Goal: Task Accomplishment & Management: Use online tool/utility

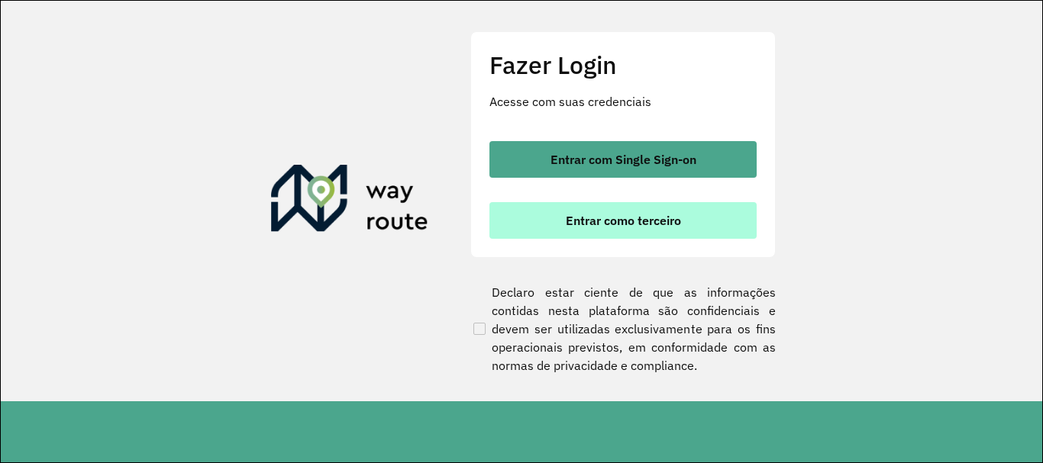
click at [707, 229] on button "Entrar como terceiro" at bounding box center [622, 220] width 267 height 37
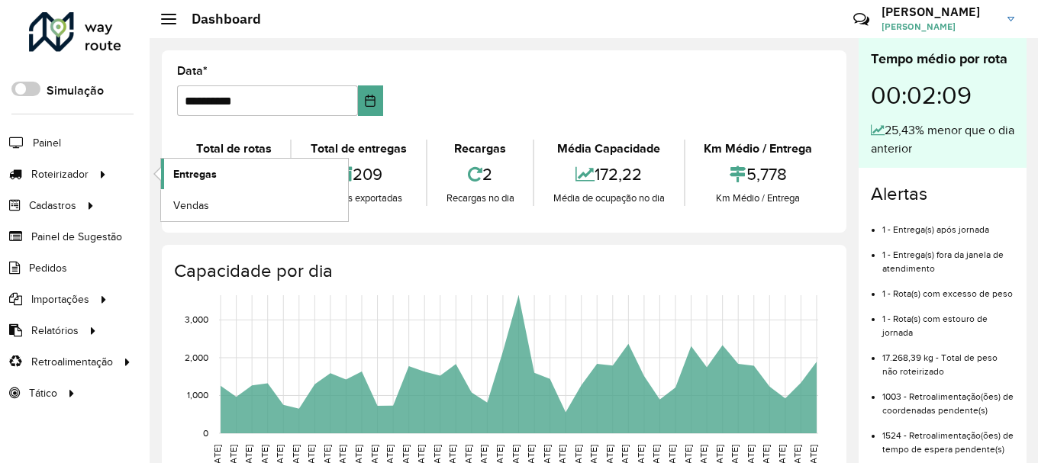
click at [176, 172] on span "Entregas" at bounding box center [195, 174] width 44 height 16
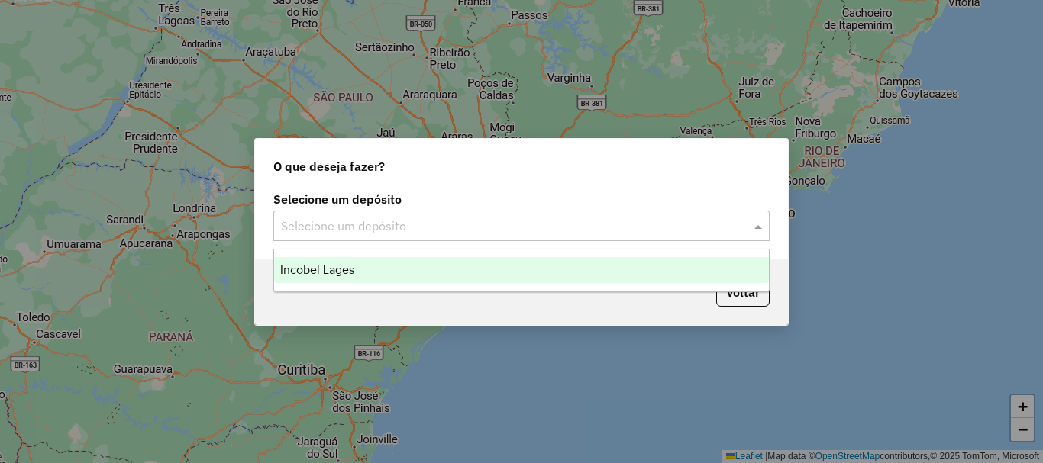
click at [376, 232] on input "text" at bounding box center [506, 227] width 450 height 18
click at [373, 269] on div "Incobel Lages" at bounding box center [521, 270] width 495 height 26
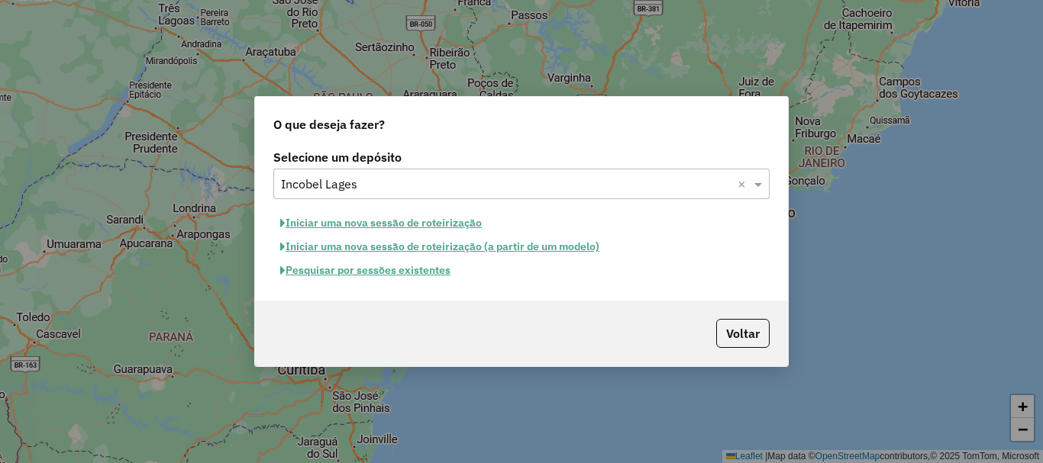
click at [428, 273] on button "Pesquisar por sessões existentes" at bounding box center [365, 271] width 184 height 24
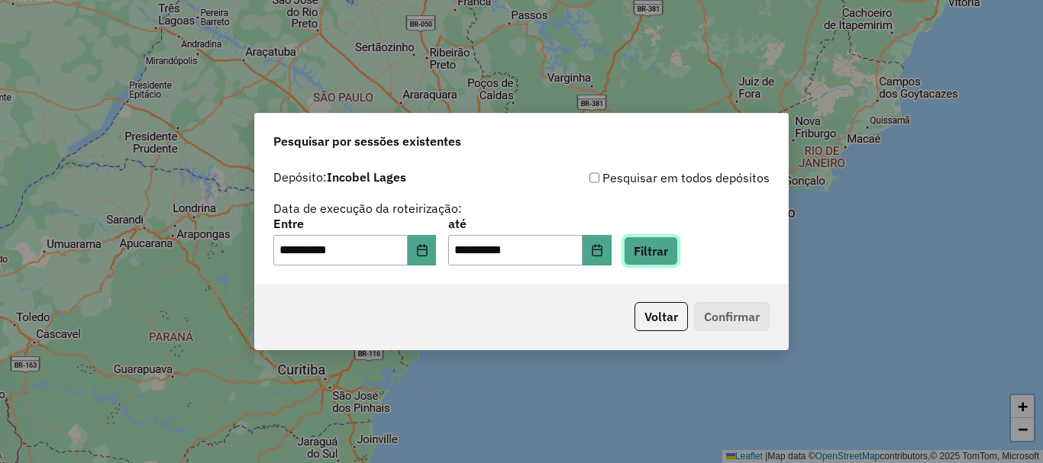
click at [672, 257] on button "Filtrar" at bounding box center [651, 251] width 54 height 29
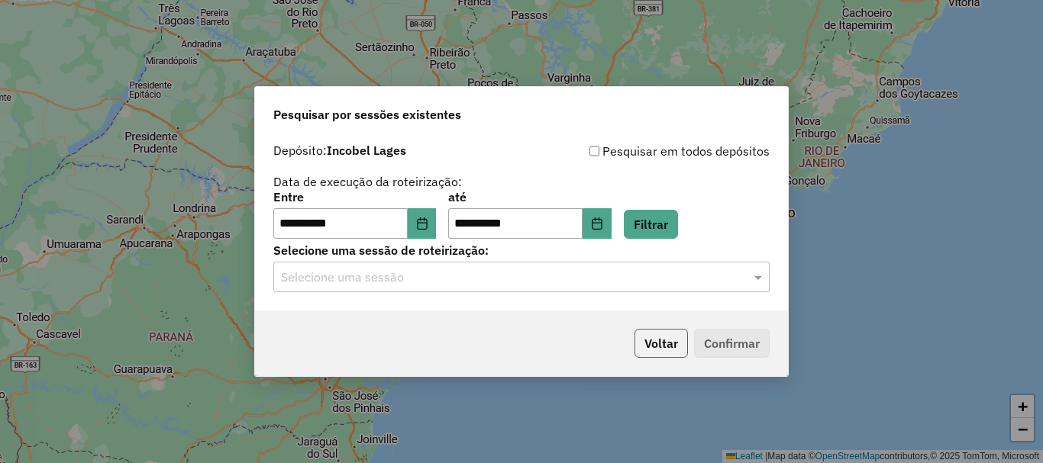
click at [666, 351] on button "Voltar" at bounding box center [660, 343] width 53 height 29
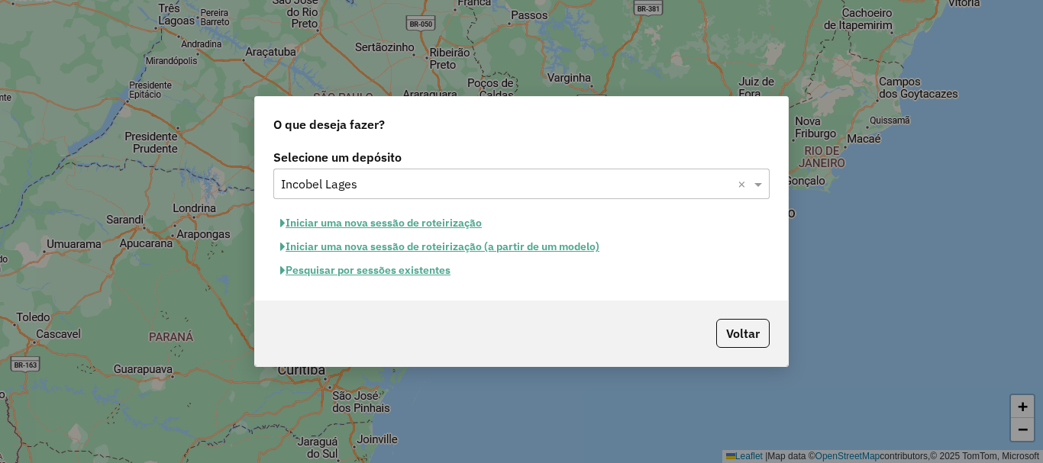
click at [360, 273] on button "Pesquisar por sessões existentes" at bounding box center [365, 271] width 184 height 24
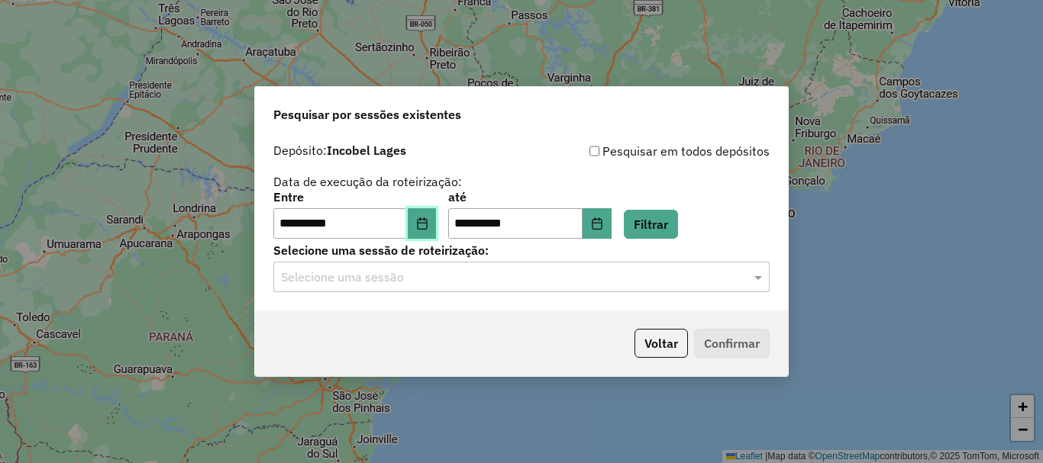
click at [428, 226] on icon "Choose Date" at bounding box center [422, 224] width 12 height 12
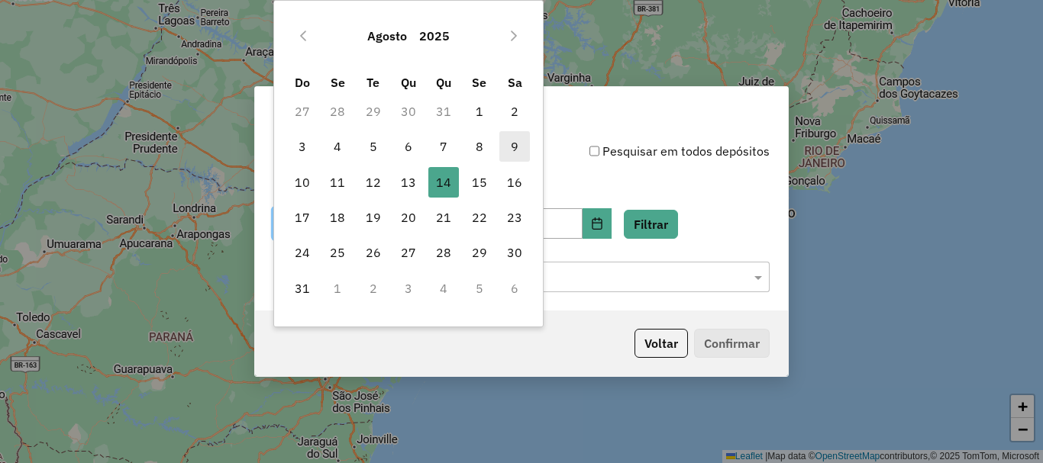
click at [508, 145] on span "9" at bounding box center [514, 146] width 31 height 31
type input "**********"
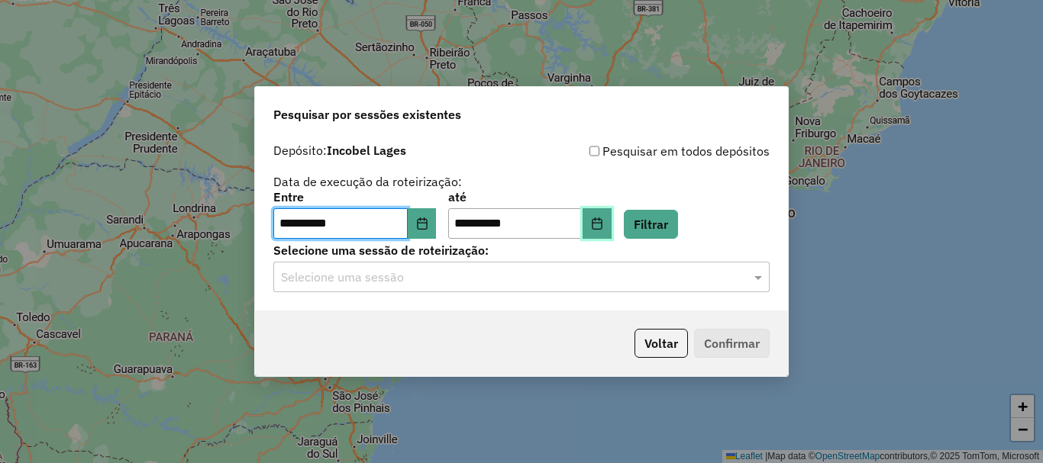
click at [611, 221] on button "Choose Date" at bounding box center [596, 223] width 29 height 31
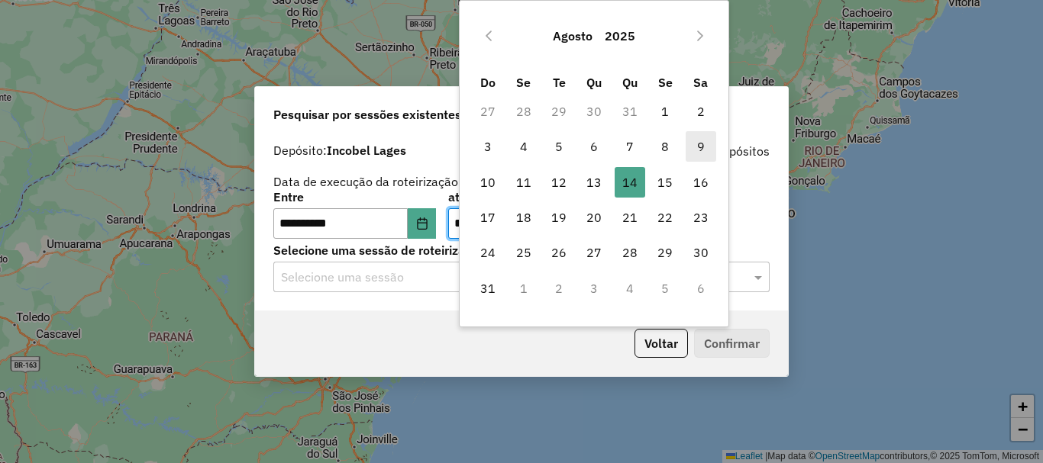
click at [703, 147] on span "9" at bounding box center [701, 146] width 31 height 31
type input "**********"
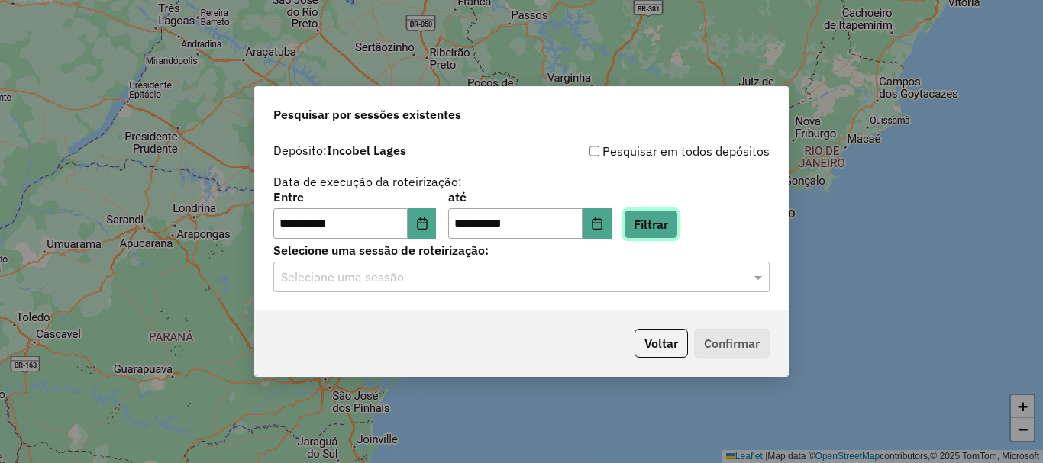
click at [673, 228] on button "Filtrar" at bounding box center [651, 224] width 54 height 29
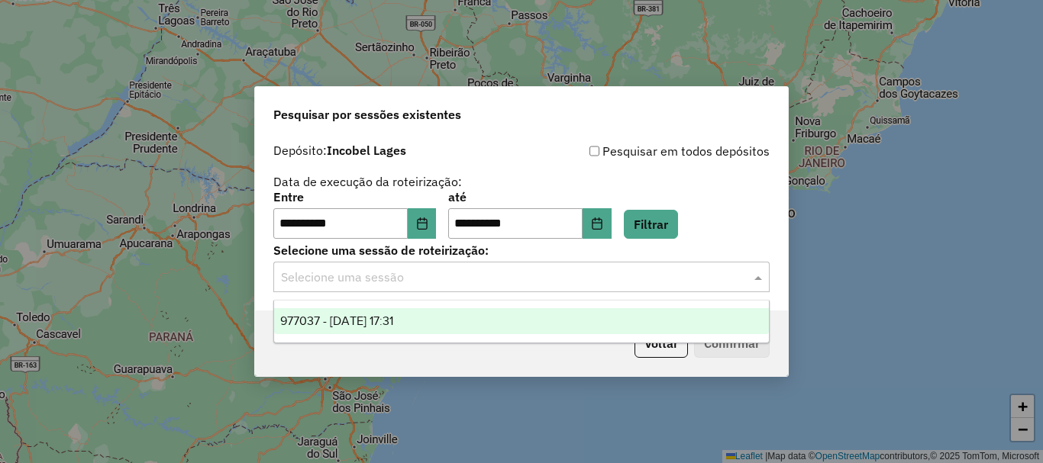
click at [629, 281] on input "text" at bounding box center [506, 278] width 450 height 18
click at [495, 322] on div "977037 - 09/08/2025 17:31" at bounding box center [521, 321] width 495 height 26
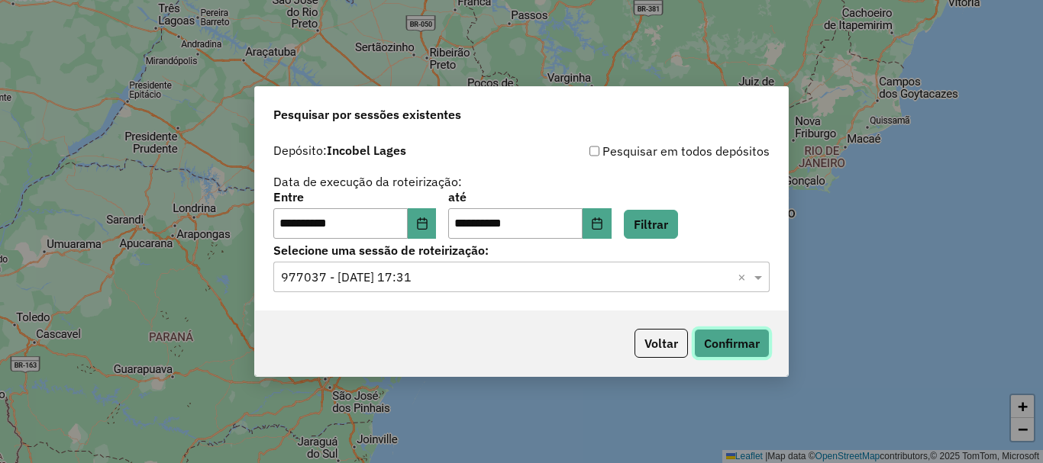
click at [760, 337] on button "Confirmar" at bounding box center [732, 343] width 76 height 29
click at [653, 336] on button "Voltar" at bounding box center [660, 343] width 53 height 29
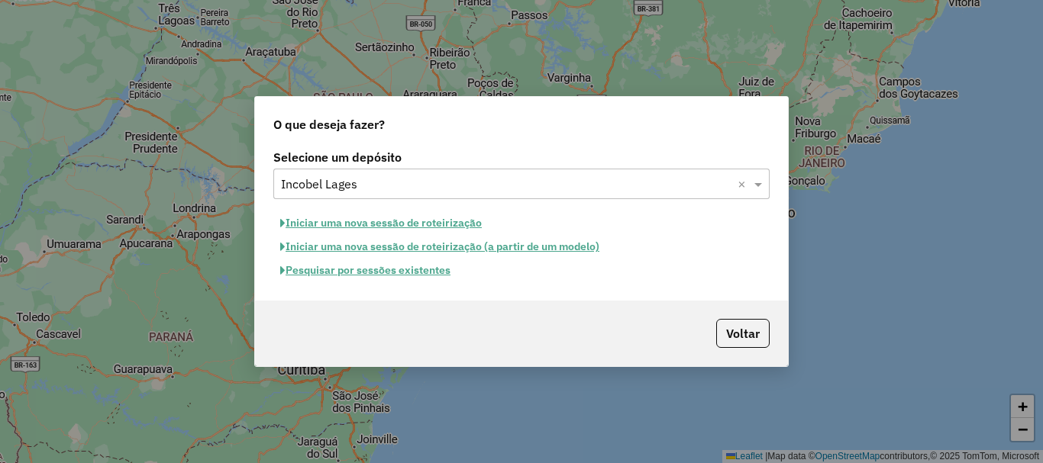
click at [380, 216] on button "Iniciar uma nova sessão de roteirização" at bounding box center [380, 223] width 215 height 24
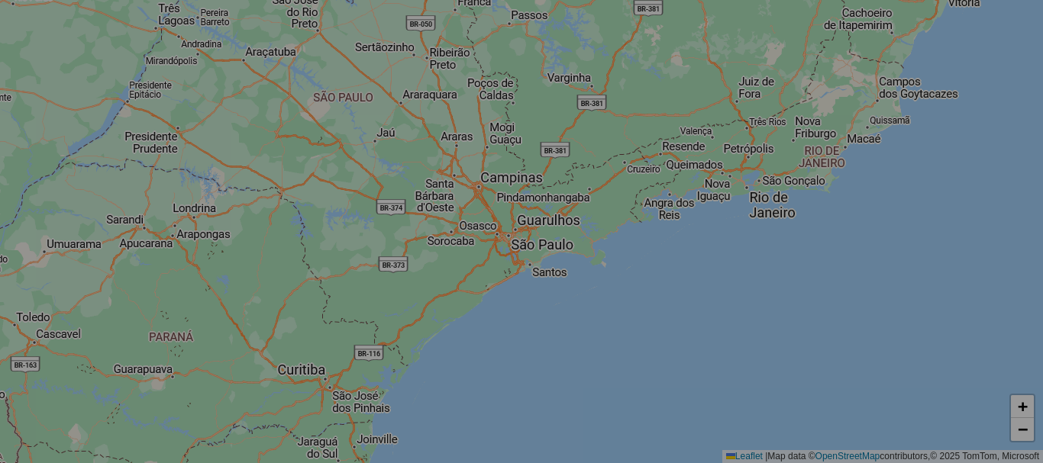
select select "*"
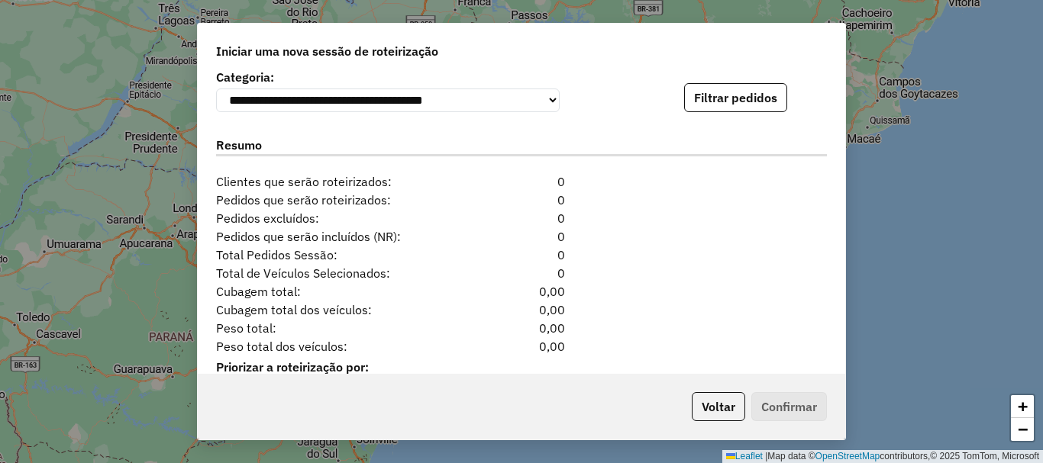
scroll to position [1558, 0]
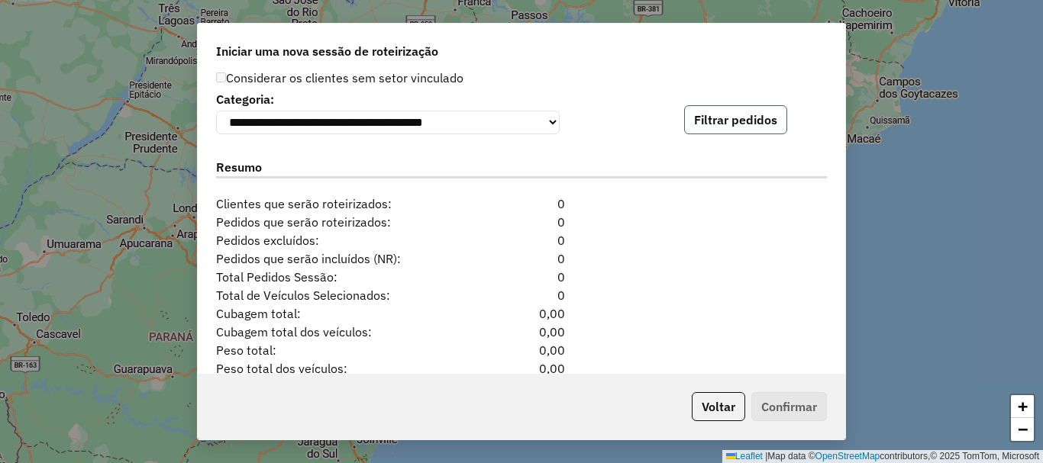
click at [745, 119] on button "Filtrar pedidos" at bounding box center [735, 119] width 103 height 29
click at [671, 243] on div "Pedidos excluídos: 0" at bounding box center [521, 240] width 629 height 18
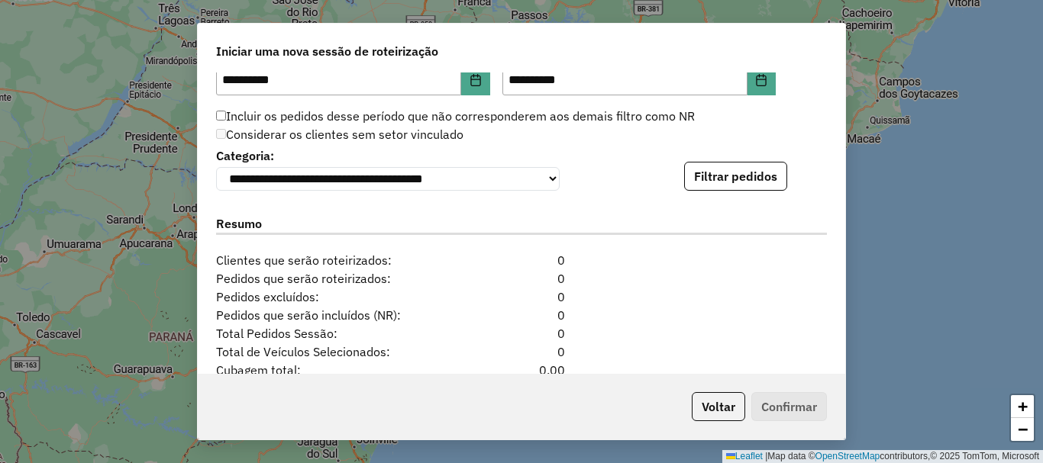
scroll to position [1482, 0]
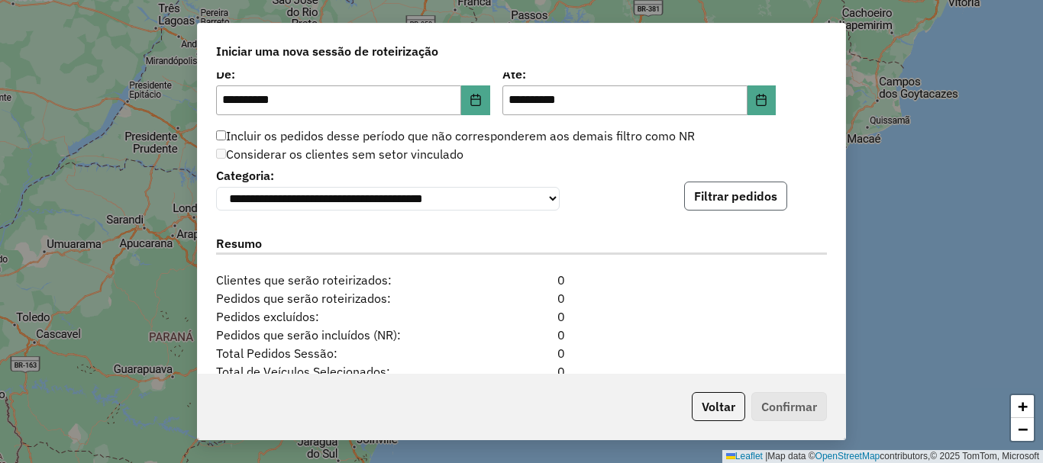
click at [740, 197] on button "Filtrar pedidos" at bounding box center [735, 196] width 103 height 29
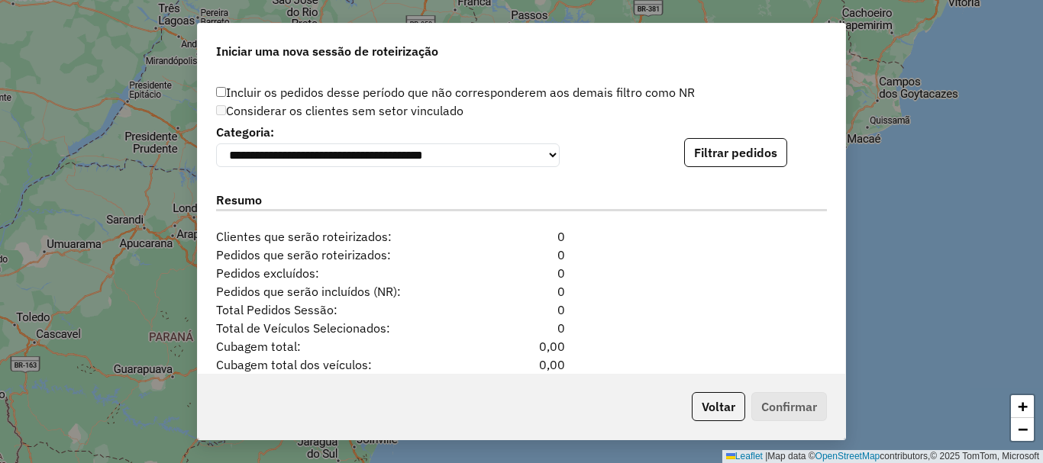
scroll to position [1558, 0]
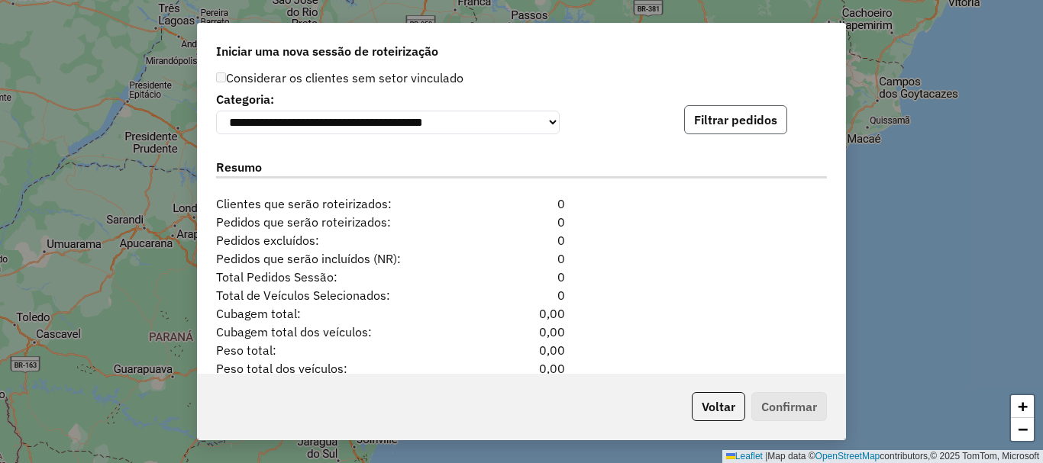
click at [702, 126] on button "Filtrar pedidos" at bounding box center [735, 119] width 103 height 29
click at [747, 126] on button "Filtrar pedidos" at bounding box center [735, 119] width 103 height 29
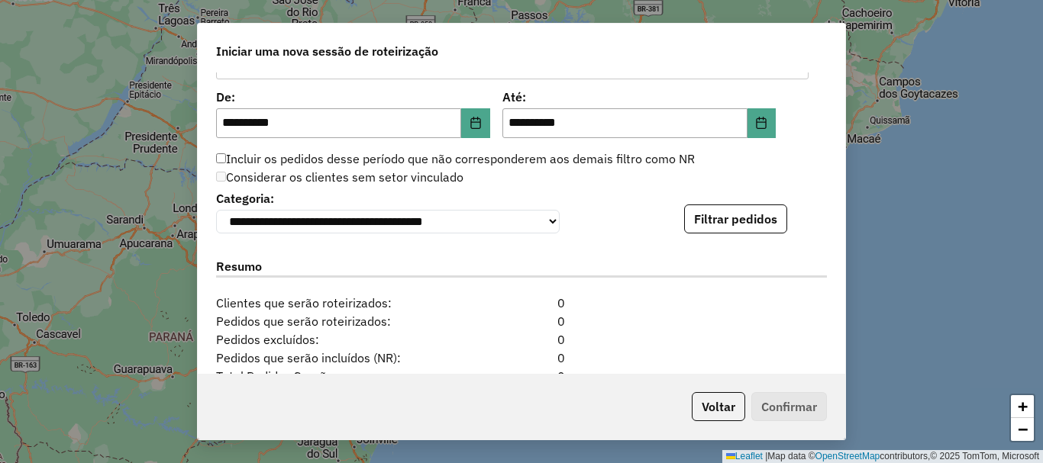
scroll to position [1482, 0]
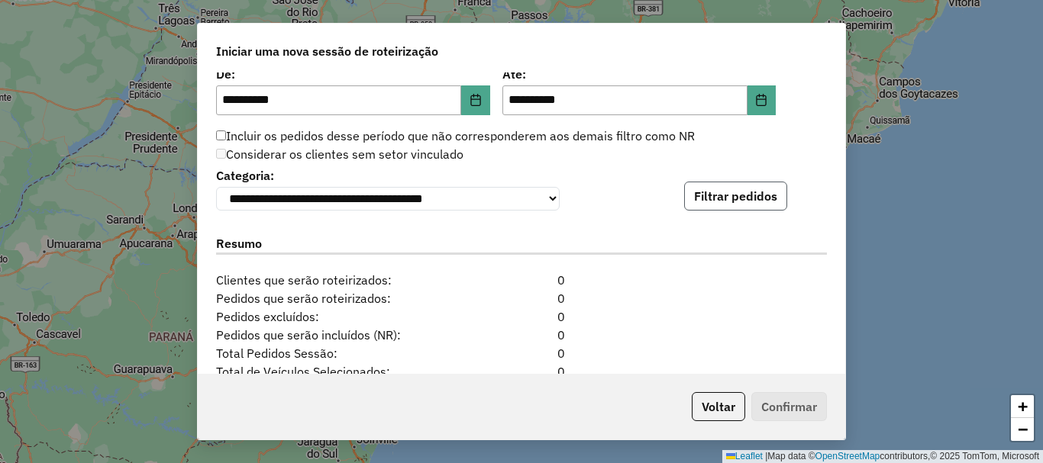
click at [747, 206] on button "Filtrar pedidos" at bounding box center [735, 196] width 103 height 29
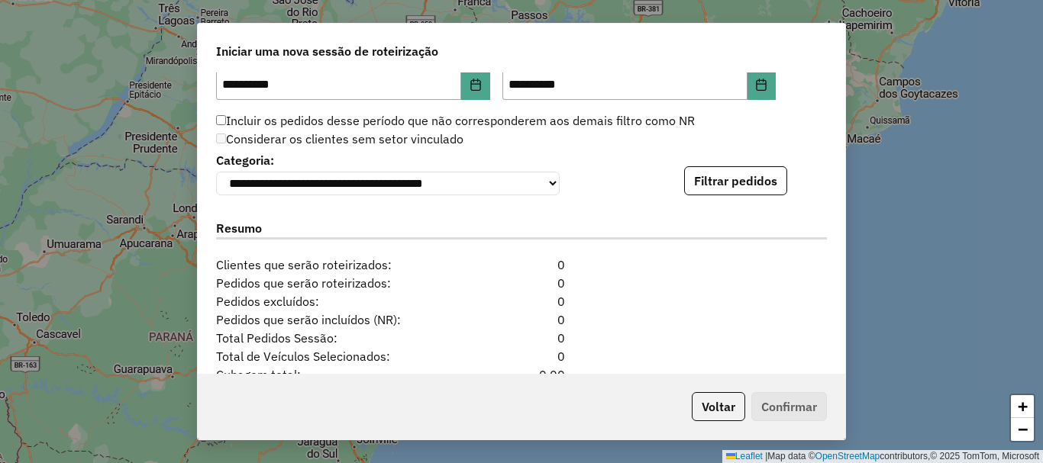
scroll to position [1558, 0]
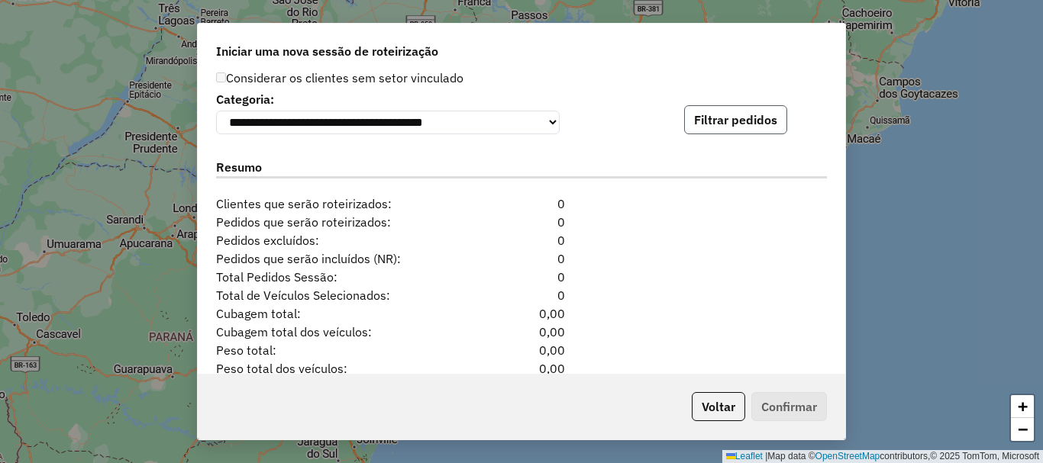
click at [708, 134] on button "Filtrar pedidos" at bounding box center [735, 119] width 103 height 29
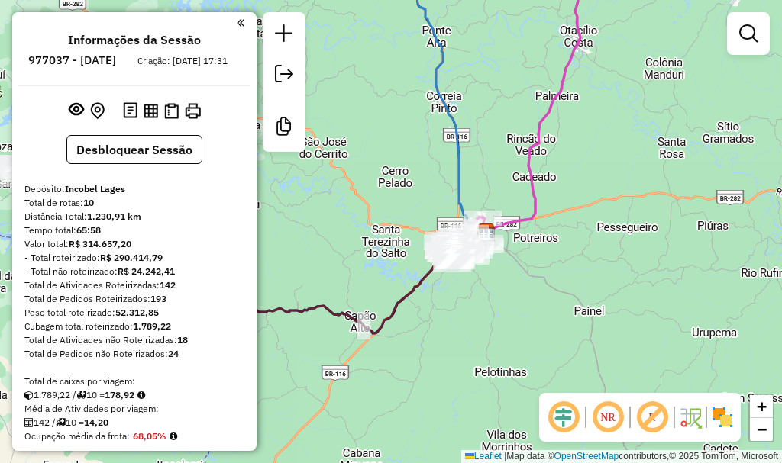
drag, startPoint x: 399, startPoint y: 192, endPoint x: 511, endPoint y: 210, distance: 112.8
click at [515, 248] on div "Janela de atendimento Grade de atendimento Capacidade Transportadoras Veículos …" at bounding box center [391, 231] width 782 height 463
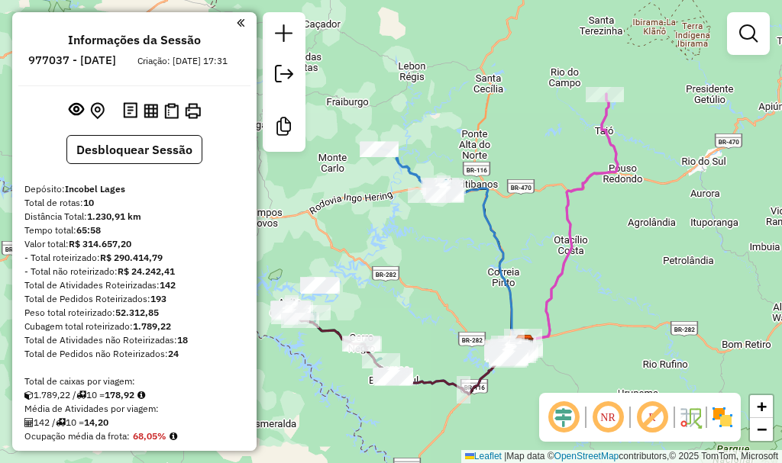
drag, startPoint x: 499, startPoint y: 194, endPoint x: 515, endPoint y: 288, distance: 95.4
click at [515, 288] on icon at bounding box center [486, 266] width 79 height 156
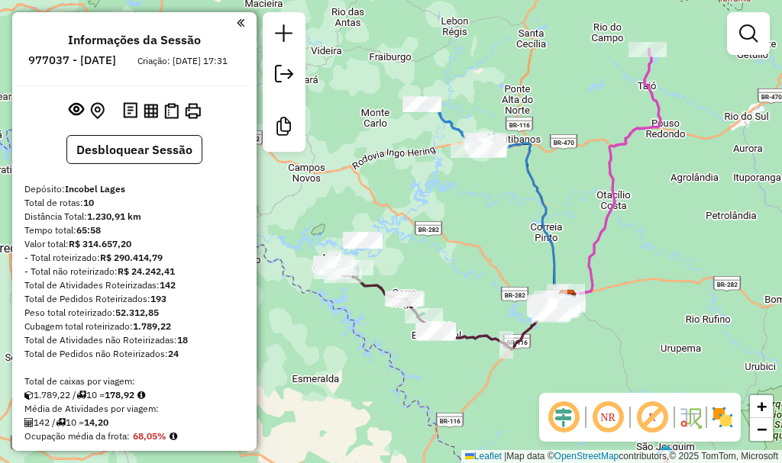
drag, startPoint x: 357, startPoint y: 80, endPoint x: 399, endPoint y: 35, distance: 62.1
click at [399, 35] on div "Janela de atendimento Grade de atendimento Capacidade Transportadoras Veículos …" at bounding box center [391, 231] width 782 height 463
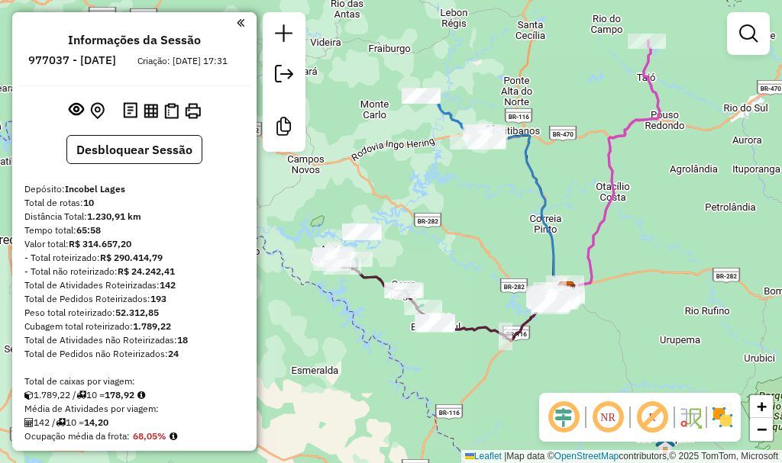
drag, startPoint x: 518, startPoint y: 120, endPoint x: 518, endPoint y: 111, distance: 8.4
click at [518, 111] on div "Janela de atendimento Grade de atendimento Capacidade Transportadoras Veículos …" at bounding box center [391, 231] width 782 height 463
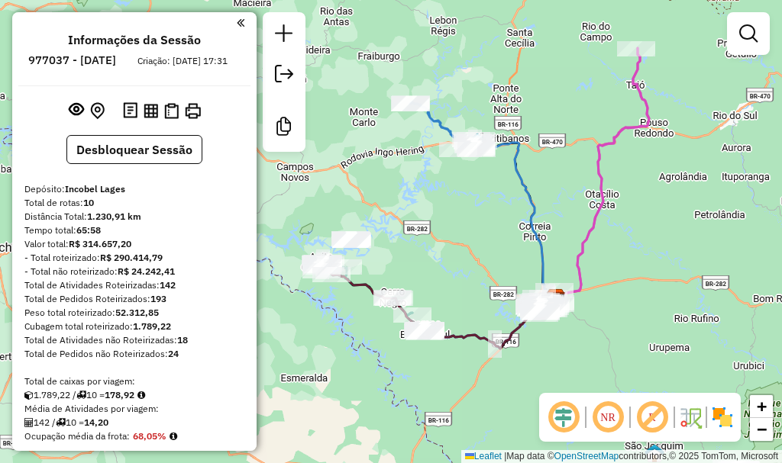
drag, startPoint x: 521, startPoint y: 110, endPoint x: 510, endPoint y: 118, distance: 13.1
click at [510, 118] on div "Janela de atendimento Grade de atendimento Capacidade Transportadoras Veículos …" at bounding box center [391, 231] width 782 height 463
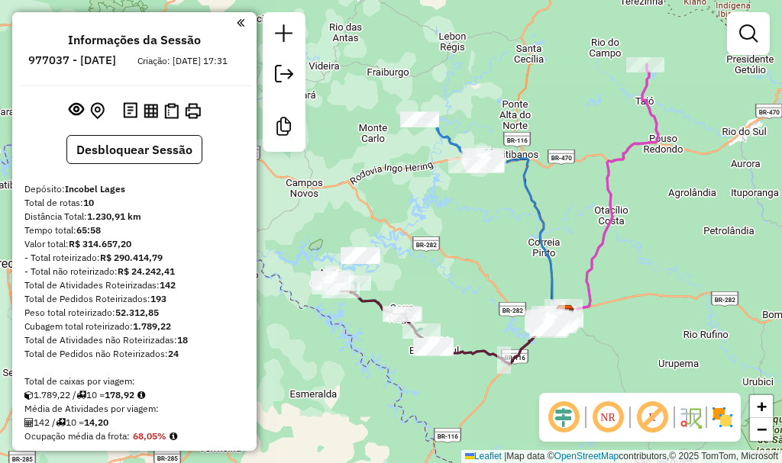
drag, startPoint x: 436, startPoint y: 247, endPoint x: 445, endPoint y: 263, distance: 18.5
click at [445, 263] on div "Janela de atendimento Grade de atendimento Capacidade Transportadoras Veículos …" at bounding box center [391, 231] width 782 height 463
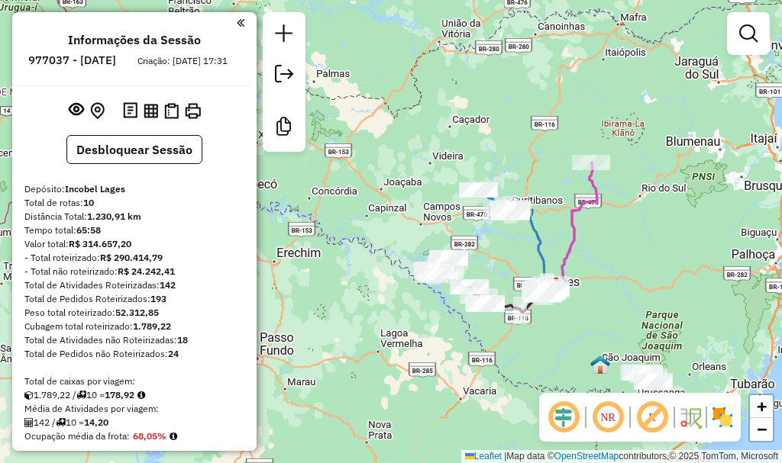
drag, startPoint x: 587, startPoint y: 342, endPoint x: 616, endPoint y: 322, distance: 35.2
click at [616, 322] on div "Janela de atendimento Grade de atendimento Capacidade Transportadoras Veículos …" at bounding box center [391, 231] width 782 height 463
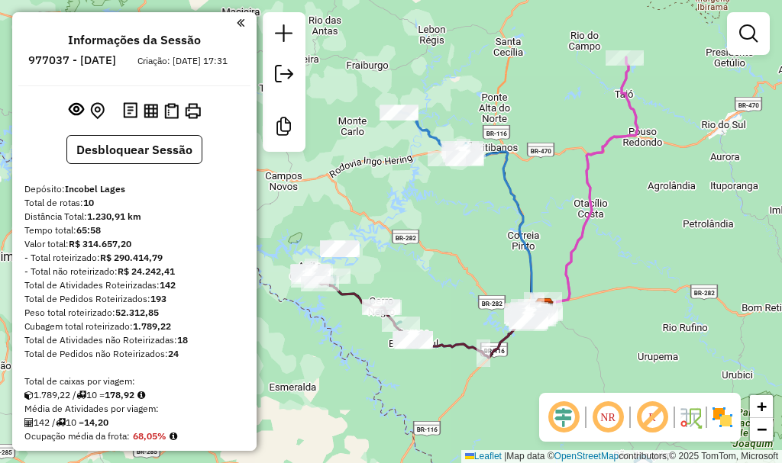
drag, startPoint x: 460, startPoint y: 236, endPoint x: 485, endPoint y: 266, distance: 39.1
click at [485, 266] on div "Janela de atendimento Grade de atendimento Capacidade Transportadoras Veículos …" at bounding box center [391, 231] width 782 height 463
click at [286, 31] on em at bounding box center [284, 33] width 18 height 18
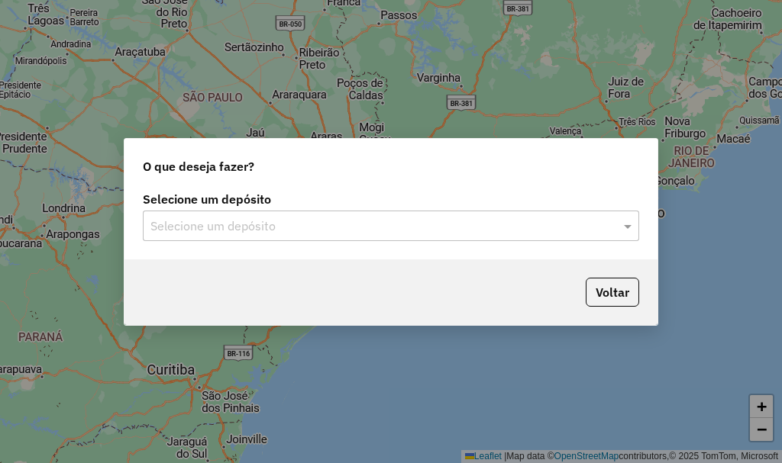
click at [357, 237] on div "Selecione um depósito" at bounding box center [391, 226] width 496 height 31
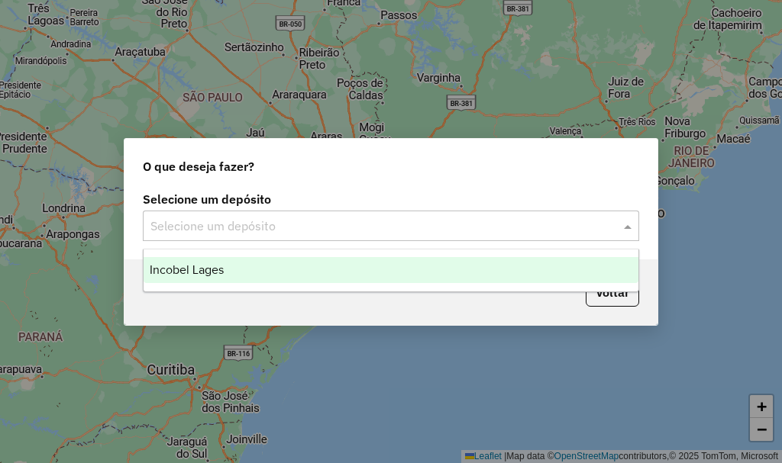
click at [321, 270] on div "Incobel Lages" at bounding box center [391, 270] width 495 height 26
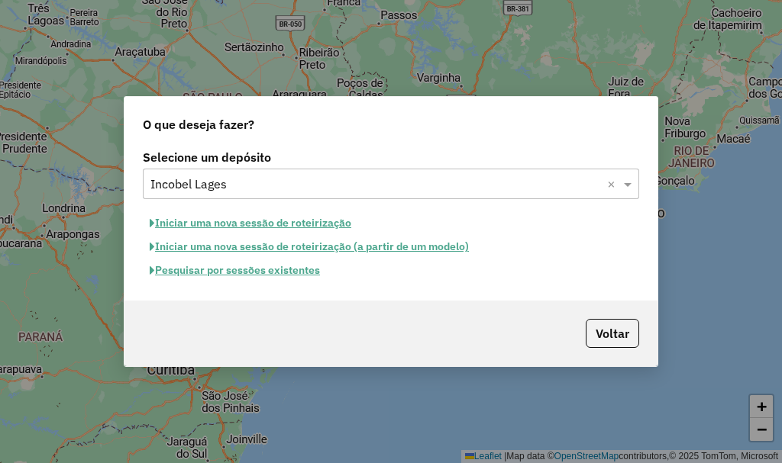
click at [270, 267] on button "Pesquisar por sessões existentes" at bounding box center [235, 271] width 184 height 24
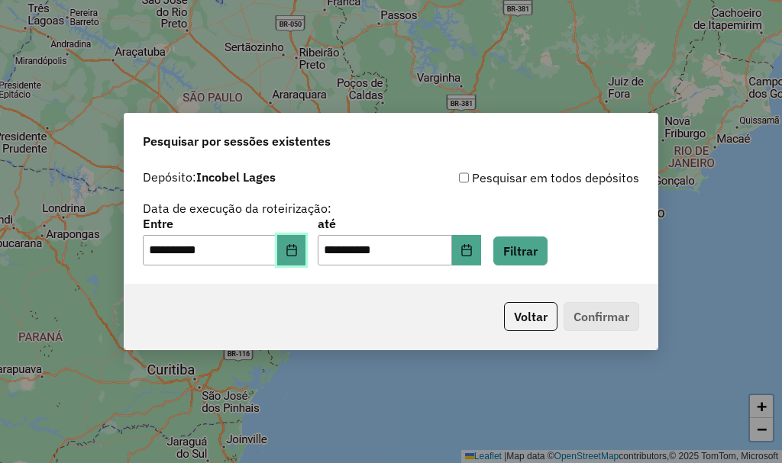
click at [296, 252] on icon "Choose Date" at bounding box center [291, 250] width 10 height 12
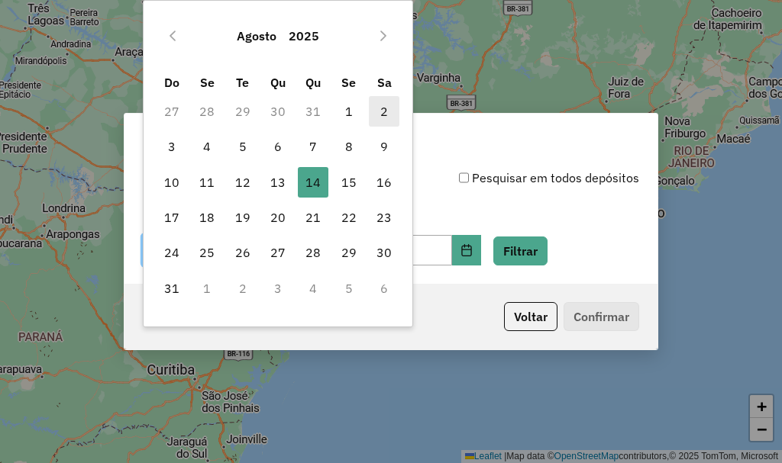
click at [380, 112] on span "2" at bounding box center [384, 111] width 31 height 31
type input "**********"
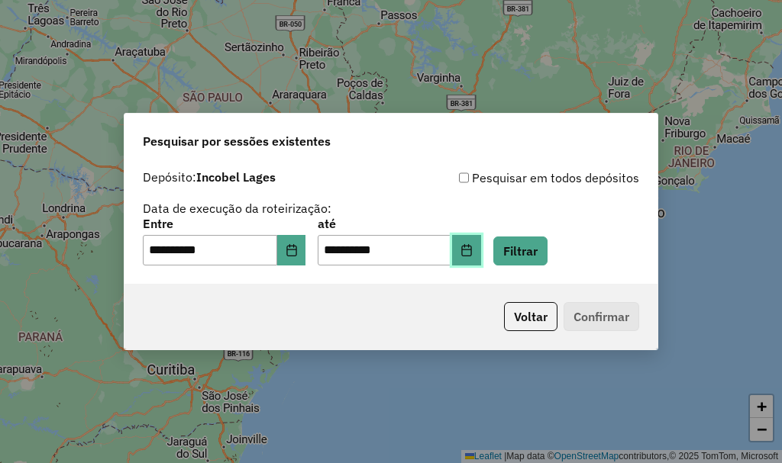
click at [473, 253] on icon "Choose Date" at bounding box center [466, 250] width 12 height 12
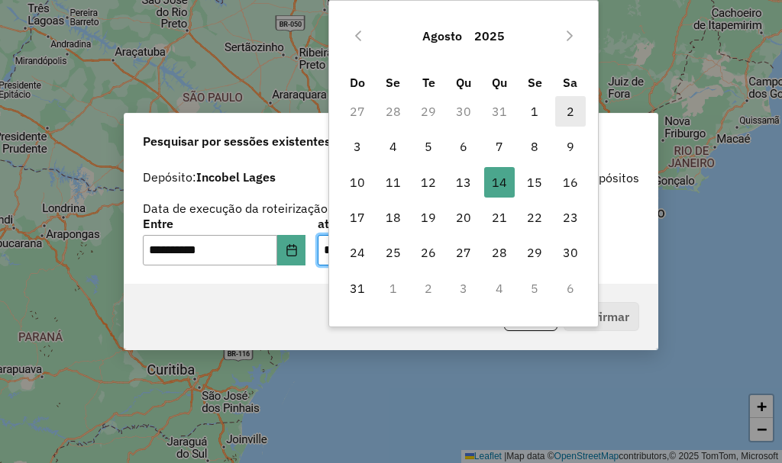
click at [564, 106] on span "2" at bounding box center [570, 111] width 31 height 31
type input "**********"
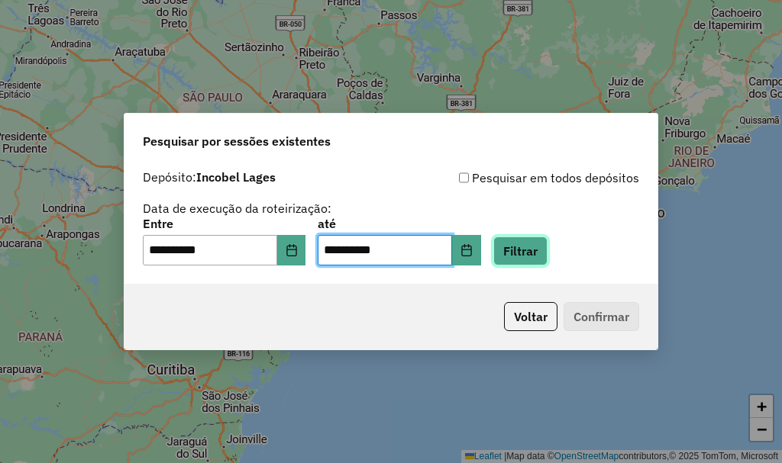
click at [531, 250] on button "Filtrar" at bounding box center [520, 251] width 54 height 29
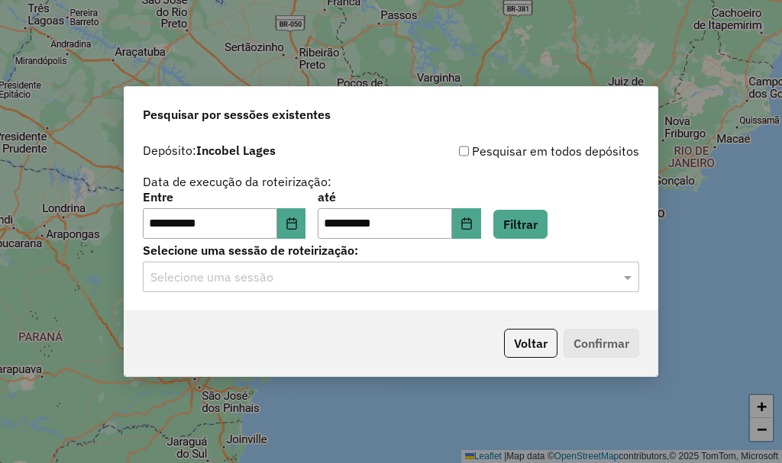
click at [369, 275] on input "text" at bounding box center [375, 278] width 450 height 18
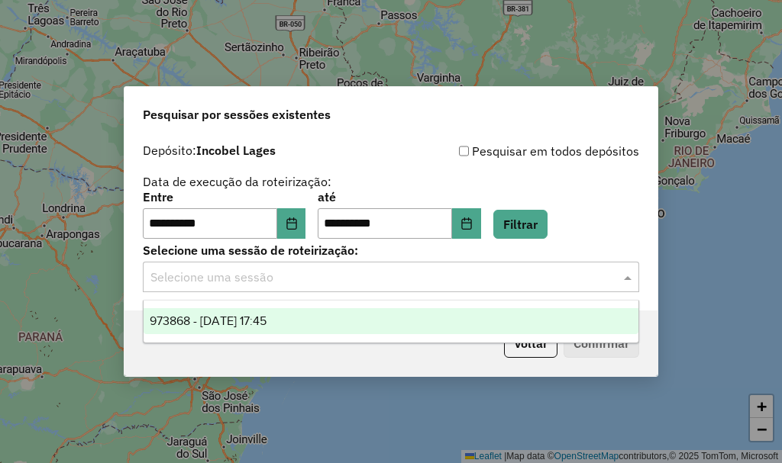
click at [303, 332] on div "973868 - 02/08/2025 17:45" at bounding box center [391, 321] width 495 height 26
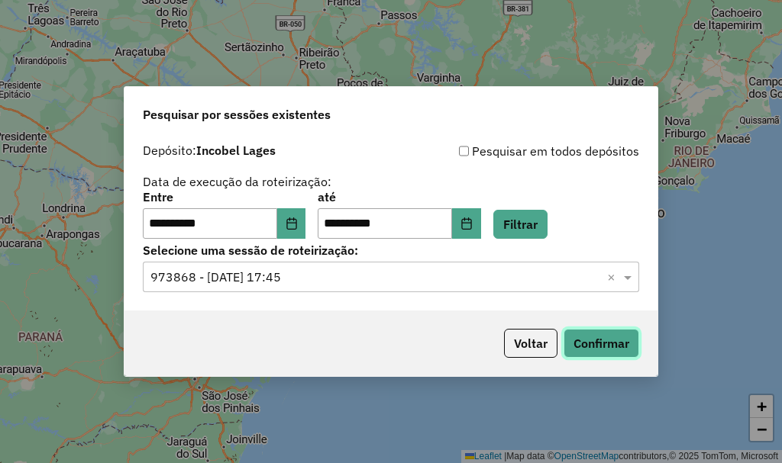
click at [598, 340] on button "Confirmar" at bounding box center [601, 343] width 76 height 29
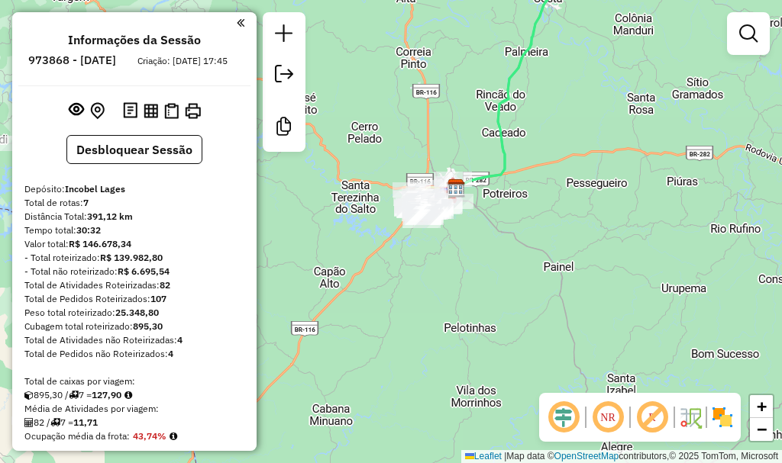
drag, startPoint x: 376, startPoint y: 353, endPoint x: 492, endPoint y: 298, distance: 128.4
click at [491, 298] on div "Janela de atendimento Grade de atendimento Capacidade Transportadoras Veículos …" at bounding box center [391, 231] width 782 height 463
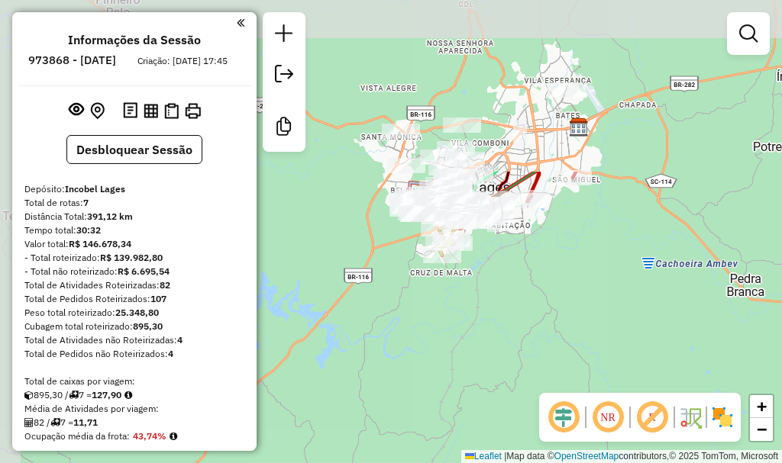
drag, startPoint x: 496, startPoint y: 183, endPoint x: 538, endPoint y: 378, distance: 199.1
click at [538, 378] on div "Janela de atendimento Grade de atendimento Capacidade Transportadoras Veículos …" at bounding box center [391, 231] width 782 height 463
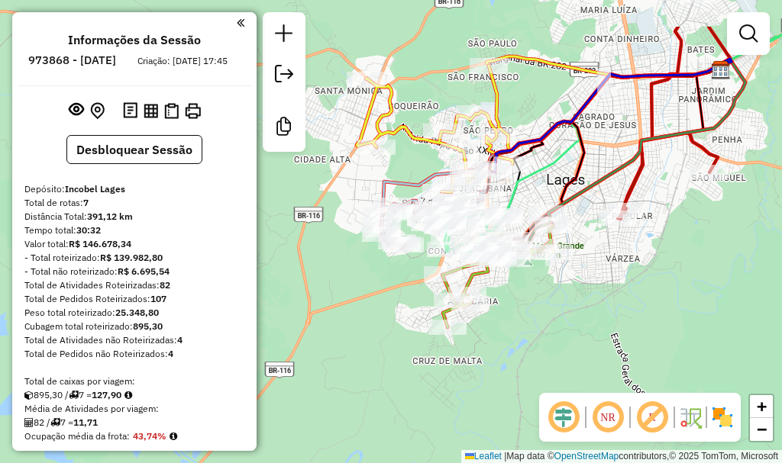
drag, startPoint x: 522, startPoint y: 279, endPoint x: 602, endPoint y: 349, distance: 106.1
click at [602, 349] on div "Janela de atendimento Grade de atendimento Capacidade Transportadoras Veículos …" at bounding box center [391, 231] width 782 height 463
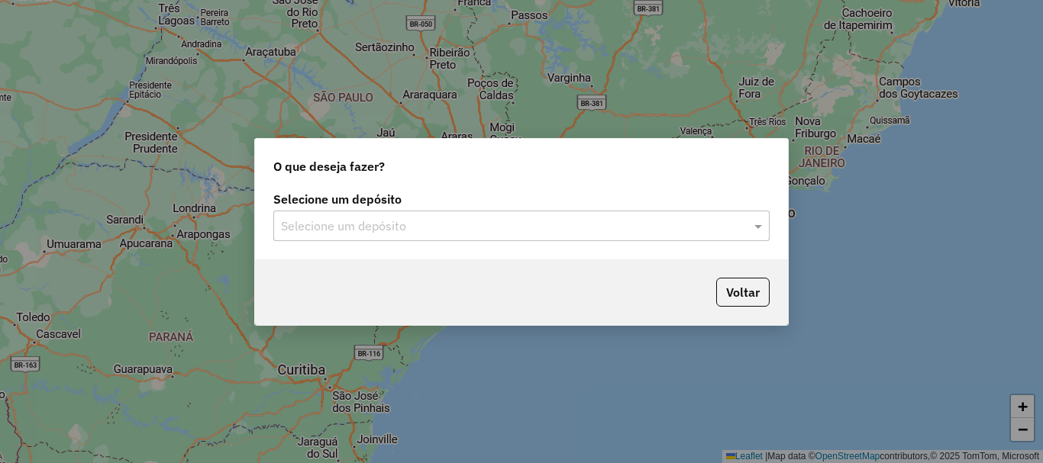
click at [639, 234] on input "text" at bounding box center [506, 227] width 450 height 18
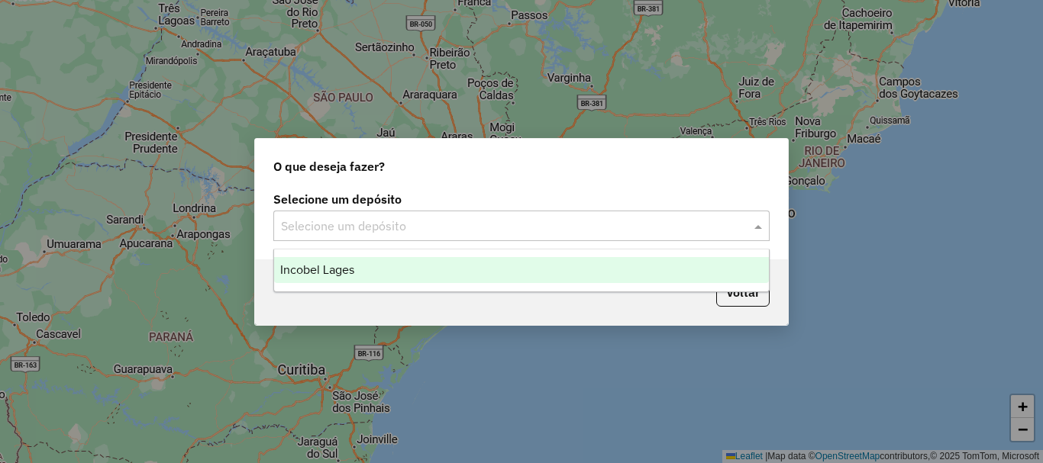
click at [408, 266] on div "Incobel Lages" at bounding box center [521, 270] width 495 height 26
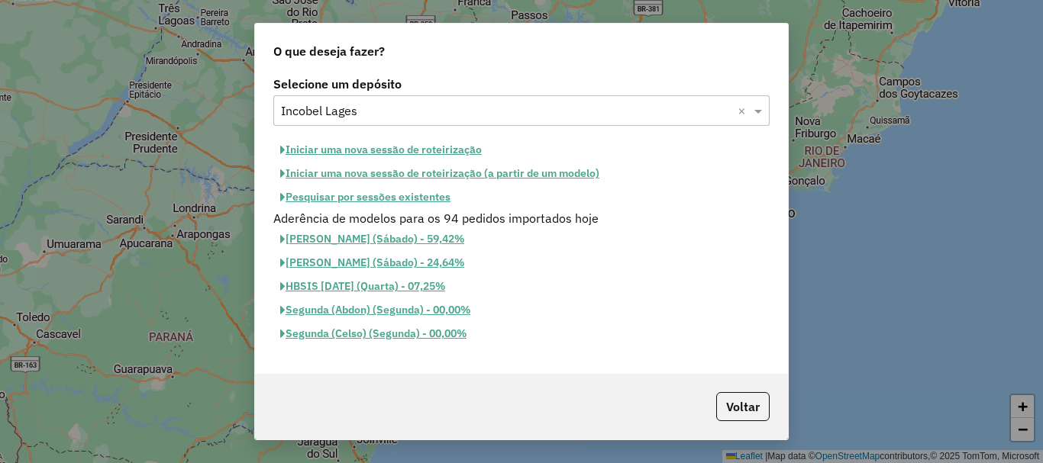
click at [371, 145] on button "Iniciar uma nova sessão de roteirização" at bounding box center [380, 150] width 215 height 24
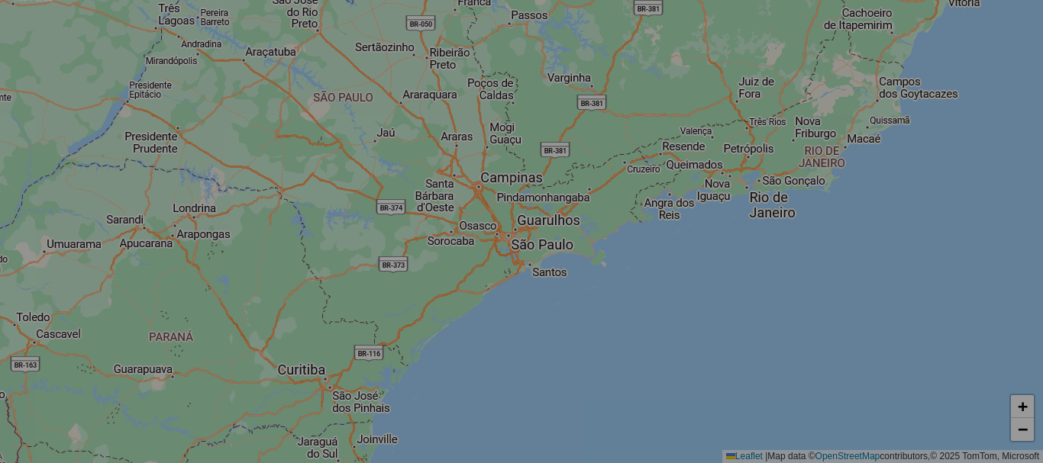
select select "*"
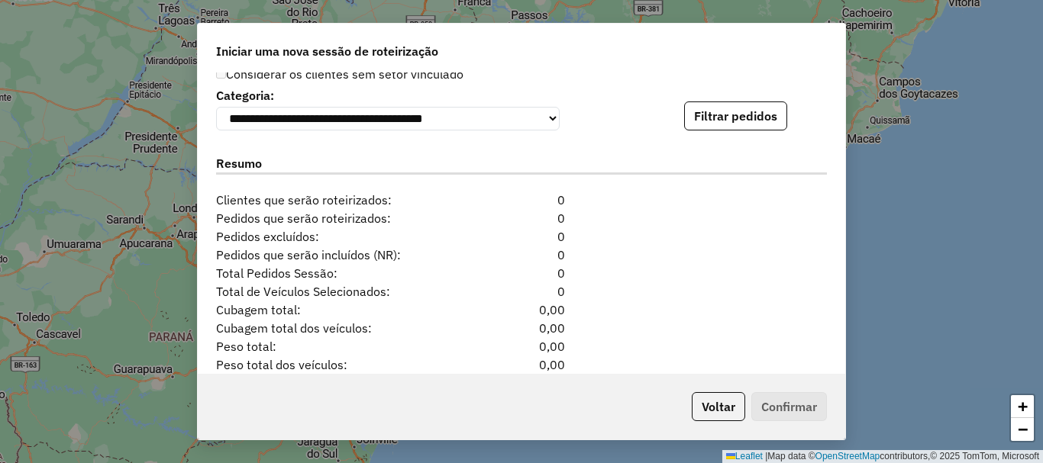
scroll to position [1576, 0]
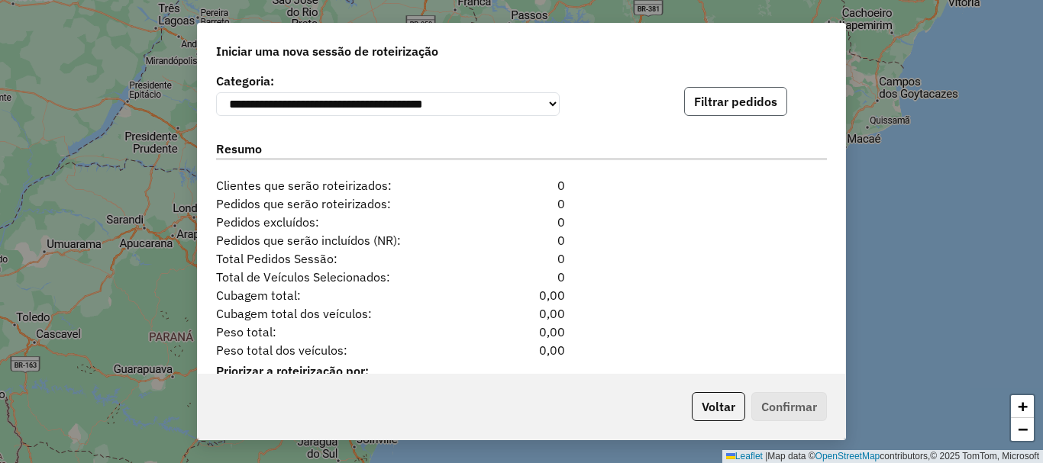
click at [730, 113] on button "Filtrar pedidos" at bounding box center [735, 101] width 103 height 29
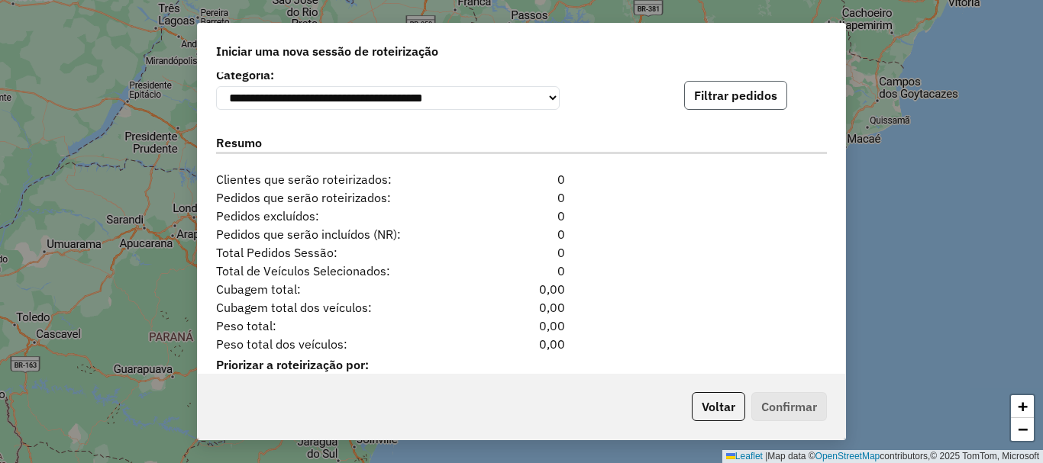
scroll to position [1482, 0]
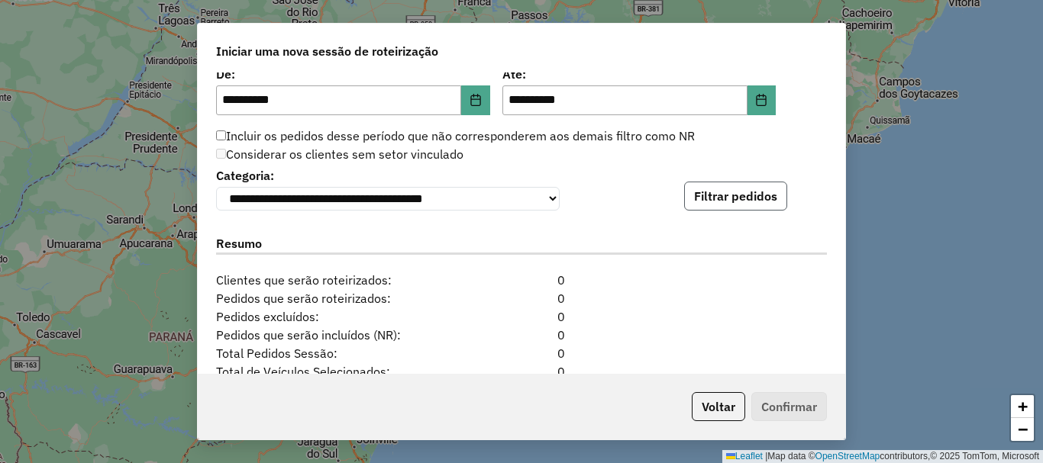
click at [713, 196] on button "Filtrar pedidos" at bounding box center [735, 196] width 103 height 29
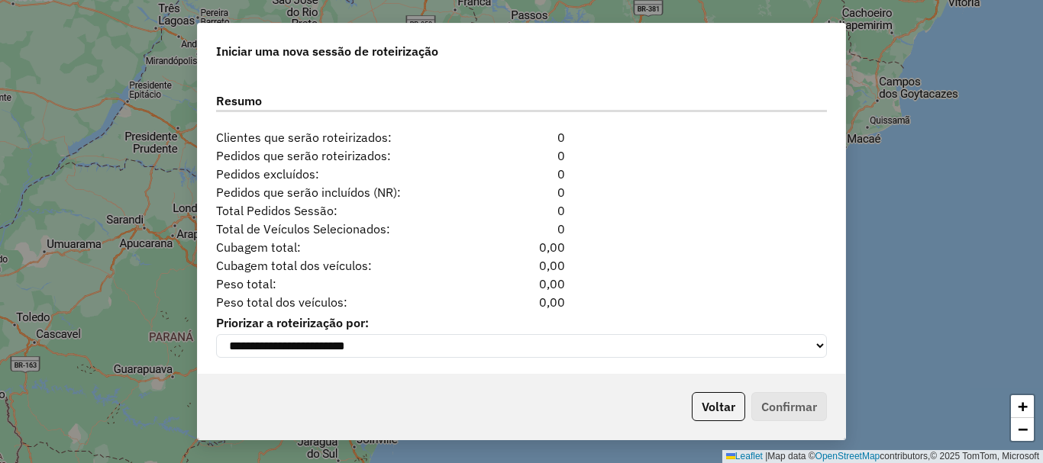
scroll to position [1634, 0]
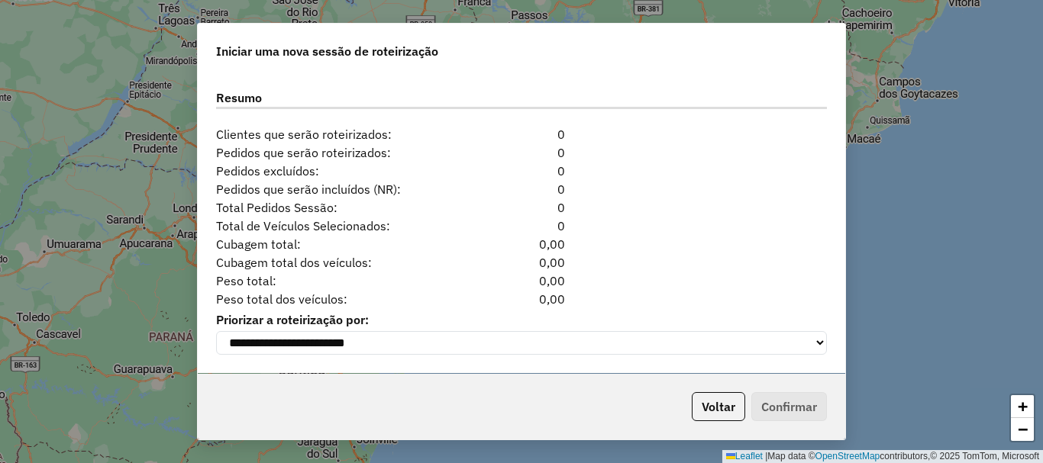
click at [779, 411] on p-footer "Voltar Confirmar" at bounding box center [756, 406] width 141 height 29
click at [739, 244] on div "Cubagem total: 0,00" at bounding box center [521, 244] width 629 height 18
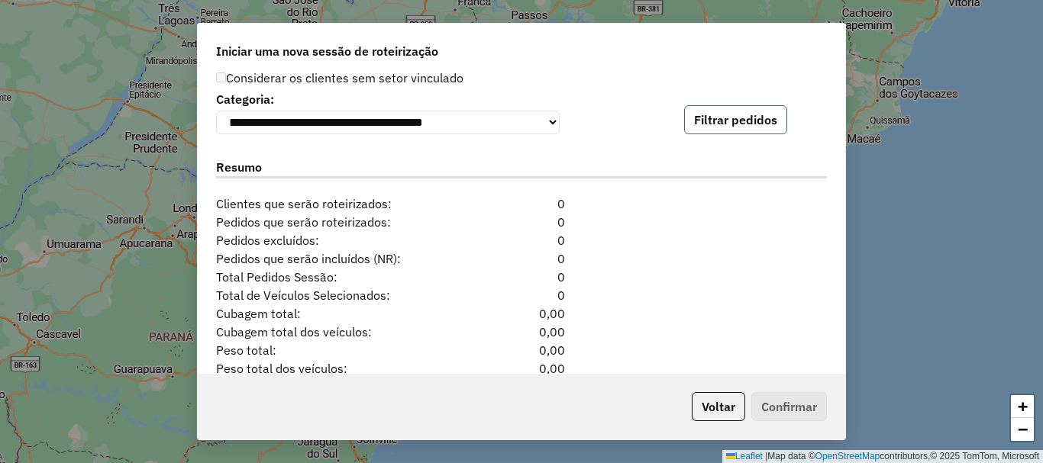
click at [699, 115] on button "Filtrar pedidos" at bounding box center [735, 119] width 103 height 29
click at [753, 140] on div "**********" at bounding box center [521, 223] width 647 height 301
click at [761, 124] on button "Filtrar pedidos" at bounding box center [735, 119] width 103 height 29
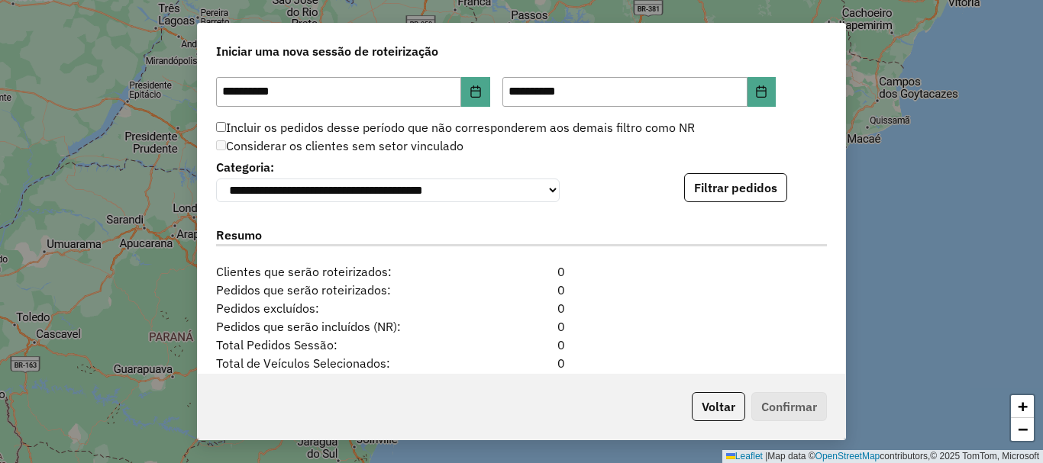
scroll to position [1482, 0]
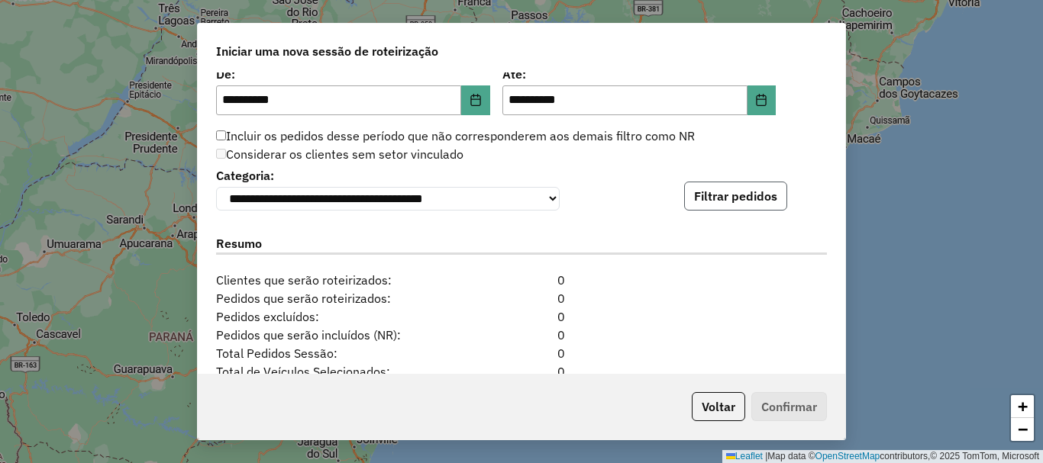
click at [735, 210] on button "Filtrar pedidos" at bounding box center [735, 196] width 103 height 29
click at [739, 205] on button "Filtrar pedidos" at bounding box center [735, 196] width 103 height 29
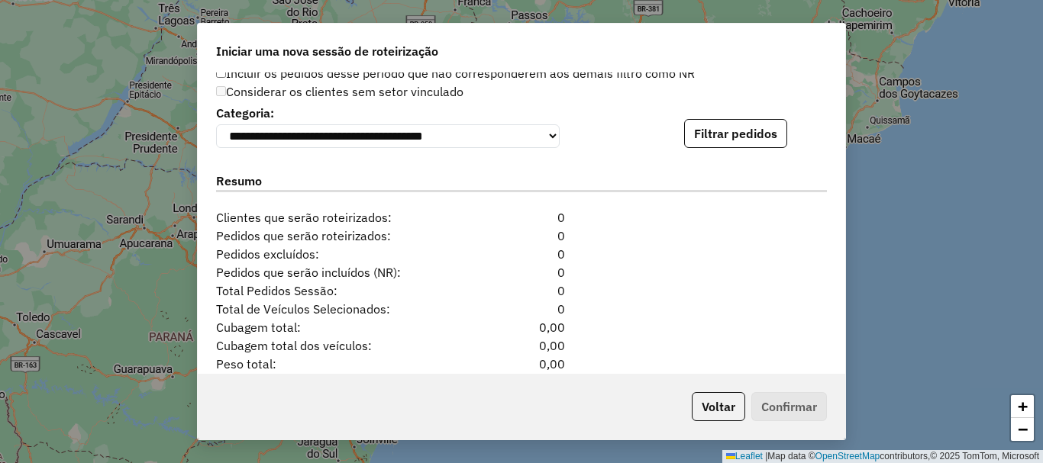
scroll to position [1558, 0]
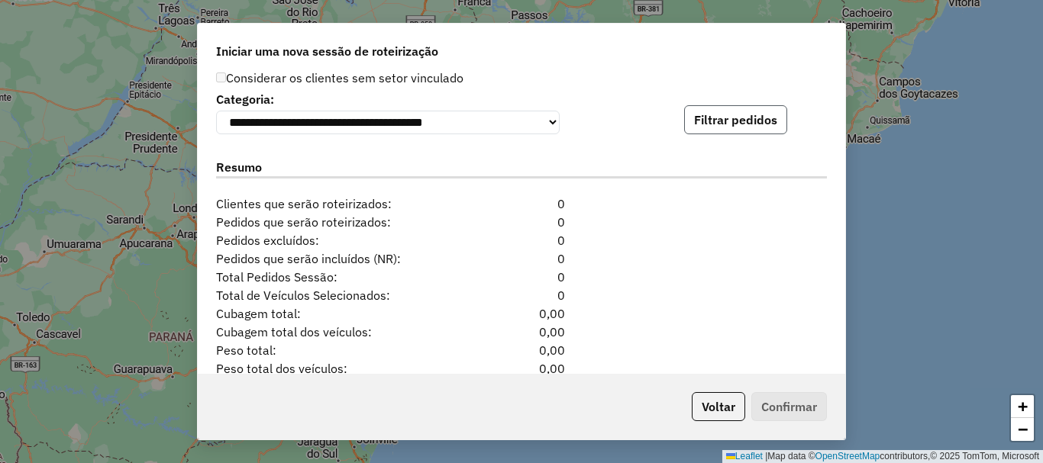
click at [745, 131] on button "Filtrar pedidos" at bounding box center [735, 119] width 103 height 29
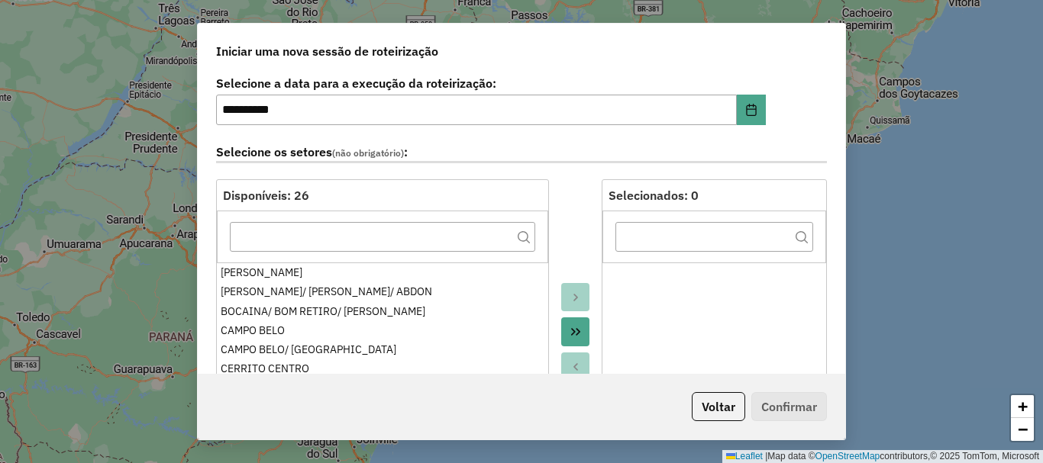
scroll to position [0, 0]
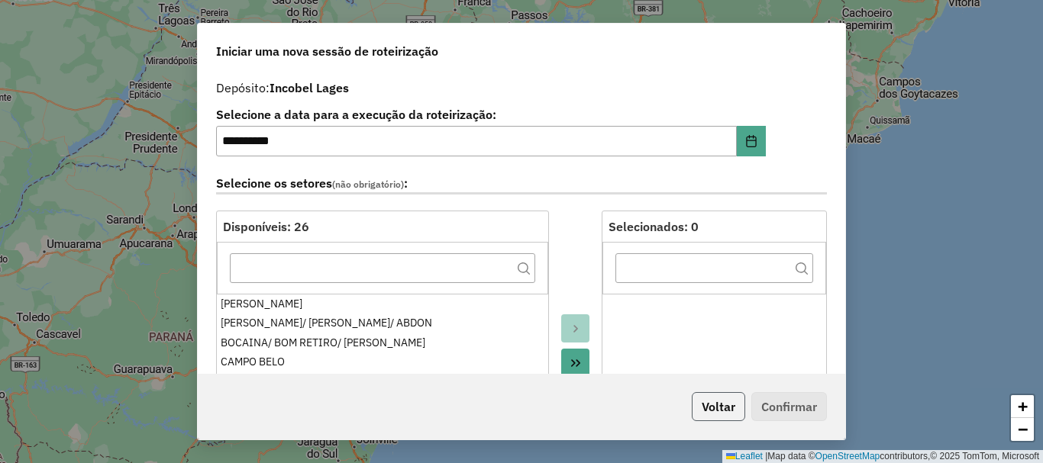
click at [709, 413] on button "Voltar" at bounding box center [718, 406] width 53 height 29
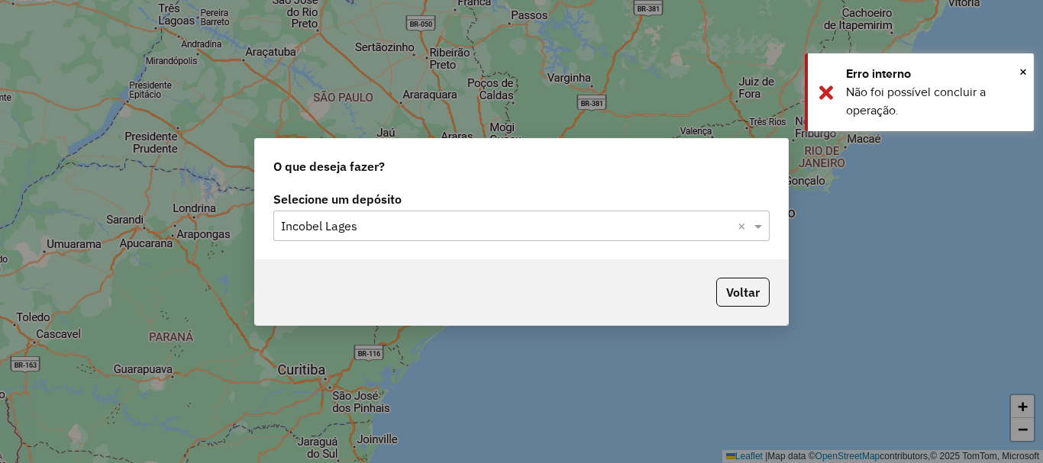
click at [478, 228] on input "text" at bounding box center [506, 227] width 450 height 18
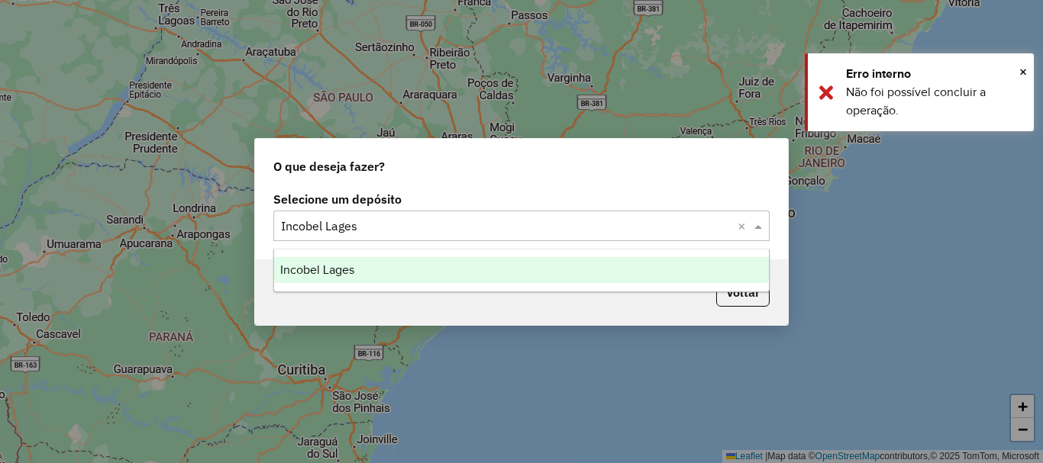
click at [619, 297] on div "Voltar" at bounding box center [521, 293] width 533 height 66
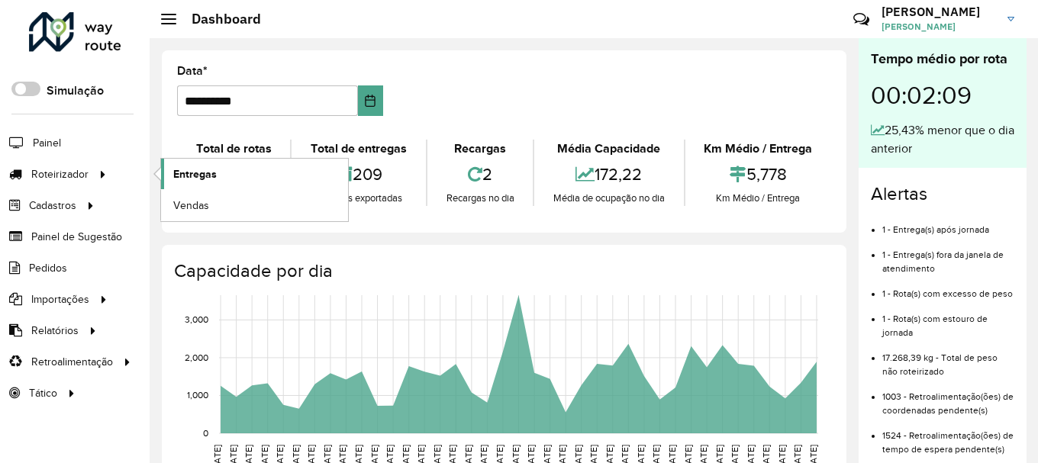
click at [186, 176] on span "Entregas" at bounding box center [195, 174] width 44 height 16
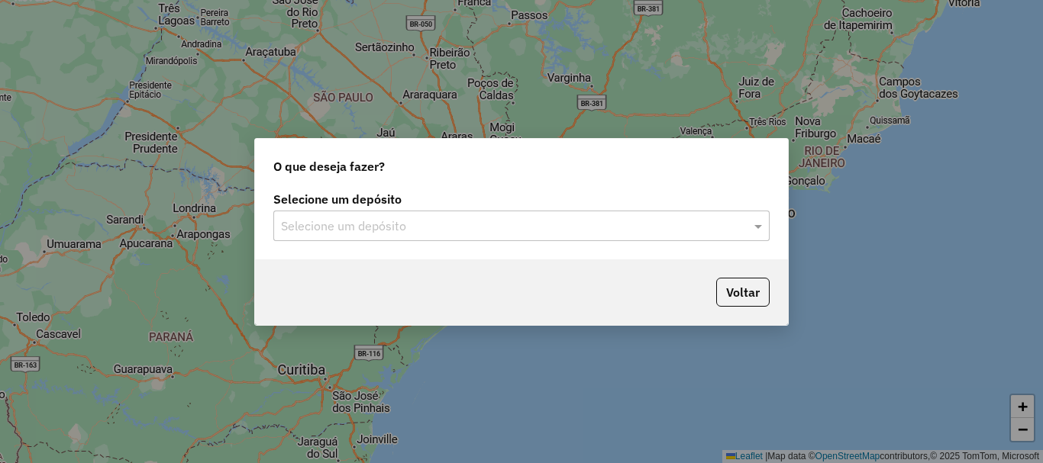
click at [480, 215] on div "Selecione um depósito" at bounding box center [521, 226] width 496 height 31
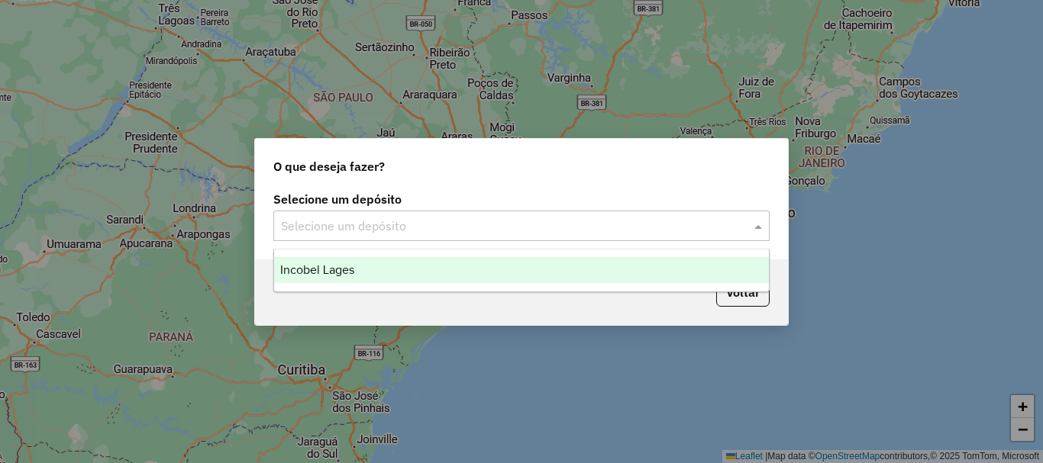
click at [402, 281] on div "Incobel Lages" at bounding box center [521, 270] width 495 height 26
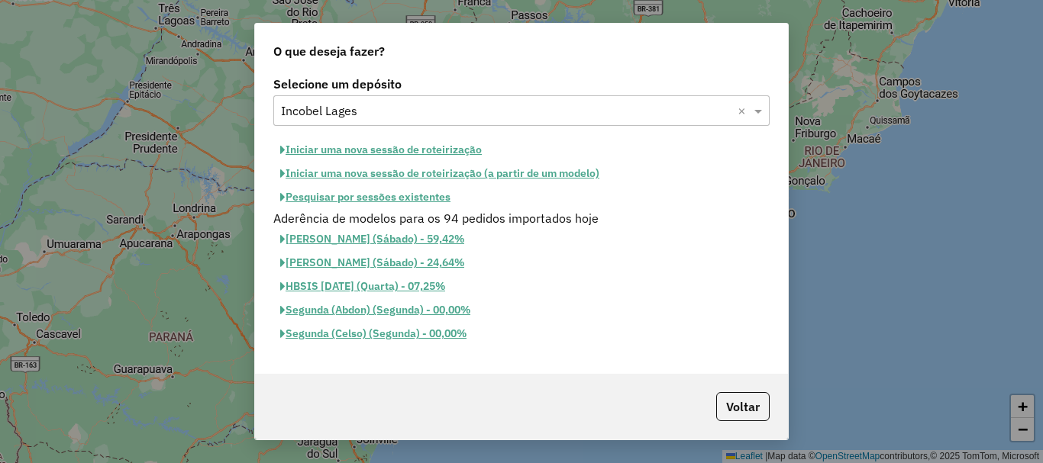
click at [393, 150] on button "Iniciar uma nova sessão de roteirização" at bounding box center [380, 150] width 215 height 24
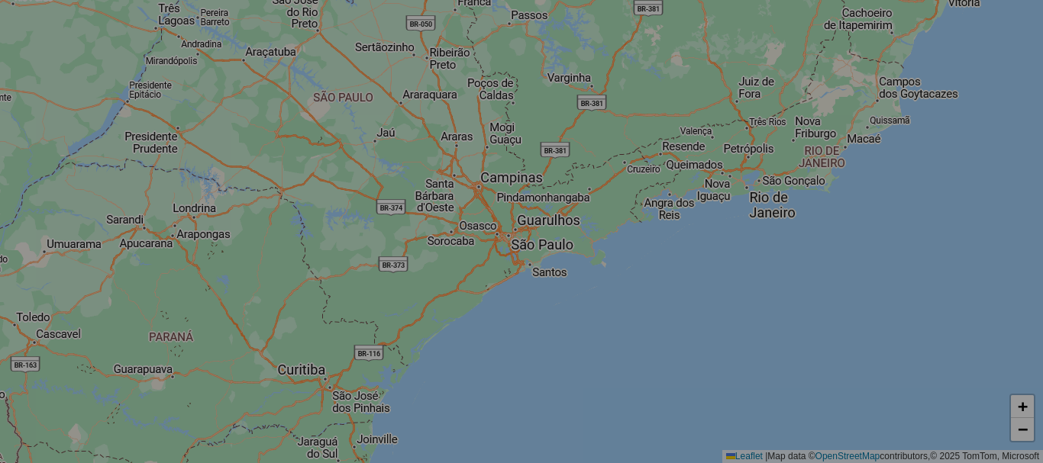
select select "*"
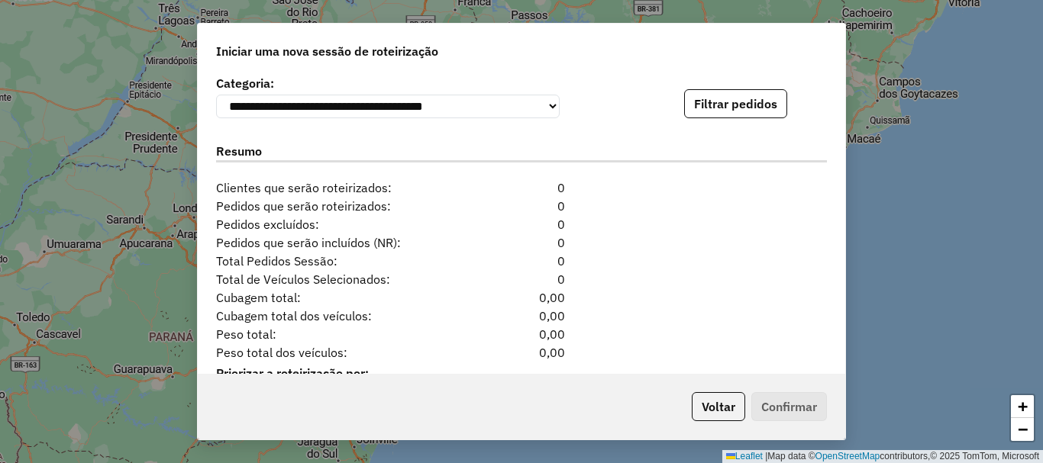
scroll to position [1603, 0]
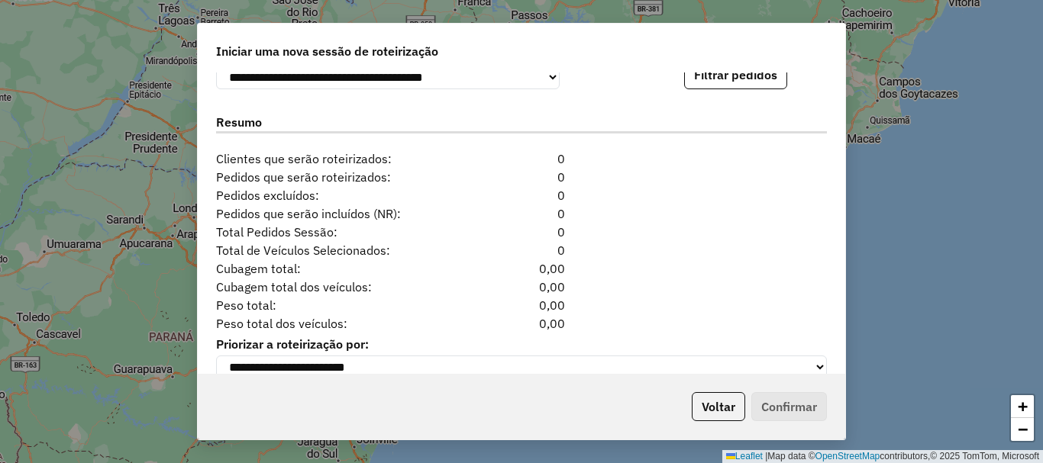
click at [741, 95] on div "**********" at bounding box center [521, 223] width 647 height 301
click at [740, 89] on button "Filtrar pedidos" at bounding box center [735, 74] width 103 height 29
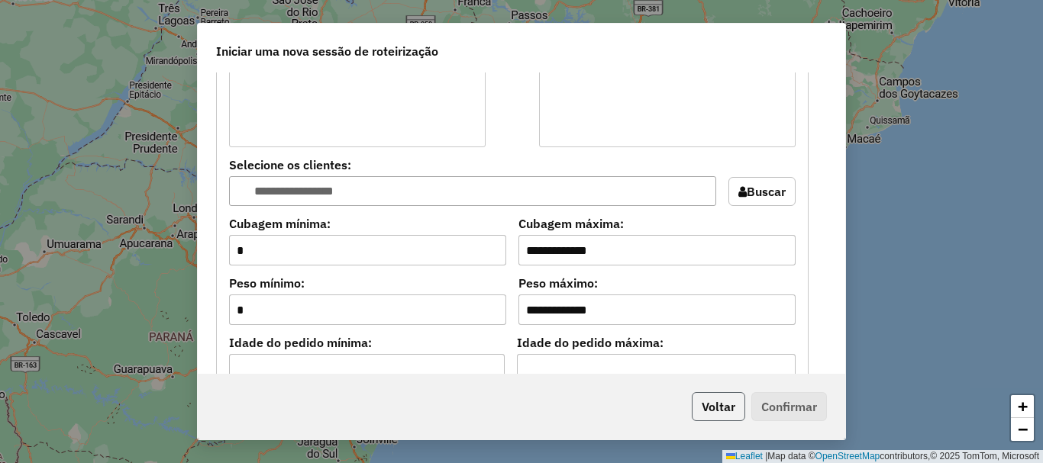
click at [724, 405] on button "Voltar" at bounding box center [718, 406] width 53 height 29
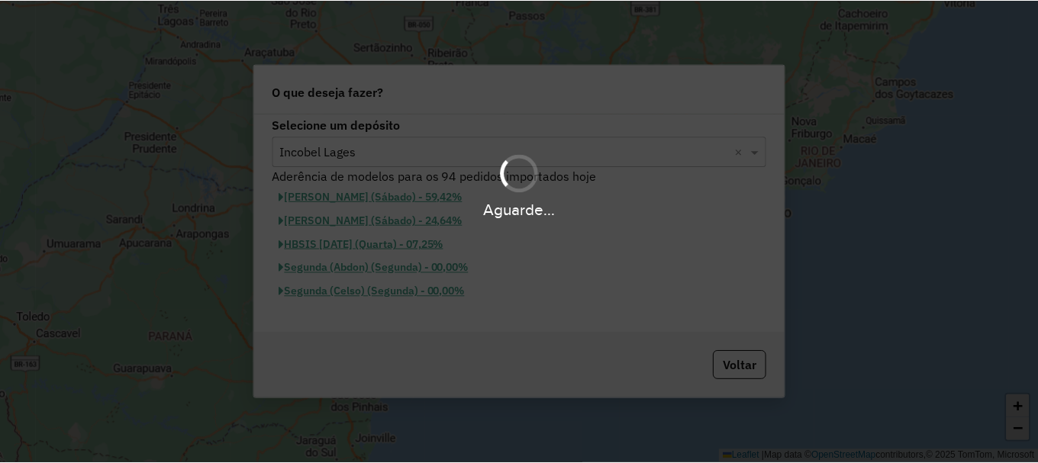
scroll to position [1127, 0]
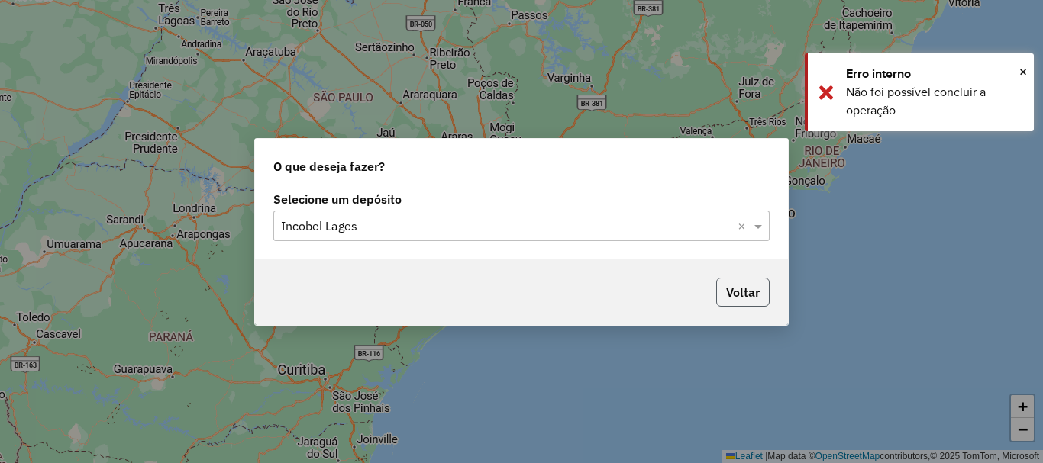
click at [747, 279] on button "Voltar" at bounding box center [742, 292] width 53 height 29
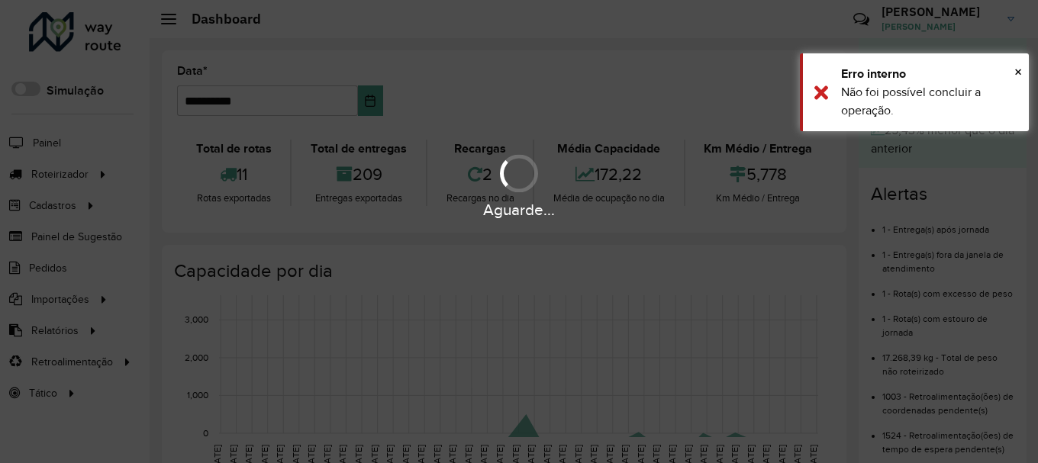
click at [1012, 16] on hb-app "Aguarde... Pop-up bloqueado! Seu navegador bloqueou automáticamente a abertura …" at bounding box center [519, 231] width 1038 height 463
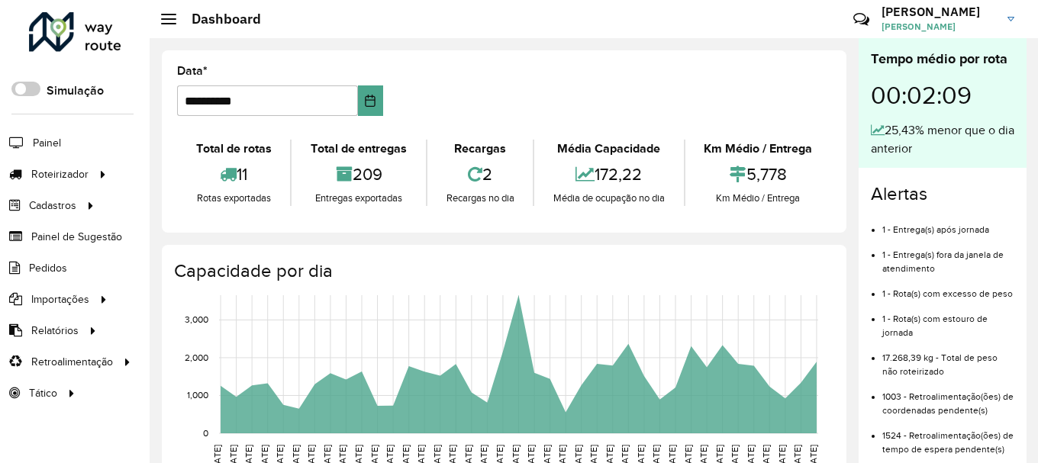
click at [1012, 16] on link "[PERSON_NAME]" at bounding box center [954, 19] width 144 height 40
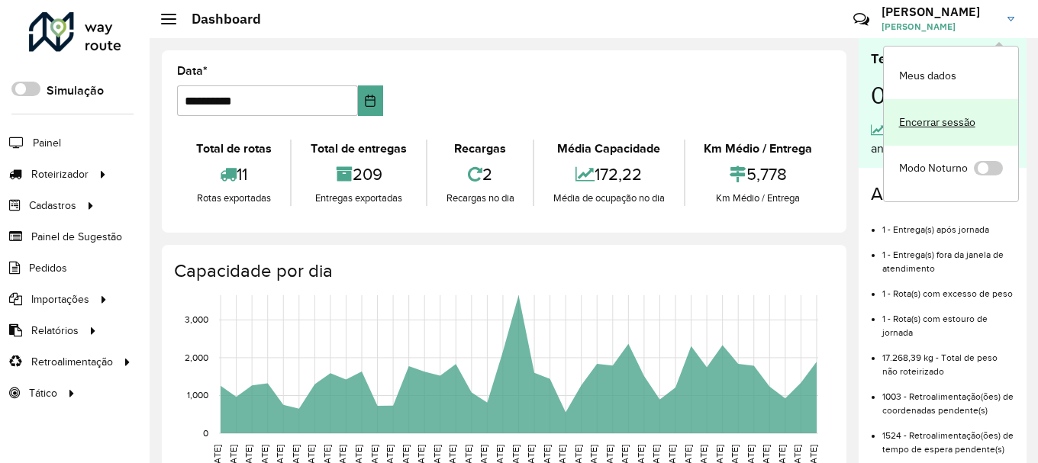
click at [933, 122] on link "Encerrar sessão" at bounding box center [951, 122] width 134 height 47
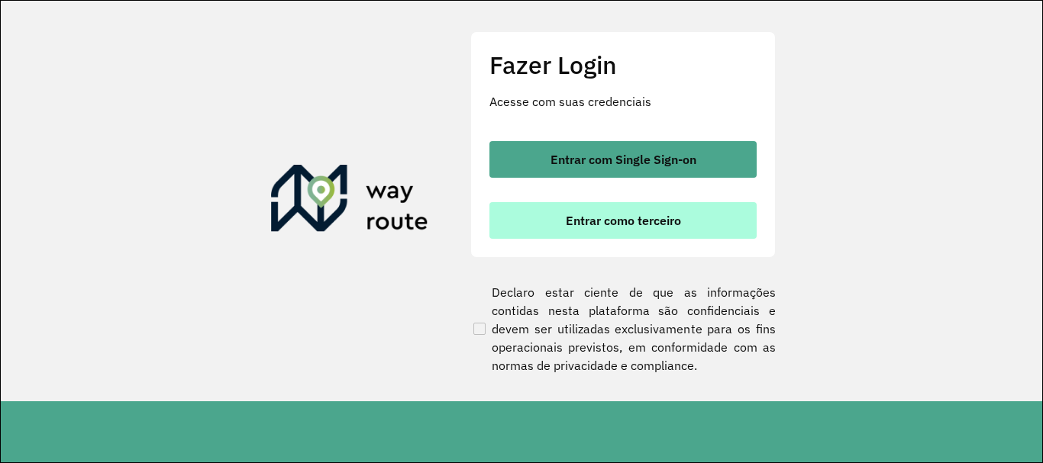
click at [624, 221] on span "Entrar como terceiro" at bounding box center [623, 221] width 115 height 12
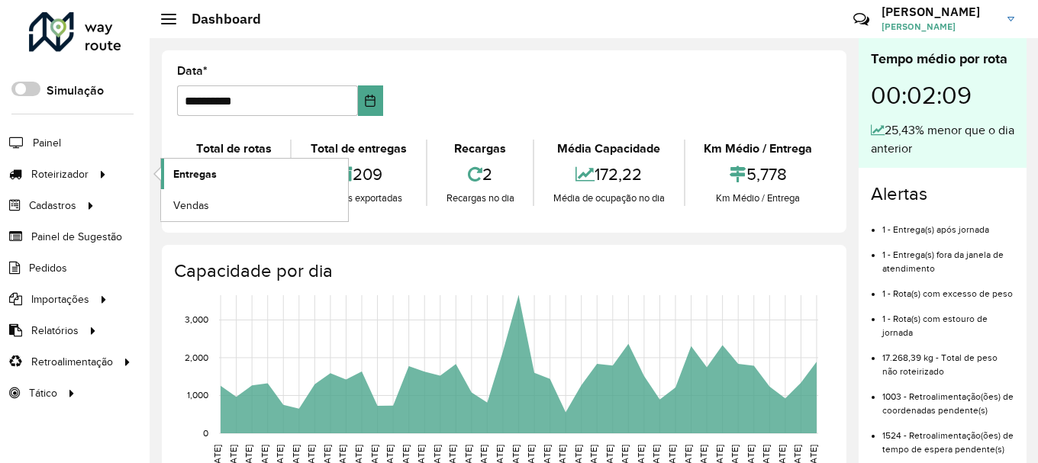
click at [186, 173] on span "Entregas" at bounding box center [195, 174] width 44 height 16
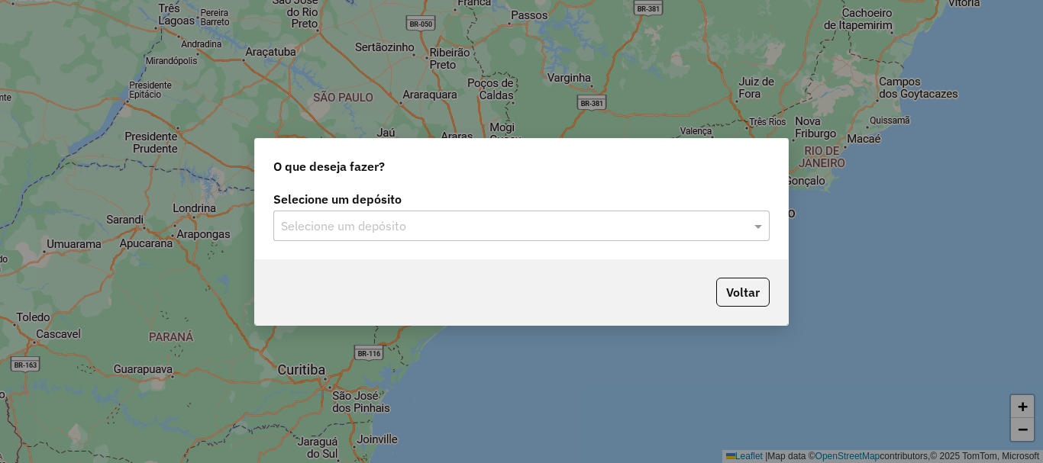
drag, startPoint x: 550, startPoint y: 221, endPoint x: 492, endPoint y: 237, distance: 60.2
click at [550, 221] on input "text" at bounding box center [506, 227] width 450 height 18
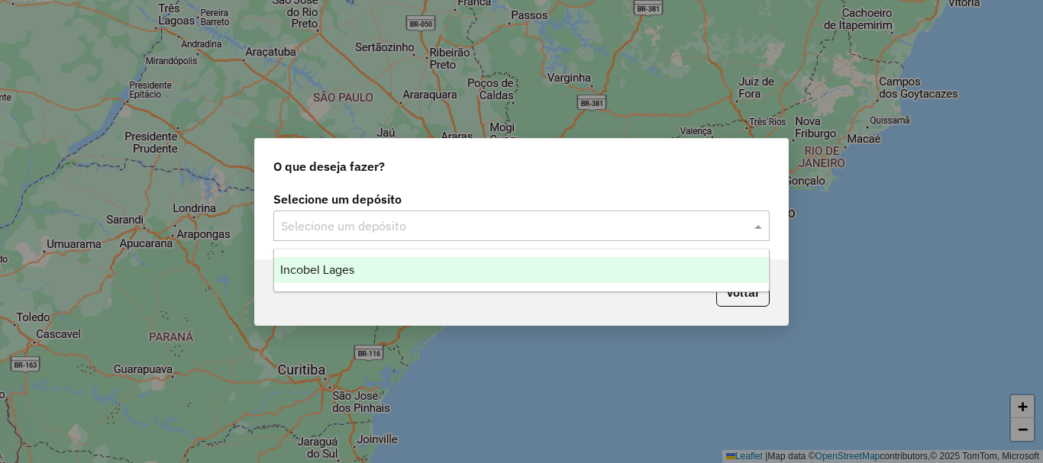
click at [460, 265] on div "Incobel Lages" at bounding box center [521, 270] width 495 height 26
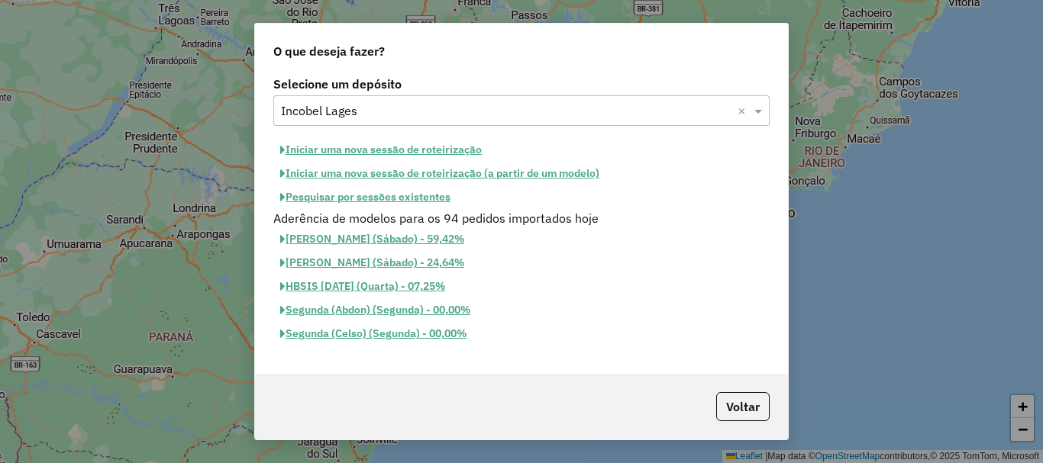
click at [376, 144] on button "Iniciar uma nova sessão de roteirização" at bounding box center [380, 150] width 215 height 24
select select "*"
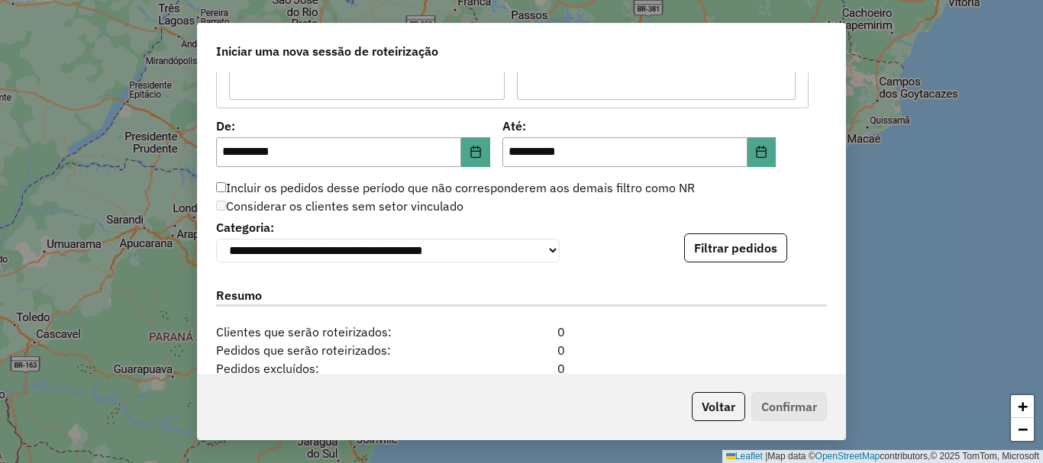
scroll to position [1450, 0]
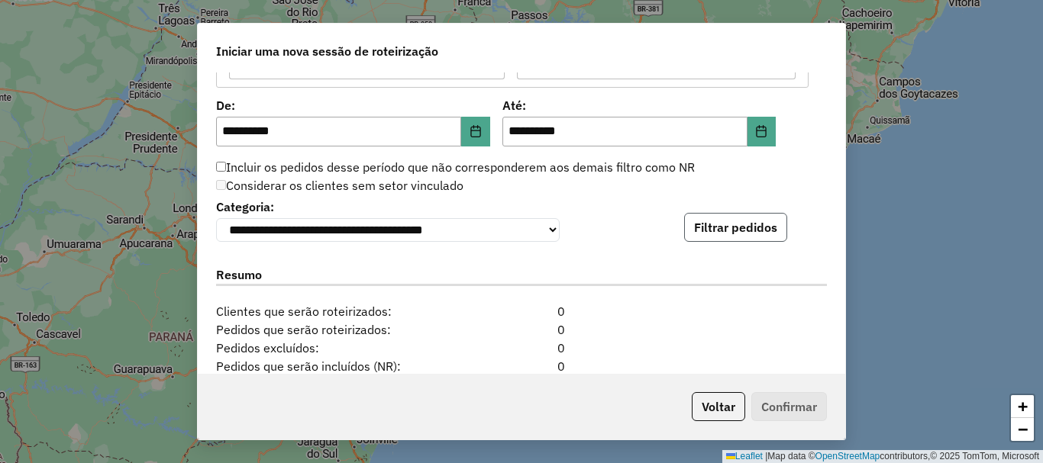
click at [747, 225] on button "Filtrar pedidos" at bounding box center [735, 227] width 103 height 29
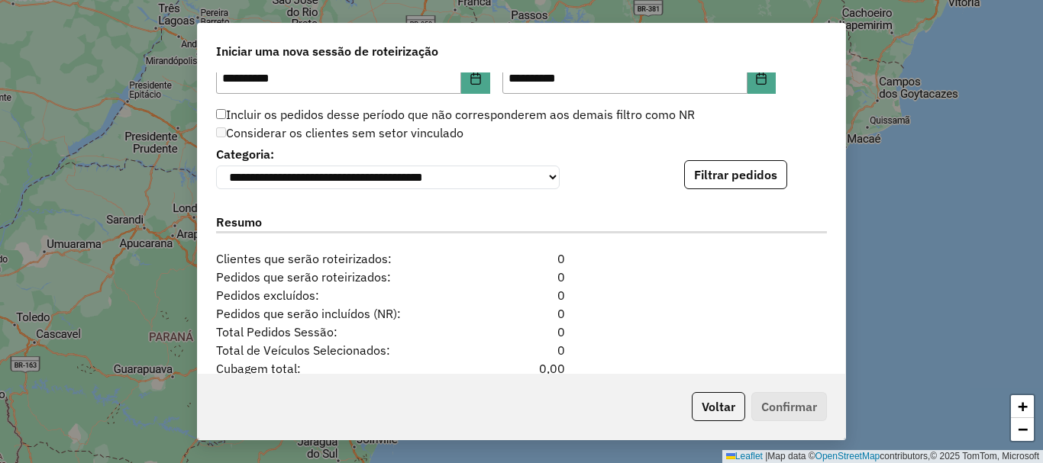
scroll to position [1527, 0]
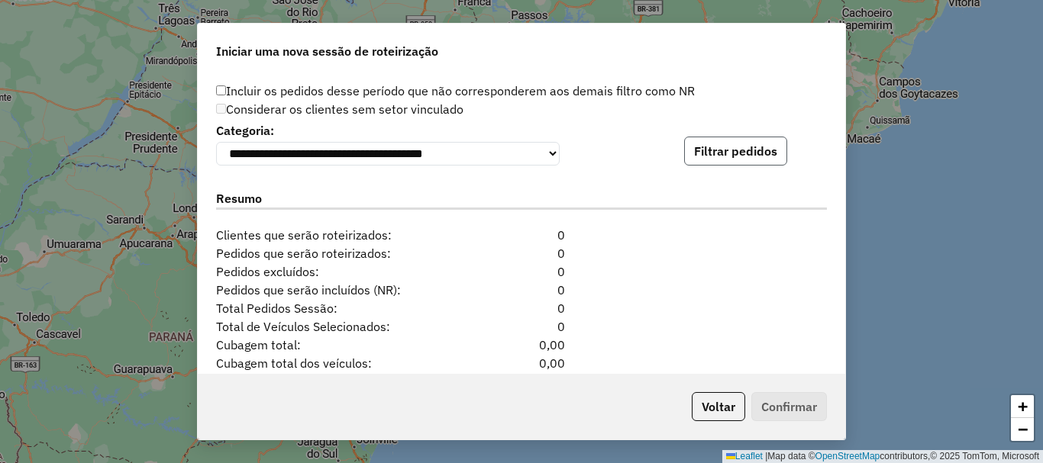
click at [741, 165] on button "Filtrar pedidos" at bounding box center [735, 151] width 103 height 29
click at [734, 153] on button "Filtrar pedidos" at bounding box center [735, 151] width 103 height 29
click at [738, 146] on button "Filtrar pedidos" at bounding box center [735, 151] width 103 height 29
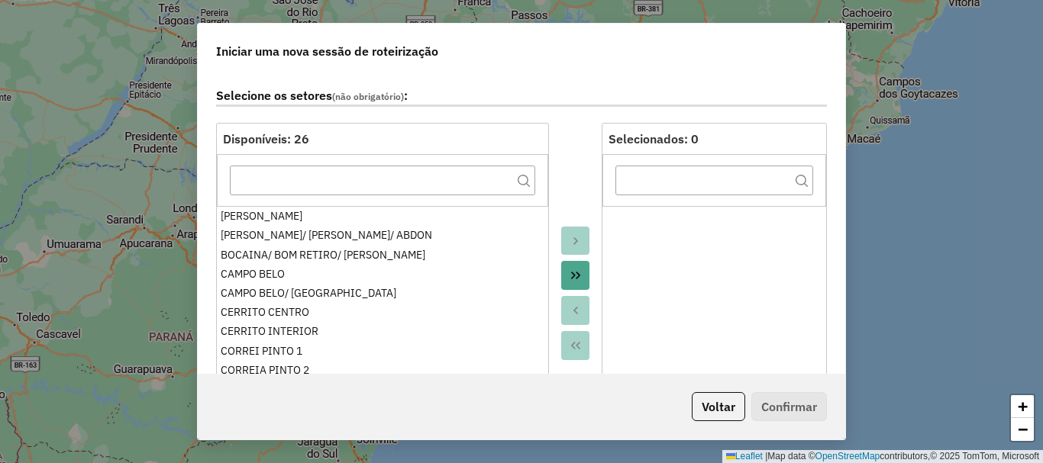
scroll to position [0, 0]
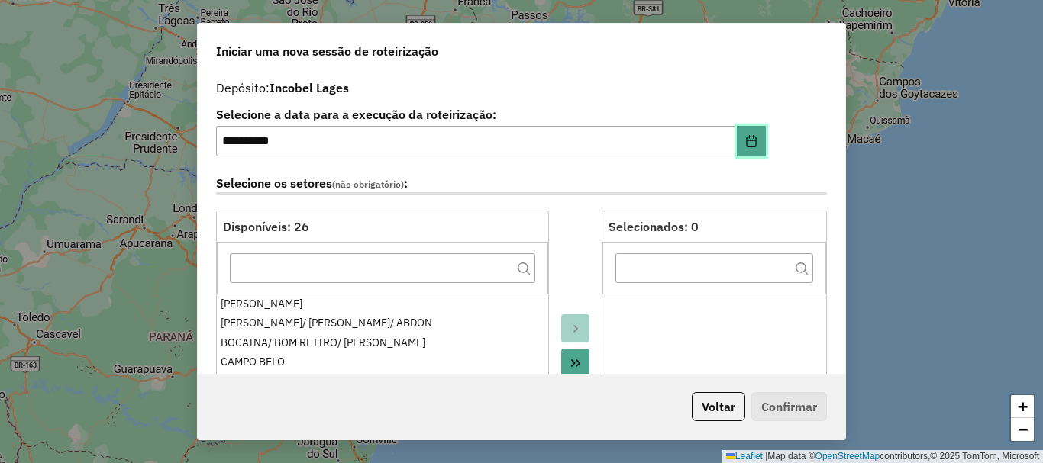
click at [760, 138] on button "Choose Date" at bounding box center [751, 141] width 29 height 31
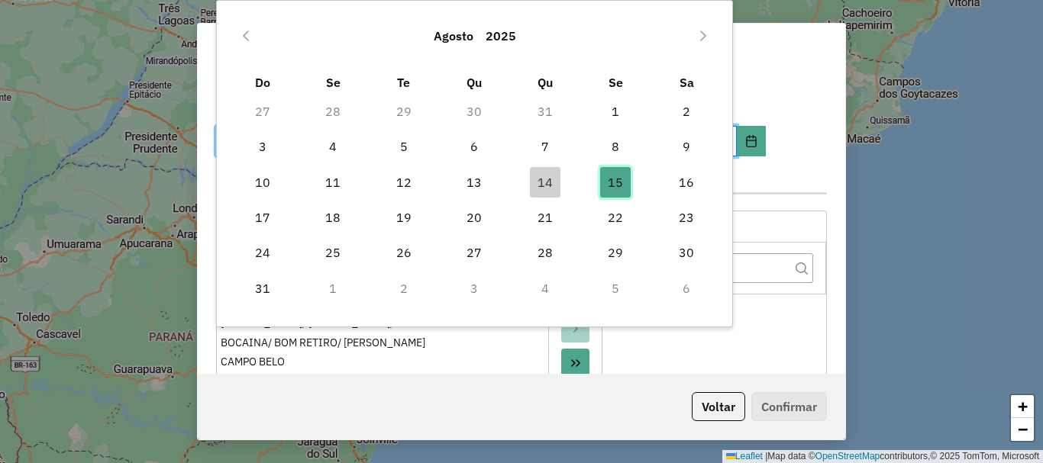
click at [611, 182] on span "15" at bounding box center [615, 182] width 31 height 31
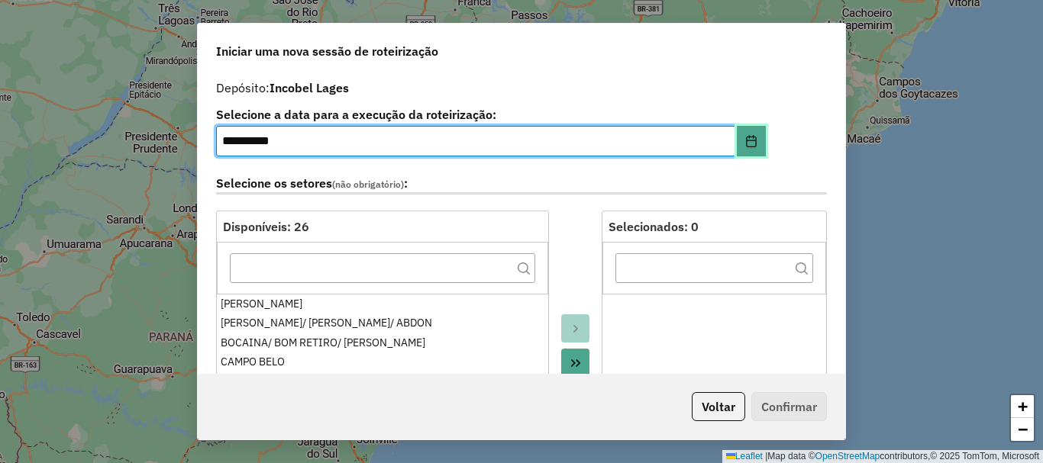
click at [760, 138] on button "Choose Date" at bounding box center [751, 141] width 29 height 31
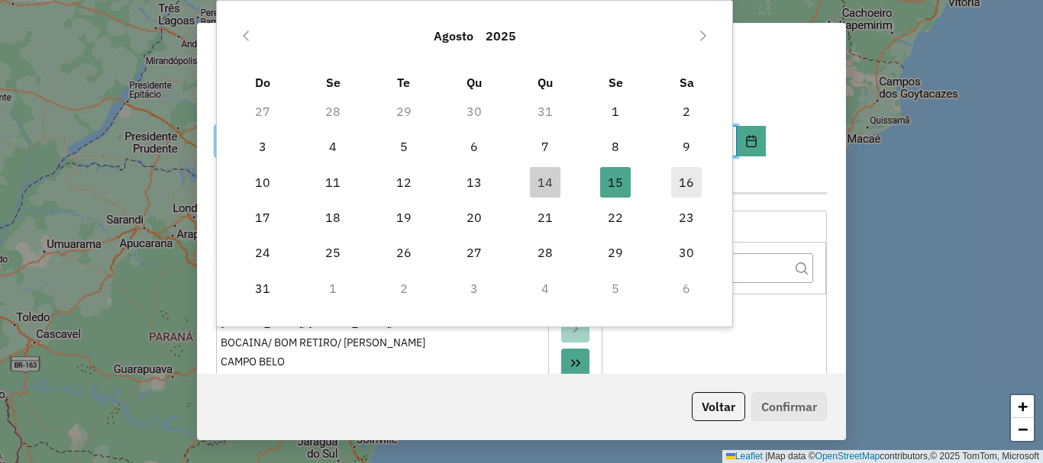
click at [685, 185] on span "16" at bounding box center [686, 182] width 31 height 31
type input "**********"
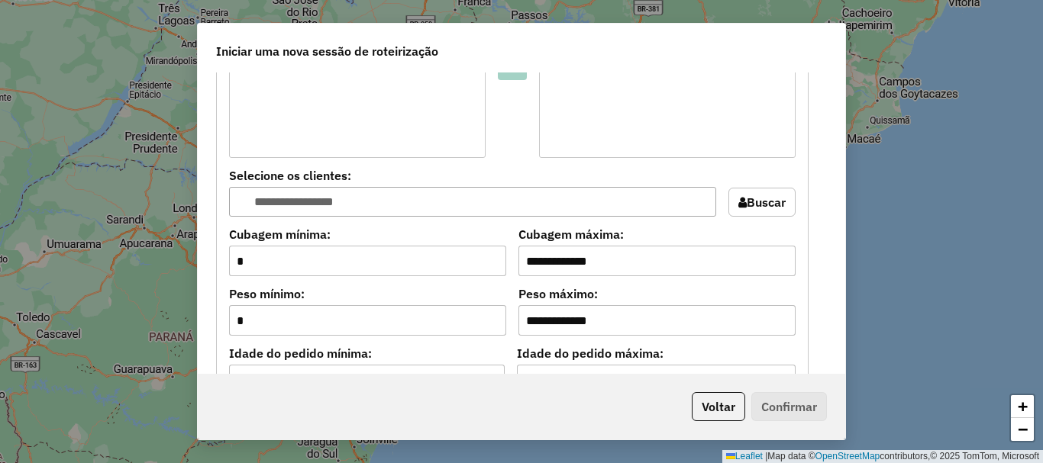
scroll to position [1298, 0]
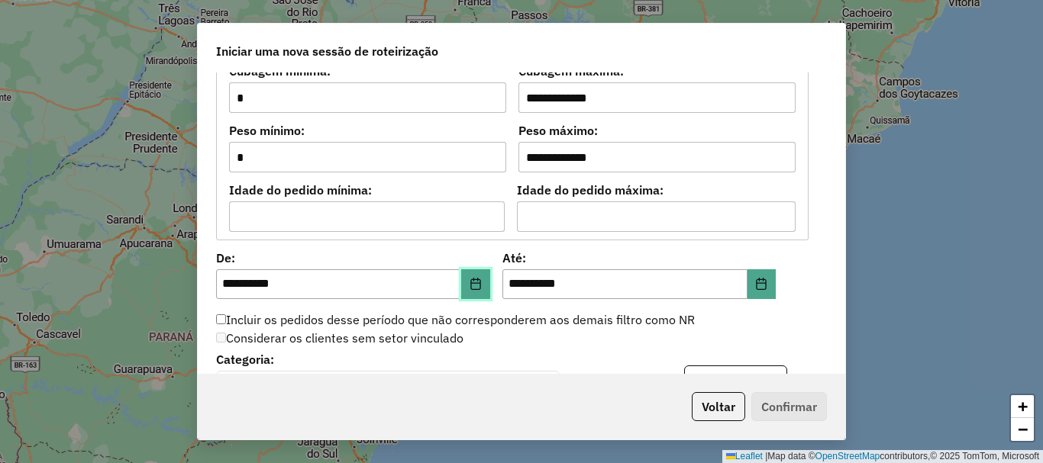
click at [469, 287] on icon "Choose Date" at bounding box center [475, 284] width 12 height 12
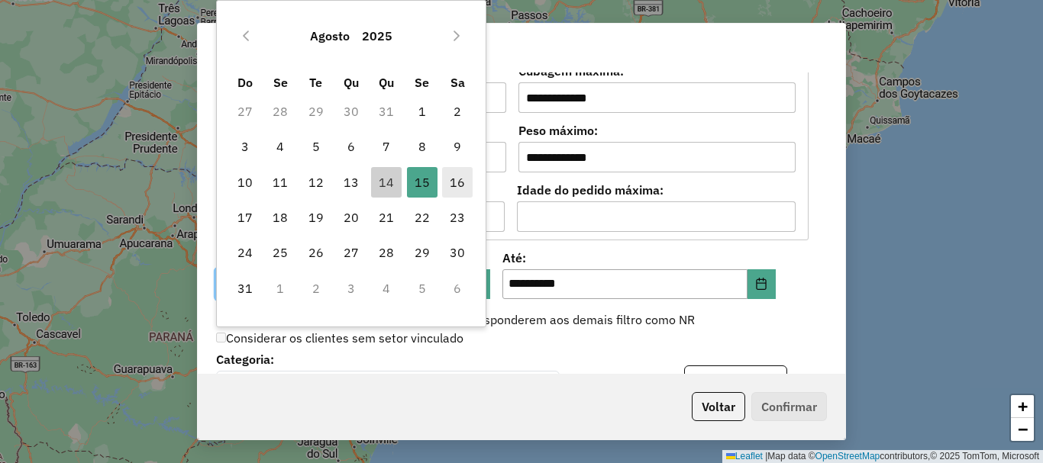
click at [456, 186] on span "16" at bounding box center [457, 182] width 31 height 31
type input "**********"
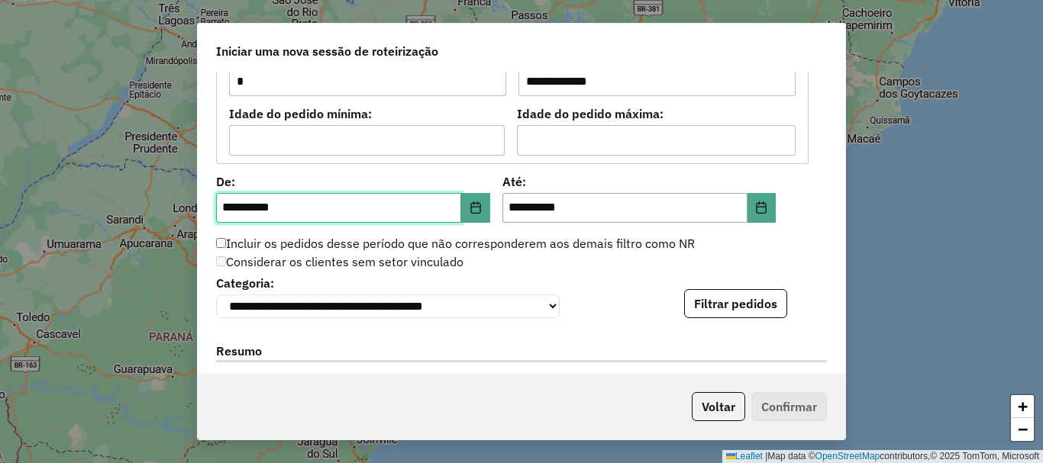
scroll to position [1450, 0]
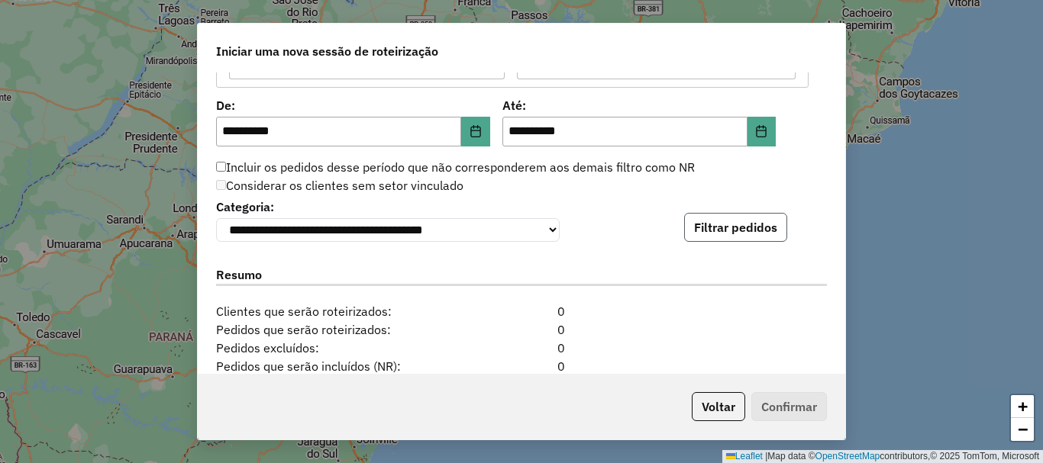
click at [747, 234] on button "Filtrar pedidos" at bounding box center [735, 227] width 103 height 29
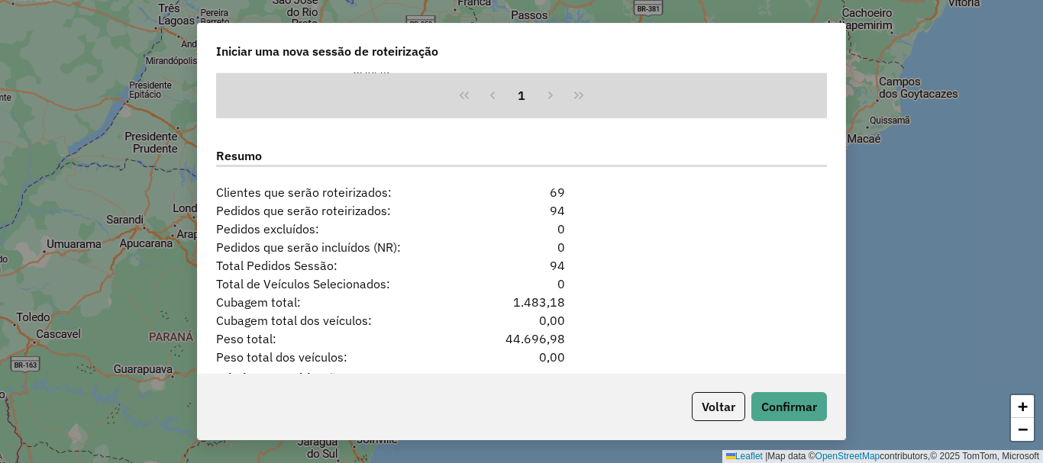
scroll to position [1909, 0]
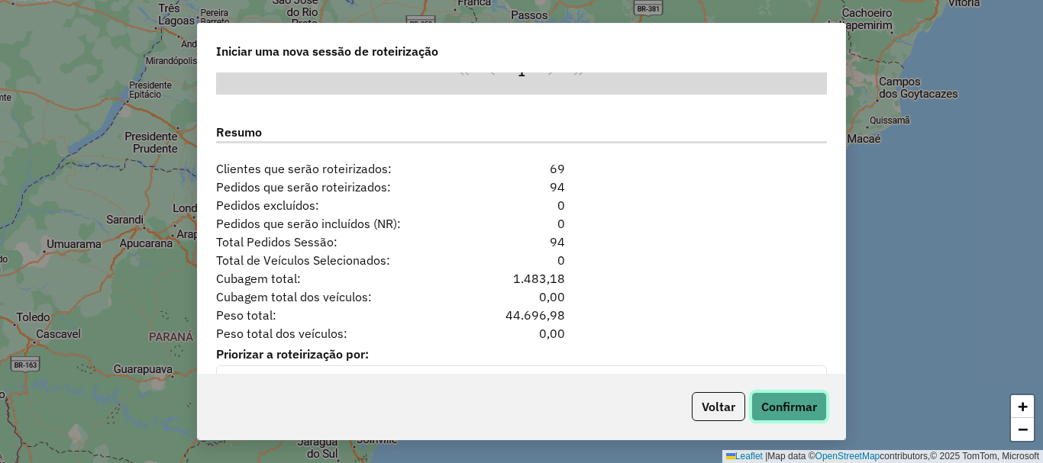
click at [790, 415] on button "Confirmar" at bounding box center [789, 406] width 76 height 29
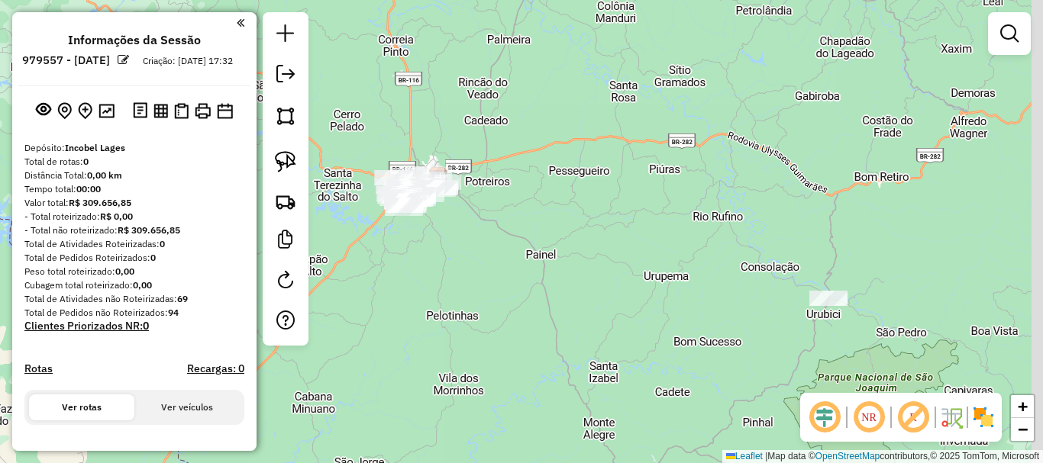
drag, startPoint x: 758, startPoint y: 287, endPoint x: 723, endPoint y: 263, distance: 42.3
click at [723, 263] on div "Janela de atendimento Grade de atendimento Capacidade Transportadoras Veículos …" at bounding box center [521, 231] width 1043 height 463
click at [279, 165] on img at bounding box center [285, 161] width 21 height 21
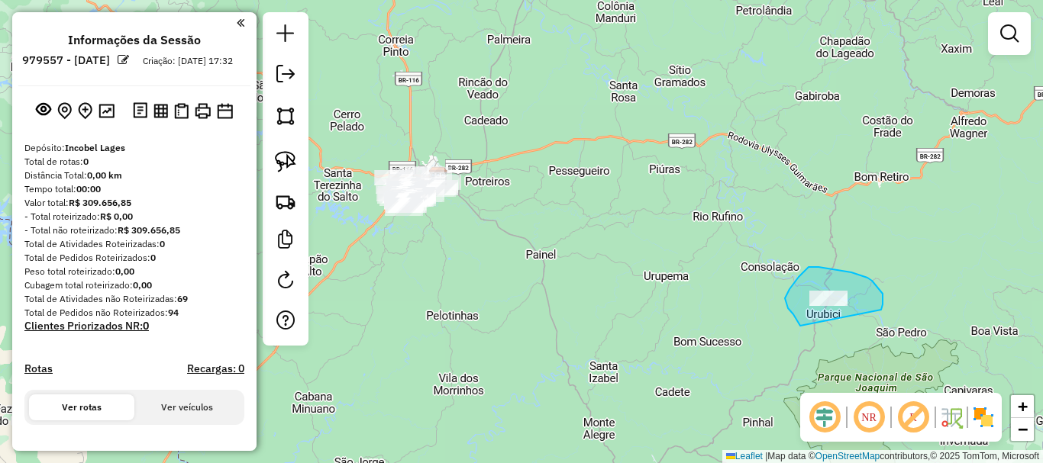
drag, startPoint x: 799, startPoint y: 324, endPoint x: 881, endPoint y: 310, distance: 83.0
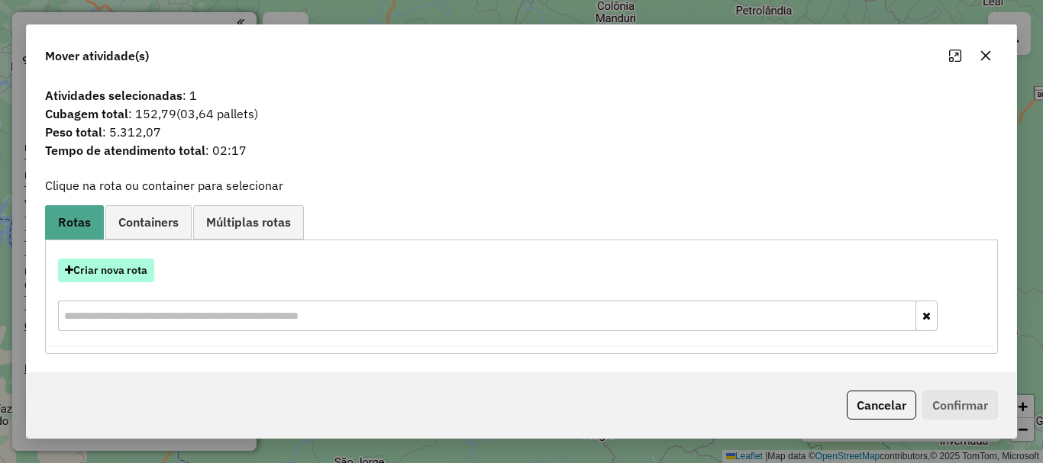
click at [129, 274] on button "Criar nova rota" at bounding box center [106, 271] width 96 height 24
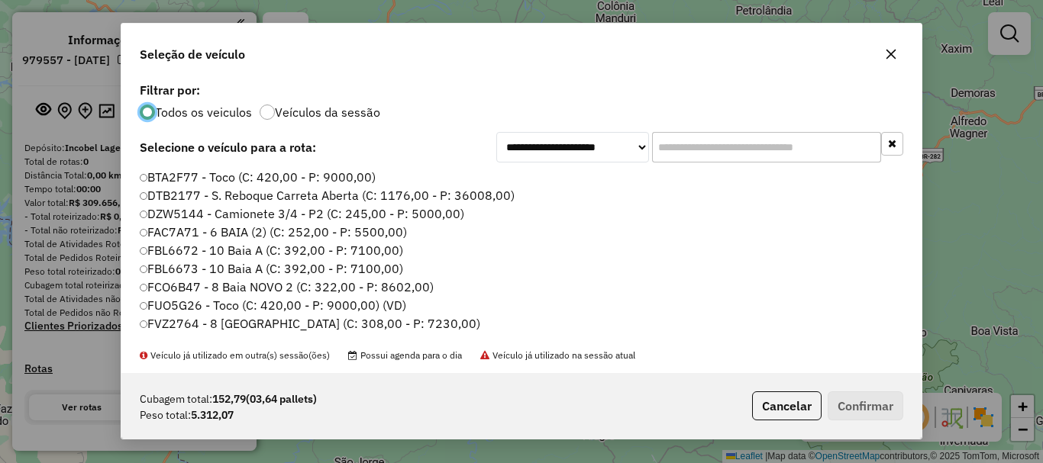
scroll to position [8, 5]
click at [707, 150] on input "text" at bounding box center [766, 147] width 229 height 31
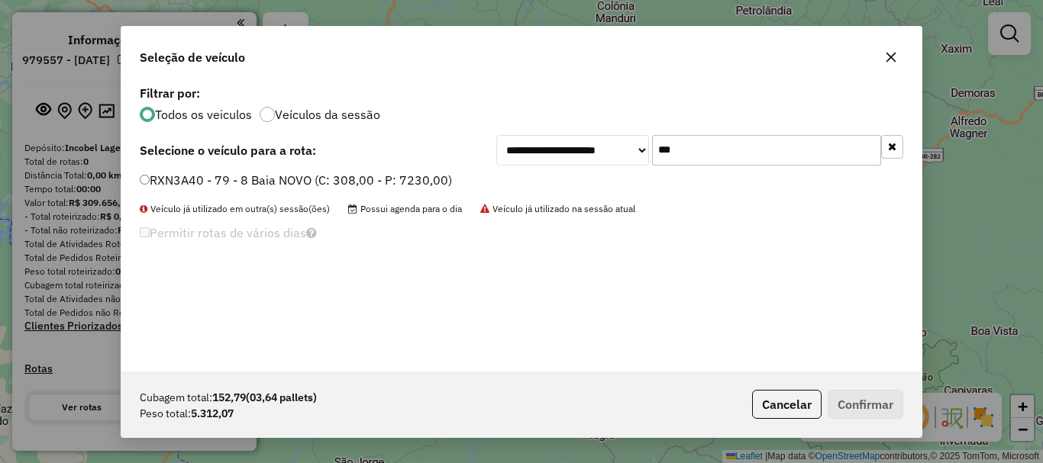
type input "***"
click at [191, 187] on label "RXN3A40 - 79 - 8 Baia NOVO (C: 308,00 - P: 7230,00)" at bounding box center [296, 180] width 312 height 18
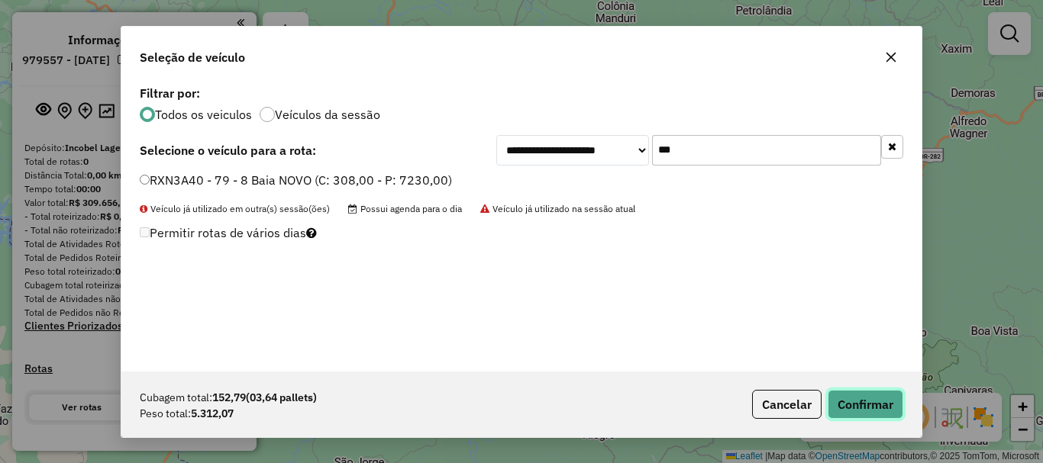
click at [842, 398] on button "Confirmar" at bounding box center [866, 404] width 76 height 29
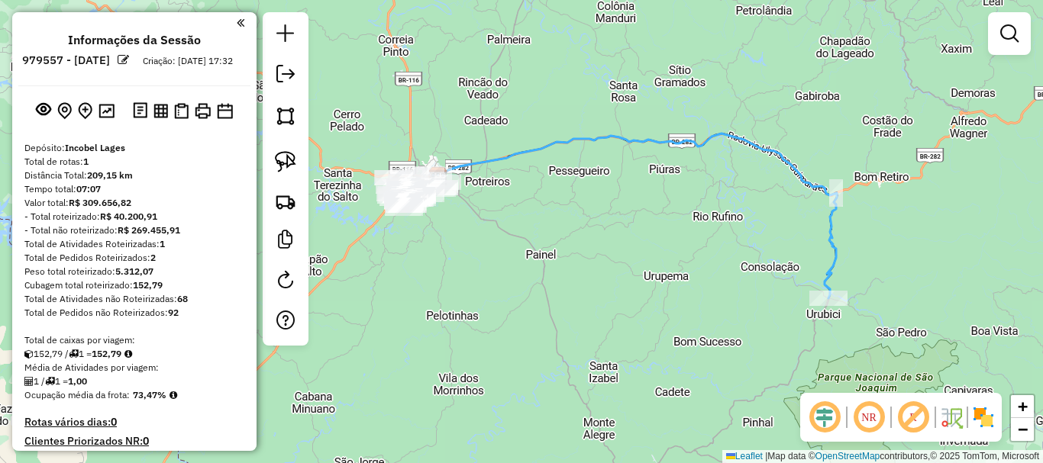
drag, startPoint x: 460, startPoint y: 282, endPoint x: 552, endPoint y: 271, distance: 92.2
click at [552, 271] on div "Janela de atendimento Grade de atendimento Capacidade Transportadoras Veículos …" at bounding box center [521, 231] width 1043 height 463
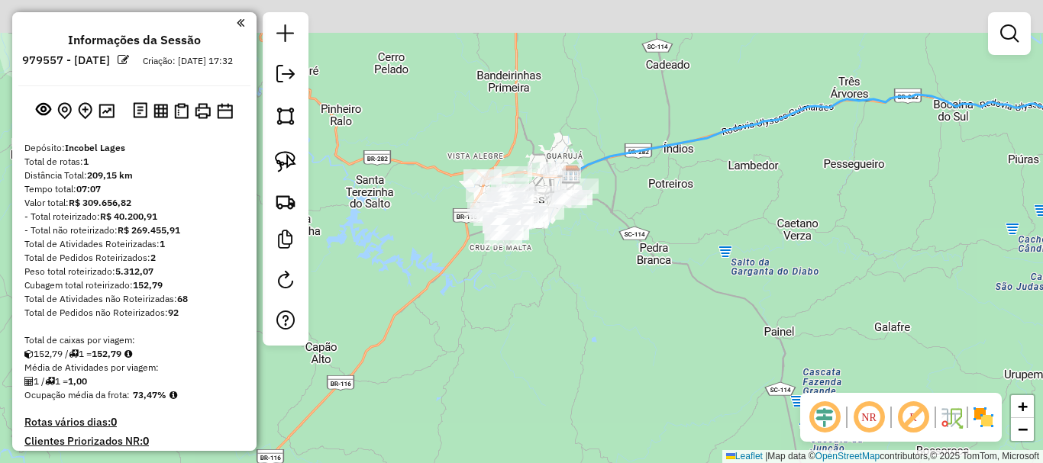
drag, startPoint x: 453, startPoint y: 186, endPoint x: 516, endPoint y: 268, distance: 103.5
click at [515, 268] on div "Janela de atendimento Grade de atendimento Capacidade Transportadoras Veículos …" at bounding box center [521, 231] width 1043 height 463
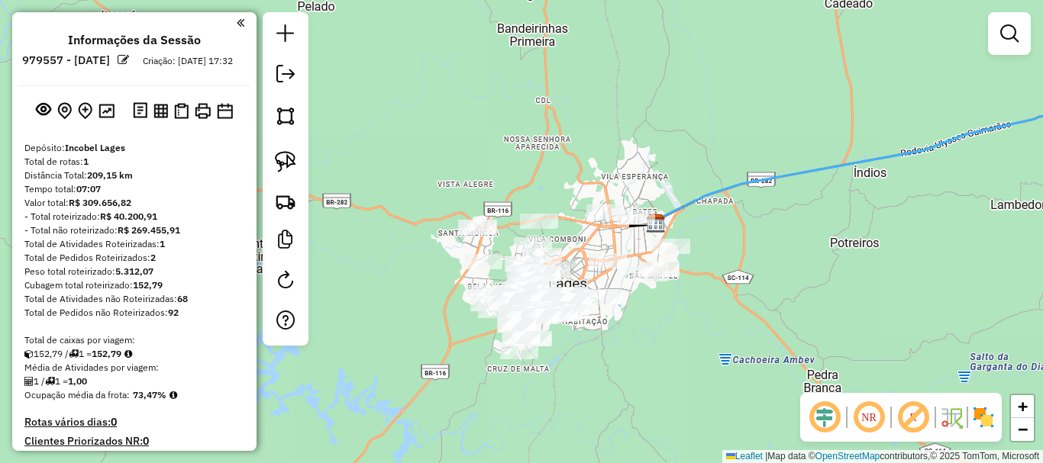
drag, startPoint x: 528, startPoint y: 268, endPoint x: 558, endPoint y: 379, distance: 115.6
click at [555, 383] on div "Janela de atendimento Grade de atendimento Capacidade Transportadoras Veículos …" at bounding box center [521, 231] width 1043 height 463
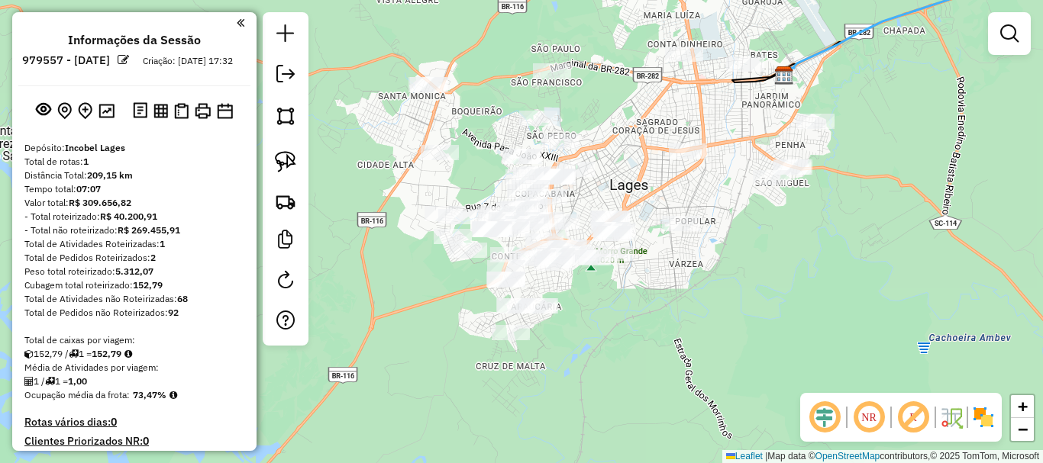
drag, startPoint x: 673, startPoint y: 315, endPoint x: 690, endPoint y: 305, distance: 20.2
click at [690, 305] on div "Janela de atendimento Grade de atendimento Capacidade Transportadoras Veículos …" at bounding box center [521, 231] width 1043 height 463
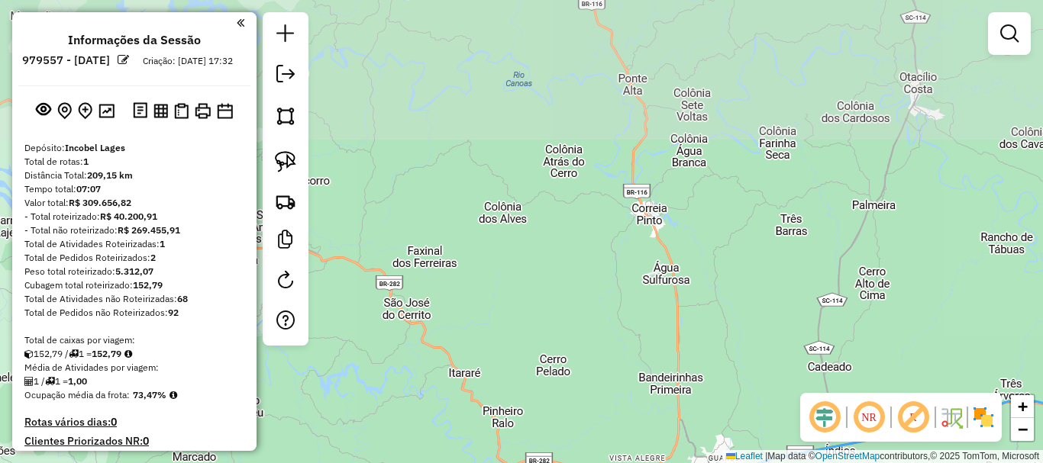
drag, startPoint x: 635, startPoint y: 106, endPoint x: 656, endPoint y: 328, distance: 222.3
click at [638, 415] on div "Janela de atendimento Grade de atendimento Capacidade Transportadoras Veículos …" at bounding box center [521, 231] width 1043 height 463
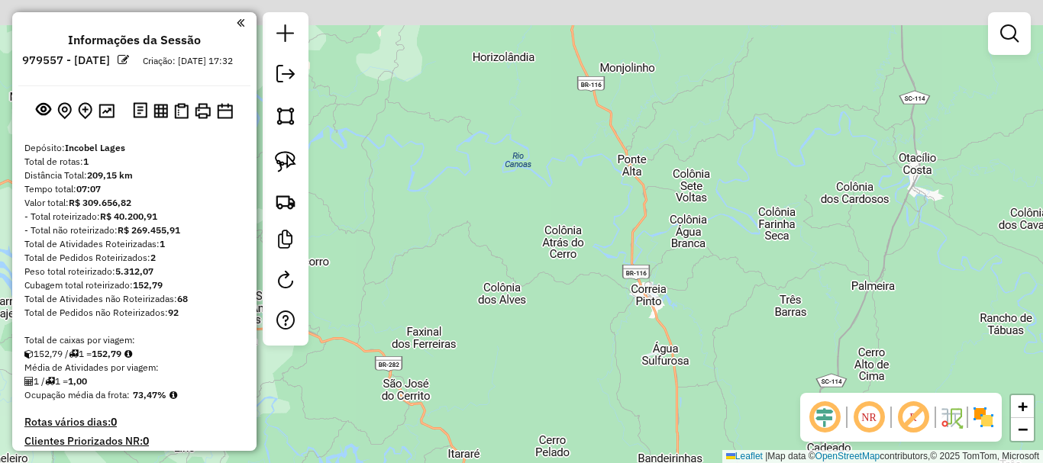
drag, startPoint x: 653, startPoint y: 201, endPoint x: 672, endPoint y: 451, distance: 251.1
click at [672, 451] on div "Janela de atendimento Grade de atendimento Capacidade Transportadoras Veículos …" at bounding box center [521, 231] width 1043 height 463
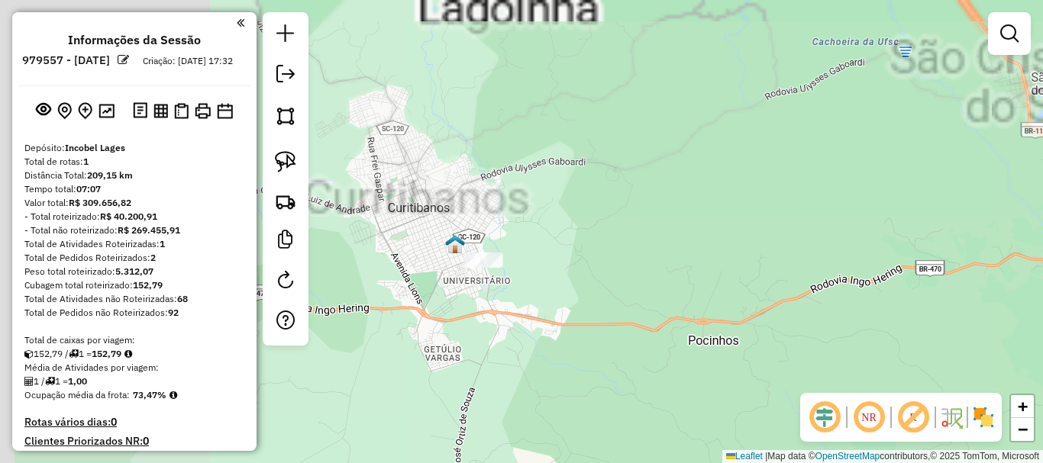
drag, startPoint x: 473, startPoint y: 172, endPoint x: 706, endPoint y: 431, distance: 348.6
click at [706, 431] on div "Janela de atendimento Grade de atendimento Capacidade Transportadoras Veículos …" at bounding box center [521, 231] width 1043 height 463
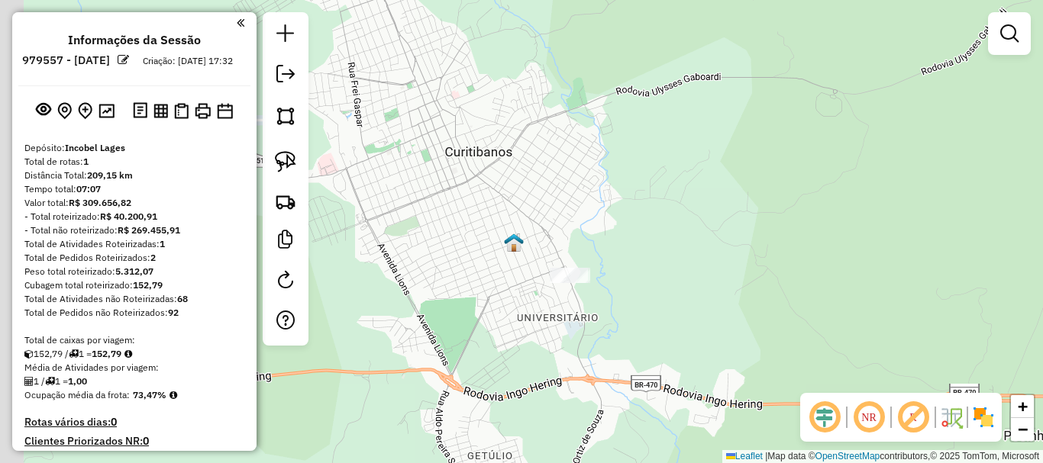
drag, startPoint x: 460, startPoint y: 279, endPoint x: 566, endPoint y: 308, distance: 109.8
click at [566, 308] on div "Janela de atendimento Grade de atendimento Capacidade Transportadoras Veículos …" at bounding box center [521, 231] width 1043 height 463
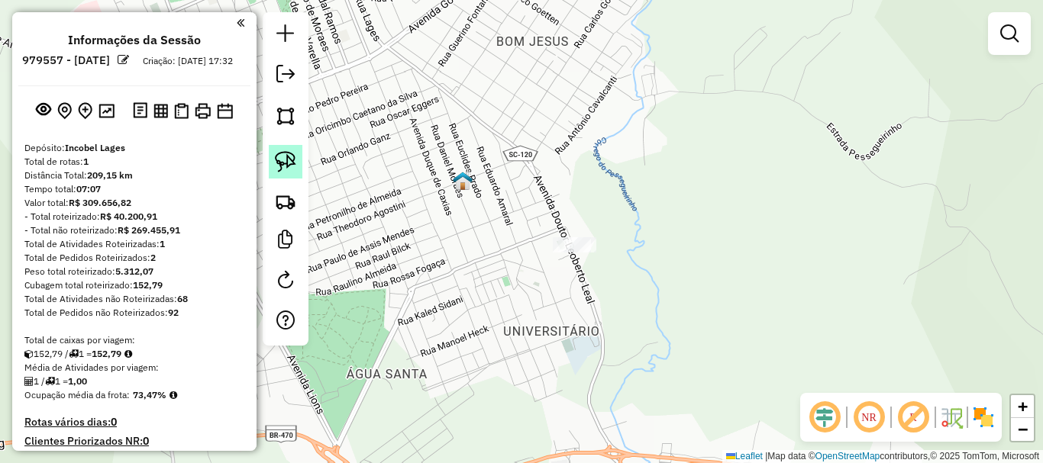
click at [282, 167] on img at bounding box center [285, 161] width 21 height 21
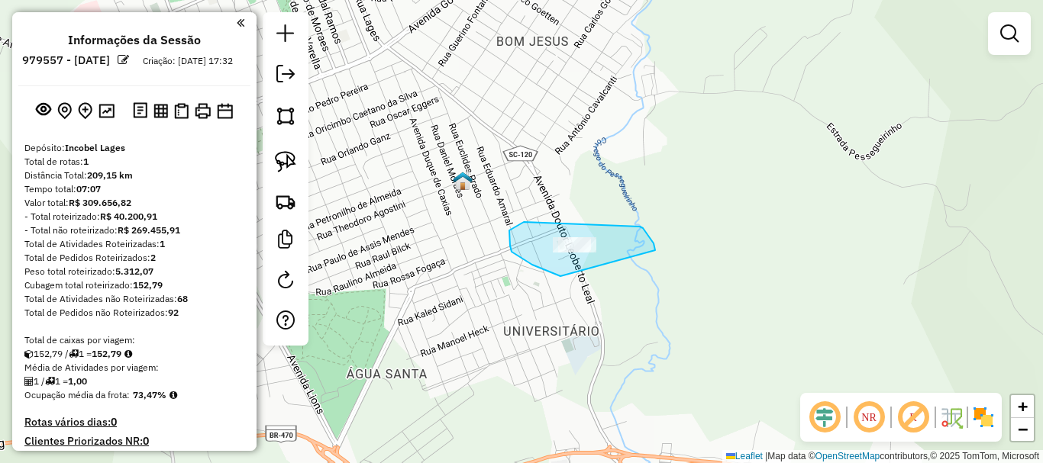
drag, startPoint x: 560, startPoint y: 276, endPoint x: 655, endPoint y: 256, distance: 96.9
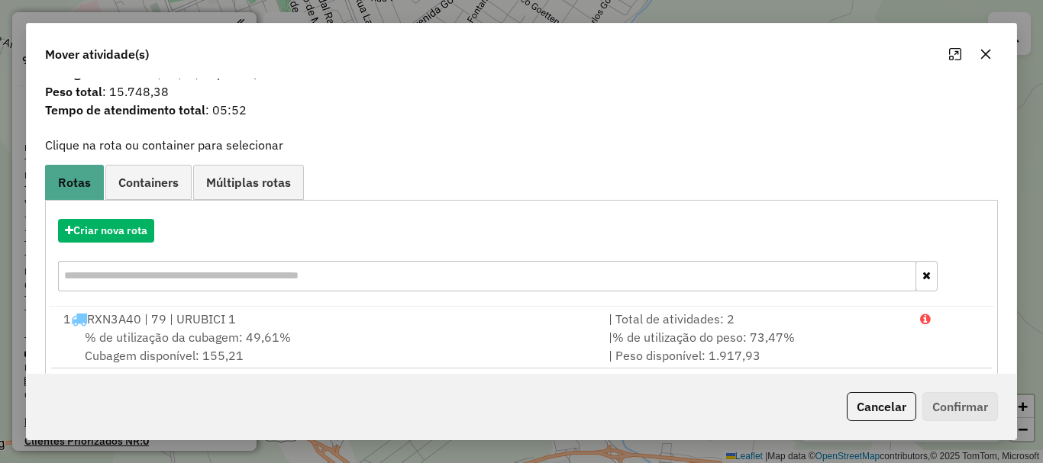
scroll to position [60, 0]
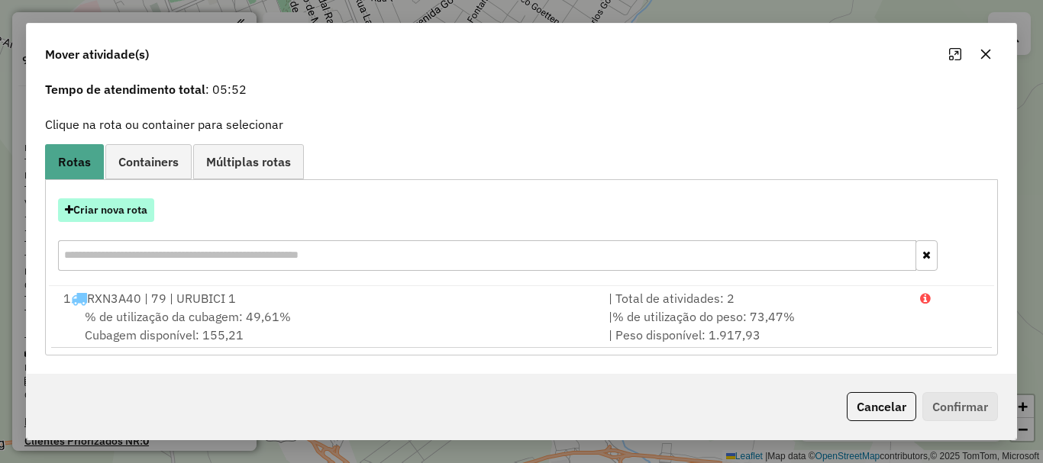
click at [121, 215] on button "Criar nova rota" at bounding box center [106, 210] width 96 height 24
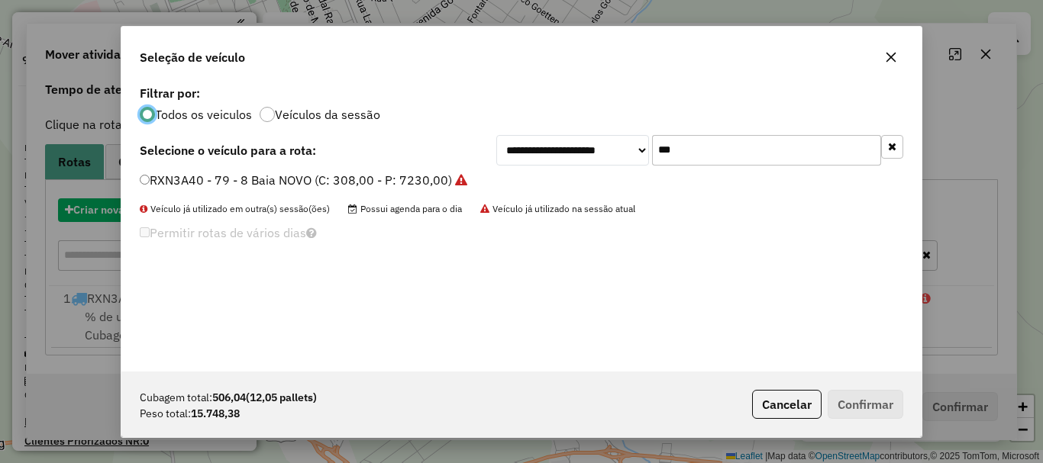
scroll to position [8, 5]
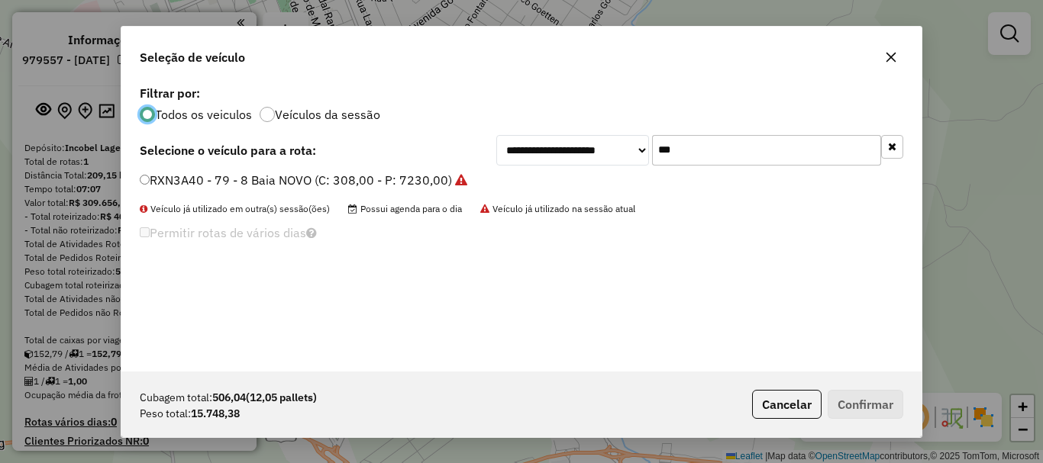
drag, startPoint x: 690, startPoint y: 147, endPoint x: 608, endPoint y: 137, distance: 82.2
click at [608, 137] on div "**********" at bounding box center [699, 150] width 407 height 31
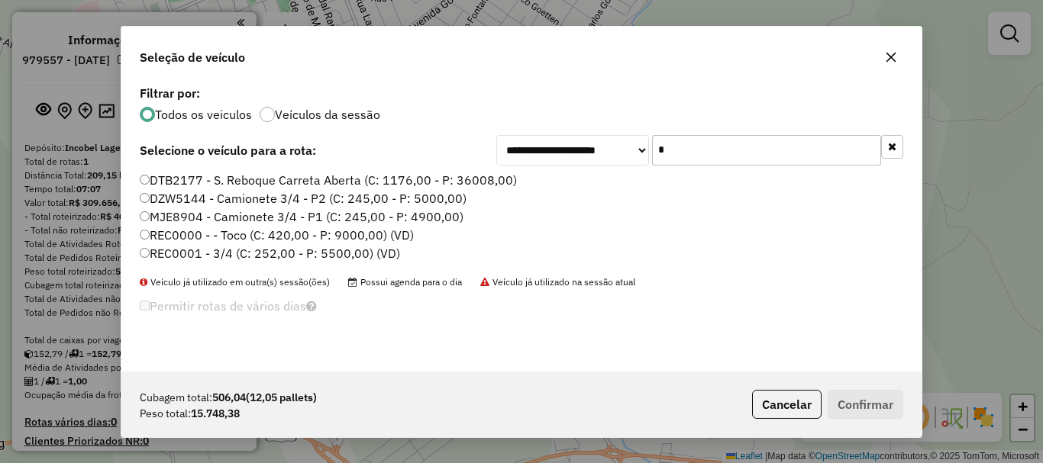
drag, startPoint x: 675, startPoint y: 150, endPoint x: 606, endPoint y: 138, distance: 69.8
click at [612, 141] on div "**********" at bounding box center [699, 150] width 407 height 31
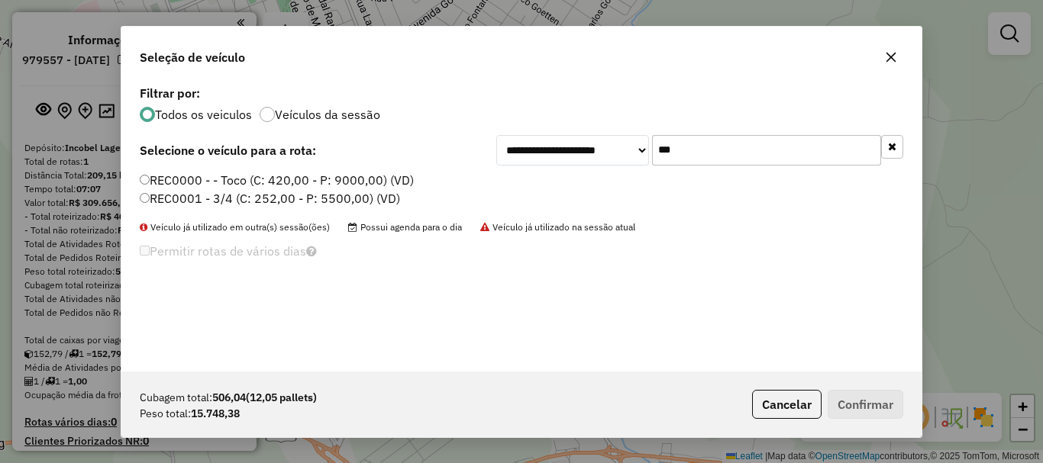
type input "***"
click at [188, 179] on label "REC0000 - - Toco (C: 420,00 - P: 9000,00) (VD)" at bounding box center [277, 180] width 274 height 18
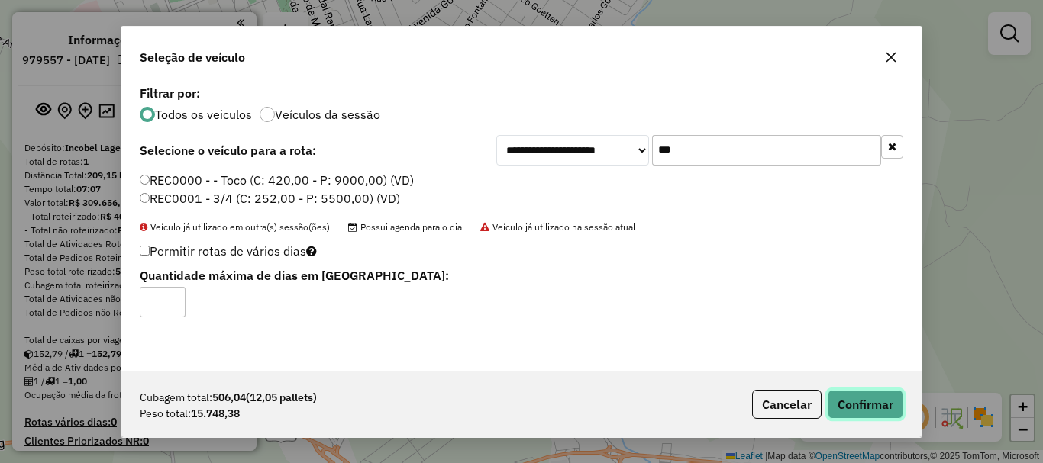
click at [875, 403] on button "Confirmar" at bounding box center [866, 404] width 76 height 29
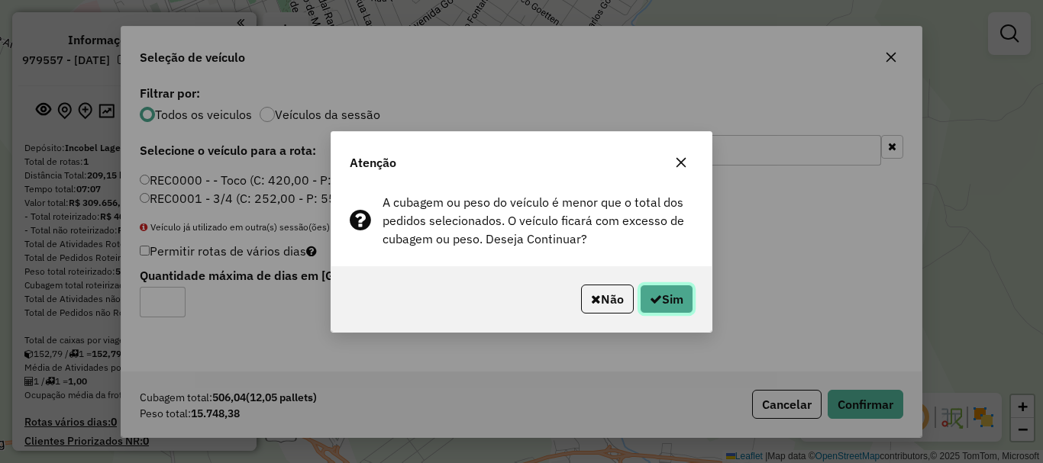
click at [678, 297] on button "Sim" at bounding box center [666, 299] width 53 height 29
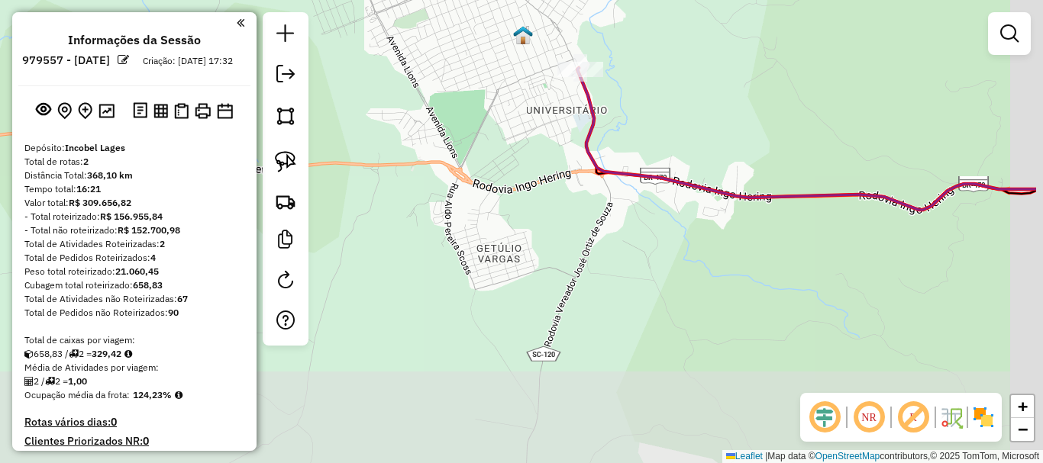
drag, startPoint x: 807, startPoint y: 314, endPoint x: 699, endPoint y: 115, distance: 225.8
click at [674, 86] on div "Janela de atendimento Grade de atendimento Capacidade Transportadoras Veículos …" at bounding box center [521, 231] width 1043 height 463
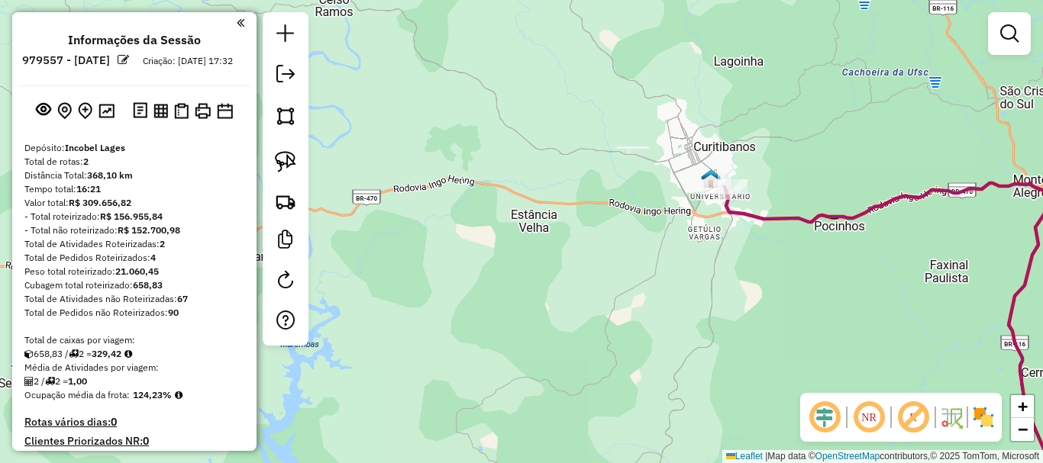
drag, startPoint x: 805, startPoint y: 273, endPoint x: 451, endPoint y: 45, distance: 421.4
click at [451, 47] on div "Janela de atendimento Grade de atendimento Capacidade Transportadoras Veículos …" at bounding box center [521, 231] width 1043 height 463
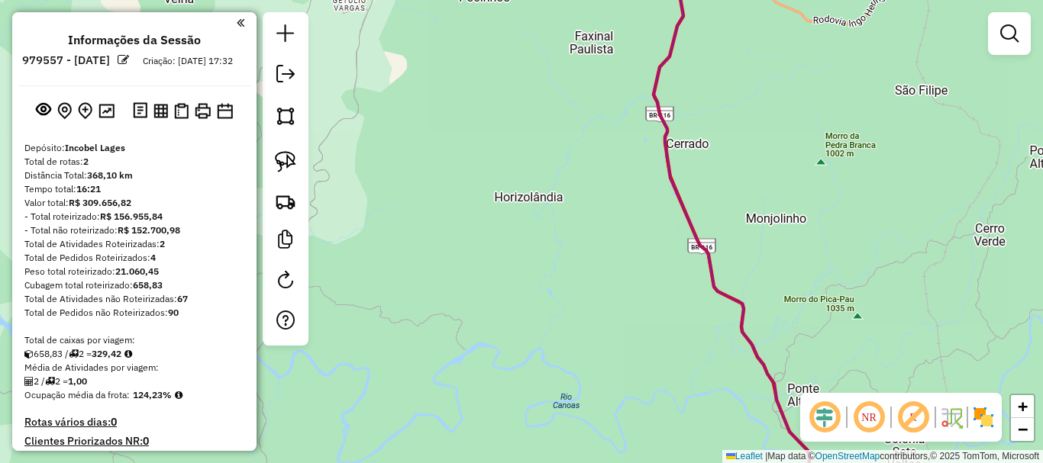
drag, startPoint x: 592, startPoint y: 226, endPoint x: 559, endPoint y: 97, distance: 133.1
click at [560, 102] on div "Janela de atendimento Grade de atendimento Capacidade Transportadoras Veículos …" at bounding box center [521, 231] width 1043 height 463
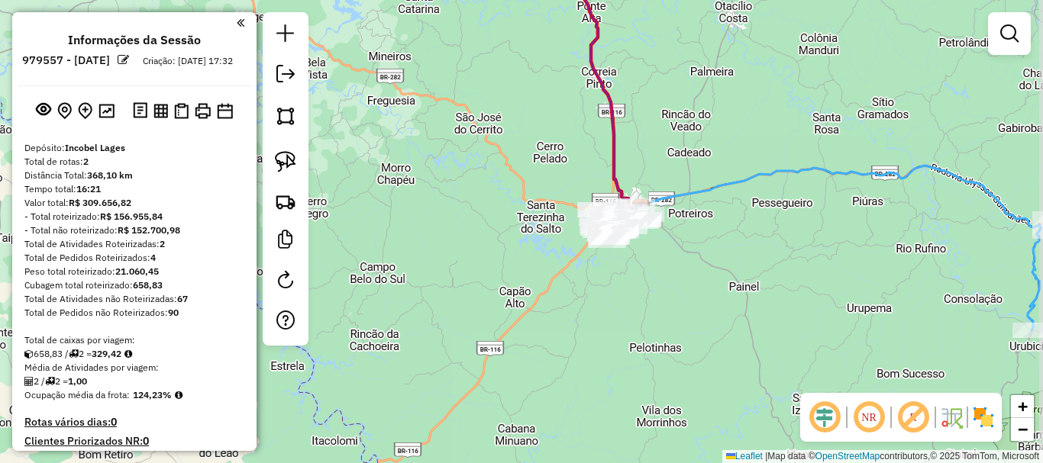
drag, startPoint x: 636, startPoint y: 311, endPoint x: 615, endPoint y: 179, distance: 133.0
click at [615, 179] on icon at bounding box center [564, 53] width 155 height 311
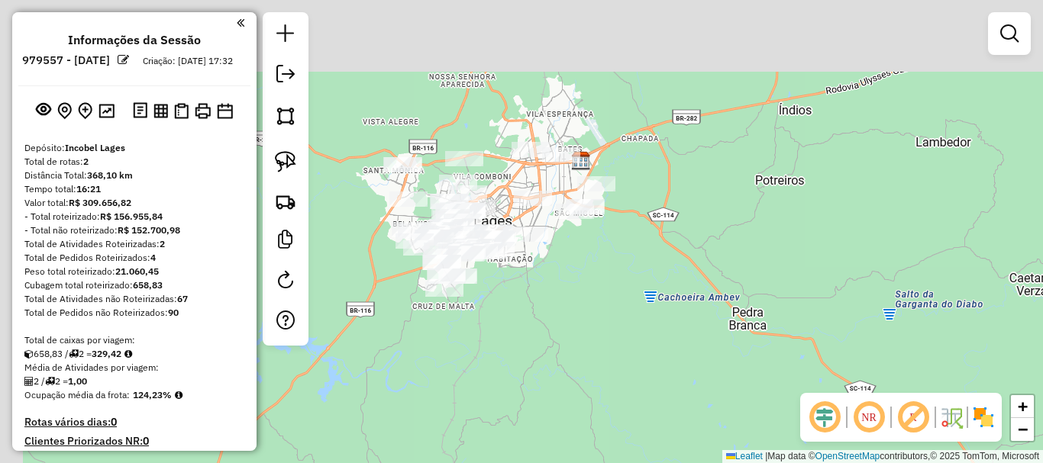
drag, startPoint x: 637, startPoint y: 286, endPoint x: 730, endPoint y: 423, distance: 165.4
click at [748, 454] on div "Janela de atendimento Grade de atendimento Capacidade Transportadoras Veículos …" at bounding box center [521, 231] width 1043 height 463
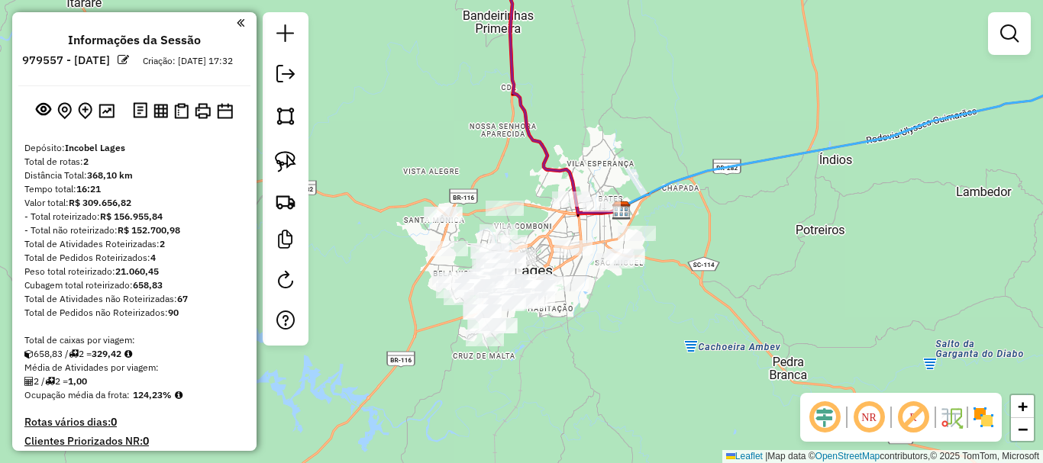
drag, startPoint x: 671, startPoint y: 309, endPoint x: 700, endPoint y: 311, distance: 29.0
click at [700, 312] on div "Janela de atendimento Grade de atendimento Capacidade Transportadoras Veículos …" at bounding box center [521, 231] width 1043 height 463
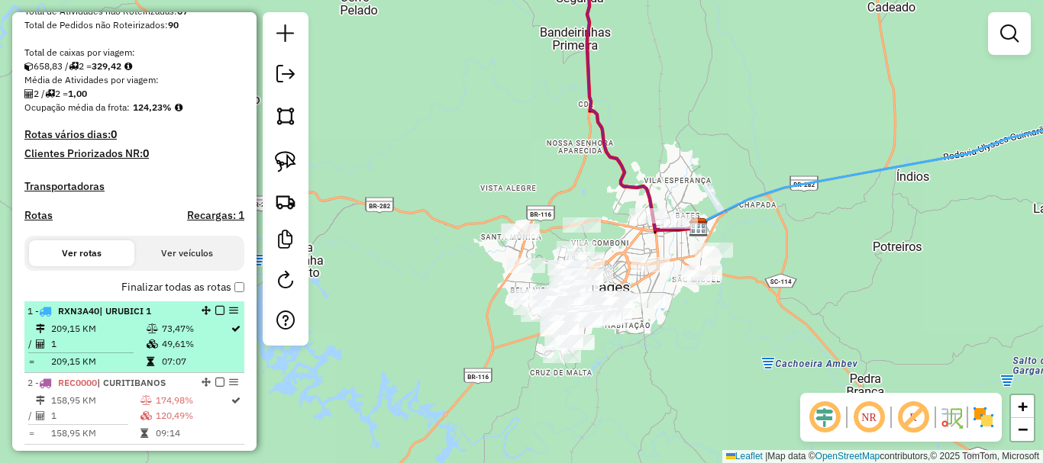
scroll to position [382, 0]
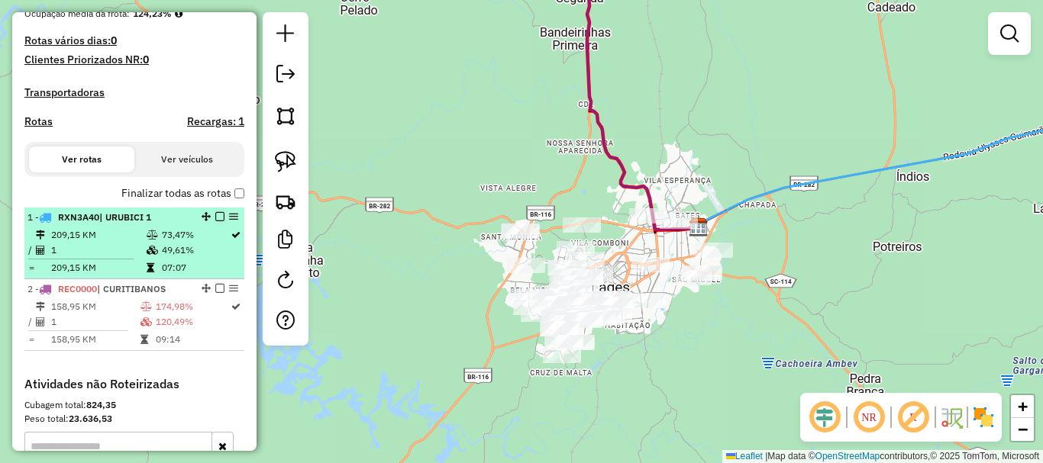
click at [215, 221] on em at bounding box center [219, 216] width 9 height 9
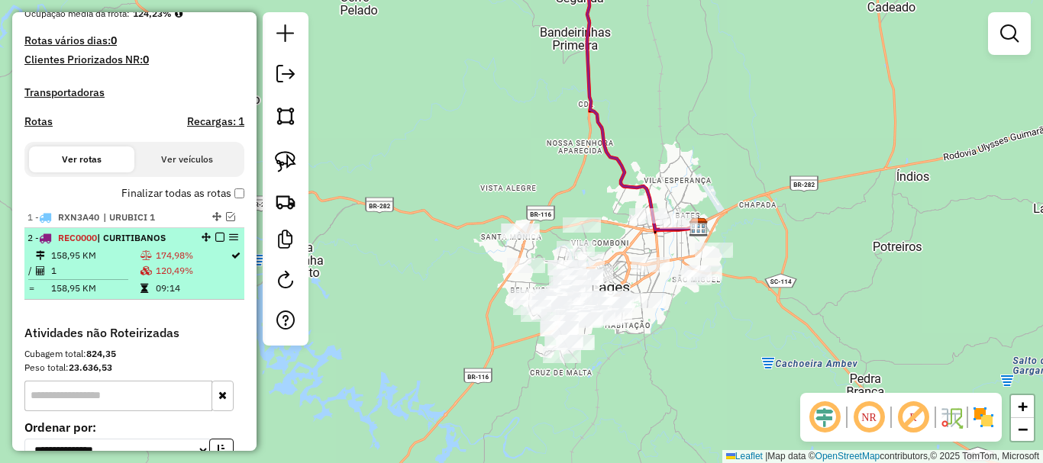
click at [216, 242] on em at bounding box center [219, 237] width 9 height 9
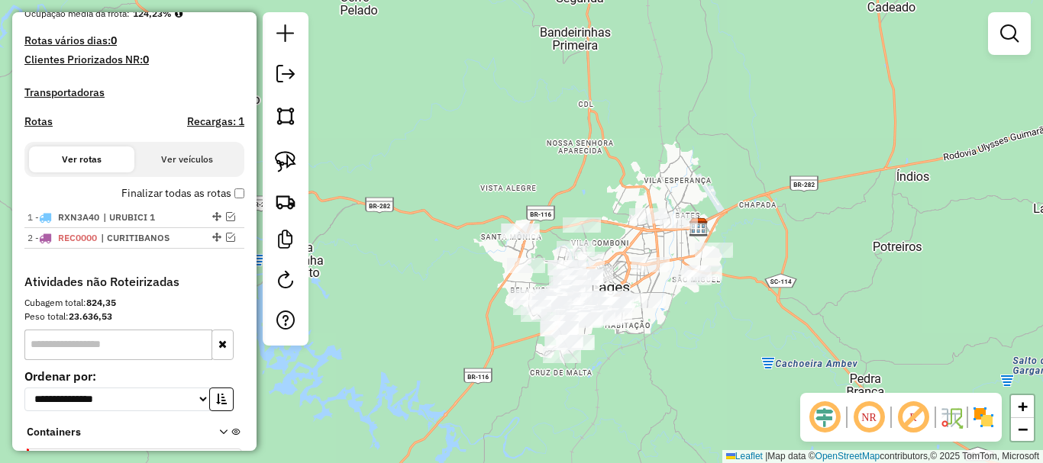
drag, startPoint x: 714, startPoint y: 363, endPoint x: 730, endPoint y: 335, distance: 32.5
click at [730, 335] on div "Janela de atendimento Grade de atendimento Capacidade Transportadoras Veículos …" at bounding box center [521, 231] width 1043 height 463
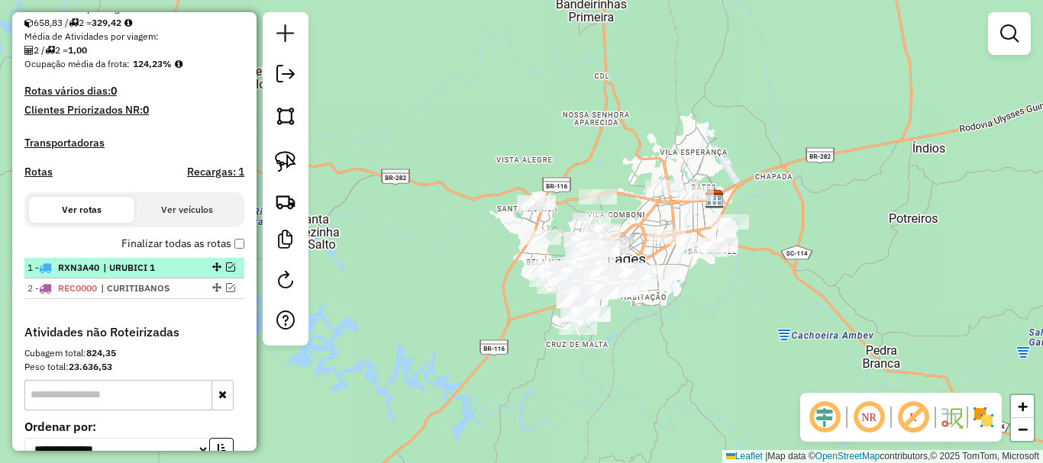
scroll to position [305, 0]
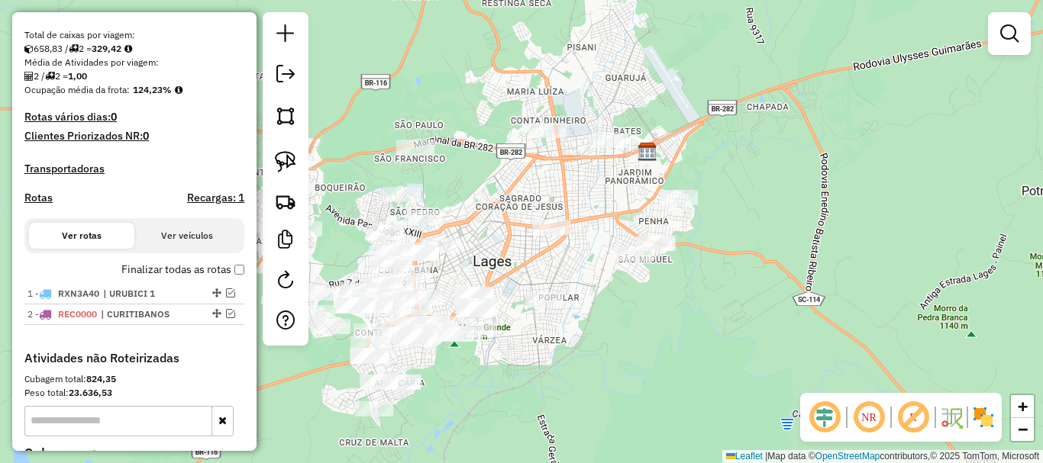
drag, startPoint x: 693, startPoint y: 284, endPoint x: 744, endPoint y: 318, distance: 61.6
click at [744, 318] on div "Janela de atendimento Grade de atendimento Capacidade Transportadoras Veículos …" at bounding box center [521, 231] width 1043 height 463
drag, startPoint x: 286, startPoint y: 163, endPoint x: 334, endPoint y: 179, distance: 50.5
click at [287, 163] on img at bounding box center [285, 161] width 21 height 21
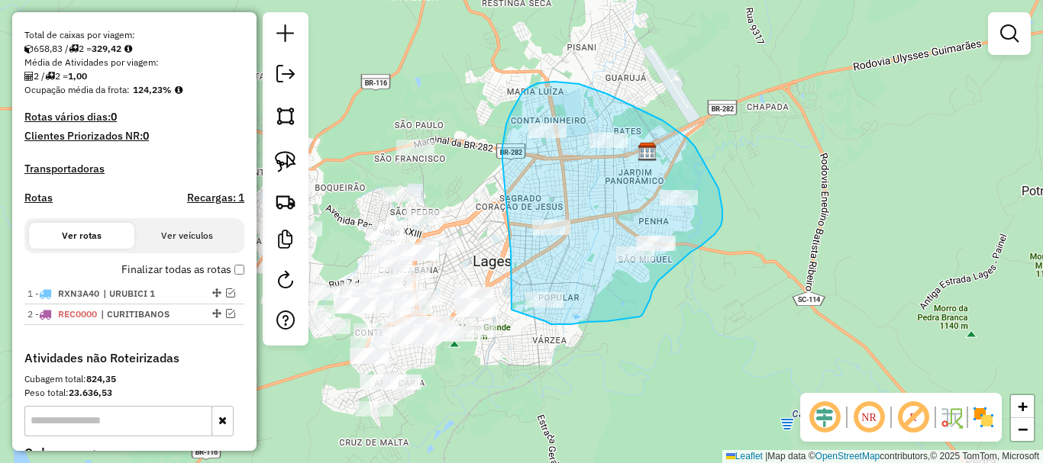
drag, startPoint x: 511, startPoint y: 310, endPoint x: 545, endPoint y: 321, distance: 35.5
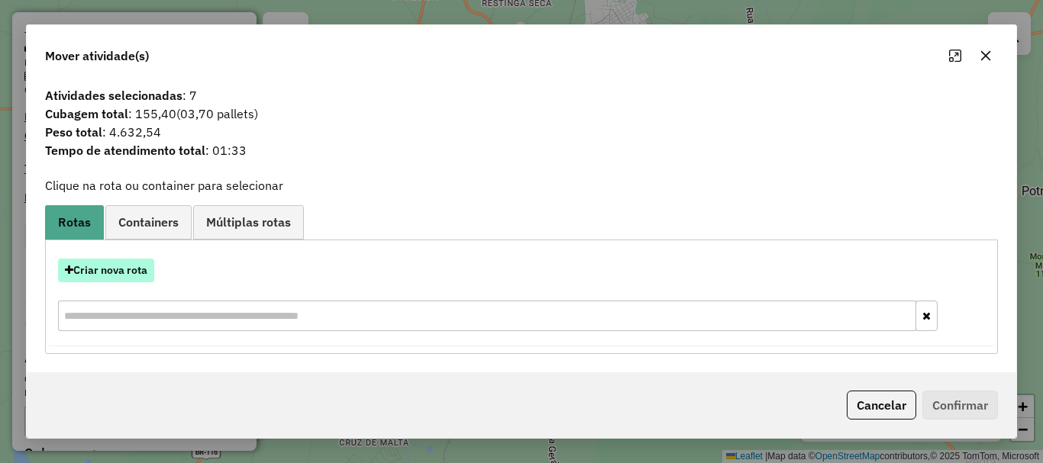
click at [143, 273] on button "Criar nova rota" at bounding box center [106, 271] width 96 height 24
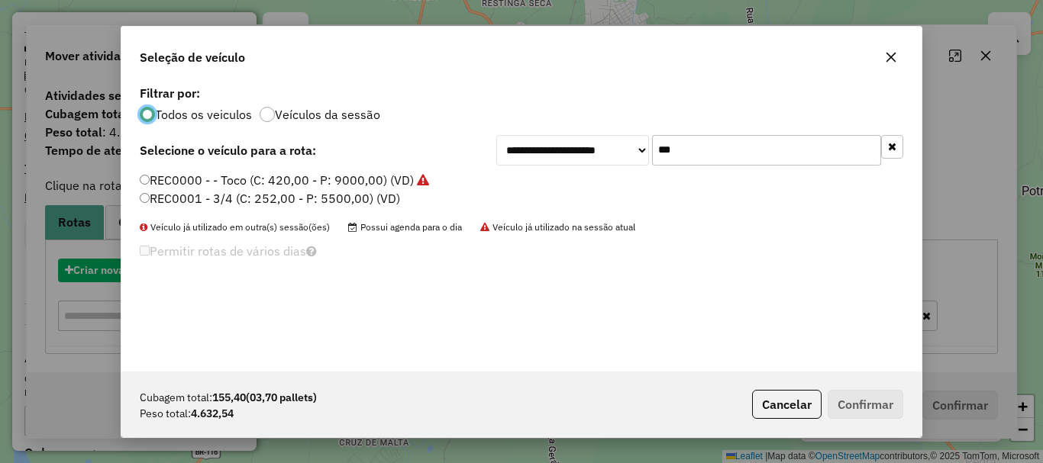
scroll to position [8, 5]
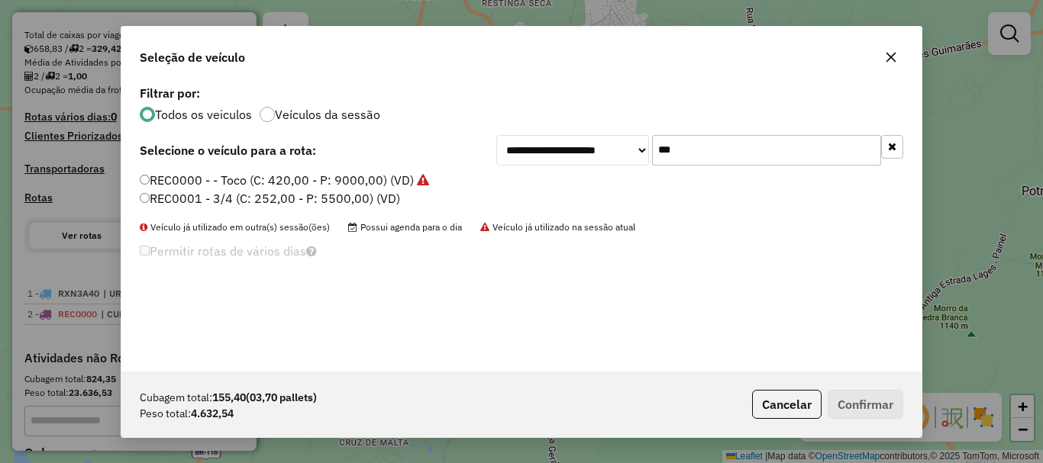
drag, startPoint x: 685, startPoint y: 143, endPoint x: 390, endPoint y: 113, distance: 296.2
click at [390, 113] on div "**********" at bounding box center [521, 227] width 800 height 290
type input "***"
click at [182, 174] on label "RYW9F50 - 8 Baia (C: 280,00 - P: 6830,00)" at bounding box center [265, 180] width 250 height 18
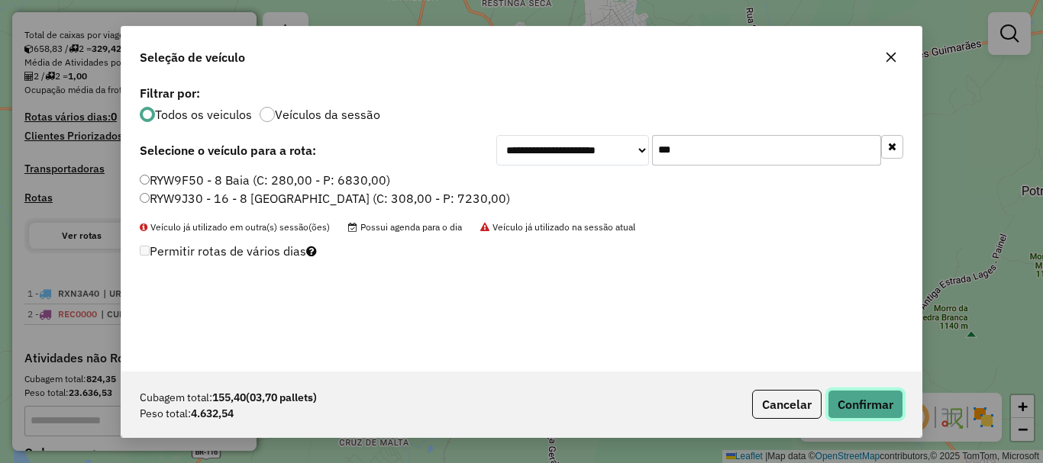
click at [849, 400] on button "Confirmar" at bounding box center [866, 404] width 76 height 29
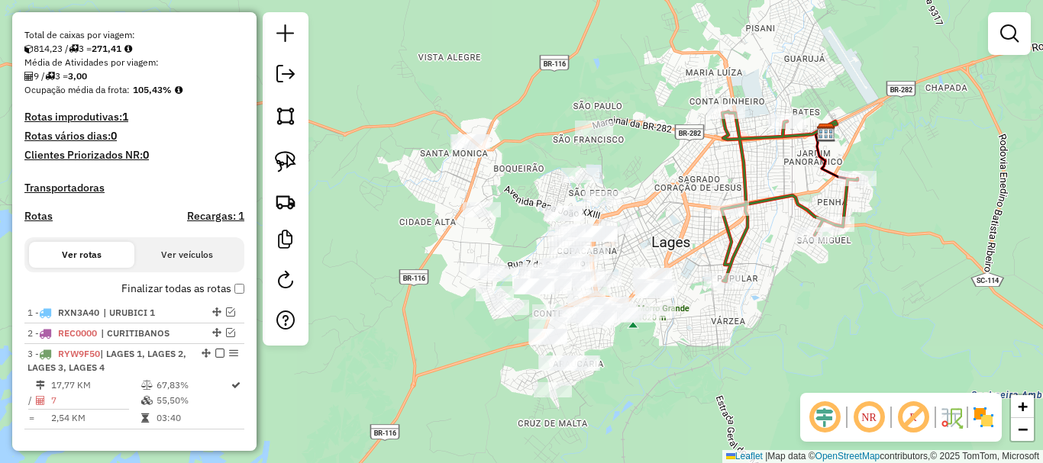
drag, startPoint x: 535, startPoint y: 402, endPoint x: 697, endPoint y: 387, distance: 162.6
click at [697, 387] on div "Janela de atendimento Grade de atendimento Capacidade Transportadoras Veículos …" at bounding box center [521, 231] width 1043 height 463
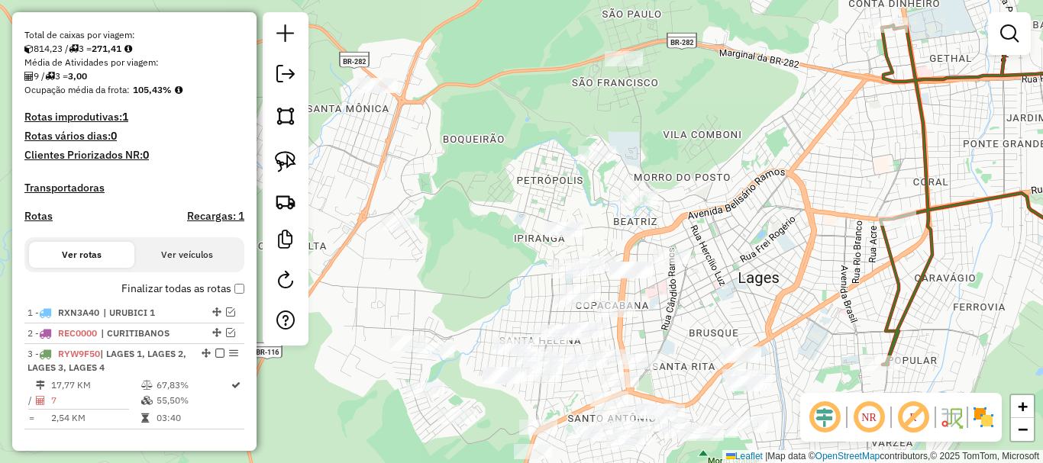
drag, startPoint x: 479, startPoint y: 257, endPoint x: 493, endPoint y: 311, distance: 56.7
click at [493, 311] on div "Janela de atendimento Grade de atendimento Capacidade Transportadoras Veículos …" at bounding box center [521, 231] width 1043 height 463
click at [285, 163] on img at bounding box center [285, 161] width 21 height 21
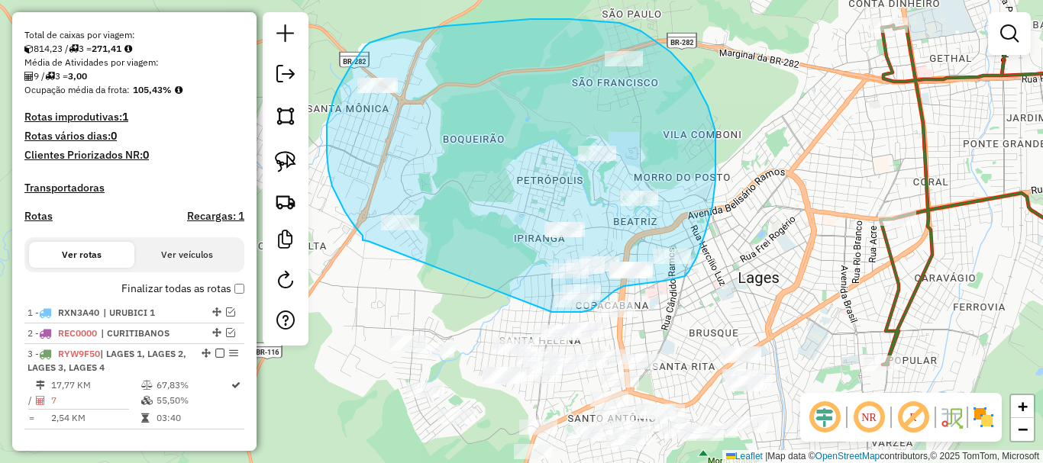
drag, startPoint x: 552, startPoint y: 312, endPoint x: 368, endPoint y: 241, distance: 197.2
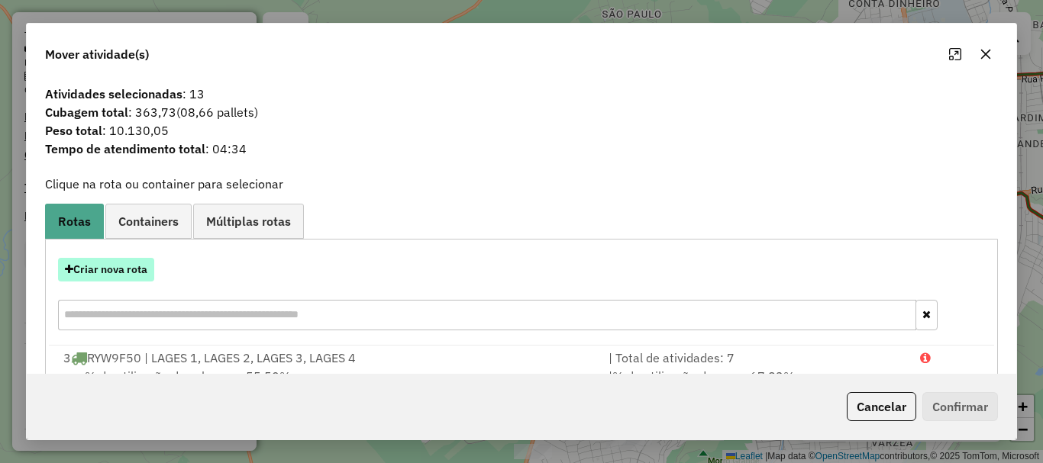
click at [112, 270] on button "Criar nova rota" at bounding box center [106, 270] width 96 height 24
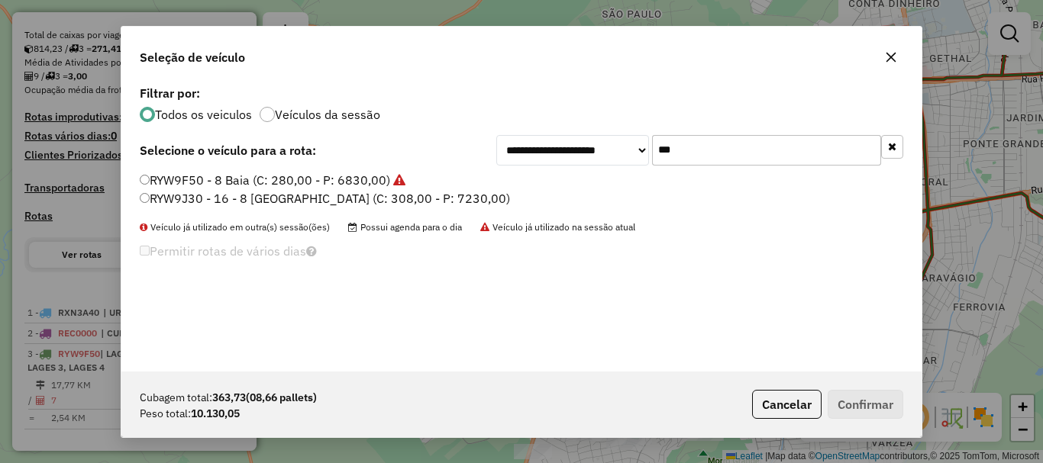
drag, startPoint x: 739, startPoint y: 144, endPoint x: 486, endPoint y: 151, distance: 252.8
click at [486, 151] on div "**********" at bounding box center [521, 150] width 763 height 31
click at [692, 154] on input "***" at bounding box center [766, 150] width 229 height 31
drag, startPoint x: 693, startPoint y: 153, endPoint x: 631, endPoint y: 159, distance: 62.1
click at [631, 159] on div "**********" at bounding box center [699, 150] width 407 height 31
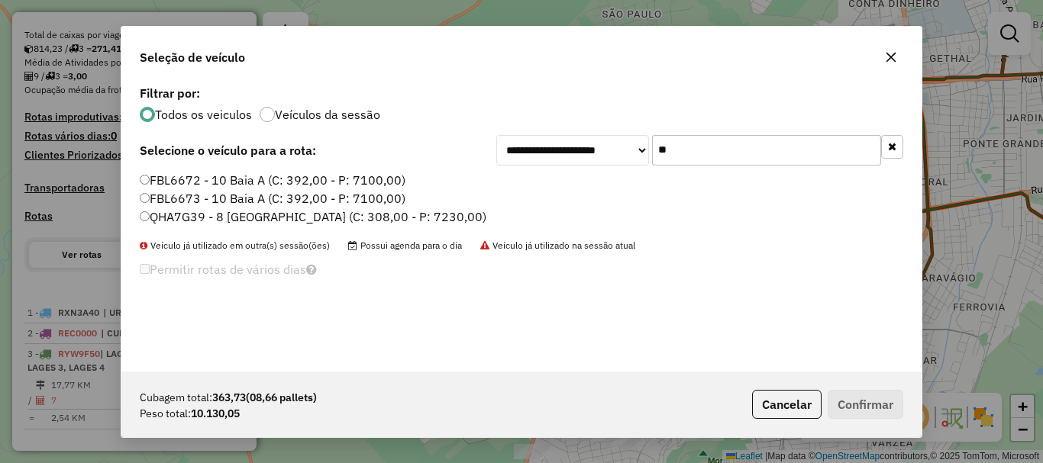
type input "**"
click at [180, 213] on label "QHA7G39 - 8 Baia NOVO (C: 308,00 - P: 7230,00)" at bounding box center [313, 217] width 347 height 18
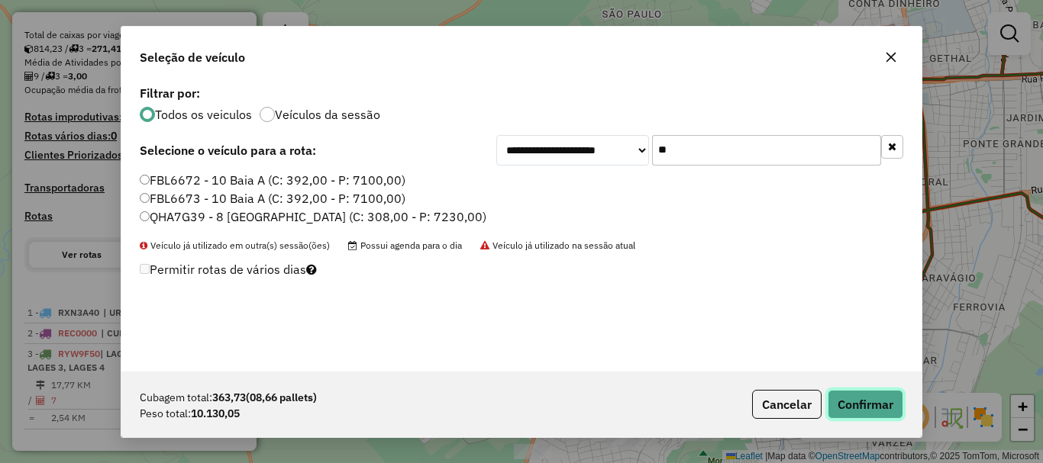
click at [850, 408] on button "Confirmar" at bounding box center [866, 404] width 76 height 29
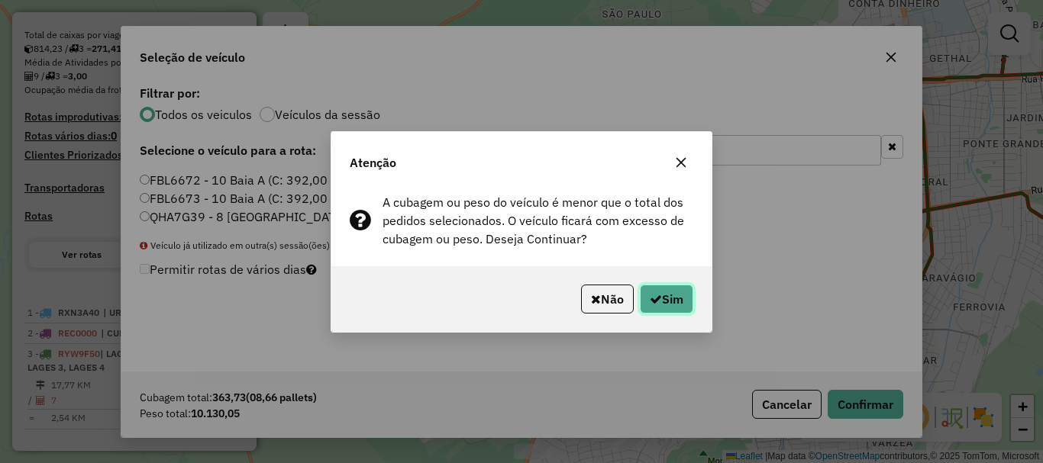
click at [674, 307] on button "Sim" at bounding box center [666, 299] width 53 height 29
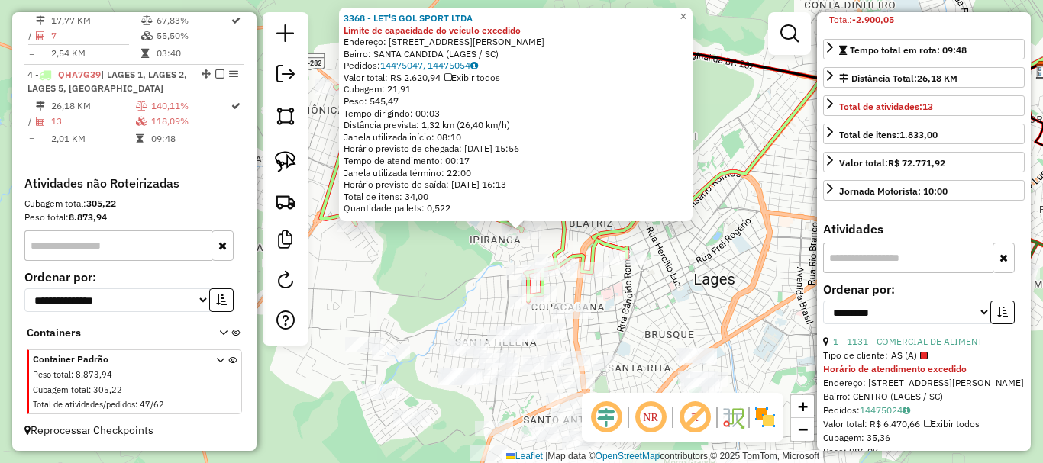
scroll to position [305, 0]
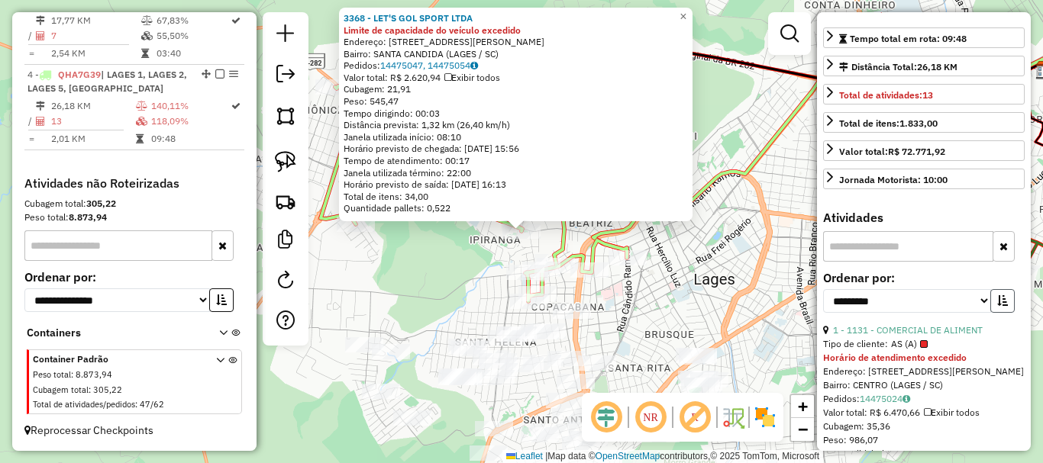
click at [997, 306] on icon "button" at bounding box center [1002, 300] width 11 height 11
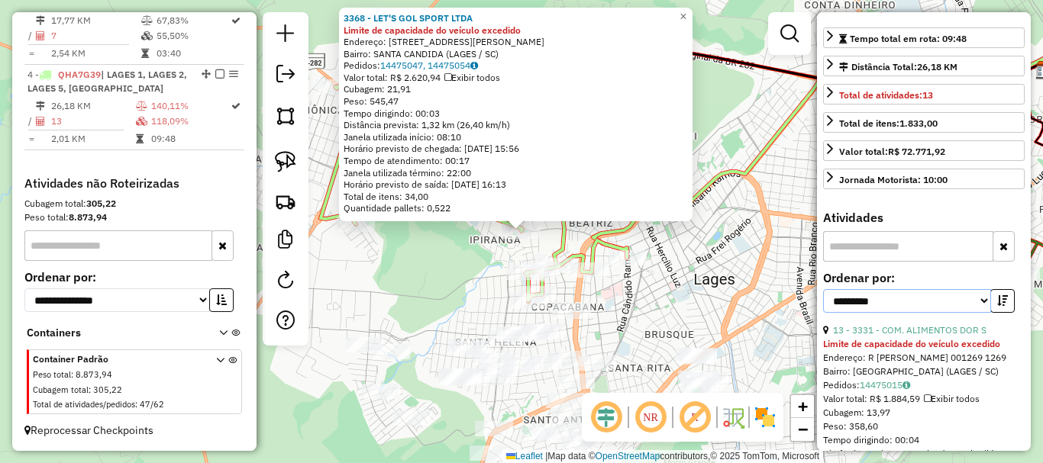
click at [915, 313] on select "**********" at bounding box center [907, 301] width 168 height 24
select select "*********"
click at [823, 313] on select "**********" at bounding box center [907, 301] width 168 height 24
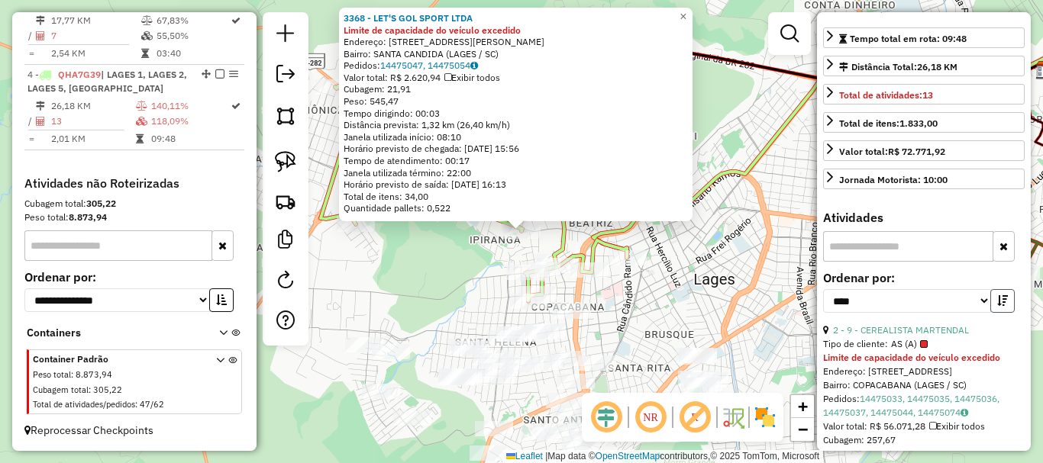
click at [997, 306] on icon "button" at bounding box center [1002, 300] width 11 height 11
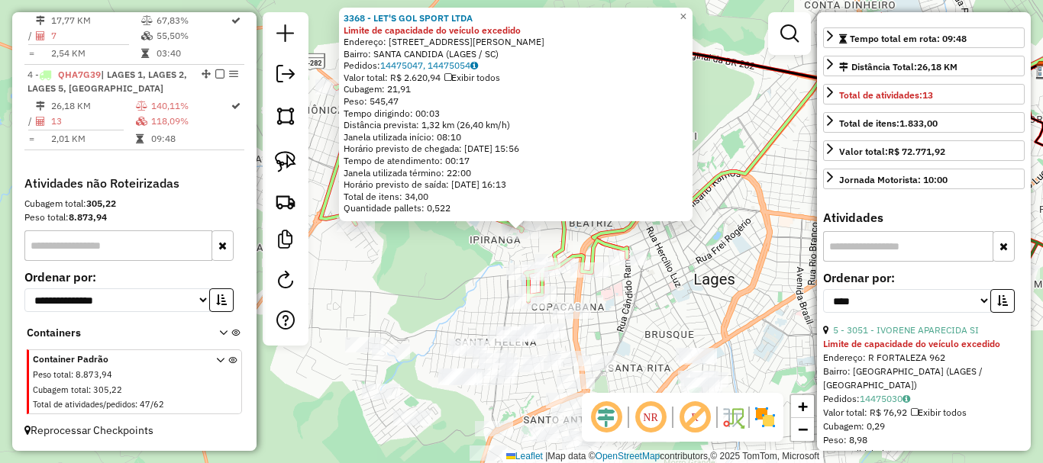
click at [1001, 324] on div "**********" at bounding box center [924, 298] width 202 height 51
click at [992, 313] on button "button" at bounding box center [1002, 301] width 24 height 24
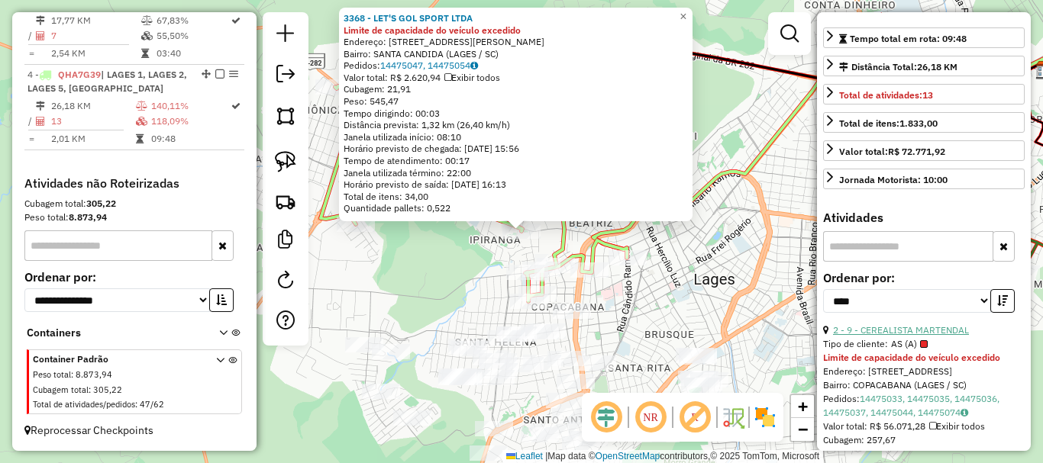
click at [920, 336] on link "2 - 9 - CEREALISTA MARTENDAL" at bounding box center [901, 329] width 136 height 11
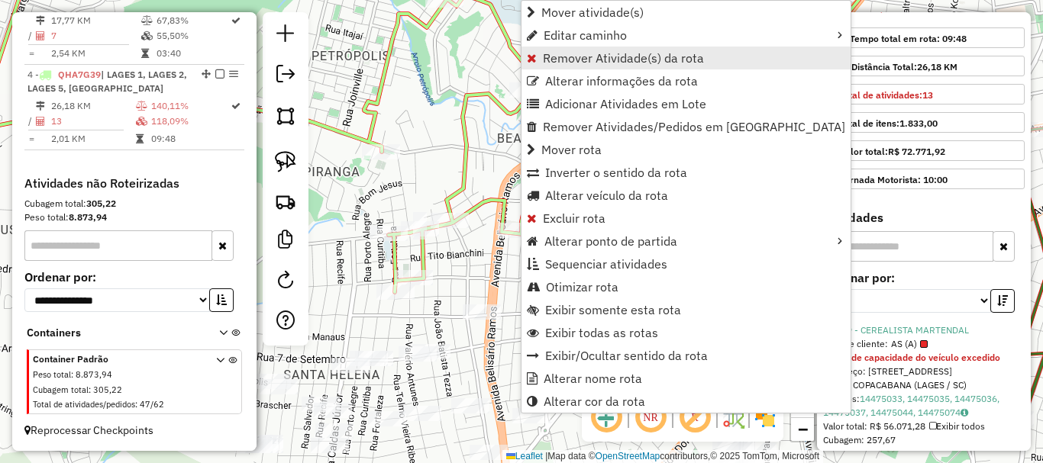
click at [589, 59] on span "Remover Atividade(s) da rota" at bounding box center [623, 58] width 161 height 12
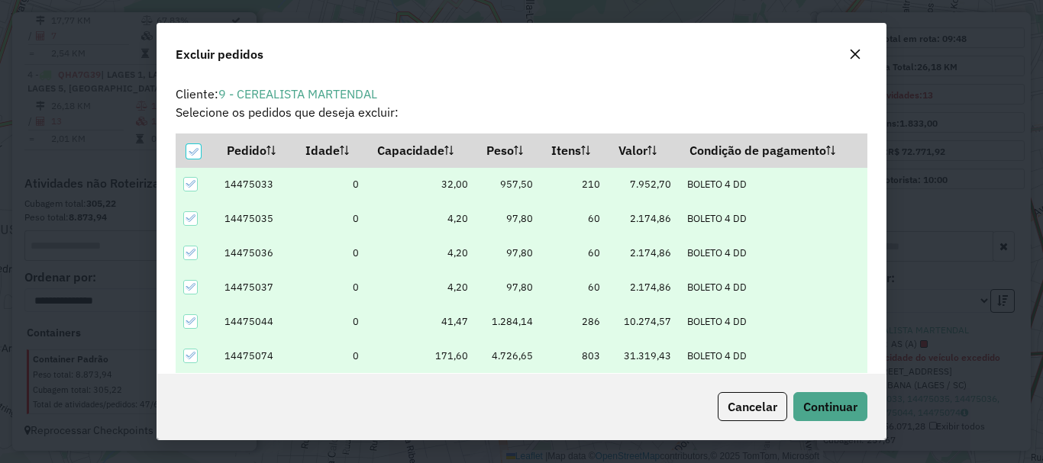
scroll to position [9, 5]
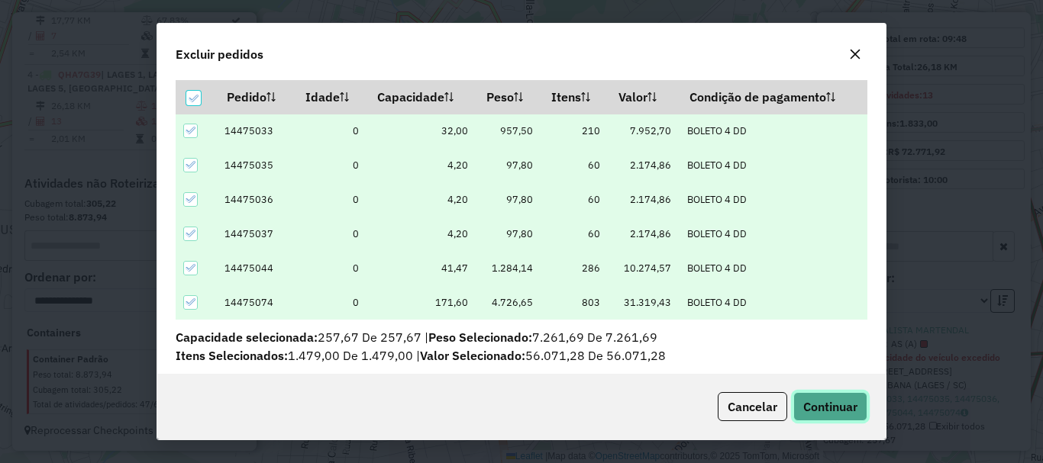
click at [829, 407] on span "Continuar" at bounding box center [830, 406] width 54 height 15
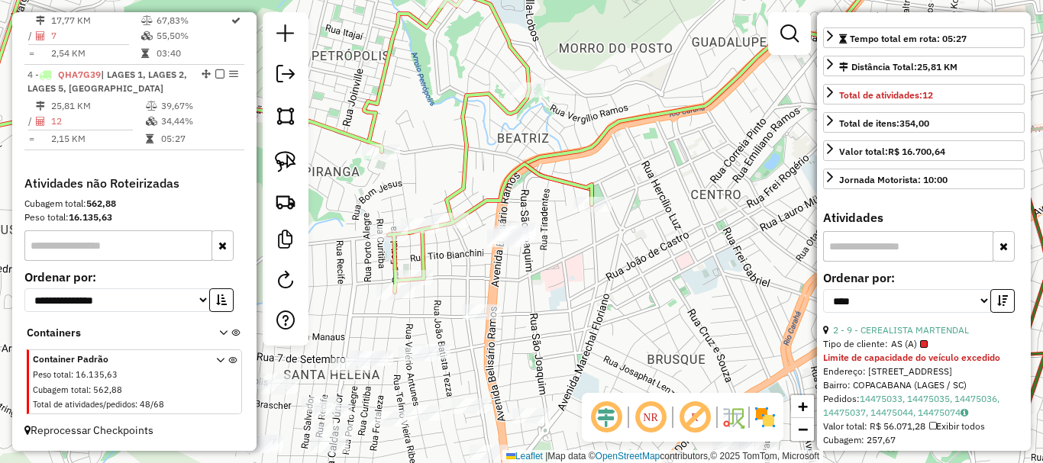
scroll to position [292, 0]
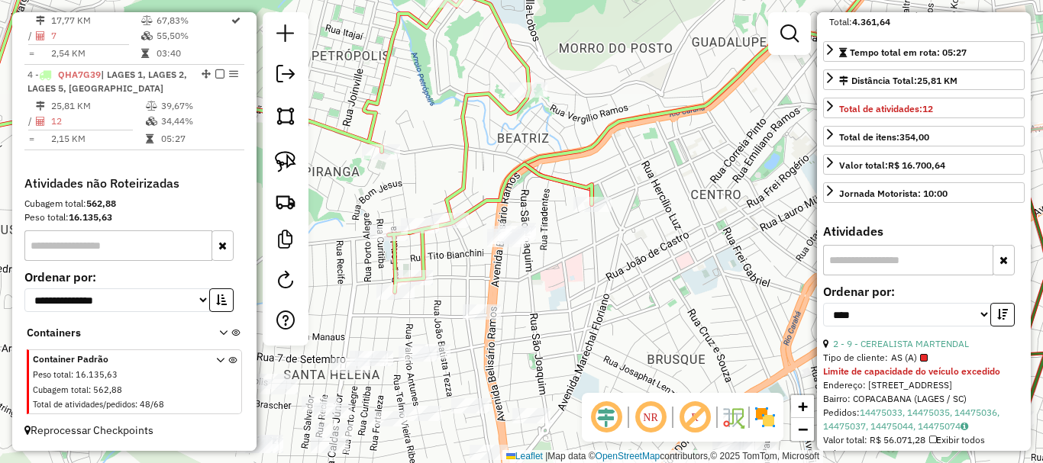
click at [999, 320] on icon "button" at bounding box center [1002, 314] width 11 height 11
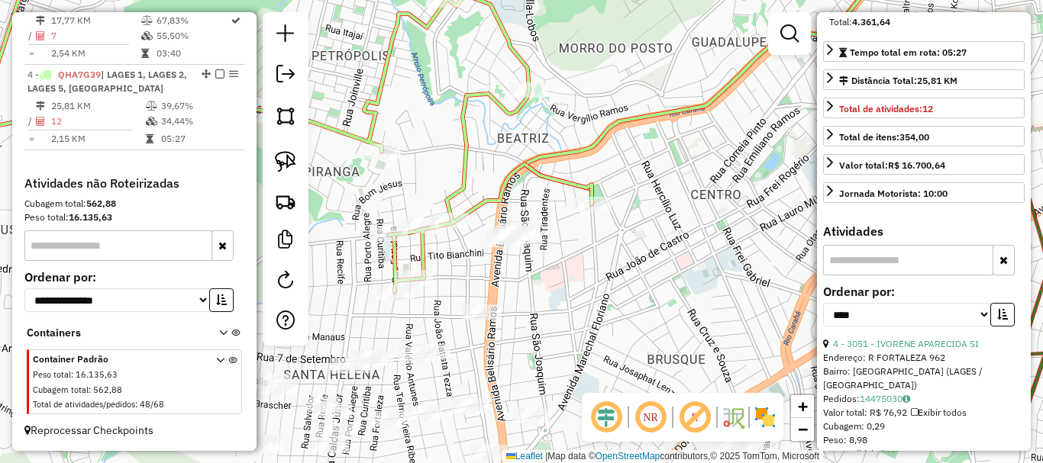
click at [999, 320] on icon "button" at bounding box center [1002, 314] width 11 height 11
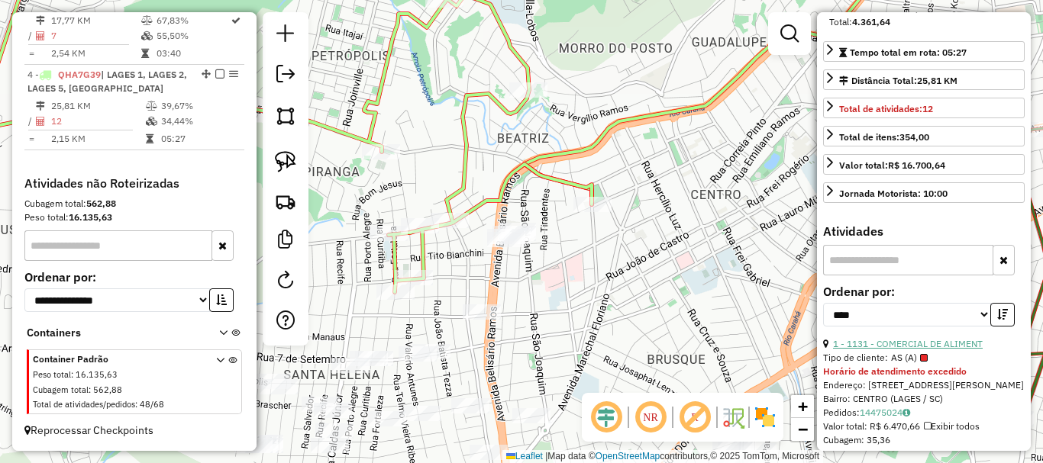
click at [947, 350] on link "1 - 1131 - COMERCIAL DE ALIMENT" at bounding box center [908, 343] width 150 height 11
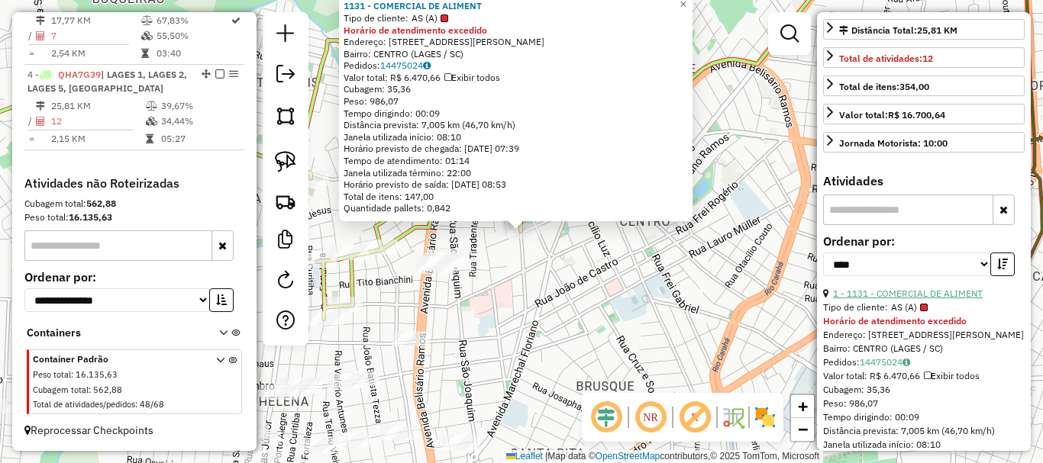
scroll to position [368, 0]
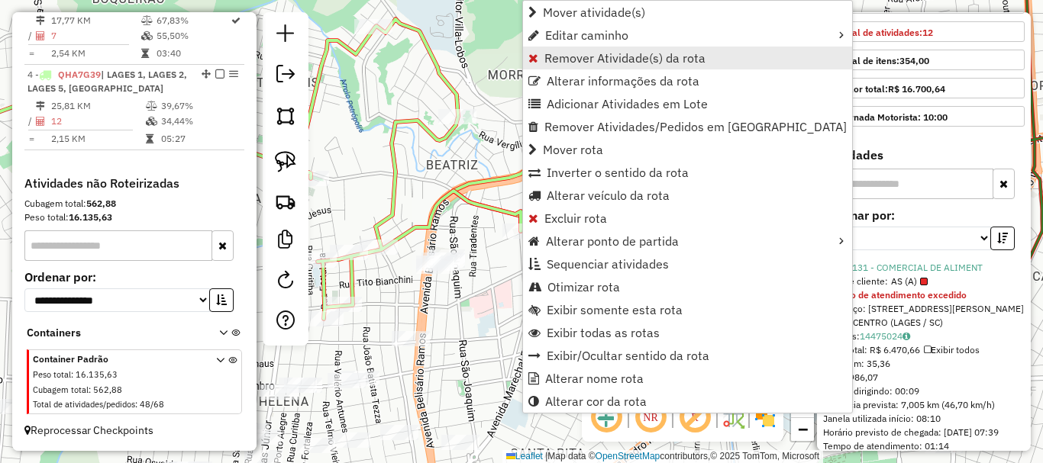
click at [611, 56] on span "Remover Atividade(s) da rota" at bounding box center [624, 58] width 161 height 12
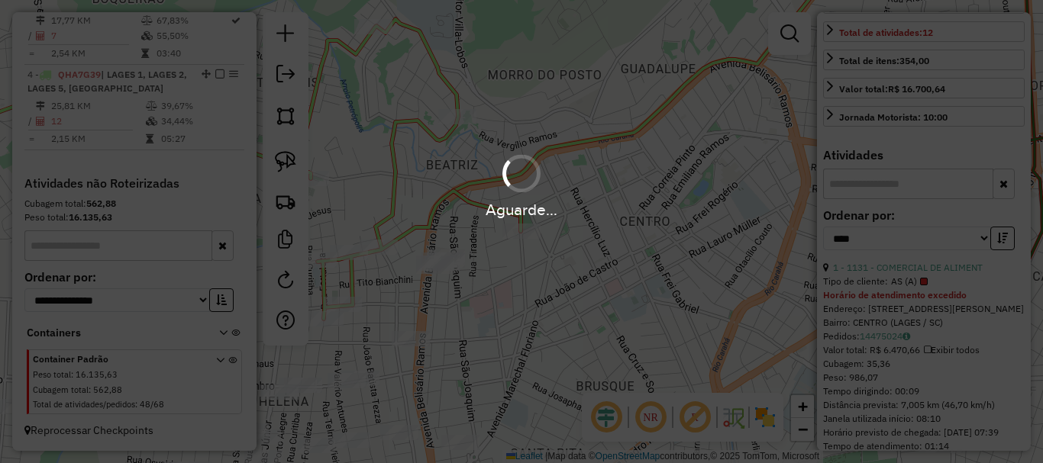
scroll to position [354, 0]
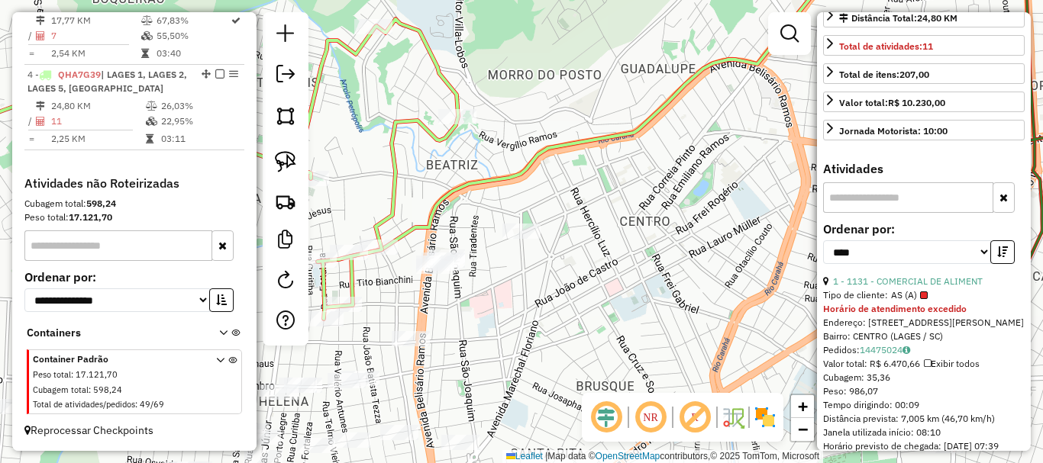
click at [1002, 257] on icon "button" at bounding box center [1002, 252] width 11 height 11
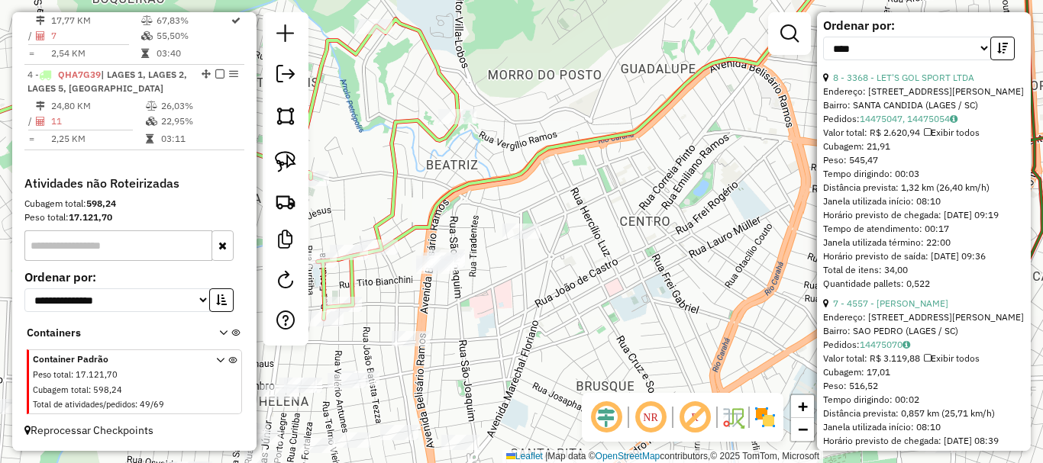
scroll to position [583, 0]
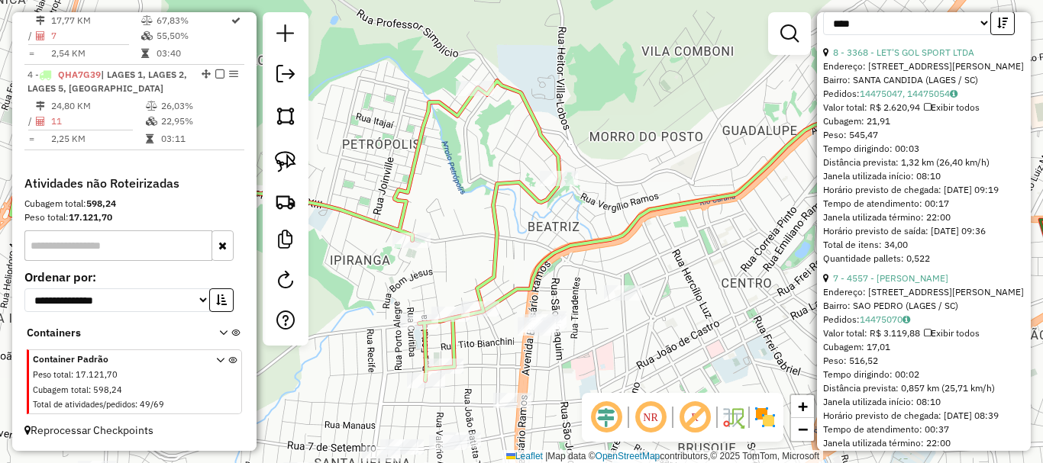
drag, startPoint x: 611, startPoint y: 213, endPoint x: 336, endPoint y: 207, distance: 275.7
click at [709, 277] on div "Janela de atendimento Grade de atendimento Capacidade Transportadoras Veículos …" at bounding box center [521, 231] width 1043 height 463
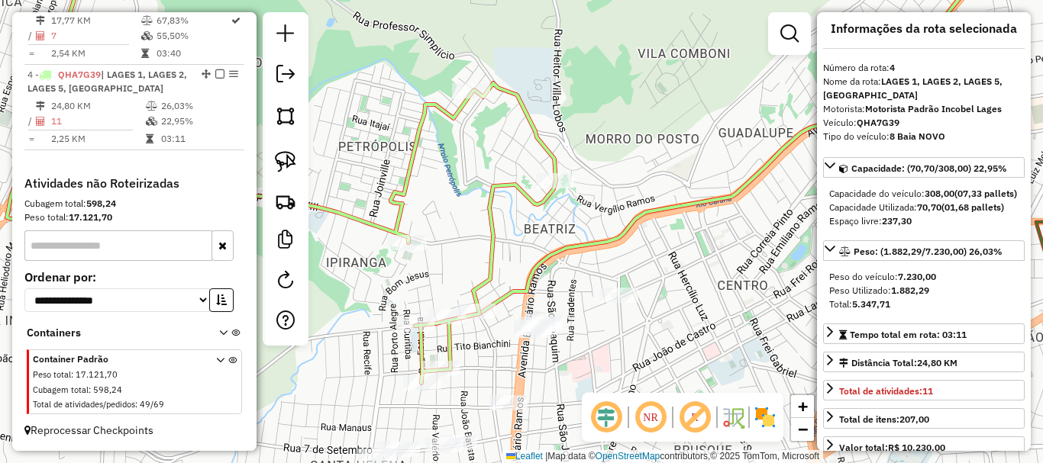
scroll to position [0, 0]
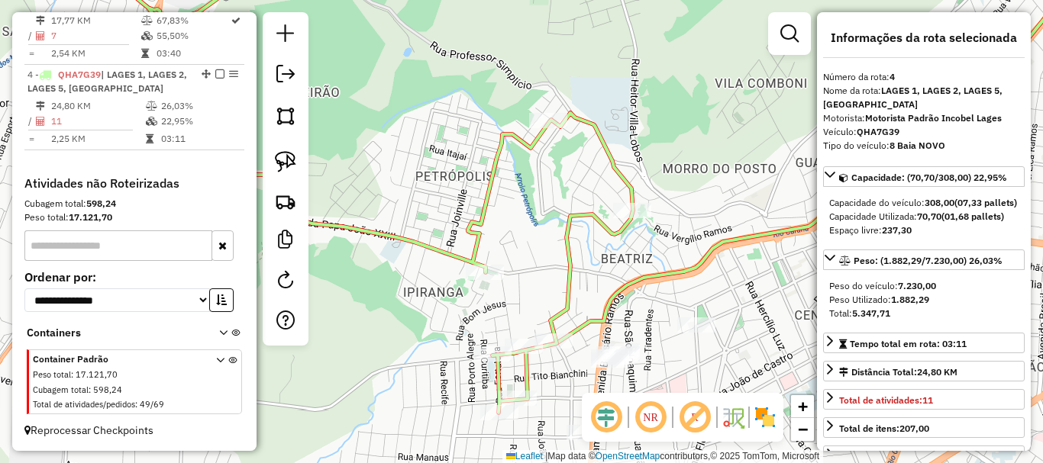
drag, startPoint x: 625, startPoint y: 210, endPoint x: 684, endPoint y: 235, distance: 64.0
click at [684, 235] on div "Janela de atendimento Grade de atendimento Capacidade Transportadoras Veículos …" at bounding box center [521, 231] width 1043 height 463
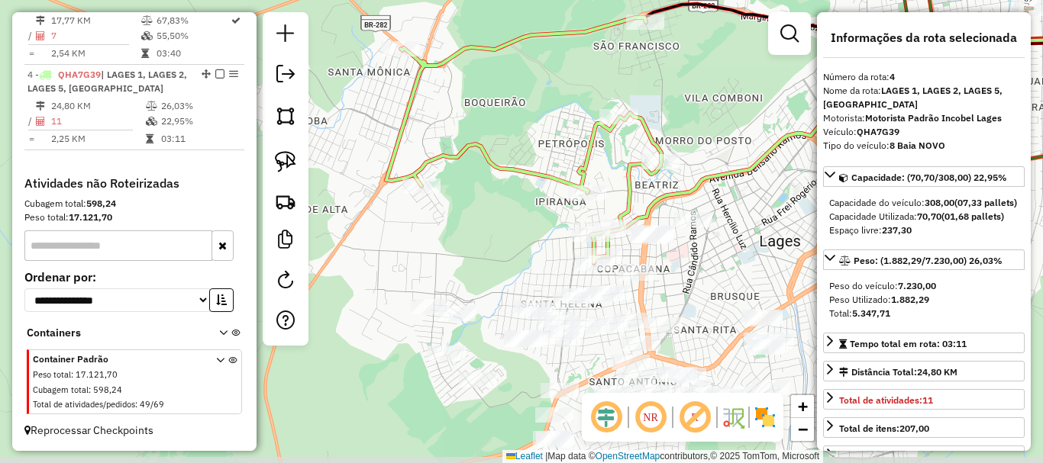
drag, startPoint x: 664, startPoint y: 250, endPoint x: 670, endPoint y: 193, distance: 57.5
click at [670, 193] on icon at bounding box center [869, 120] width 525 height 223
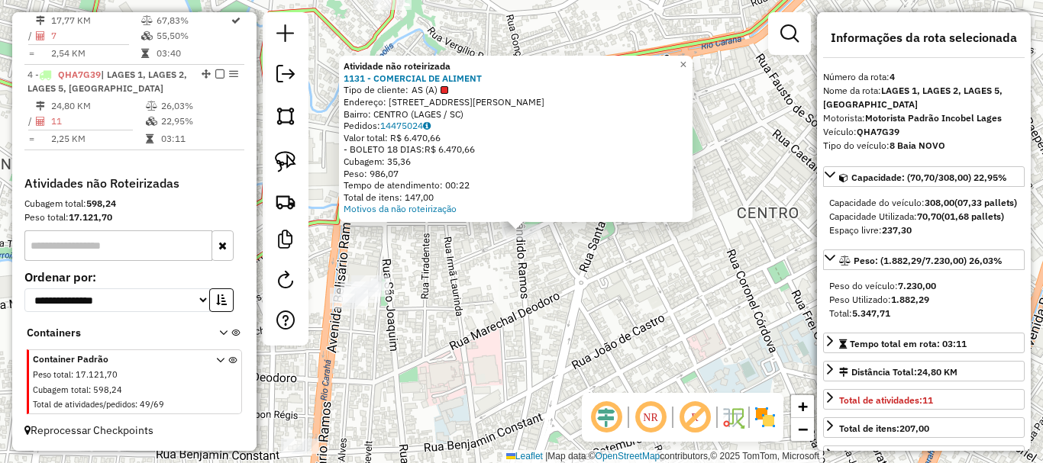
click at [561, 282] on div "Atividade não roteirizada 1131 - COMERCIAL DE ALIMENT Tipo de cliente: AS (A) E…" at bounding box center [521, 231] width 1043 height 463
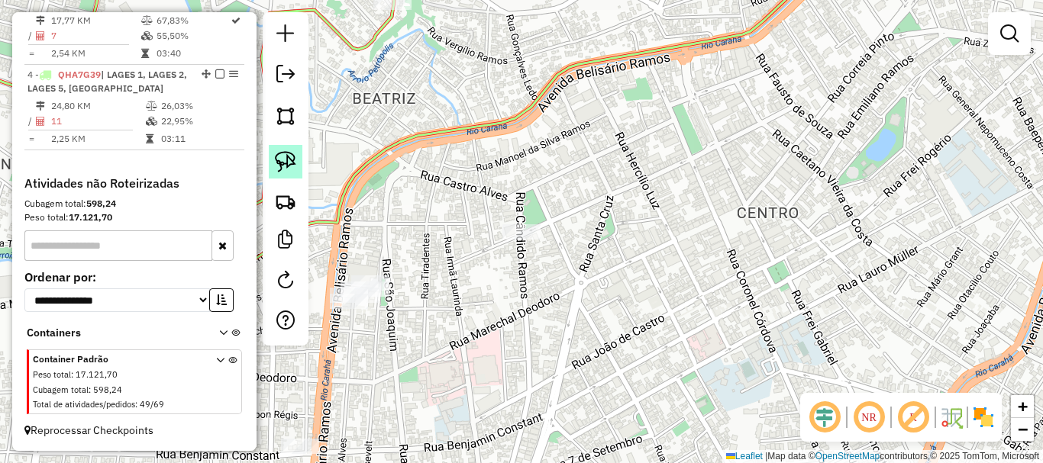
click at [298, 169] on link at bounding box center [286, 162] width 34 height 34
drag, startPoint x: 499, startPoint y: 256, endPoint x: 573, endPoint y: 237, distance: 77.0
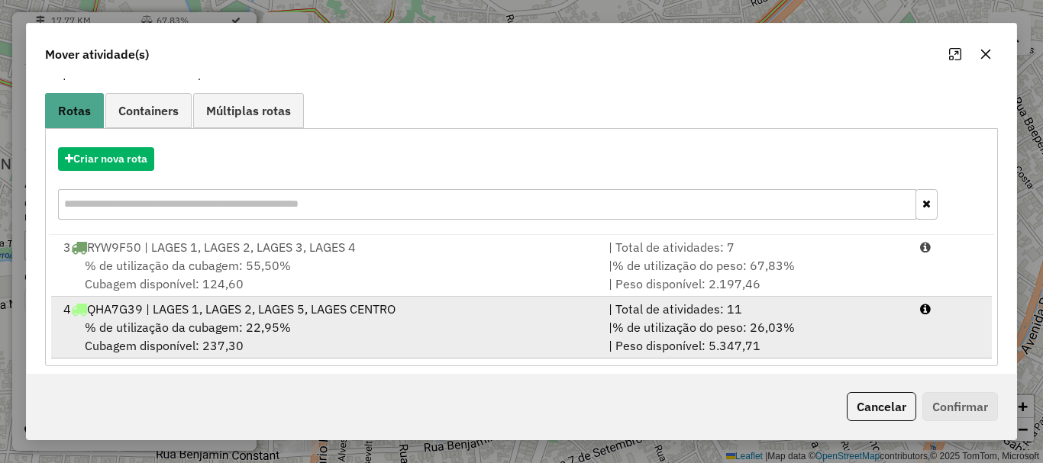
scroll to position [121, 0]
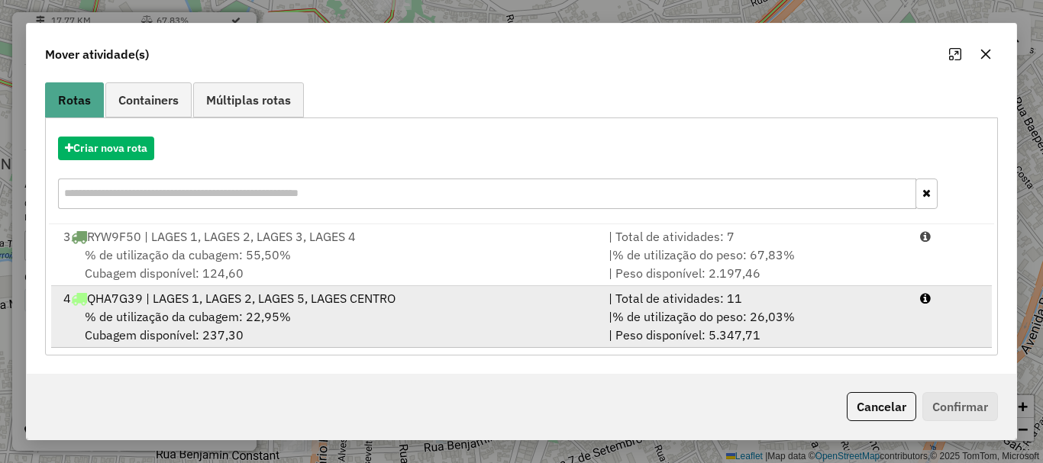
click at [308, 321] on div "% de utilização da cubagem: 22,95% Cubagem disponível: 237,30" at bounding box center [326, 326] width 545 height 37
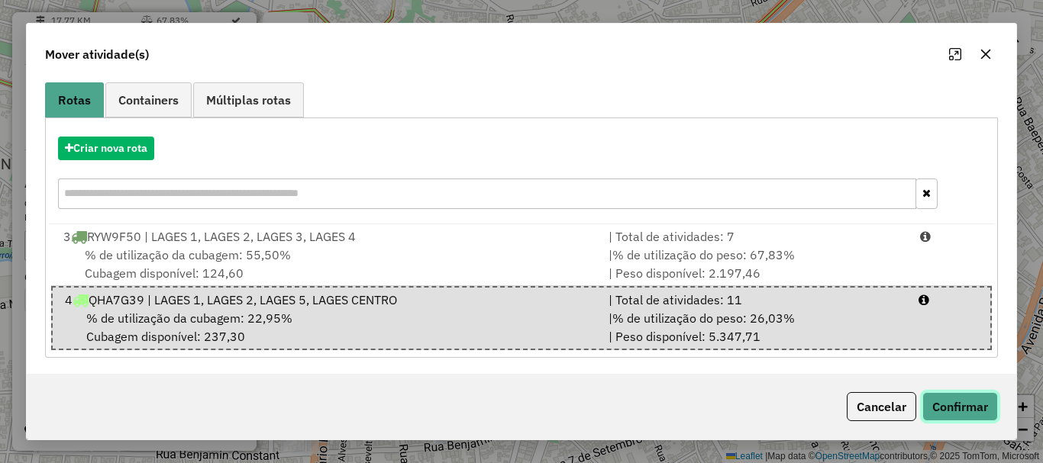
click at [968, 404] on button "Confirmar" at bounding box center [960, 406] width 76 height 29
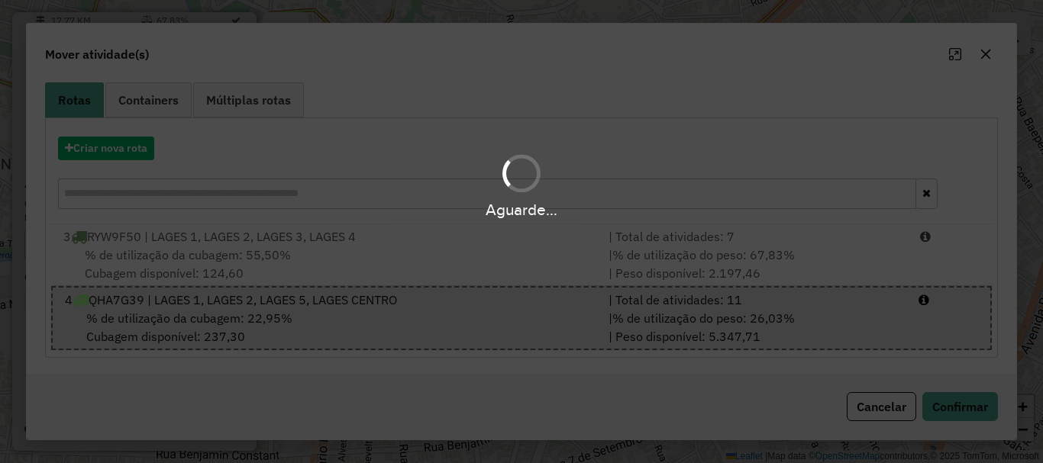
scroll to position [0, 0]
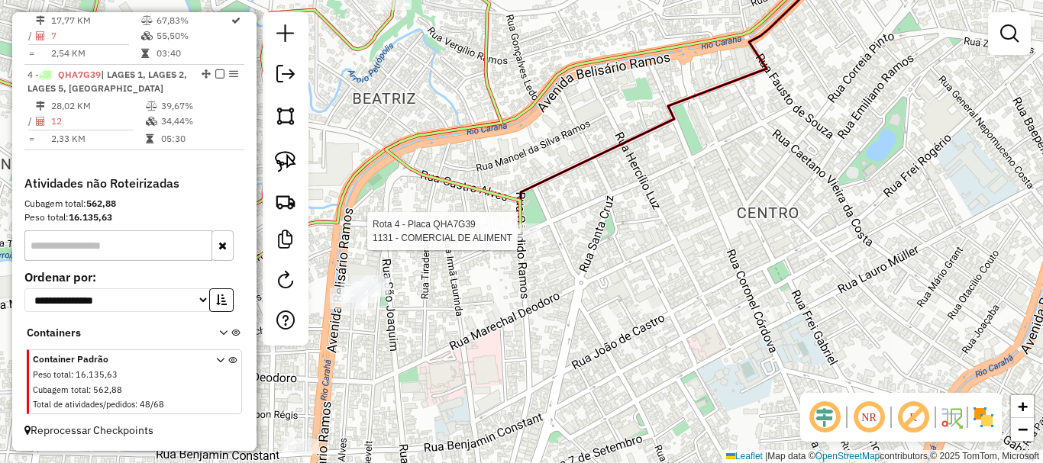
select select "*********"
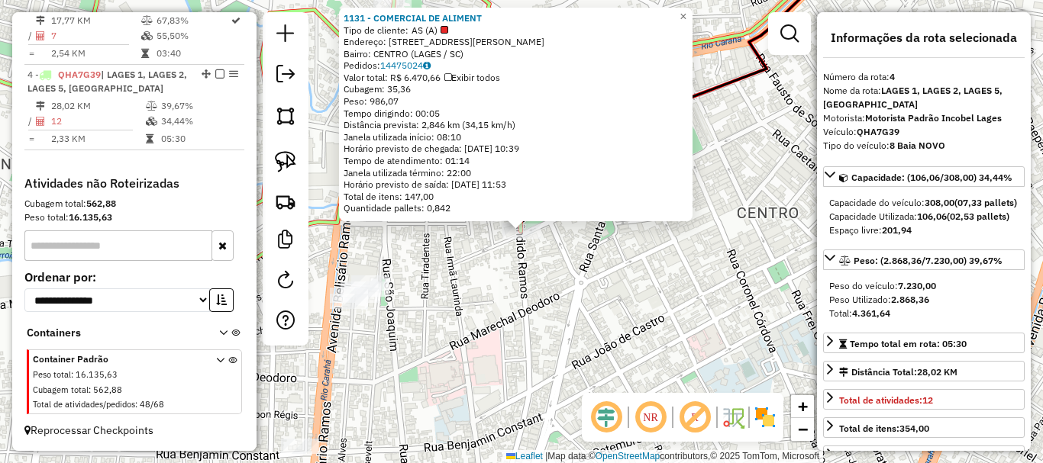
click at [586, 308] on div "1131 - COMERCIAL DE ALIMENT Tipo de cliente: AS (A) Endereço: R MANOEL THIAGO D…" at bounding box center [521, 231] width 1043 height 463
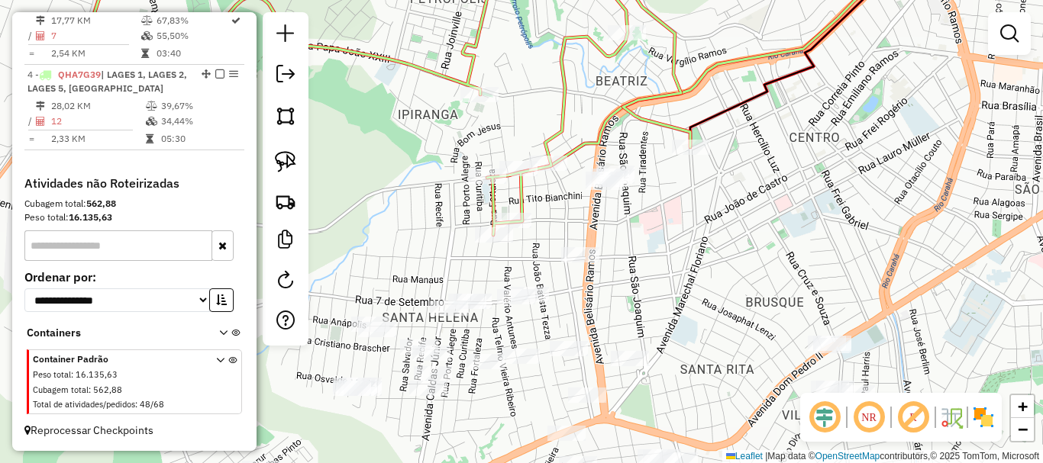
drag, startPoint x: 515, startPoint y: 328, endPoint x: 675, endPoint y: 208, distance: 199.6
click at [675, 208] on div "Janela de atendimento Grade de atendimento Capacidade Transportadoras Veículos …" at bounding box center [521, 231] width 1043 height 463
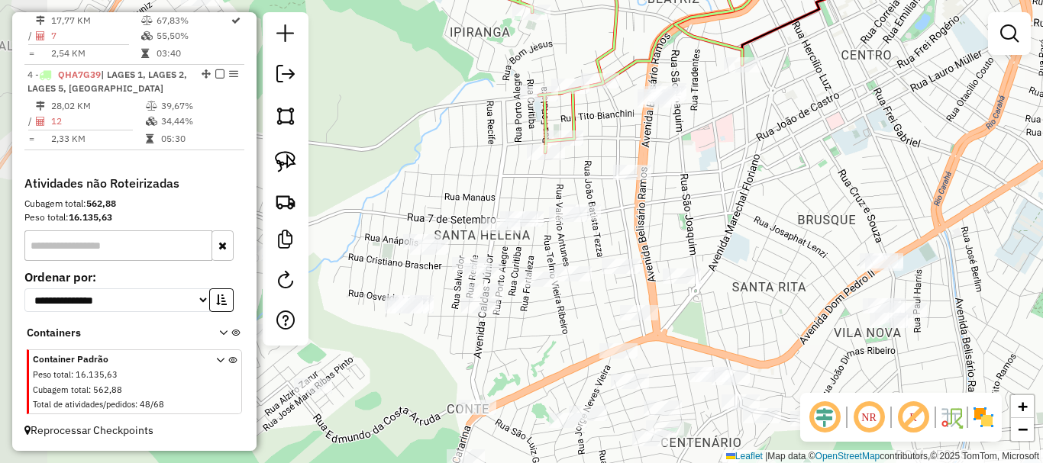
drag, startPoint x: 637, startPoint y: 263, endPoint x: 676, endPoint y: 156, distance: 113.3
click at [690, 174] on div "Janela de atendimento Grade de atendimento Capacidade Transportadoras Veículos …" at bounding box center [521, 231] width 1043 height 463
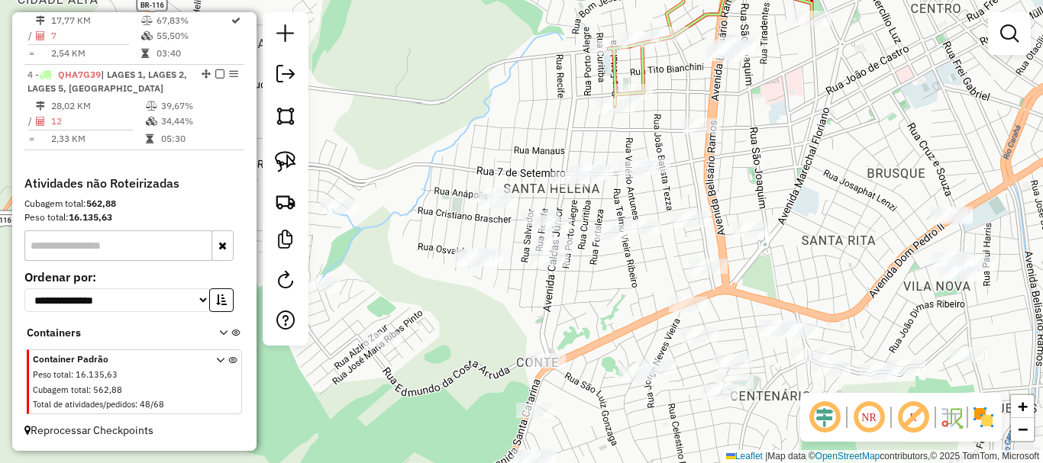
drag, startPoint x: 739, startPoint y: 305, endPoint x: 782, endPoint y: 272, distance: 54.4
click at [782, 272] on div "Janela de atendimento Grade de atendimento Capacidade Transportadoras Veículos …" at bounding box center [521, 231] width 1043 height 463
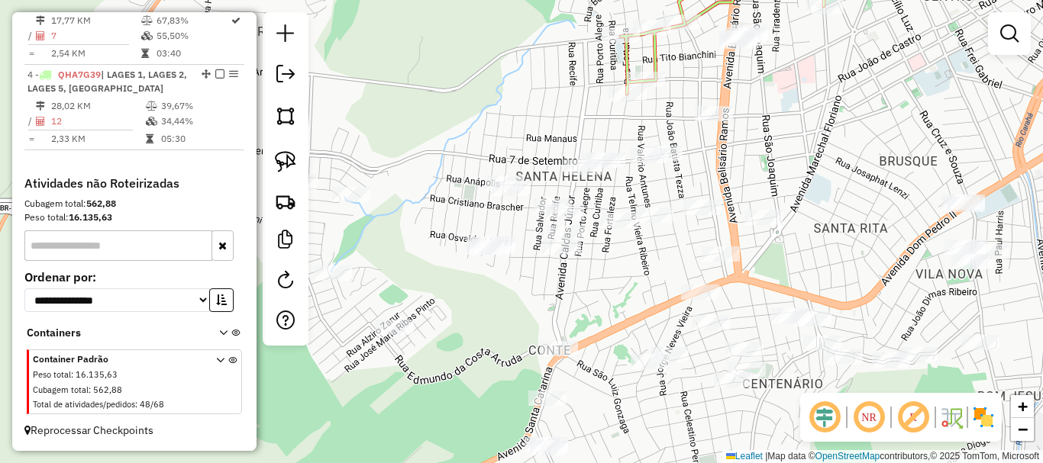
drag, startPoint x: 484, startPoint y: 328, endPoint x: 496, endPoint y: 315, distance: 17.3
click at [496, 315] on div "Janela de atendimento Grade de atendimento Capacidade Transportadoras Veículos …" at bounding box center [521, 231] width 1043 height 463
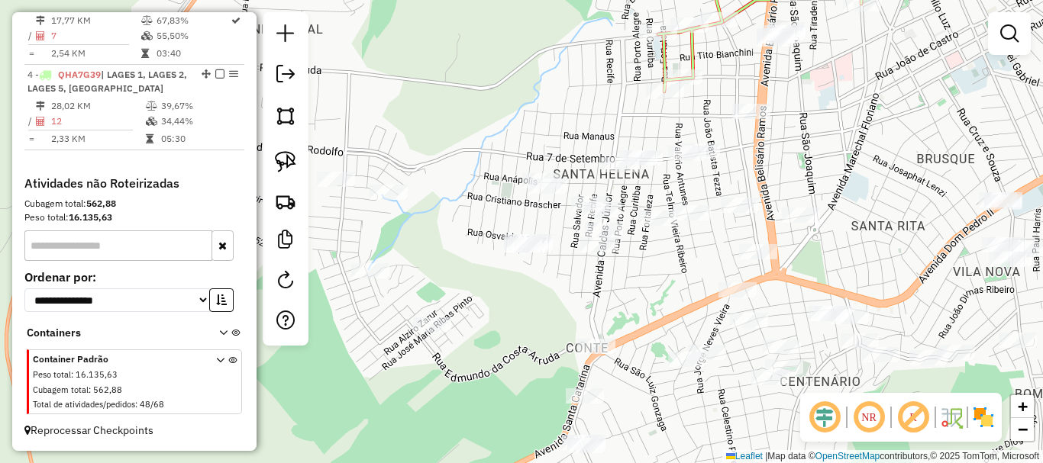
drag, startPoint x: 521, startPoint y: 319, endPoint x: 550, endPoint y: 309, distance: 30.7
click at [553, 312] on div "Janela de atendimento Grade de atendimento Capacidade Transportadoras Veículos …" at bounding box center [521, 231] width 1043 height 463
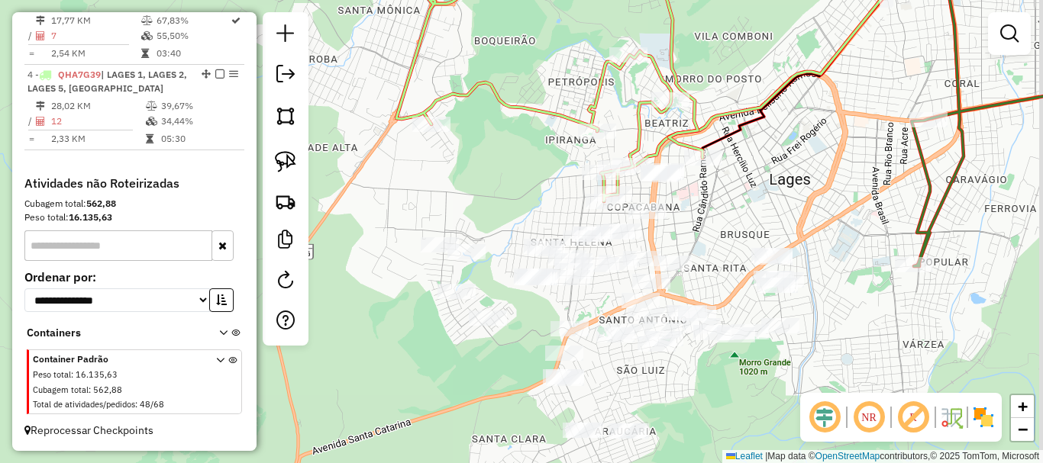
drag, startPoint x: 550, startPoint y: 299, endPoint x: 542, endPoint y: 315, distance: 18.1
click at [542, 315] on div "Janela de atendimento Grade de atendimento Capacidade Transportadoras Veículos …" at bounding box center [521, 231] width 1043 height 463
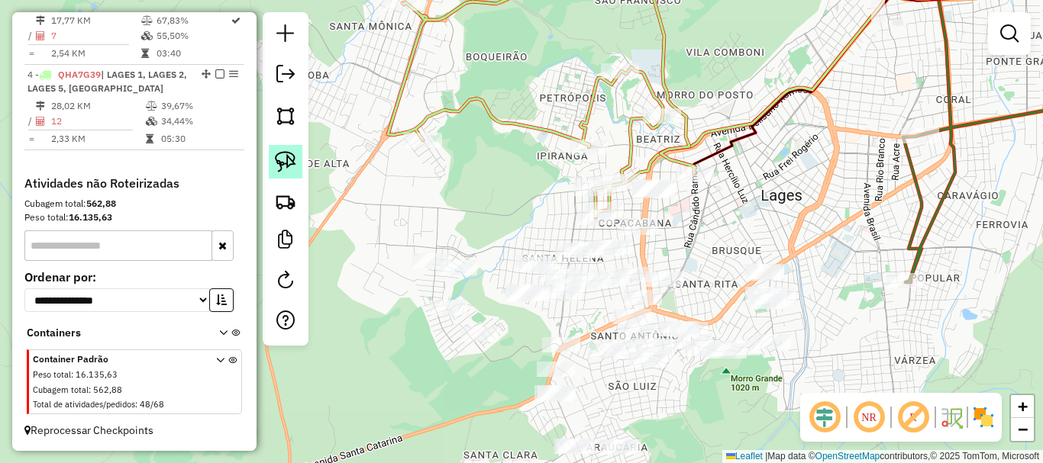
click at [285, 160] on img at bounding box center [285, 161] width 21 height 21
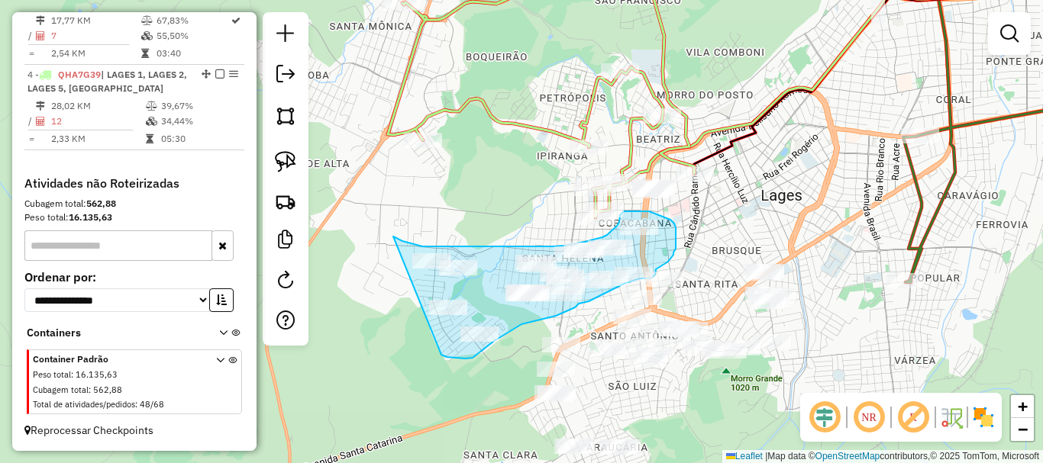
drag, startPoint x: 393, startPoint y: 237, endPoint x: 441, endPoint y: 355, distance: 127.7
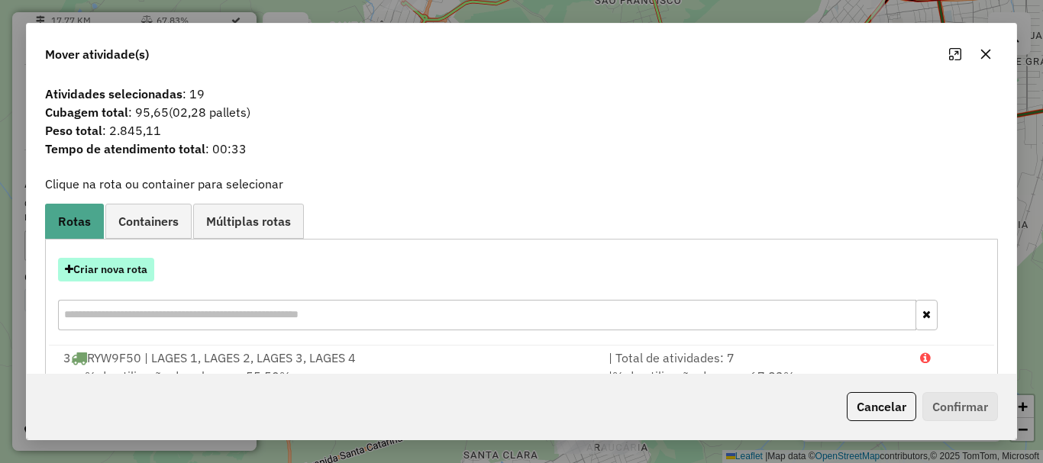
click at [137, 272] on button "Criar nova rota" at bounding box center [106, 270] width 96 height 24
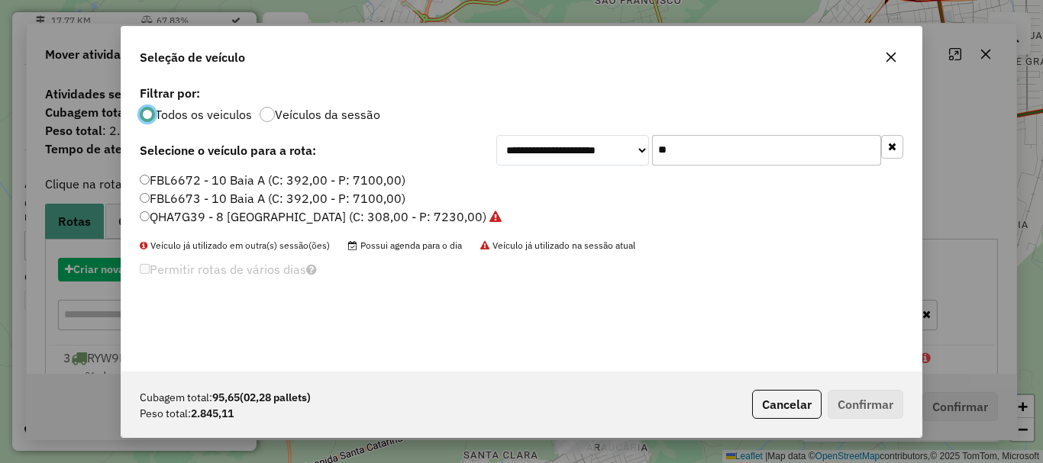
scroll to position [8, 5]
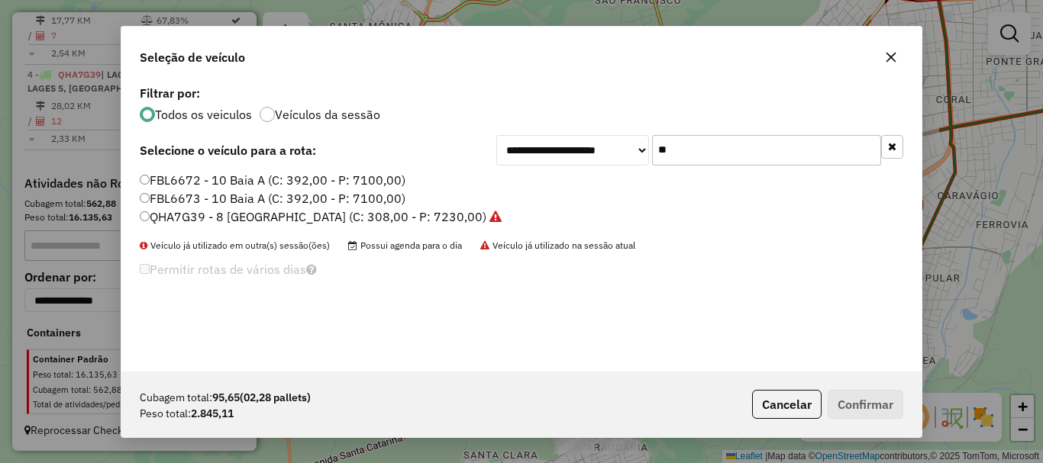
drag, startPoint x: 609, startPoint y: 153, endPoint x: 547, endPoint y: 140, distance: 63.8
click at [547, 140] on div "**********" at bounding box center [699, 150] width 407 height 31
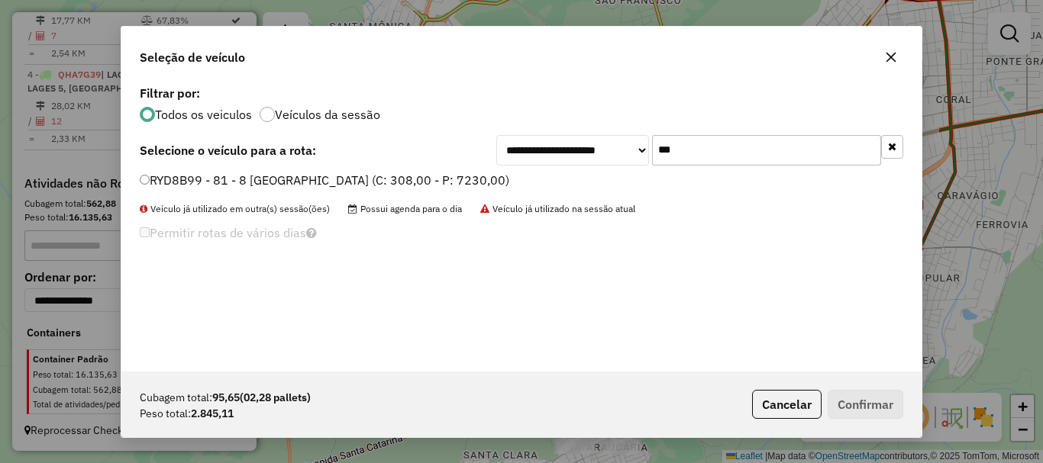
type input "***"
click at [206, 180] on label "RYD8B99 - 81 - 8 Baia NOVO (C: 308,00 - P: 7230,00)" at bounding box center [324, 180] width 369 height 18
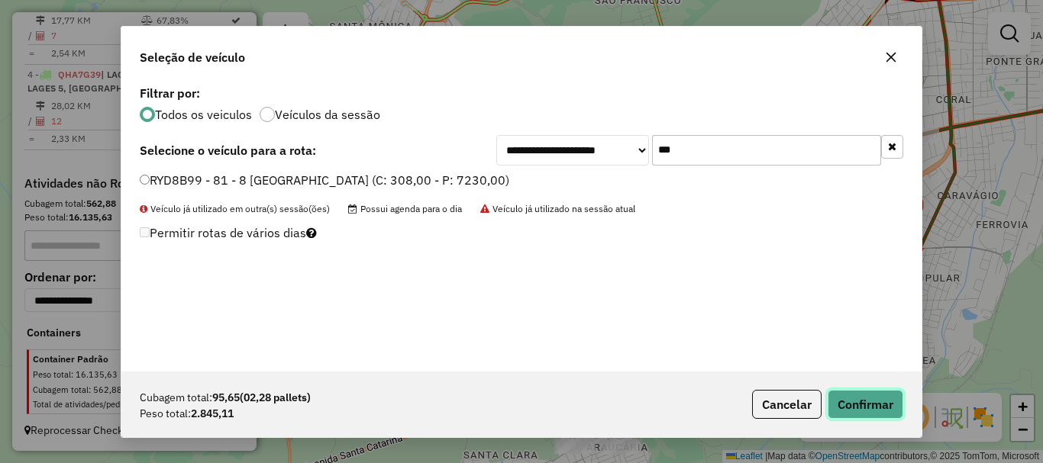
click at [856, 404] on button "Confirmar" at bounding box center [866, 404] width 76 height 29
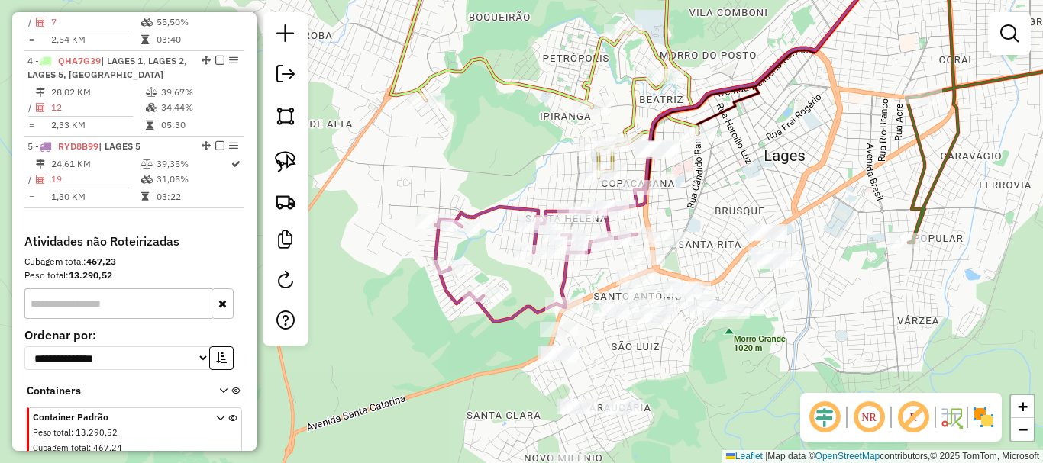
drag, startPoint x: 695, startPoint y: 395, endPoint x: 696, endPoint y: 356, distance: 39.7
click at [696, 356] on div "Janela de atendimento Grade de atendimento Capacidade Transportadoras Veículos …" at bounding box center [521, 231] width 1043 height 463
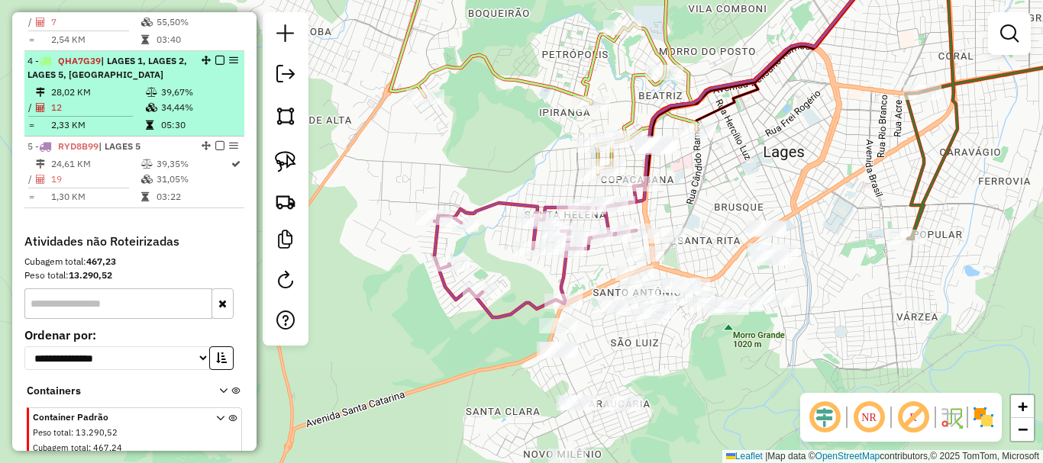
click at [218, 65] on em at bounding box center [219, 60] width 9 height 9
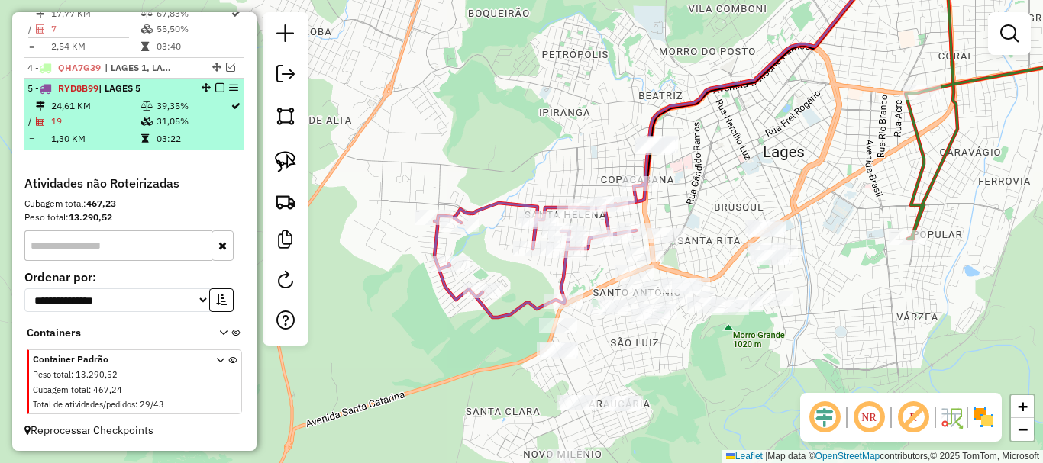
click at [216, 92] on em at bounding box center [219, 87] width 9 height 9
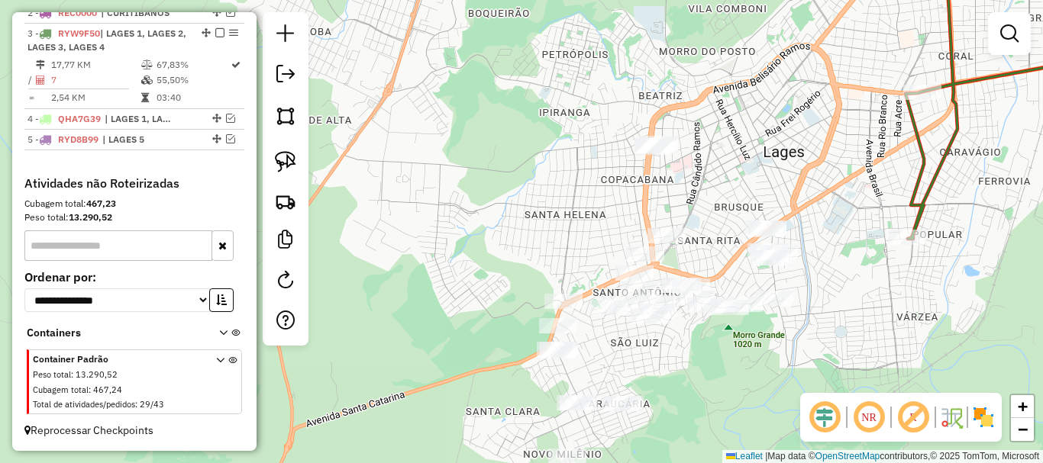
scroll to position [640, 0]
click at [295, 164] on img at bounding box center [285, 161] width 21 height 21
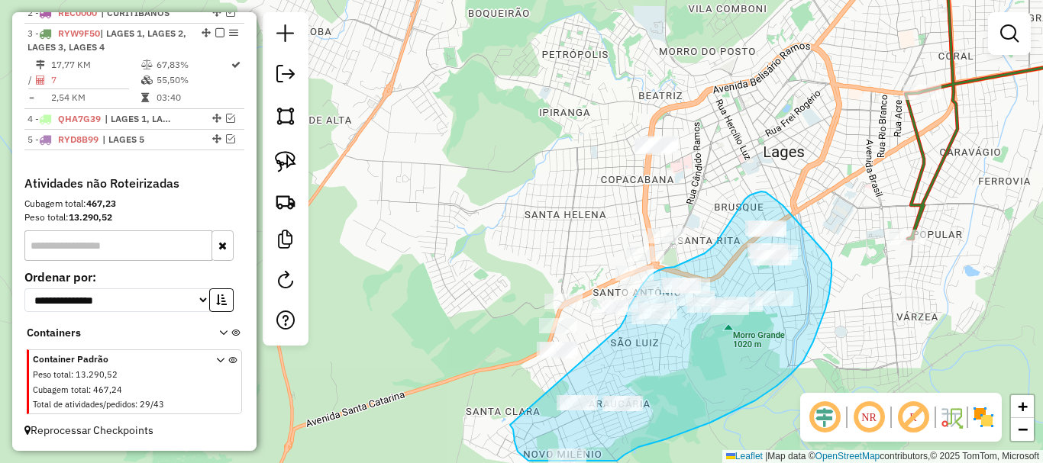
drag, startPoint x: 620, startPoint y: 328, endPoint x: 510, endPoint y: 425, distance: 147.1
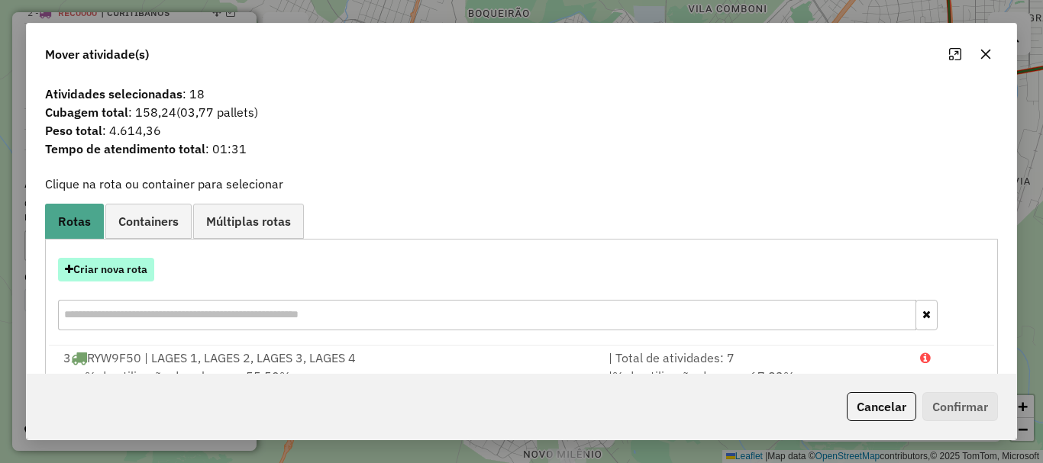
click at [127, 264] on button "Criar nova rota" at bounding box center [106, 270] width 96 height 24
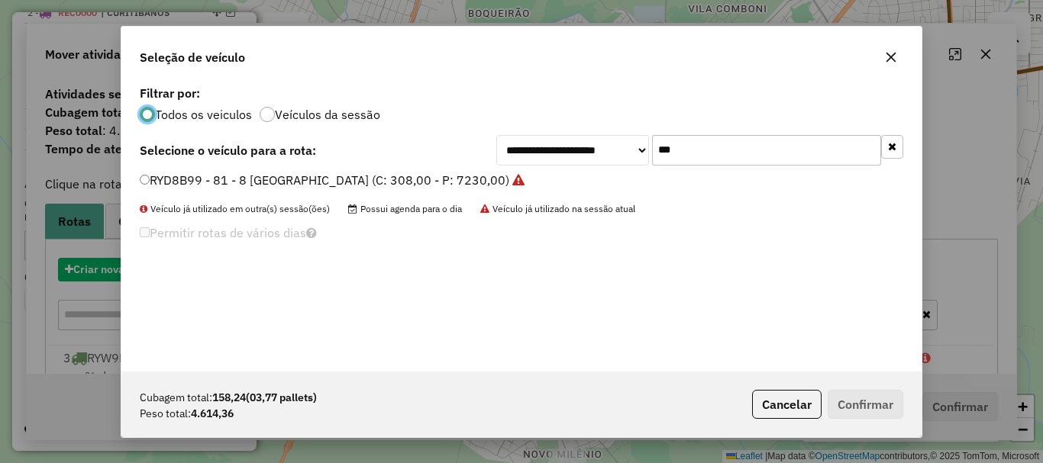
scroll to position [8, 5]
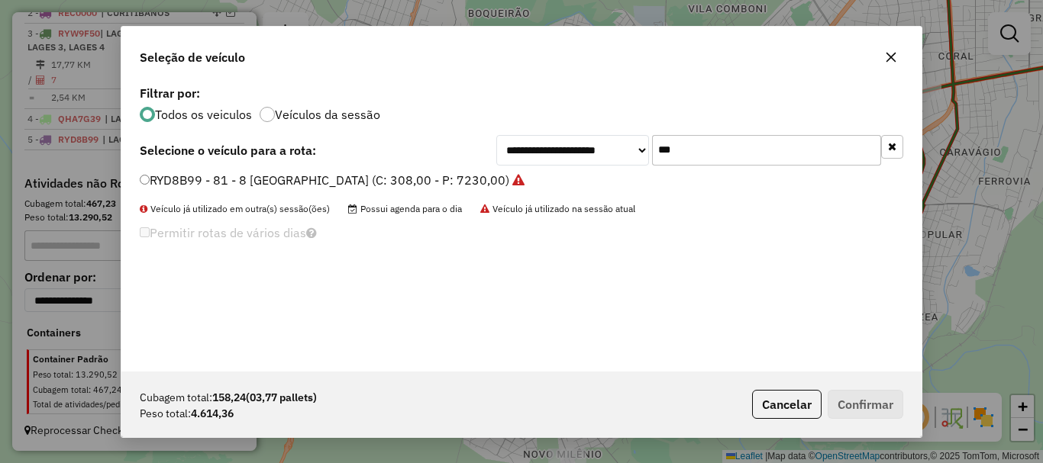
drag, startPoint x: 644, startPoint y: 148, endPoint x: 566, endPoint y: 131, distance: 80.6
click at [568, 131] on div "**********" at bounding box center [521, 227] width 800 height 290
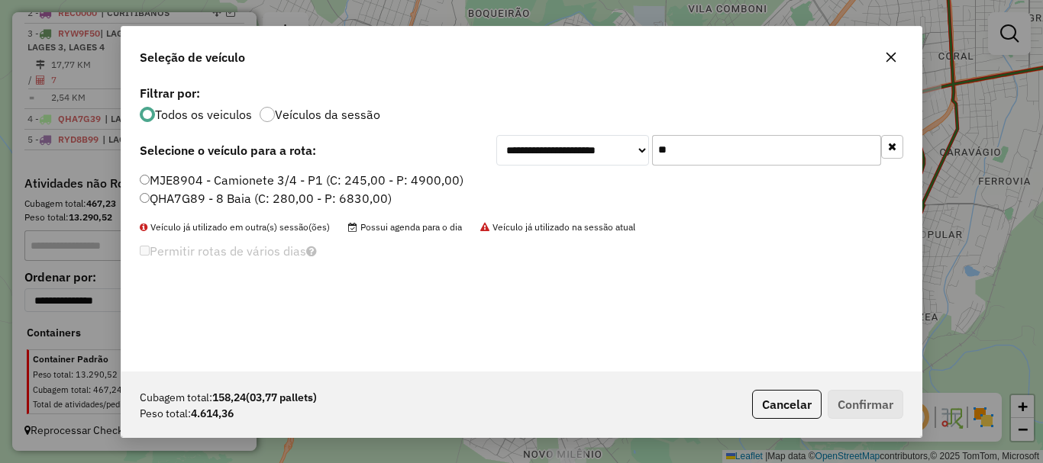
type input "**"
click at [200, 194] on label "QHA7G89 - 8 Baia (C: 280,00 - P: 6830,00)" at bounding box center [266, 198] width 252 height 18
click at [844, 402] on button "Confirmar" at bounding box center [866, 404] width 76 height 29
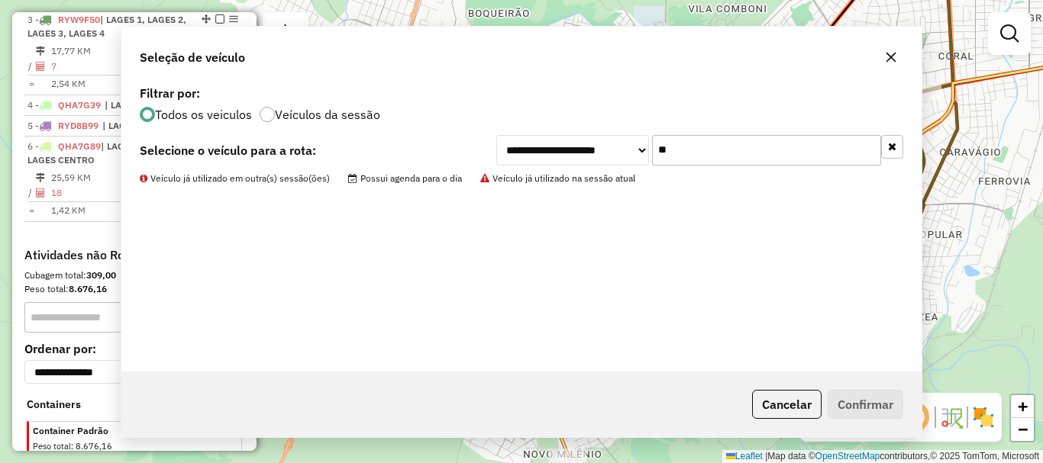
scroll to position [684, 0]
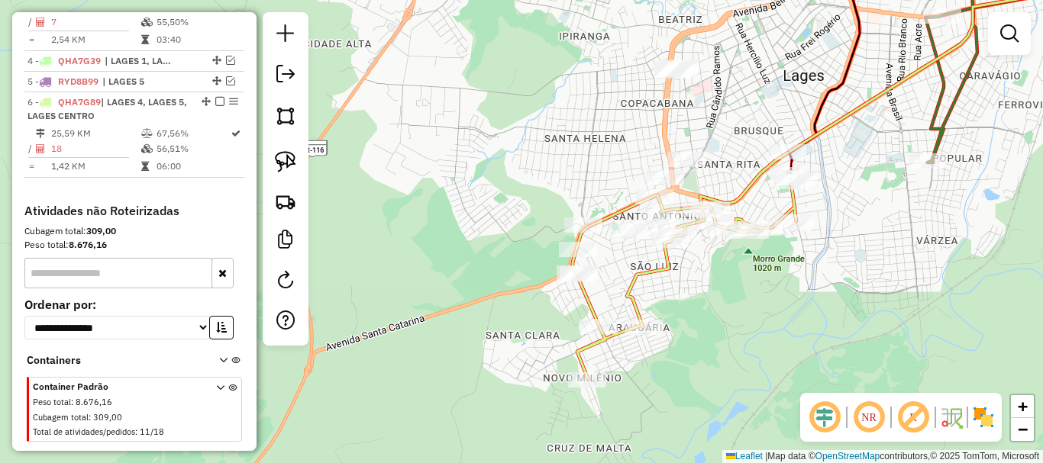
drag, startPoint x: 753, startPoint y: 286, endPoint x: 770, endPoint y: 271, distance: 23.3
click at [770, 271] on div "Janela de atendimento Grade de atendimento Capacidade Transportadoras Veículos …" at bounding box center [521, 231] width 1043 height 463
click at [698, 242] on div "Rota 6 - Placa QHA7G89 11320 - 54.486.688 JUCARA PE Janela de atendimento Grade…" at bounding box center [521, 231] width 1043 height 463
select select "*********"
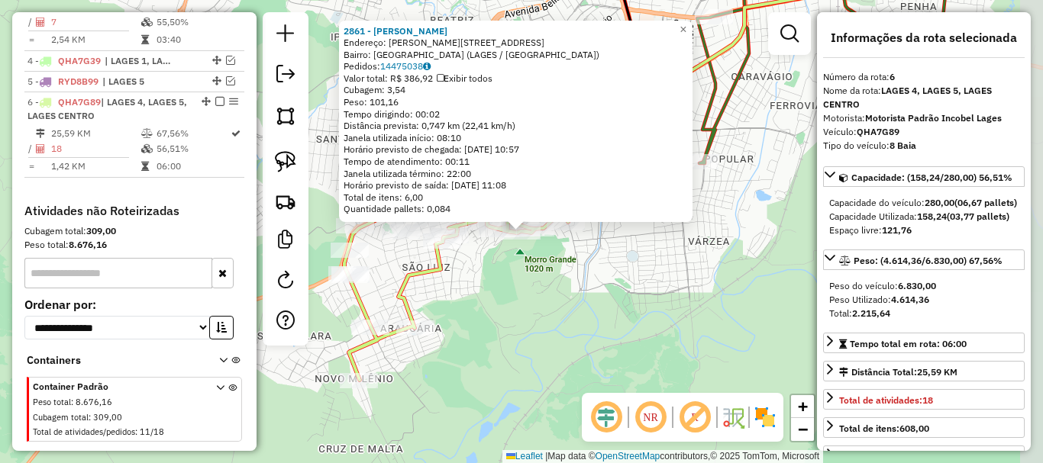
scroll to position [725, 0]
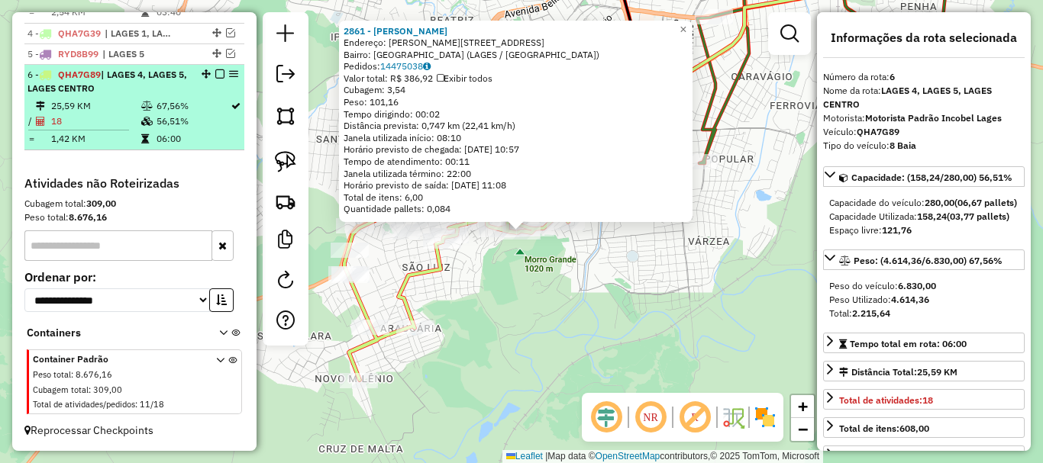
click at [217, 76] on em at bounding box center [219, 73] width 9 height 9
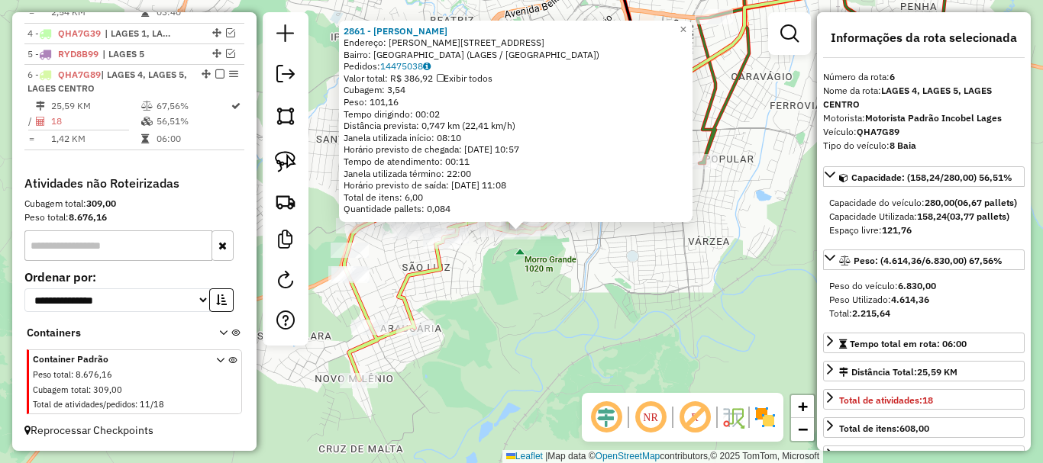
scroll to position [660, 0]
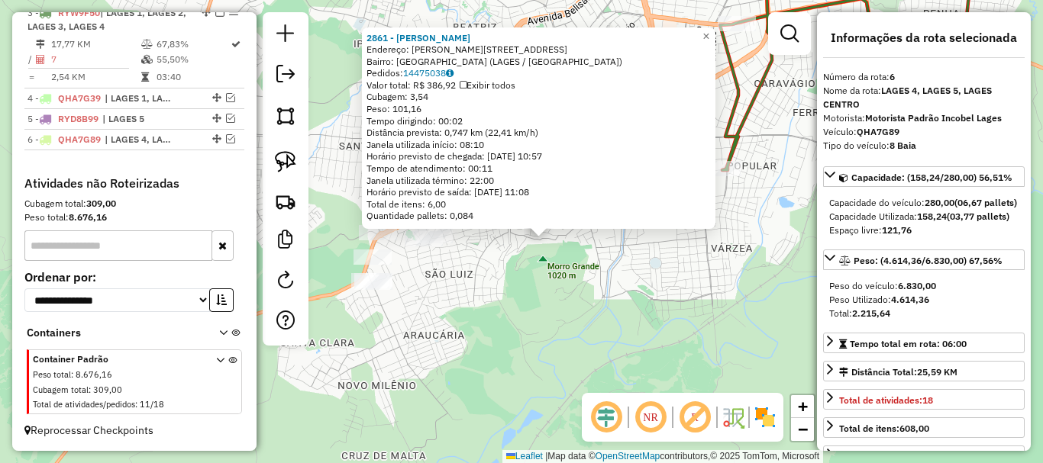
drag, startPoint x: 524, startPoint y: 300, endPoint x: 588, endPoint y: 320, distance: 66.4
click at [588, 320] on div "2861 - SERGIO ASSIS PEDROSO Endereço: R FREI SILVA NEIVA 101 Bairro: VILA NOVA …" at bounding box center [521, 231] width 1043 height 463
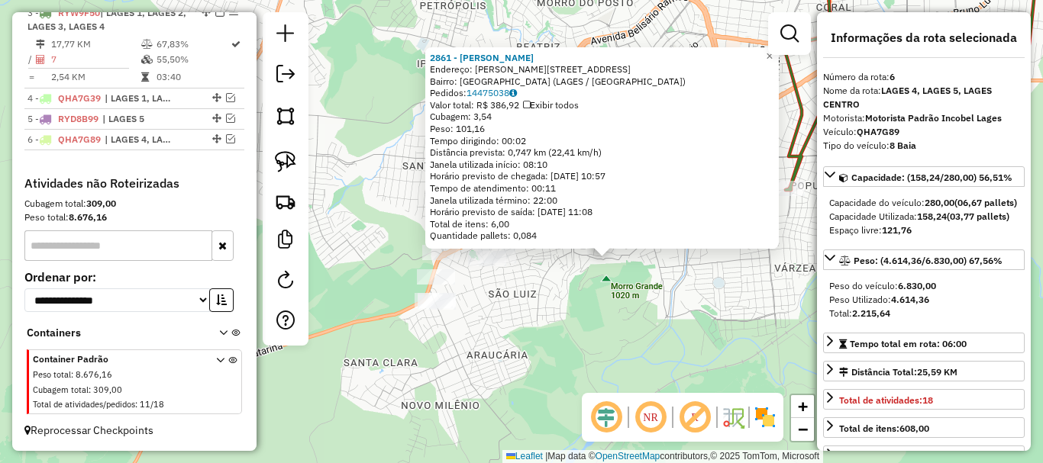
click at [589, 320] on div "2861 - SERGIO ASSIS PEDROSO Endereço: R FREI SILVA NEIVA 101 Bairro: VILA NOVA …" at bounding box center [521, 231] width 1043 height 463
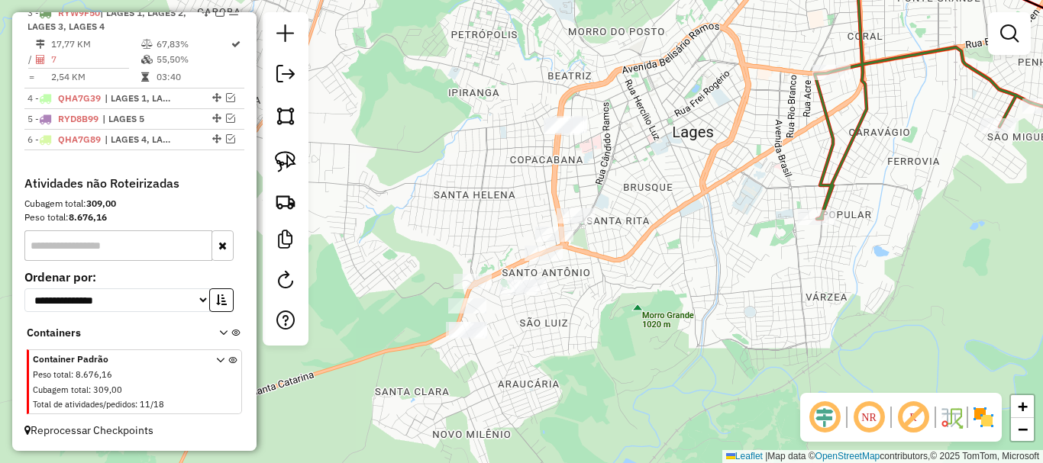
drag, startPoint x: 516, startPoint y: 240, endPoint x: 532, endPoint y: 261, distance: 26.7
click at [546, 267] on div "Janela de atendimento Grade de atendimento Capacidade Transportadoras Veículos …" at bounding box center [521, 231] width 1043 height 463
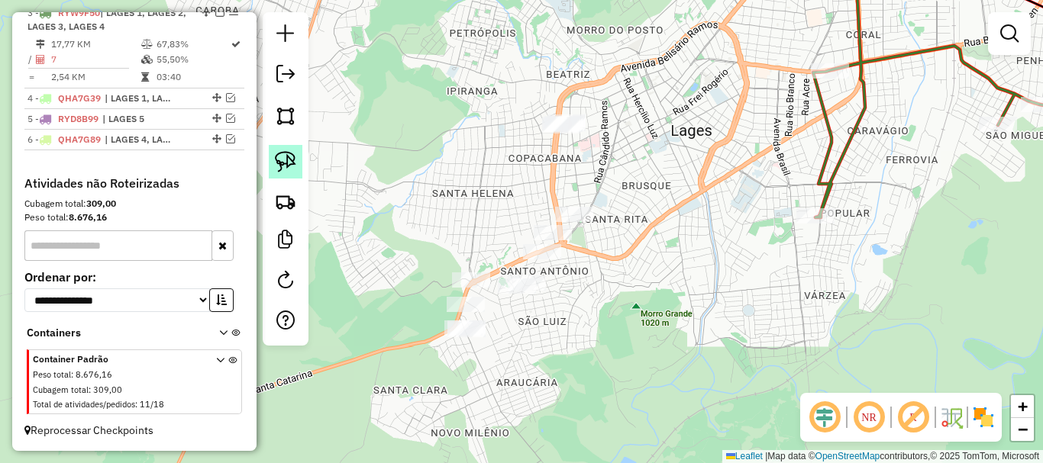
click at [287, 158] on img at bounding box center [285, 161] width 21 height 21
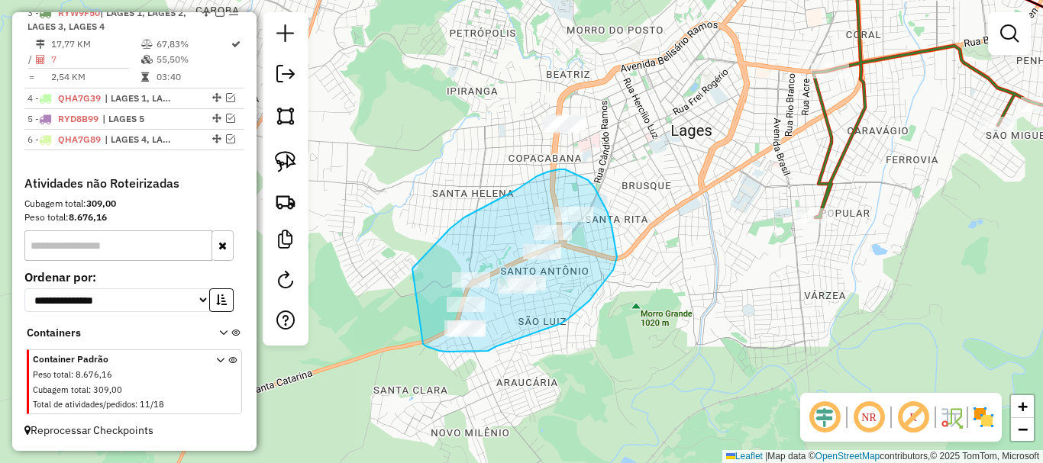
drag, startPoint x: 432, startPoint y: 247, endPoint x: 423, endPoint y: 332, distance: 85.2
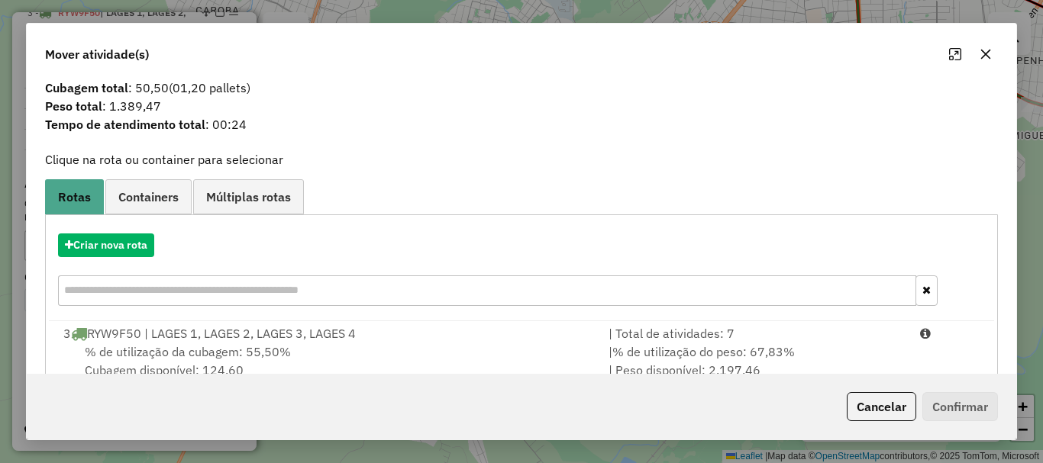
scroll to position [60, 0]
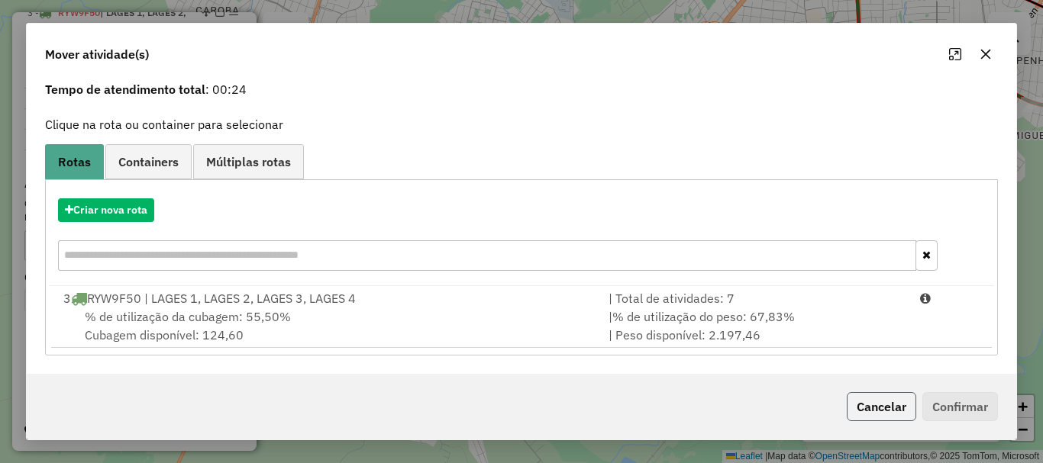
click at [850, 405] on button "Cancelar" at bounding box center [881, 406] width 69 height 29
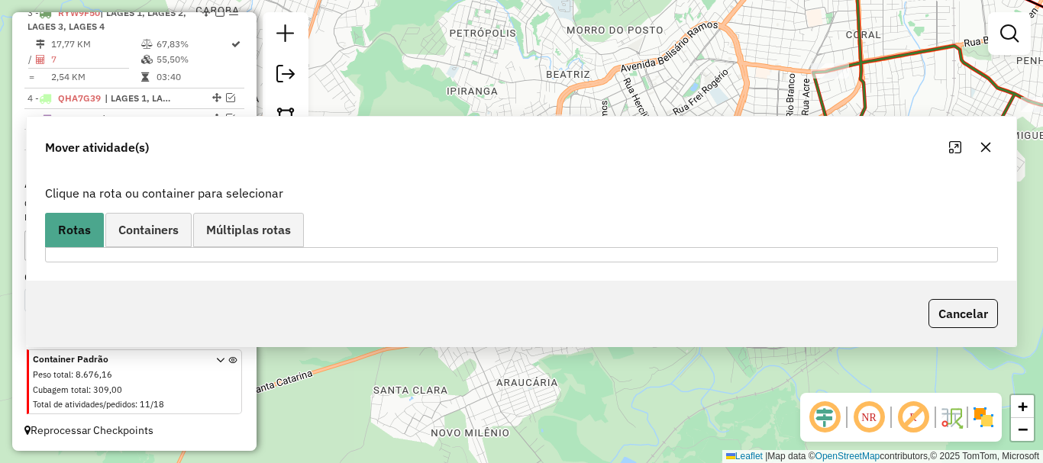
scroll to position [0, 0]
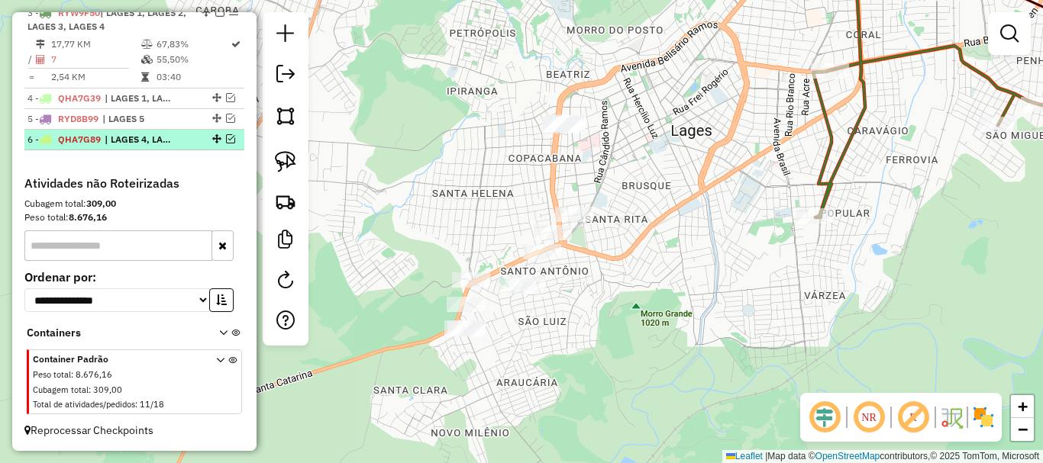
click at [229, 140] on em at bounding box center [230, 138] width 9 height 9
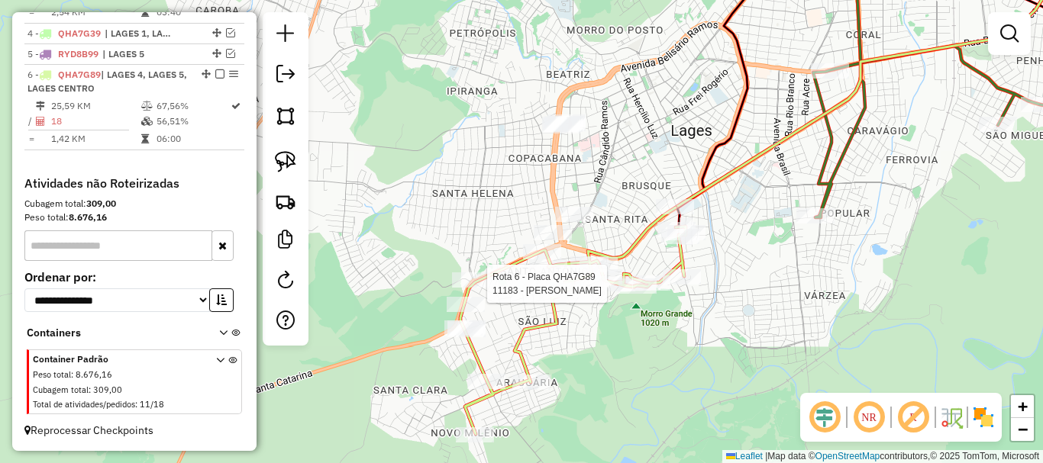
select select "*********"
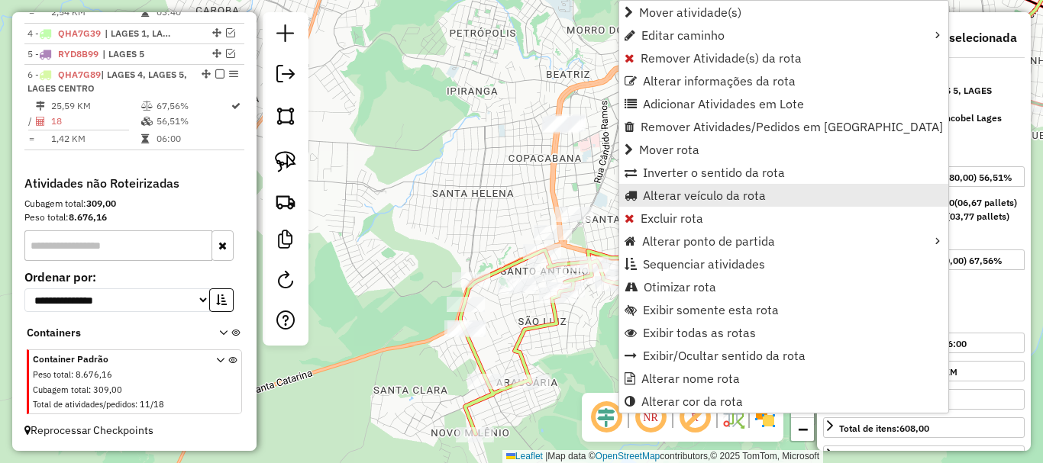
click at [711, 193] on span "Alterar veículo da rota" at bounding box center [704, 195] width 123 height 12
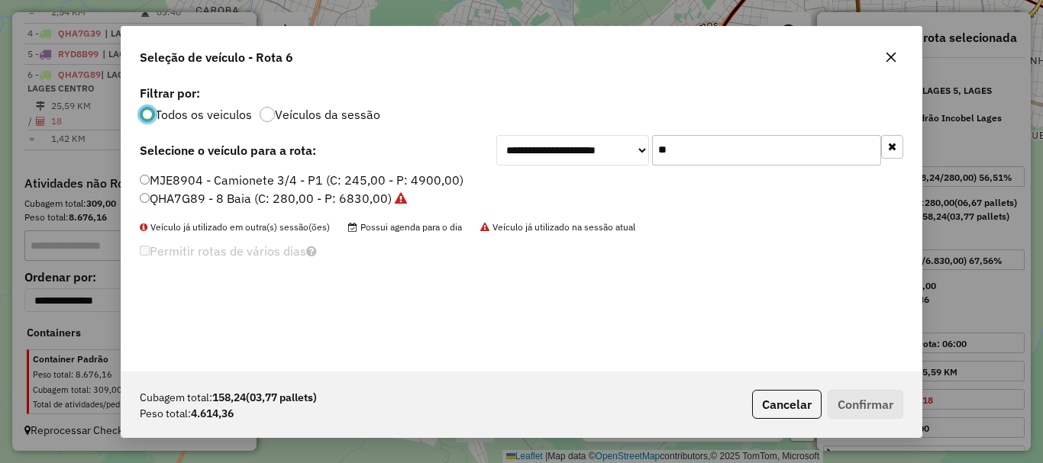
scroll to position [8, 5]
click at [546, 132] on div "**********" at bounding box center [521, 227] width 800 height 290
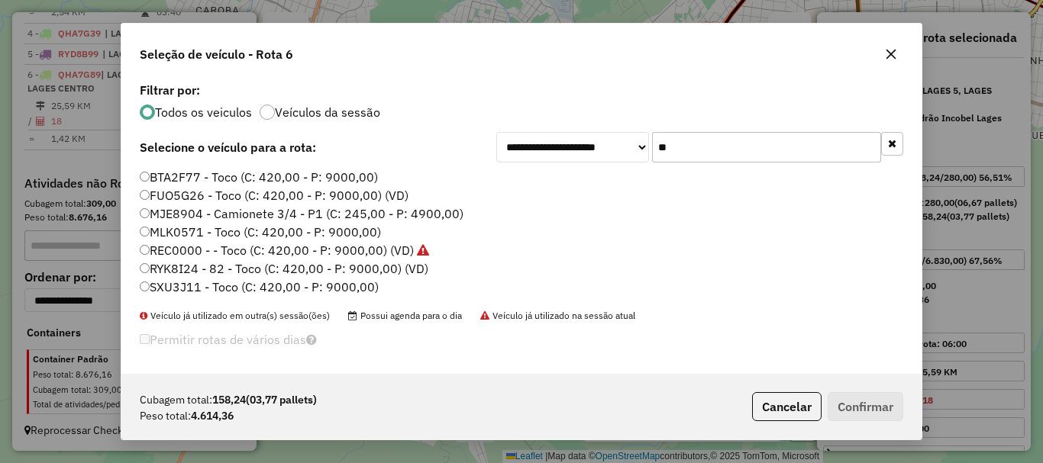
type input "*"
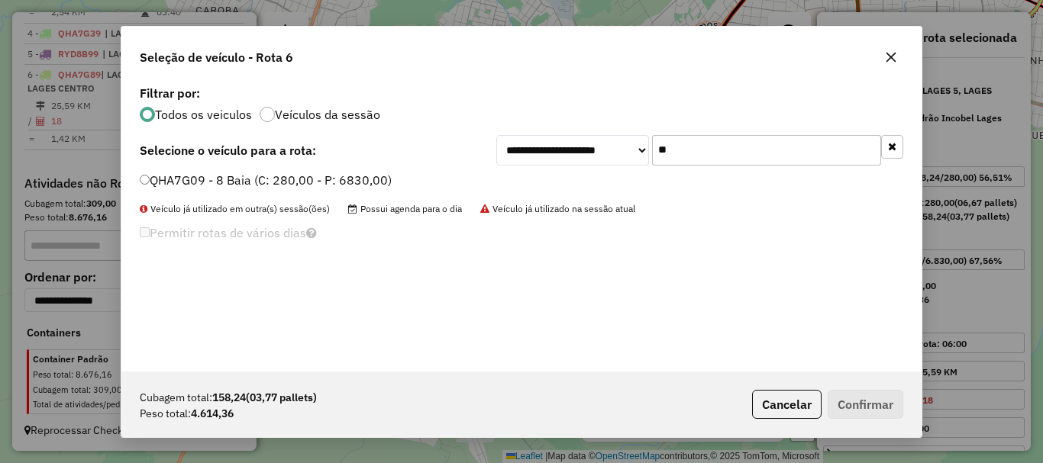
type input "**"
click at [211, 173] on label "QHA7G09 - 8 Baia (C: 280,00 - P: 6830,00)" at bounding box center [266, 180] width 252 height 18
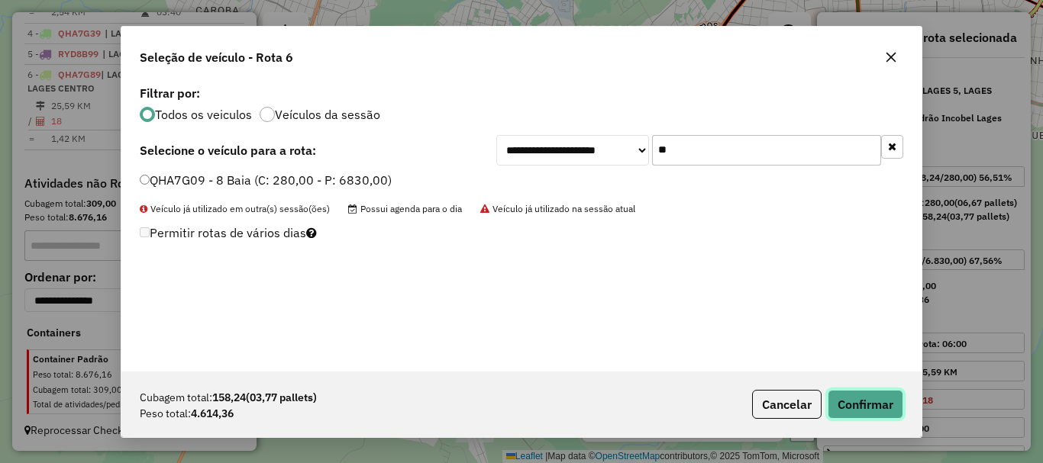
click at [863, 398] on button "Confirmar" at bounding box center [866, 404] width 76 height 29
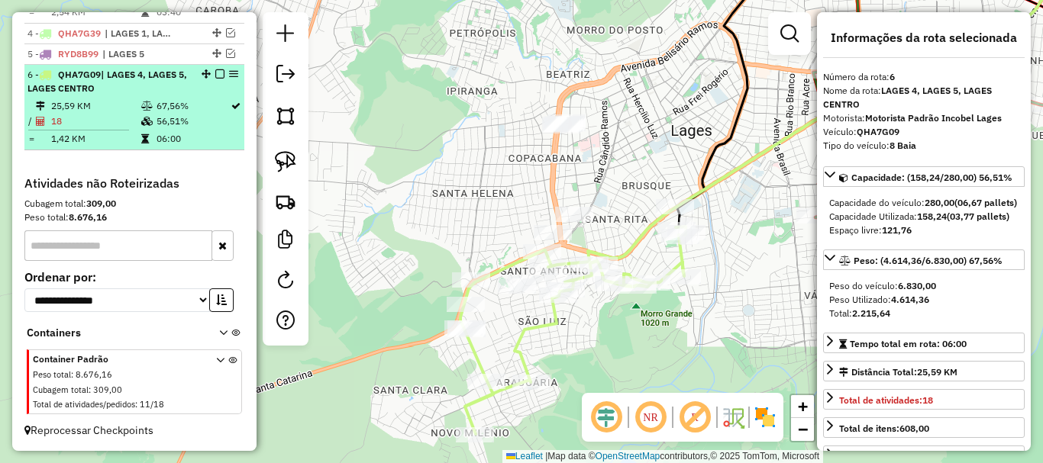
click at [215, 76] on em at bounding box center [219, 73] width 9 height 9
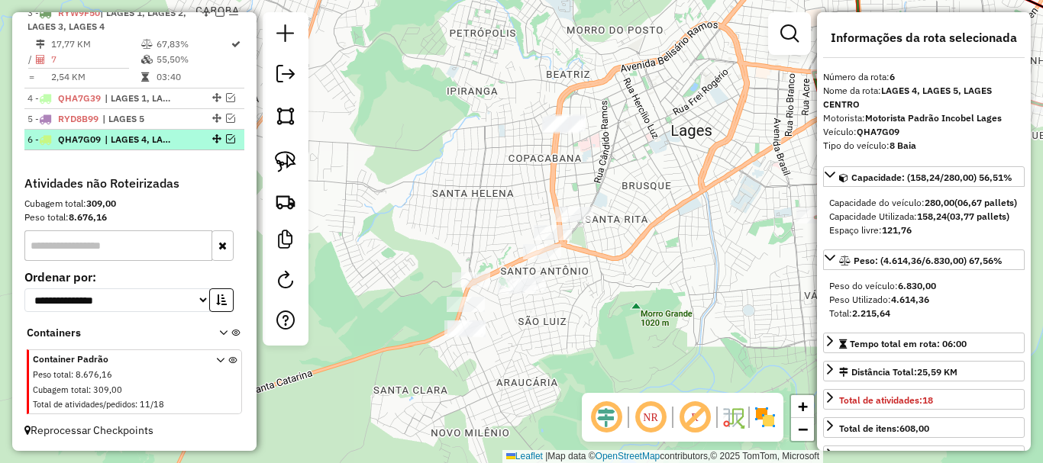
scroll to position [660, 0]
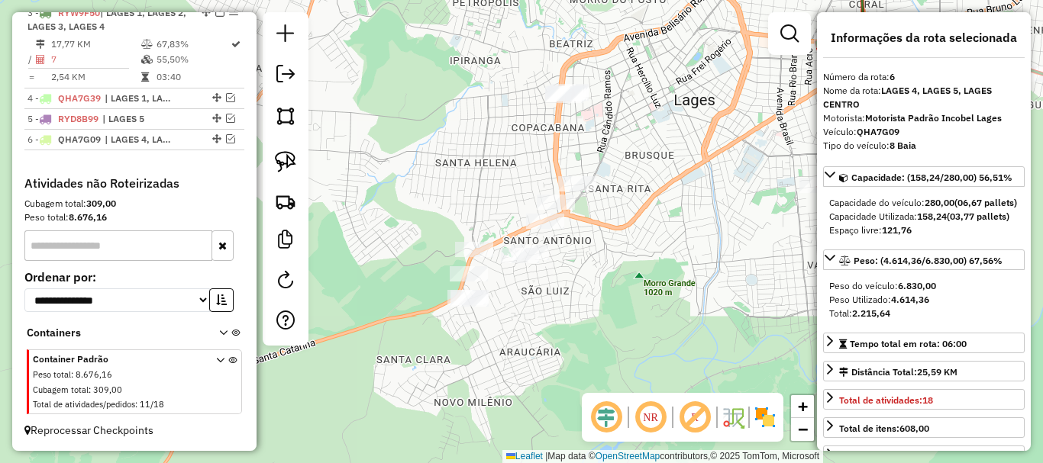
drag, startPoint x: 588, startPoint y: 292, endPoint x: 588, endPoint y: 283, distance: 8.4
click at [588, 283] on div "Janela de atendimento Grade de atendimento Capacidade Transportadoras Veículos …" at bounding box center [521, 231] width 1043 height 463
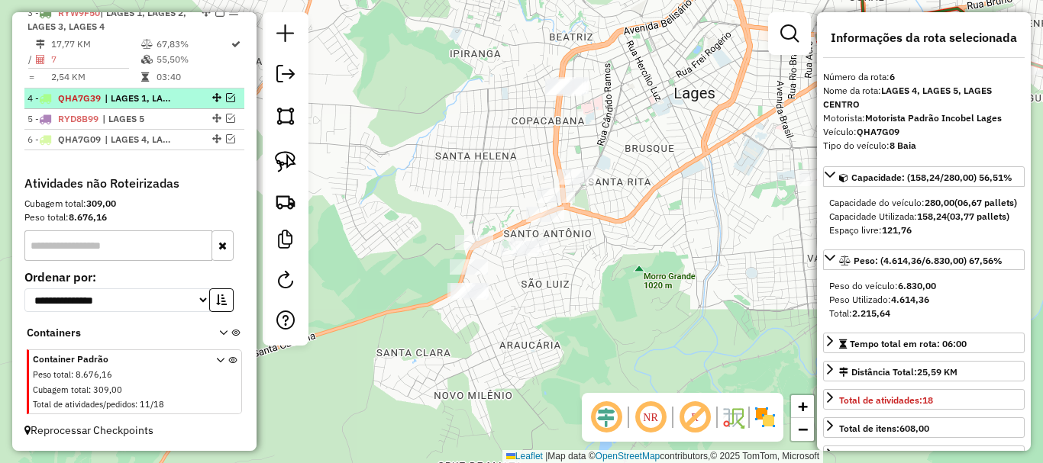
click at [226, 98] on em at bounding box center [230, 97] width 9 height 9
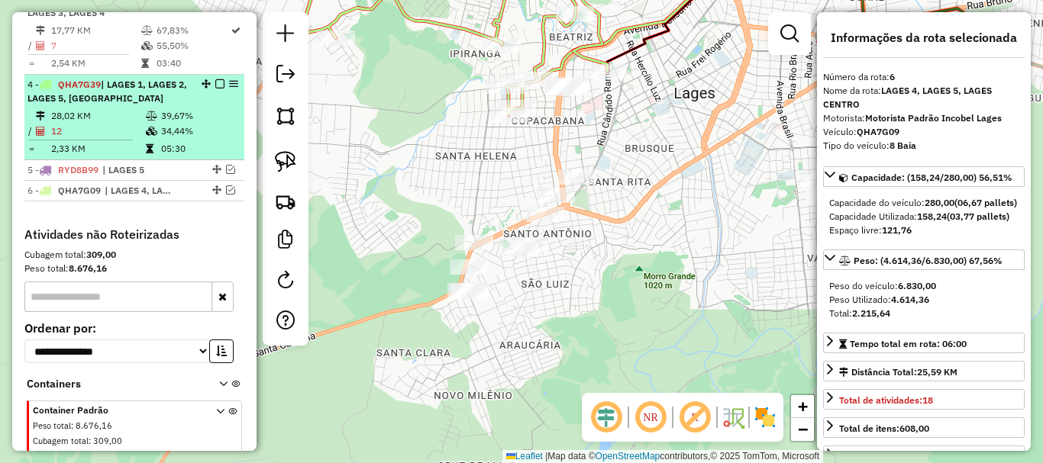
scroll to position [725, 0]
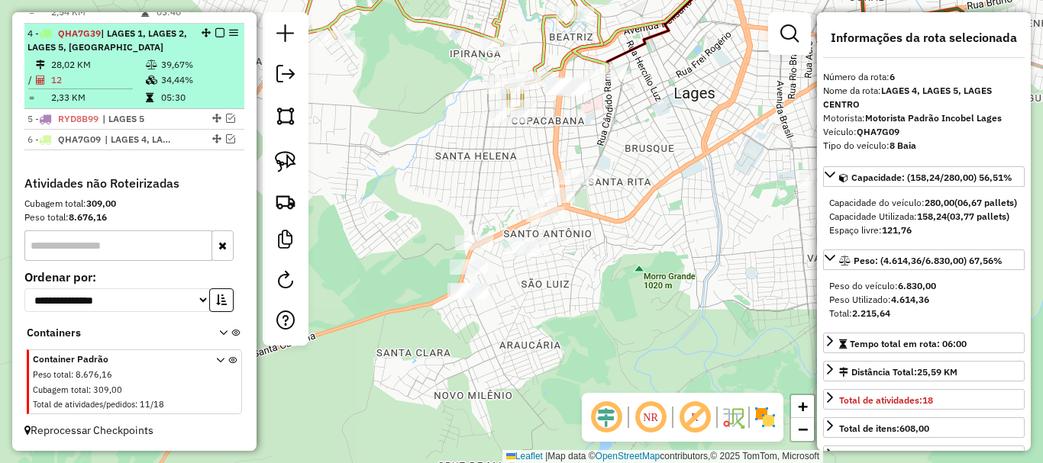
click at [225, 98] on td "05:30" at bounding box center [198, 97] width 77 height 15
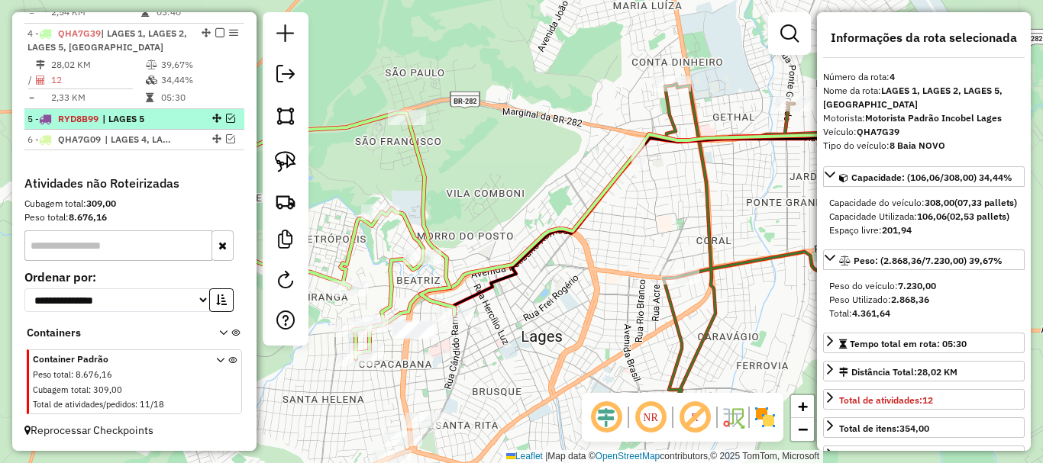
click at [227, 118] on em at bounding box center [230, 118] width 9 height 9
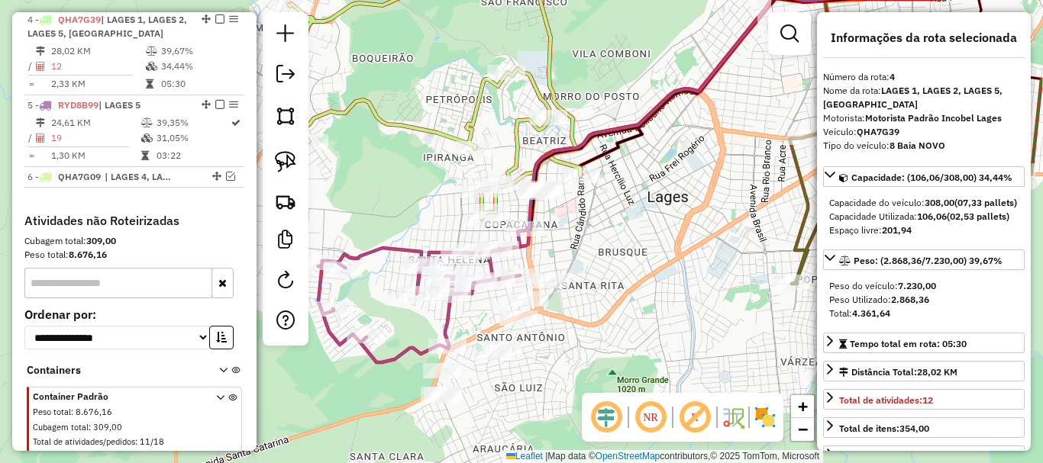
drag, startPoint x: 570, startPoint y: 302, endPoint x: 678, endPoint y: 175, distance: 166.3
click at [678, 175] on div "Janela de atendimento Grade de atendimento Capacidade Transportadoras Veículos …" at bounding box center [521, 231] width 1043 height 463
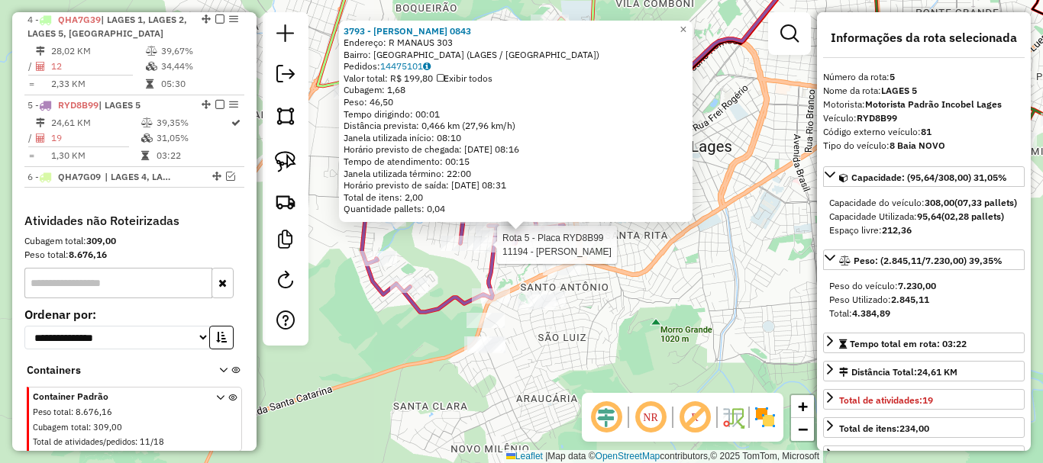
scroll to position [776, 0]
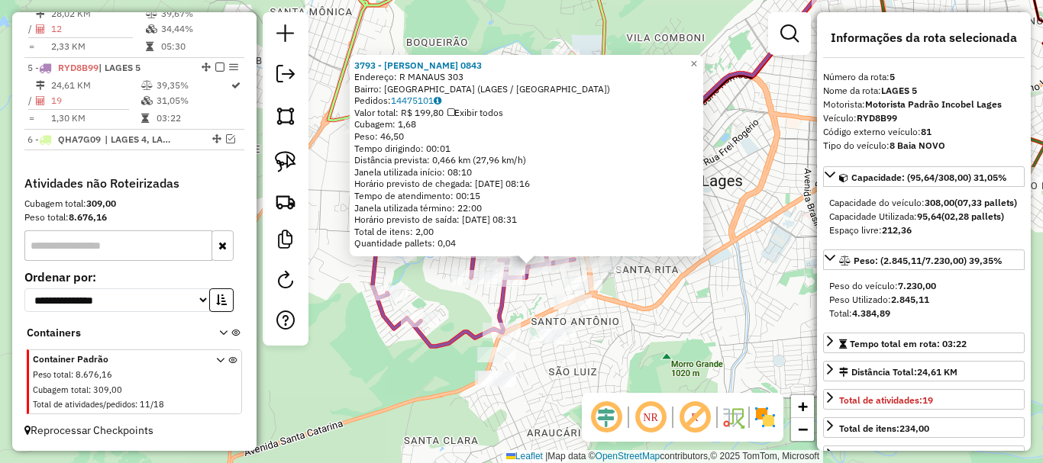
drag, startPoint x: 637, startPoint y: 261, endPoint x: 648, endPoint y: 295, distance: 36.0
click at [648, 295] on div "3793 - MORRISON MENDES 0843 Endereço: R MANAUS 303 Bairro: SANTA HELENA (LAGES …" at bounding box center [521, 231] width 1043 height 463
click at [650, 300] on div "3793 - MORRISON MENDES 0843 Endereço: R MANAUS 303 Bairro: SANTA HELENA (LAGES …" at bounding box center [521, 231] width 1043 height 463
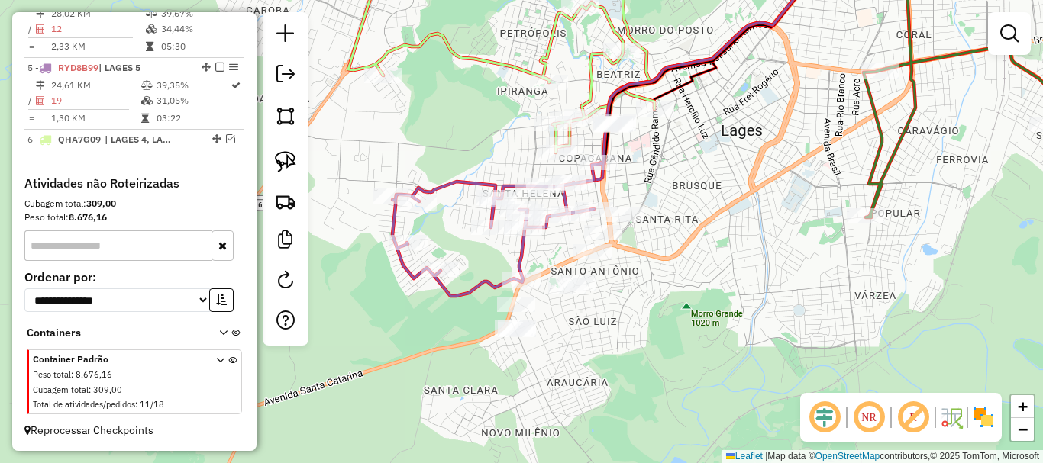
drag, startPoint x: 678, startPoint y: 289, endPoint x: 684, endPoint y: 272, distance: 17.9
click at [684, 272] on div "Janela de atendimento Grade de atendimento Capacidade Transportadoras Veículos …" at bounding box center [521, 231] width 1043 height 463
click at [282, 168] on img at bounding box center [285, 161] width 21 height 21
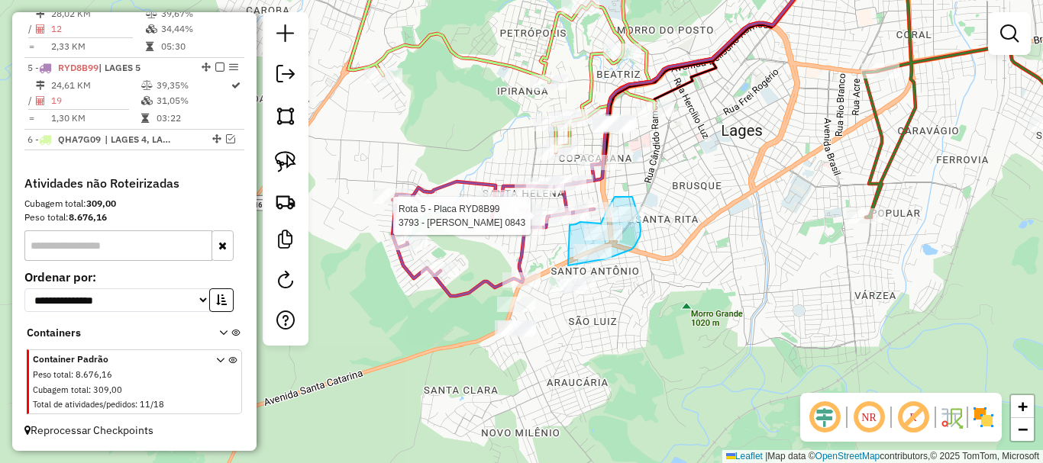
drag, startPoint x: 584, startPoint y: 263, endPoint x: 570, endPoint y: 226, distance: 39.4
click at [570, 226] on div "Rota 5 - Placa RYD8B99 3059 - JOAO VOLNY CASTILHO Rota 5 - Placa RYD8B99 3793 -…" at bounding box center [521, 231] width 1043 height 463
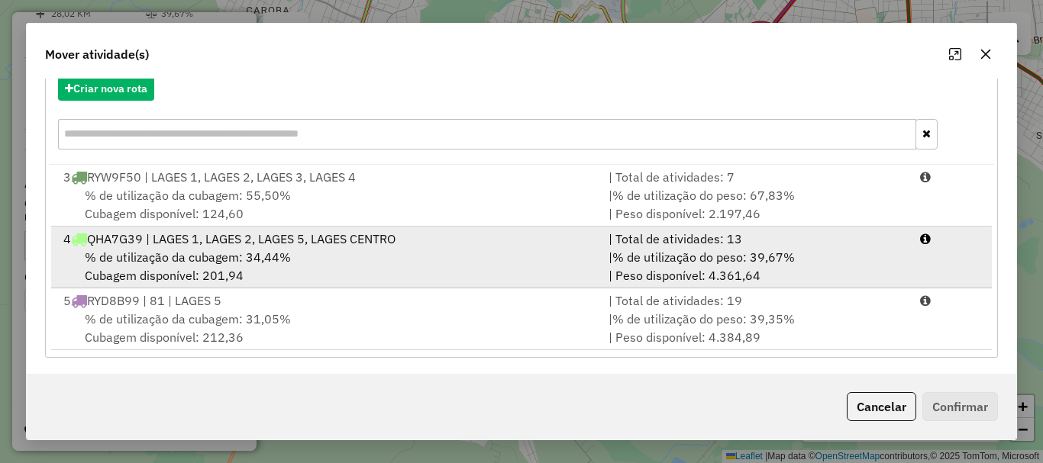
scroll to position [183, 0]
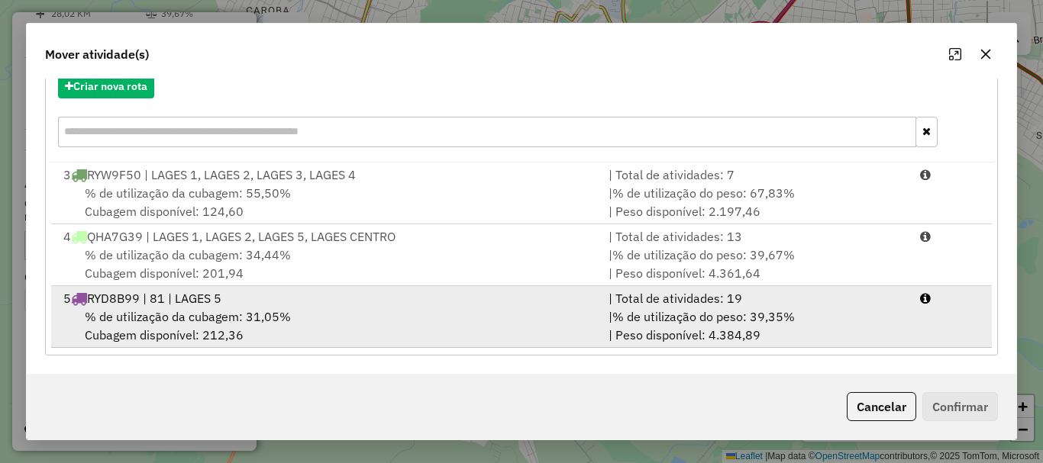
click at [278, 302] on div "5 RYD8B99 | 81 | LAGES 5" at bounding box center [326, 298] width 545 height 18
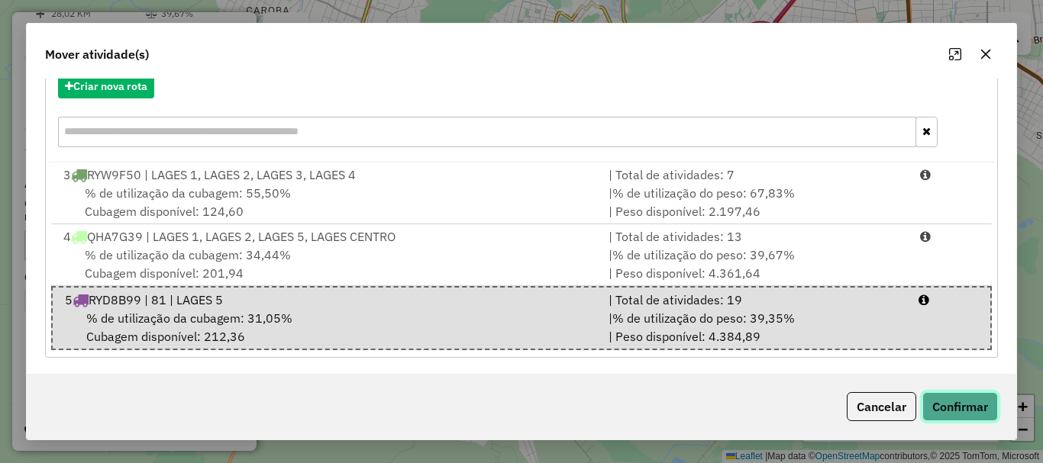
click at [963, 399] on button "Confirmar" at bounding box center [960, 406] width 76 height 29
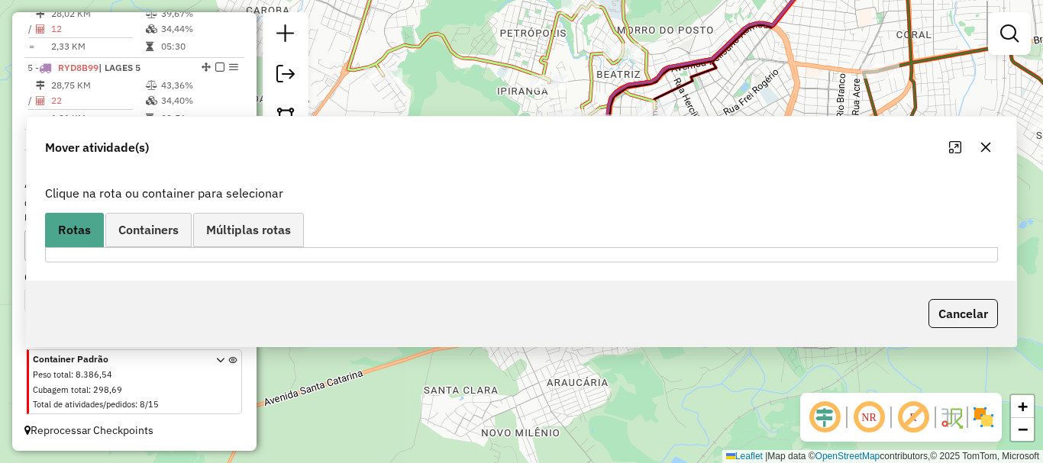
scroll to position [0, 0]
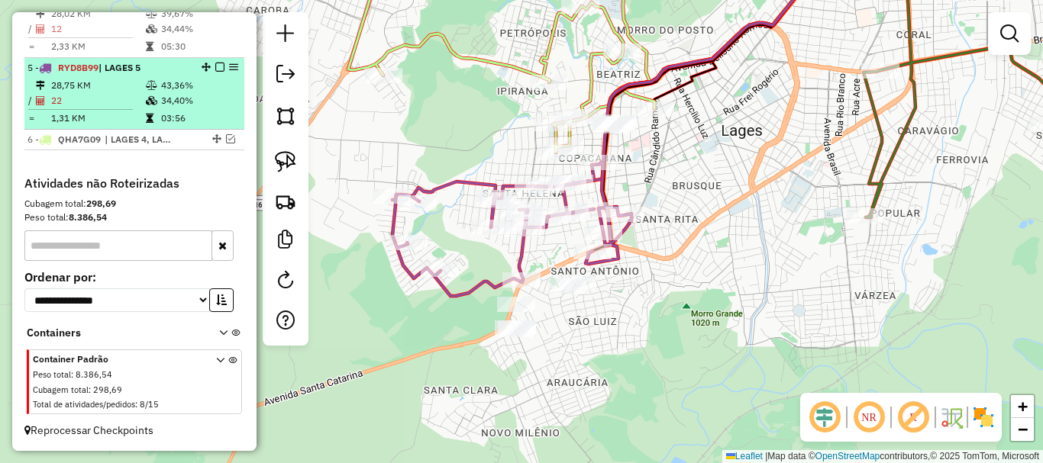
click at [215, 69] on em at bounding box center [219, 67] width 9 height 9
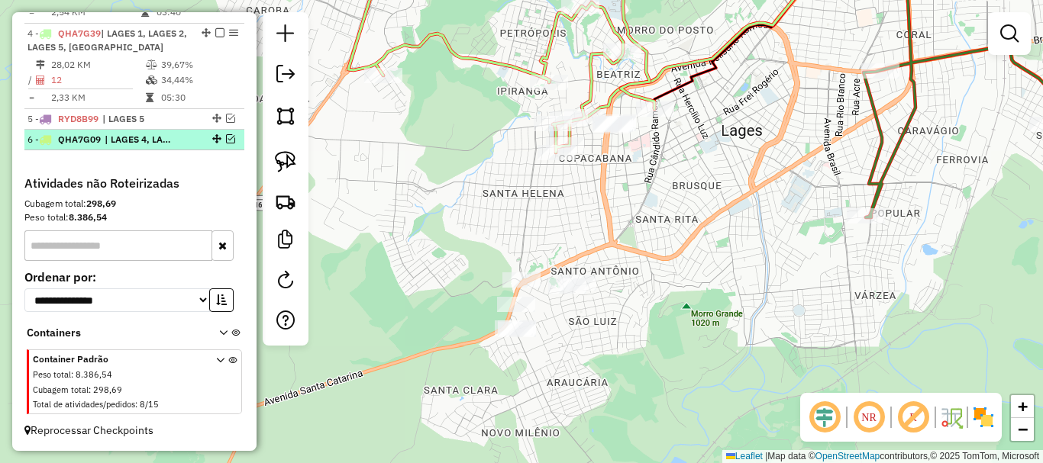
click at [227, 136] on em at bounding box center [230, 138] width 9 height 9
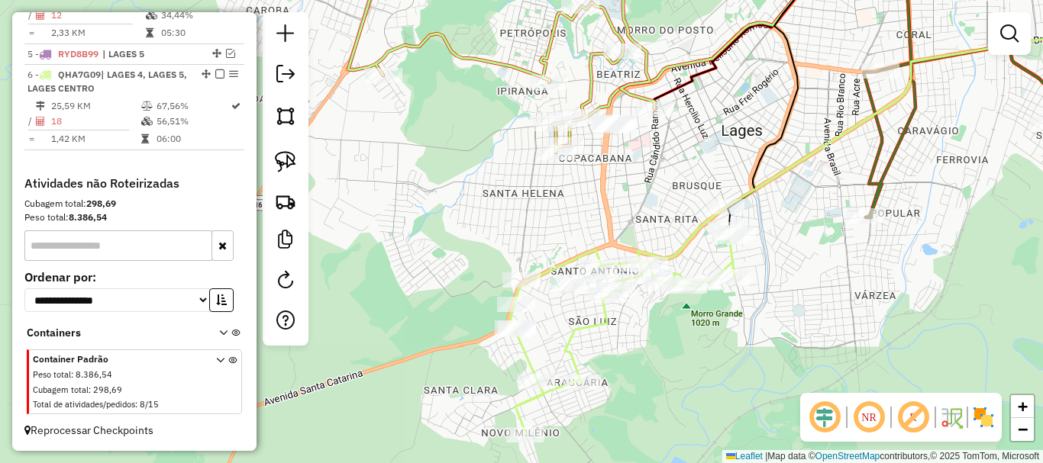
drag, startPoint x: 649, startPoint y: 357, endPoint x: 657, endPoint y: 344, distance: 15.5
click at [657, 344] on div "Janela de atendimento Grade de atendimento Capacidade Transportadoras Veículos …" at bounding box center [521, 231] width 1043 height 463
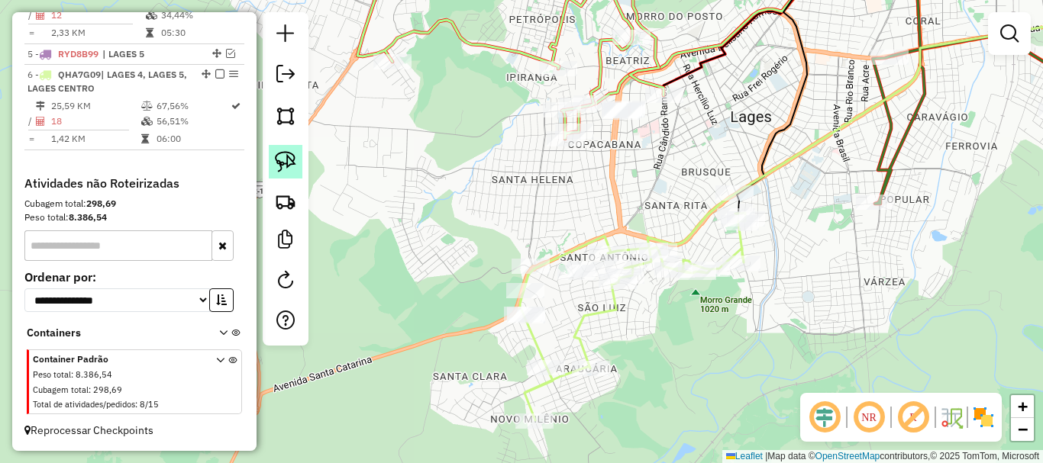
click at [279, 160] on img at bounding box center [285, 161] width 21 height 21
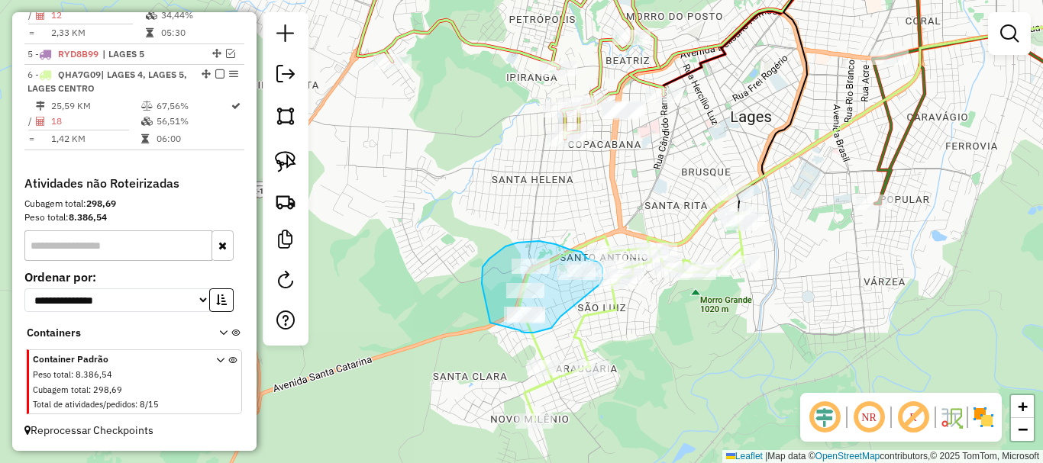
drag, startPoint x: 489, startPoint y: 318, endPoint x: 520, endPoint y: 331, distance: 33.2
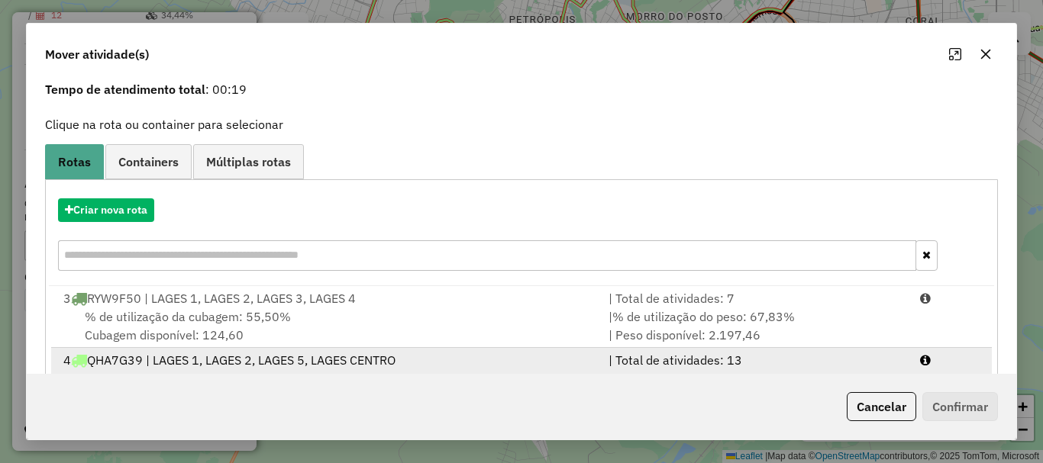
scroll to position [183, 0]
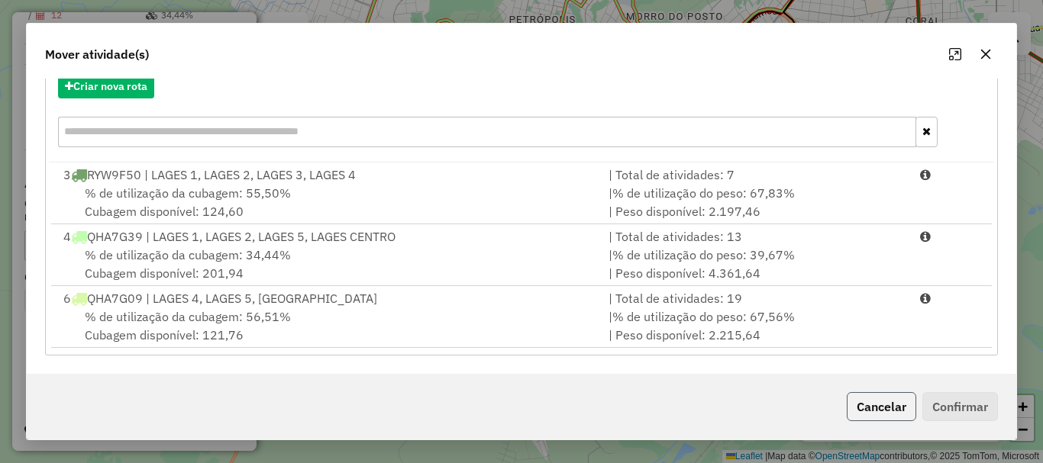
click at [892, 393] on button "Cancelar" at bounding box center [881, 406] width 69 height 29
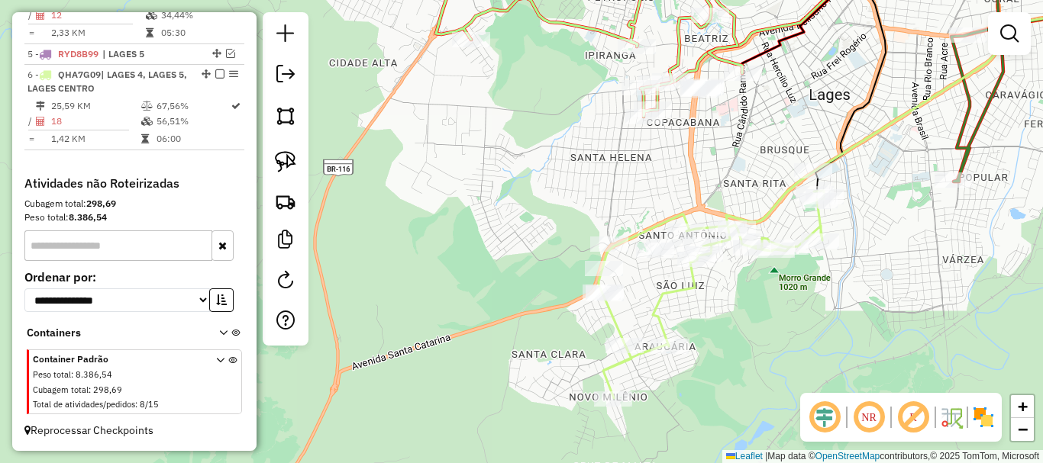
drag, startPoint x: 824, startPoint y: 302, endPoint x: 900, endPoint y: 280, distance: 79.5
click at [900, 280] on div "Janela de atendimento Grade de atendimento Capacidade Transportadoras Veículos …" at bounding box center [521, 231] width 1043 height 463
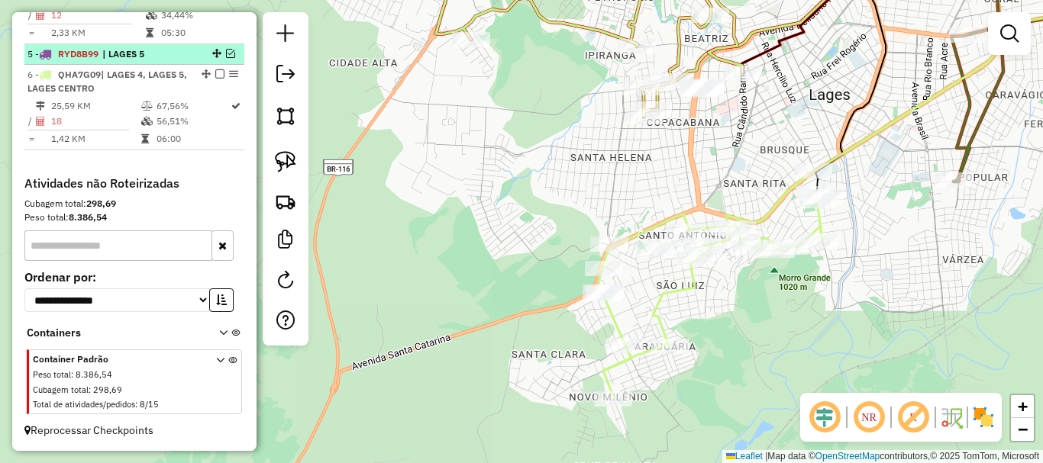
click at [226, 58] on em at bounding box center [230, 53] width 9 height 9
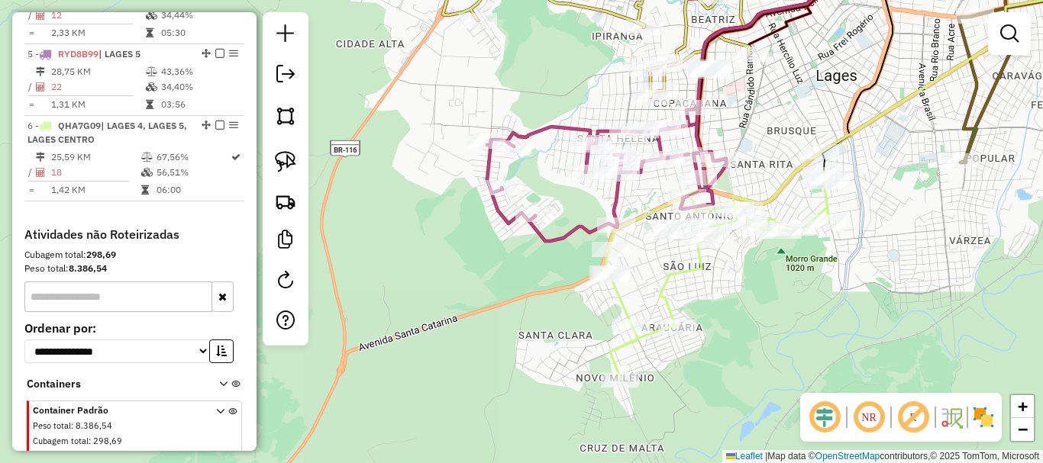
drag, startPoint x: 534, startPoint y: 279, endPoint x: 537, endPoint y: 269, distance: 11.1
click at [537, 269] on div "Janela de atendimento Grade de atendimento Capacidade Transportadoras Veículos …" at bounding box center [521, 231] width 1043 height 463
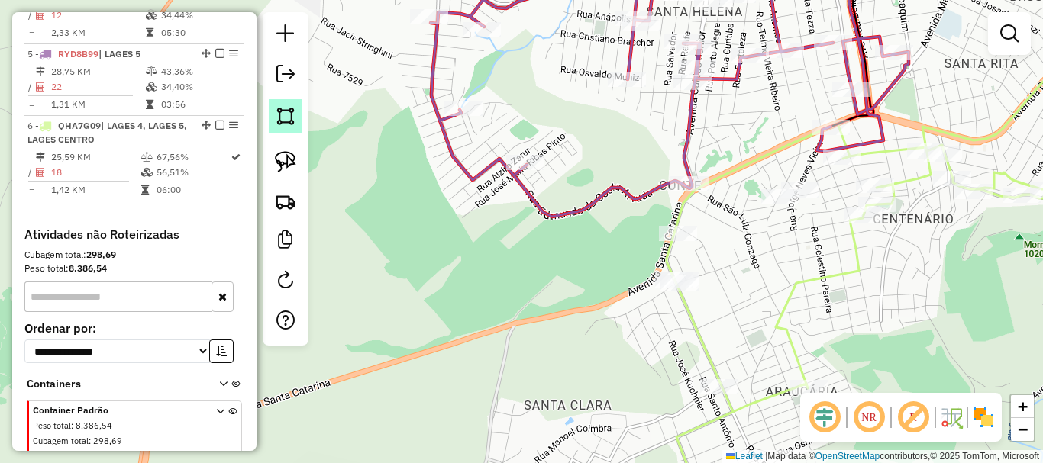
click at [286, 115] on img at bounding box center [285, 115] width 21 height 21
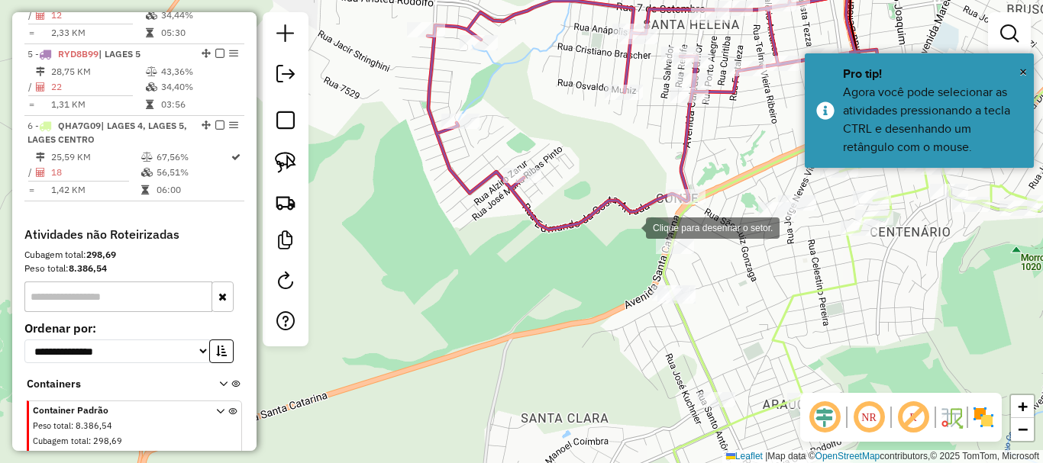
drag, startPoint x: 644, startPoint y: 205, endPoint x: 314, endPoint y: 169, distance: 331.7
click at [624, 225] on div at bounding box center [630, 226] width 31 height 31
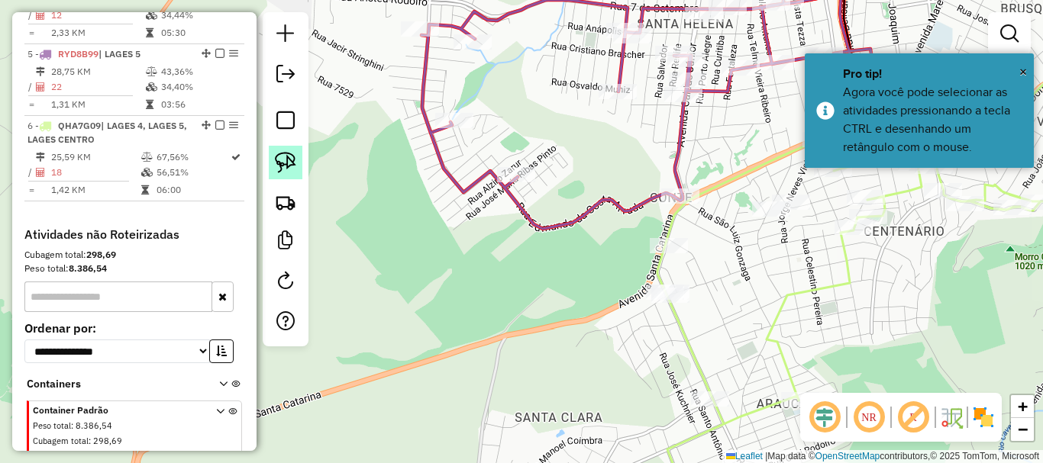
click at [288, 160] on img at bounding box center [285, 162] width 21 height 21
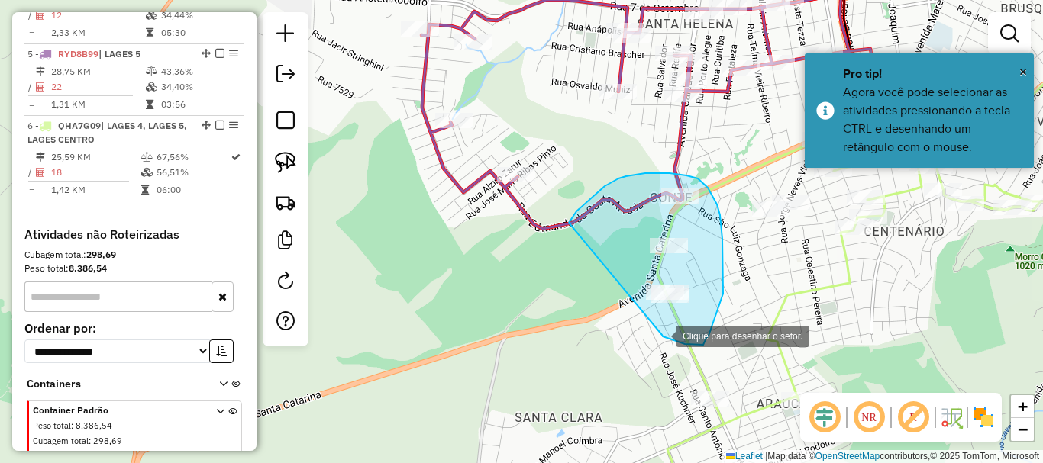
drag, startPoint x: 572, startPoint y: 219, endPoint x: 658, endPoint y: 334, distance: 143.4
click at [658, 334] on div at bounding box center [660, 335] width 31 height 31
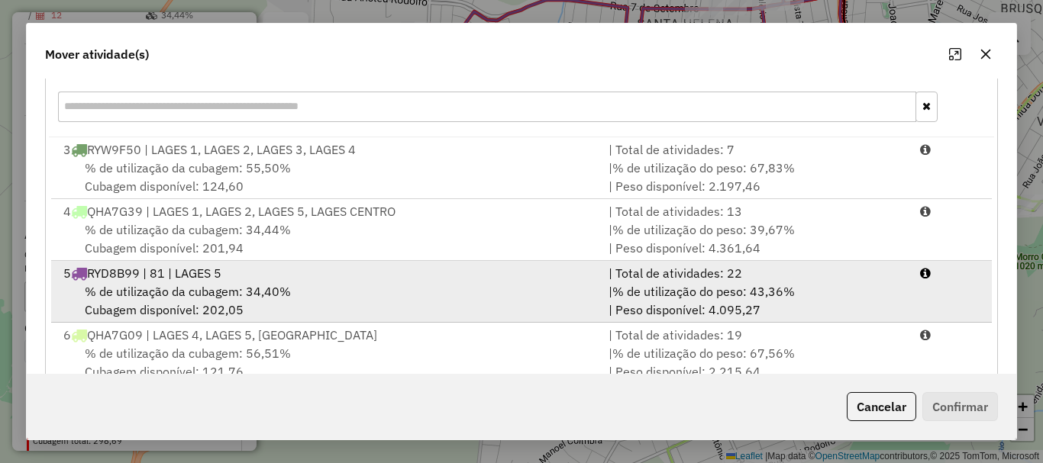
scroll to position [229, 0]
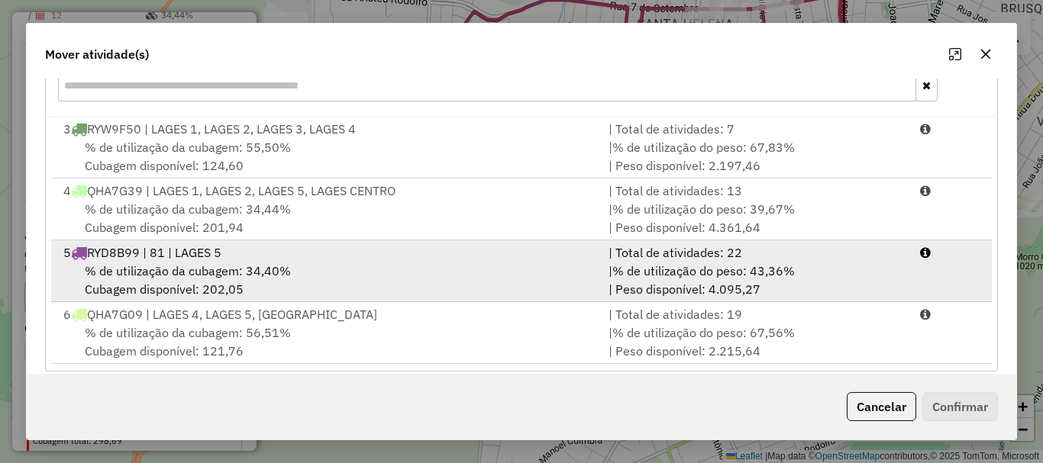
click at [289, 282] on div "% de utilização da cubagem: 34,40% Cubagem disponível: 202,05" at bounding box center [326, 280] width 545 height 37
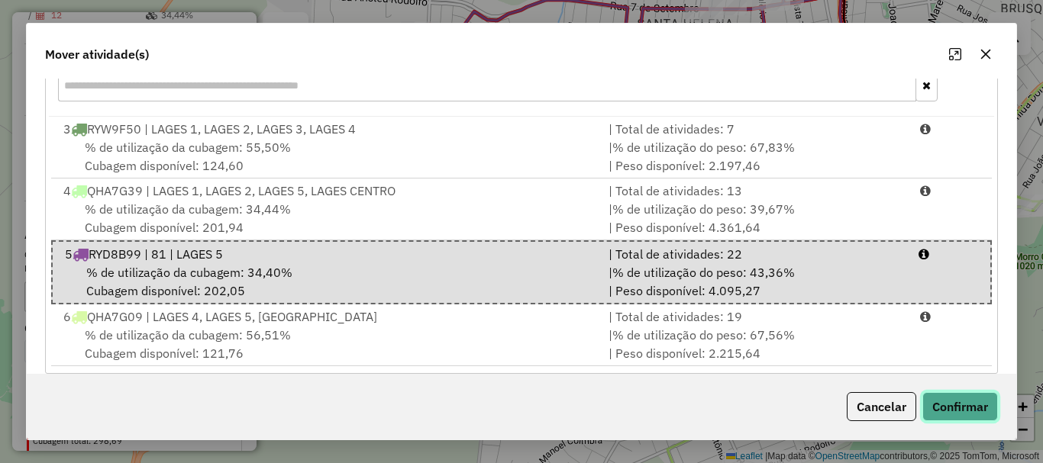
click at [960, 407] on button "Confirmar" at bounding box center [960, 406] width 76 height 29
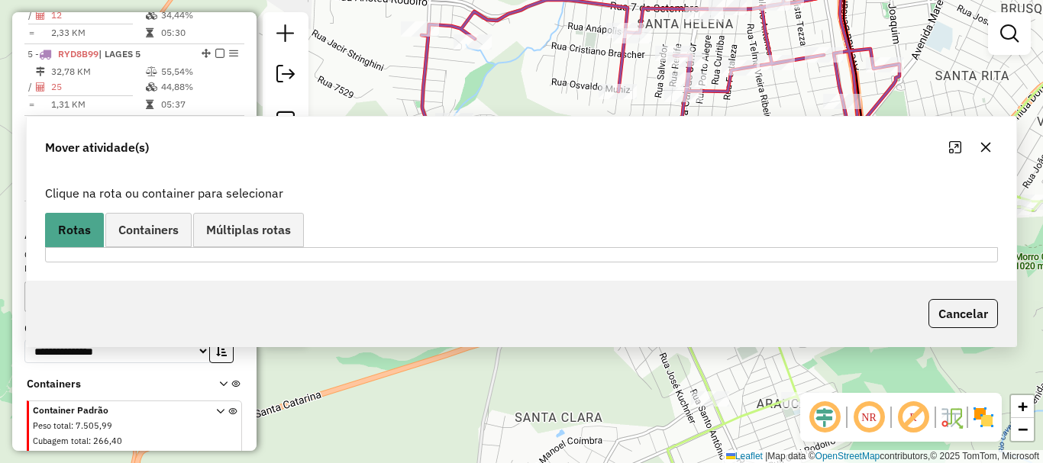
scroll to position [0, 0]
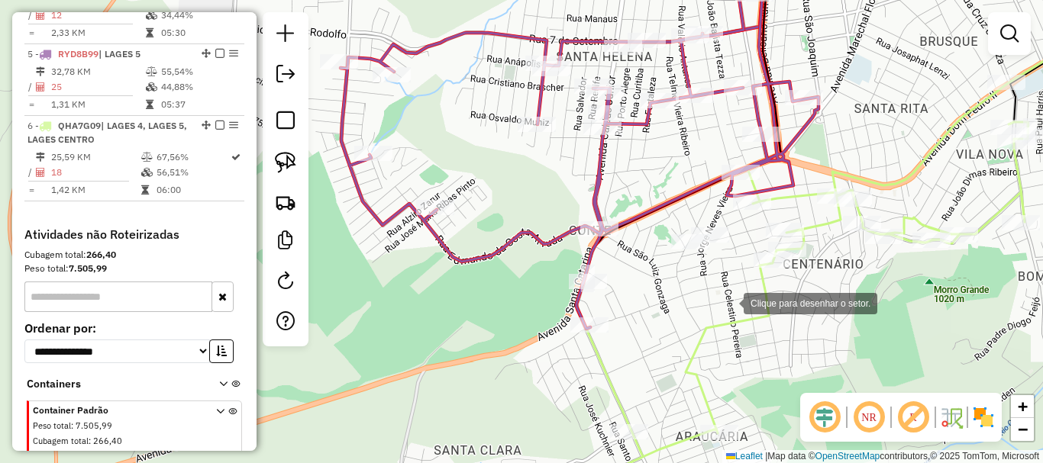
drag, startPoint x: 782, startPoint y: 289, endPoint x: 729, endPoint y: 302, distance: 55.2
click at [729, 302] on div at bounding box center [728, 302] width 31 height 31
click at [270, 150] on link at bounding box center [286, 163] width 34 height 34
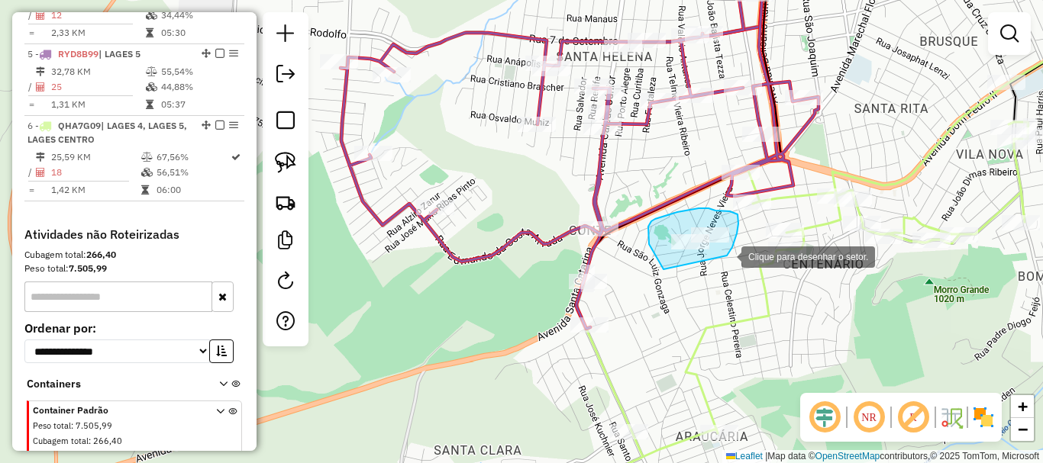
drag, startPoint x: 649, startPoint y: 244, endPoint x: 726, endPoint y: 257, distance: 78.1
click at [726, 257] on div at bounding box center [726, 255] width 31 height 31
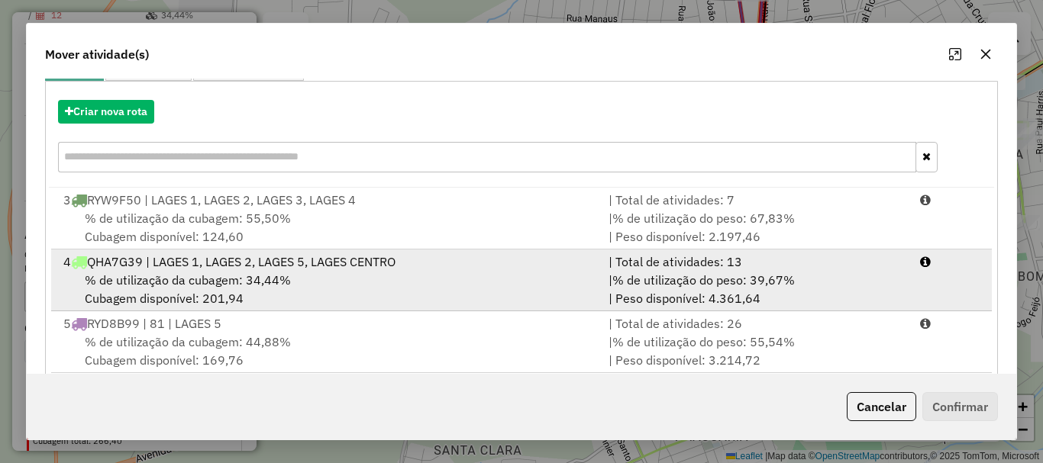
scroll to position [229, 0]
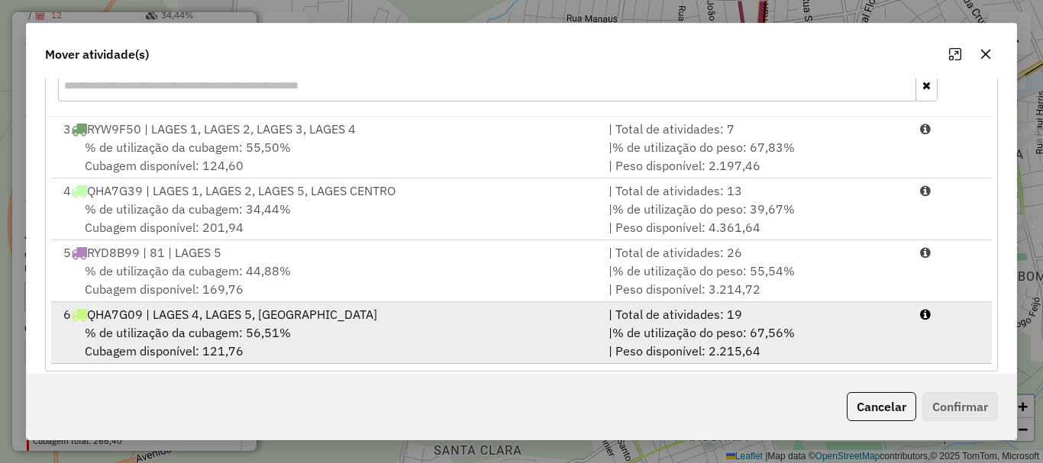
click at [353, 325] on div "% de utilização da cubagem: 56,51% Cubagem disponível: 121,76" at bounding box center [326, 342] width 545 height 37
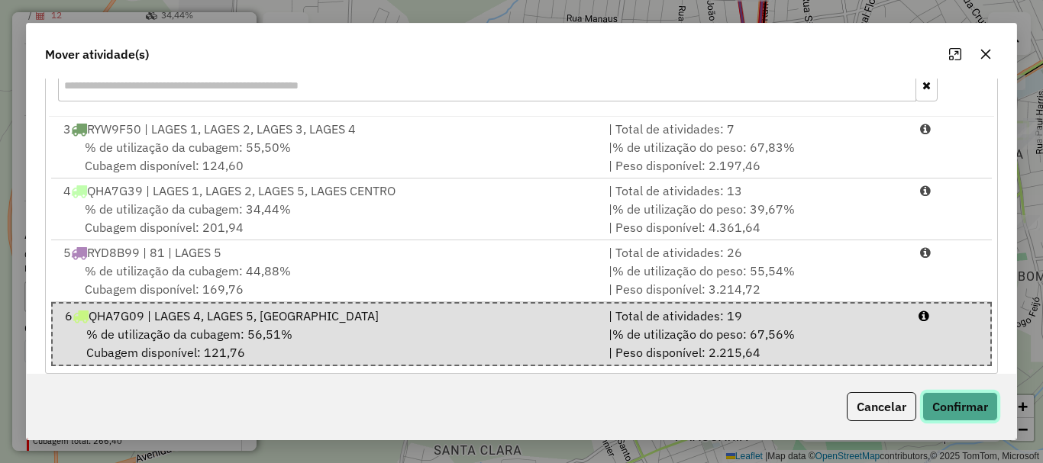
click at [972, 402] on button "Confirmar" at bounding box center [960, 406] width 76 height 29
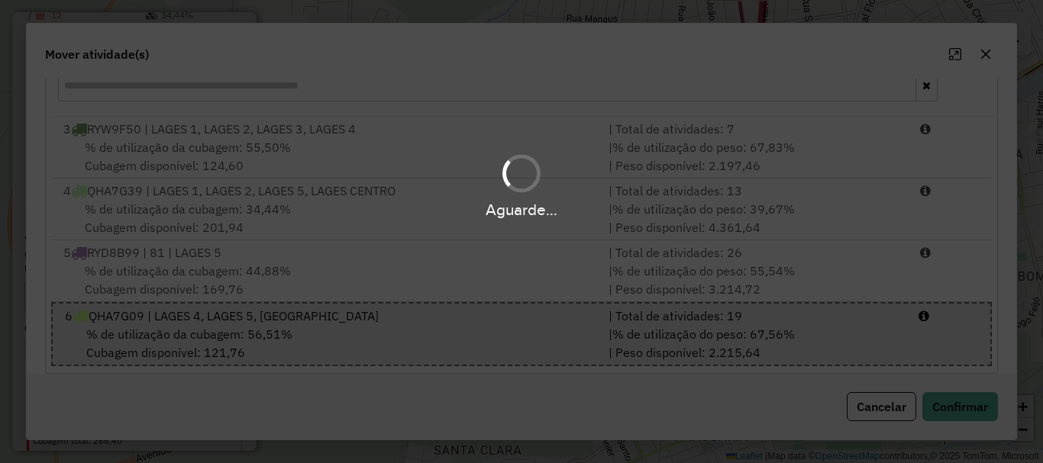
scroll to position [0, 0]
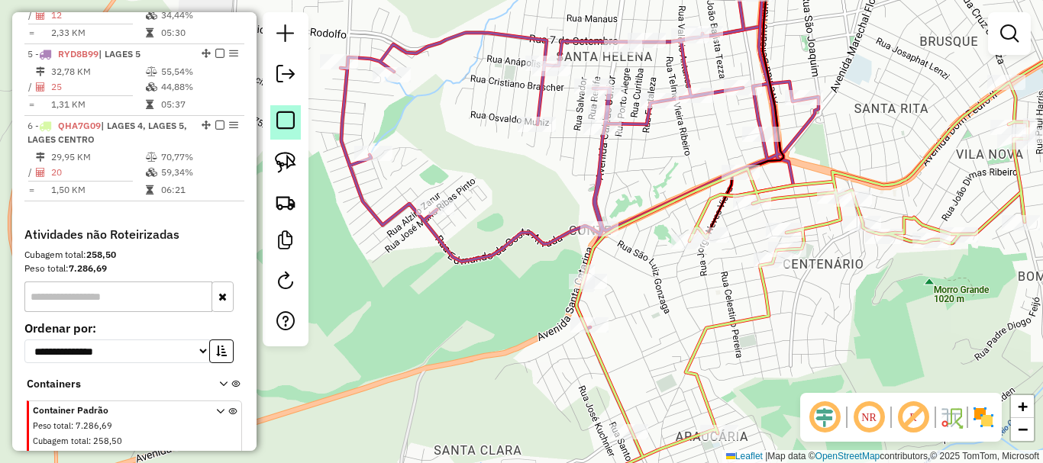
click at [283, 124] on em at bounding box center [285, 120] width 18 height 18
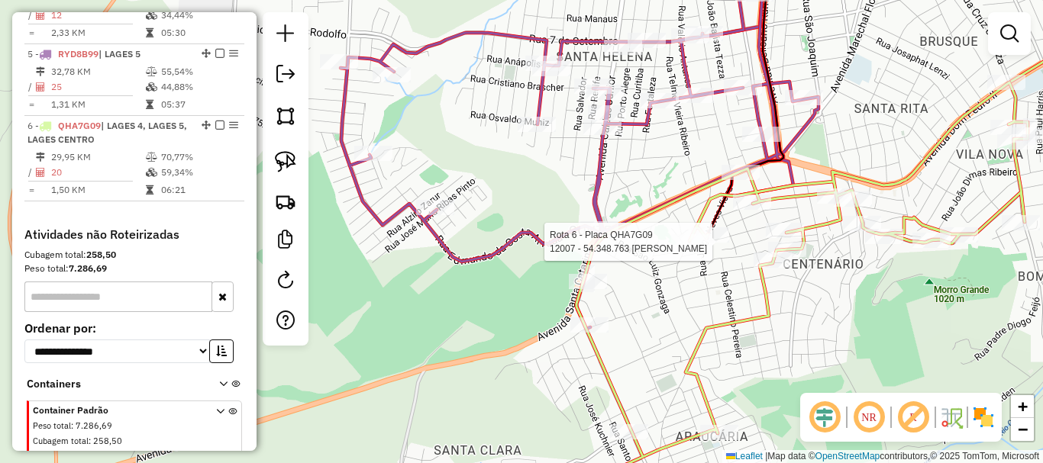
select select "*********"
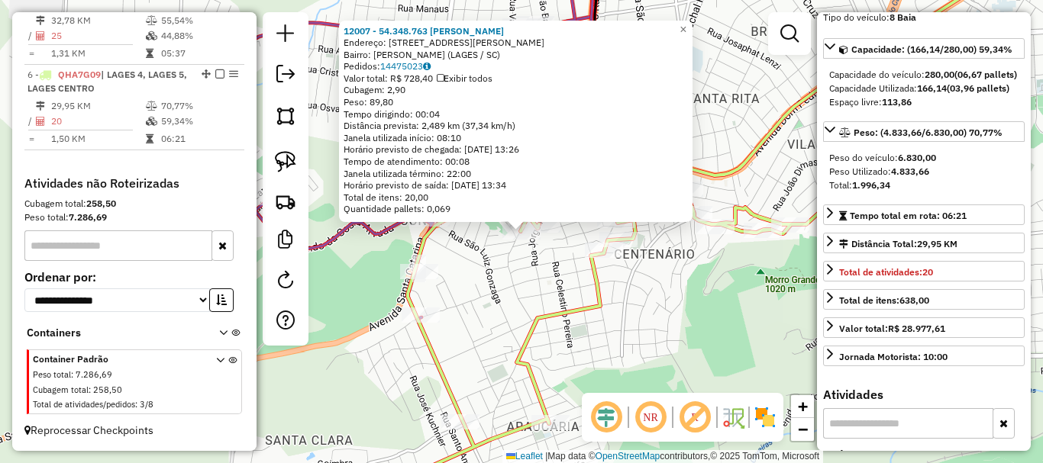
scroll to position [153, 0]
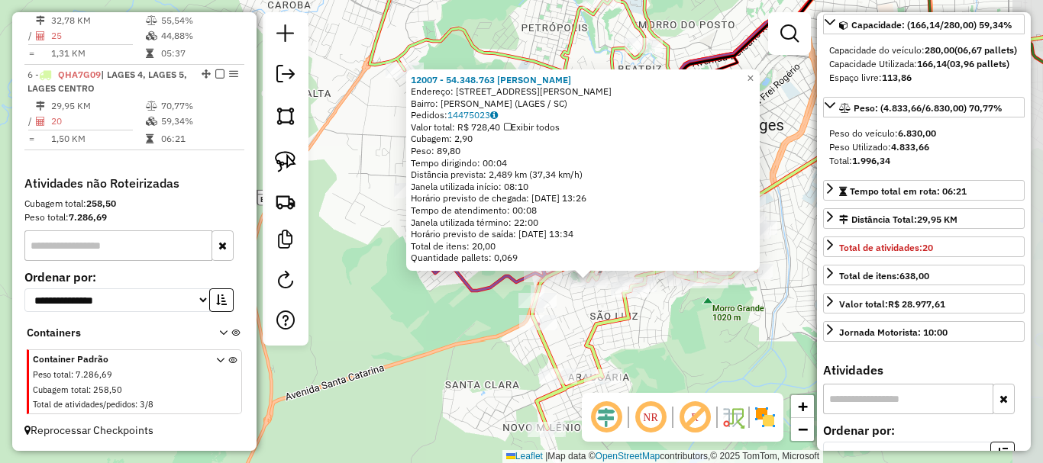
drag, startPoint x: 720, startPoint y: 276, endPoint x: 689, endPoint y: 309, distance: 45.4
click at [689, 309] on div "12007 - 54.348.763 ADRIAN FE Endereço: R MANOEL LINO DE JESUS 35 Bairro: SAO LU…" at bounding box center [521, 231] width 1043 height 463
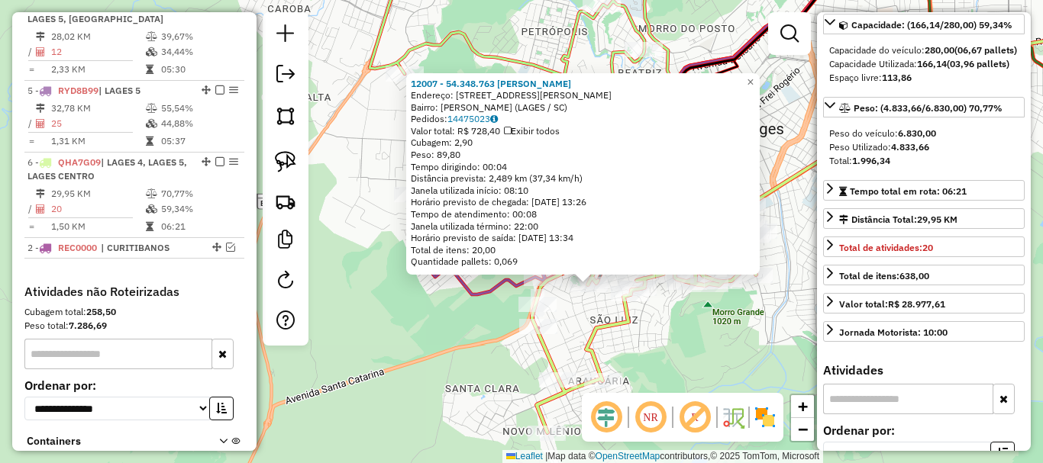
scroll to position [841, 0]
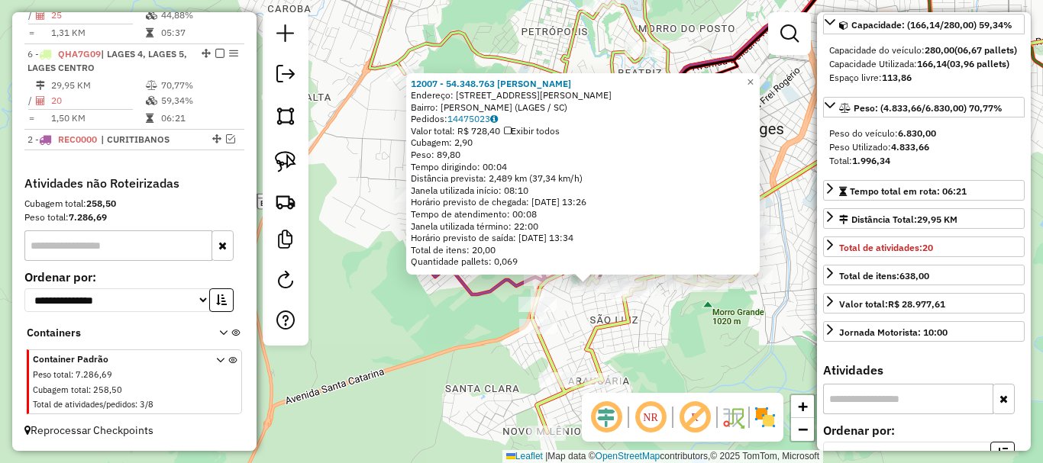
drag, startPoint x: 214, startPoint y: 113, endPoint x: 175, endPoint y: 147, distance: 51.9
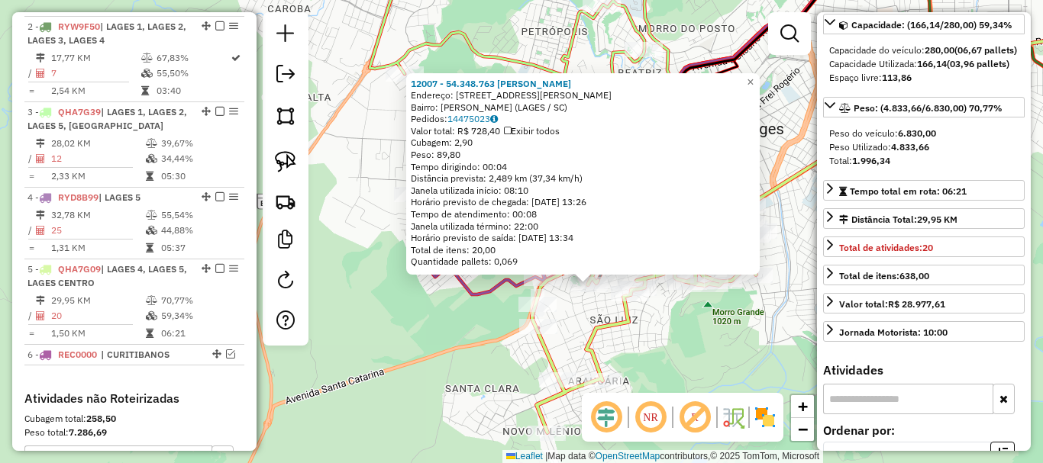
scroll to position [460, 0]
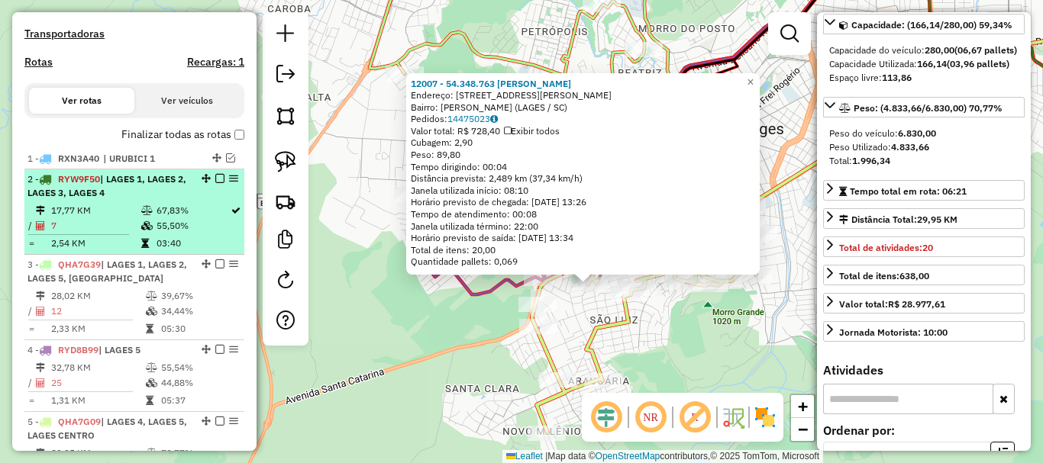
click at [161, 218] on td "67,83%" at bounding box center [193, 210] width 74 height 15
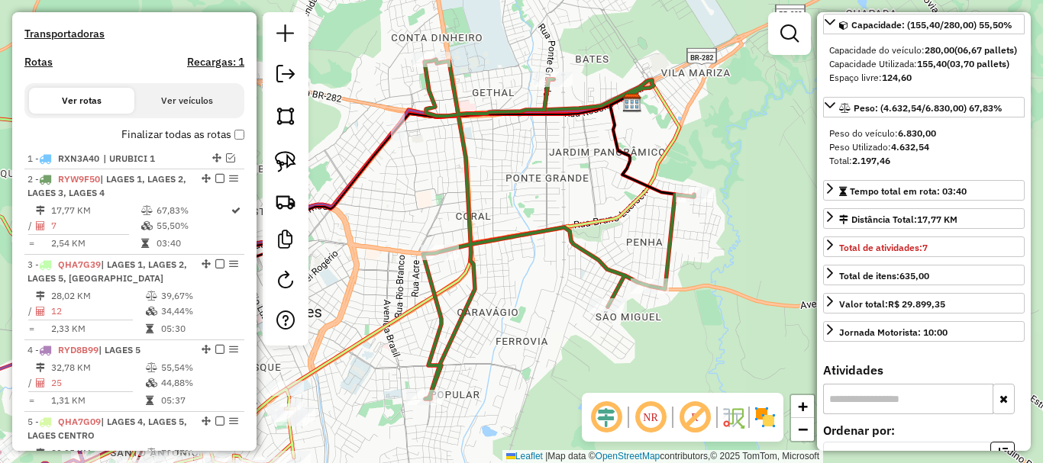
drag, startPoint x: 522, startPoint y: 196, endPoint x: 559, endPoint y: 195, distance: 36.7
click at [559, 195] on div "Janela de atendimento Grade de atendimento Capacidade Transportadoras Veículos …" at bounding box center [521, 231] width 1043 height 463
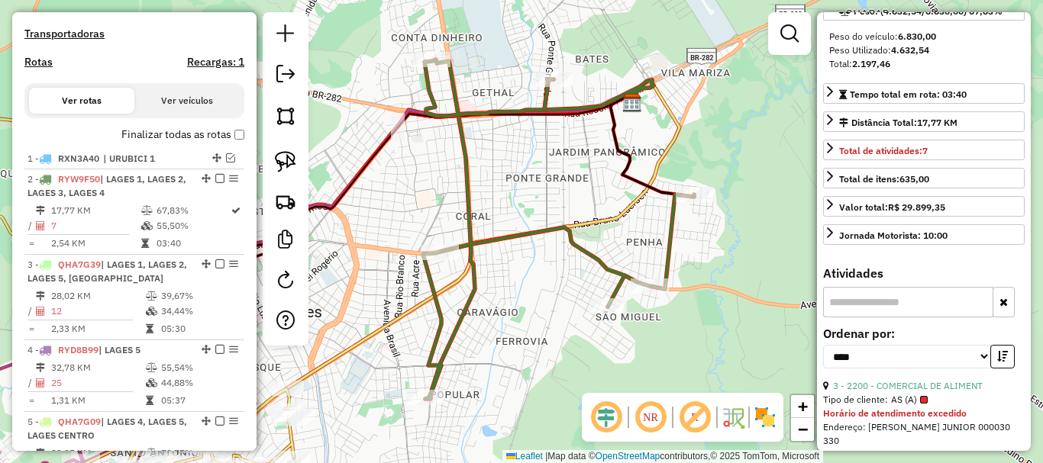
scroll to position [382, 0]
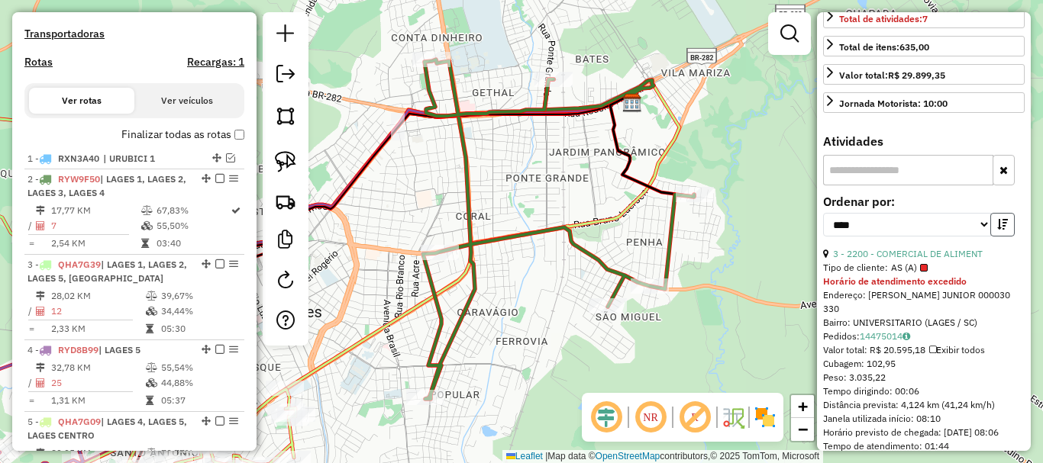
click at [997, 230] on icon "button" at bounding box center [1002, 224] width 11 height 11
click at [951, 260] on link "3 - 2200 - COMERCIAL DE ALIMENT" at bounding box center [908, 253] width 150 height 11
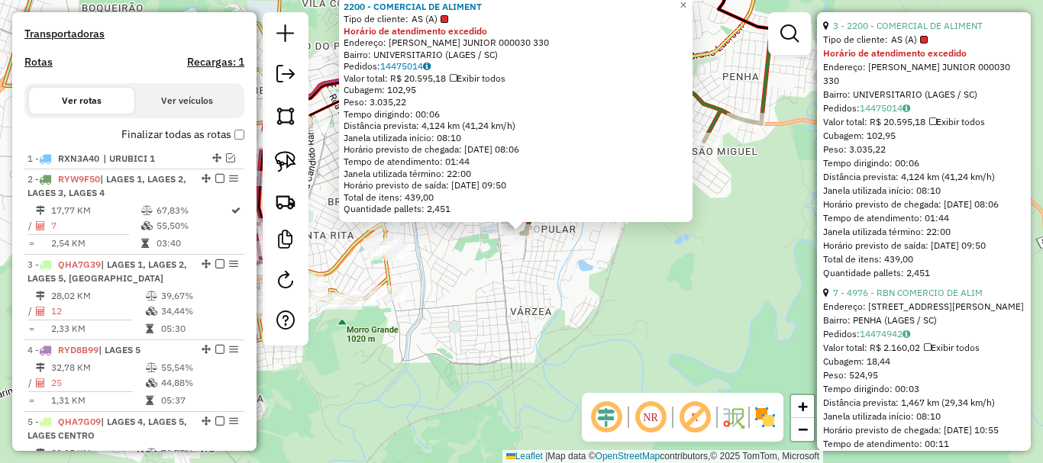
scroll to position [611, 0]
click at [961, 298] on link "7 - 4976 - RBN COMERCIO DE ALIM" at bounding box center [908, 291] width 150 height 11
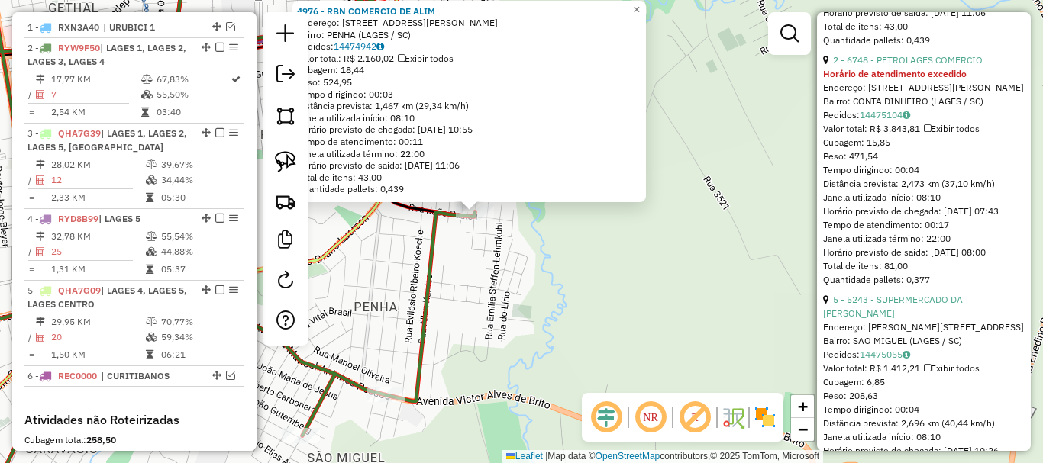
scroll to position [612, 0]
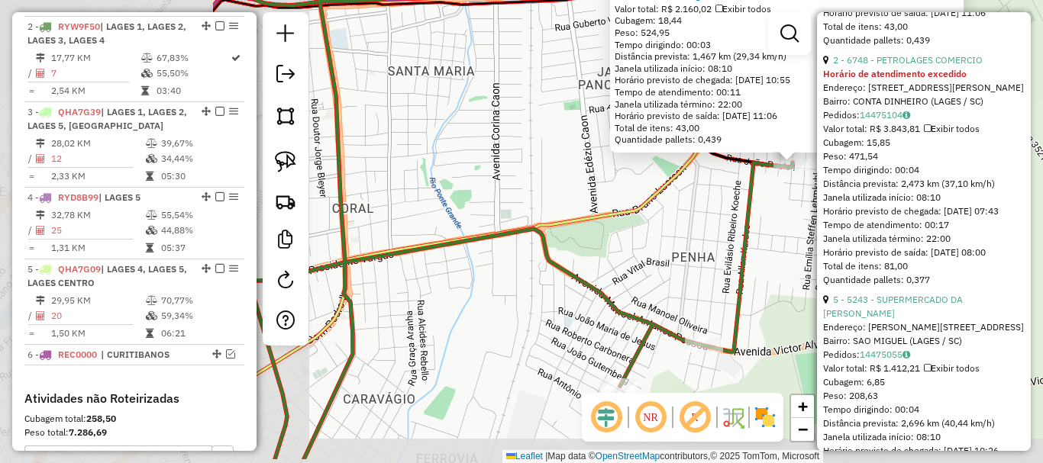
drag, startPoint x: 508, startPoint y: 331, endPoint x: 823, endPoint y: 279, distance: 318.9
click at [823, 279] on hb-router-mapa "Informações da Sessão 979557 - 16/08/2025 Criação: 14/08/2025 17:32 Depósito: I…" at bounding box center [521, 231] width 1043 height 463
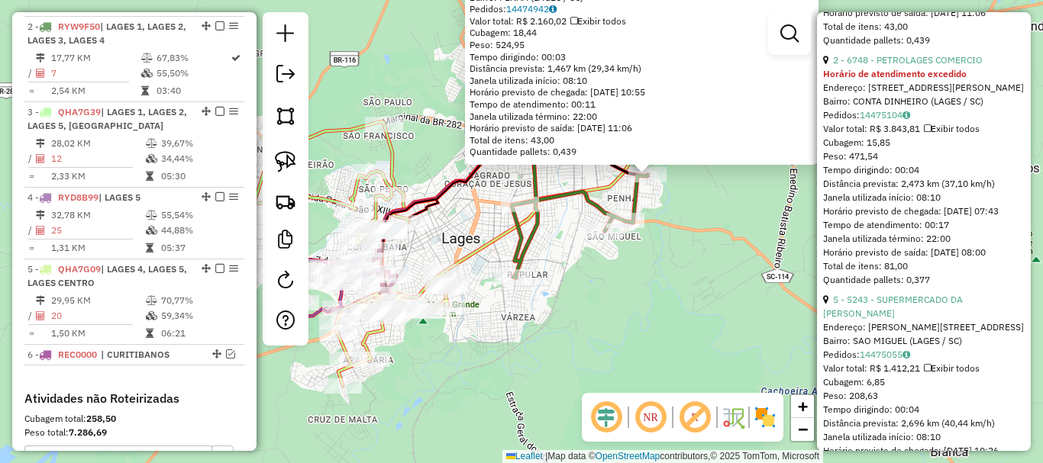
drag, startPoint x: 506, startPoint y: 332, endPoint x: 552, endPoint y: 348, distance: 48.5
click at [560, 357] on div "4976 - RBN COMERCIO DE ALIM Endereço: R GENUINO MACHADO DE MELLO 75 Bairro: PEN…" at bounding box center [521, 231] width 1043 height 463
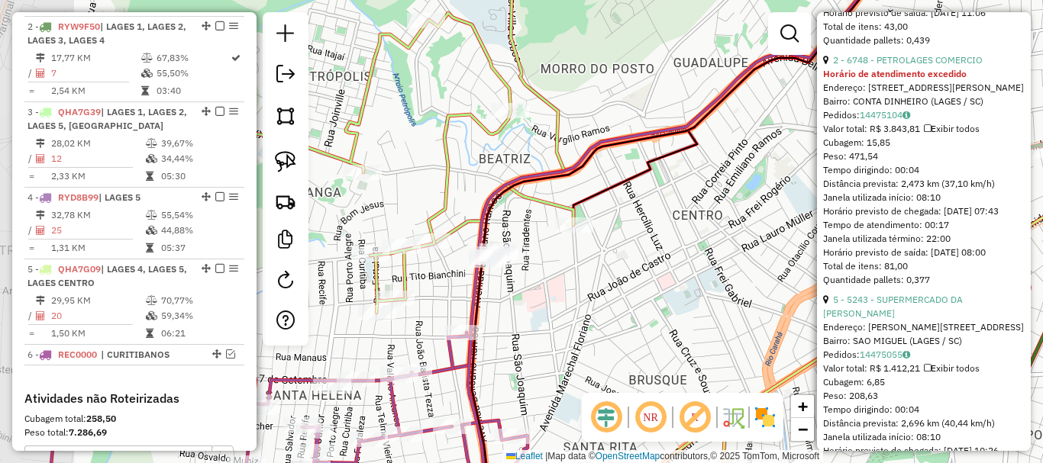
drag, startPoint x: 431, startPoint y: 293, endPoint x: 549, endPoint y: 269, distance: 120.7
click at [549, 269] on div "4976 - RBN COMERCIO DE ALIM Endereço: R GENUINO MACHADO DE MELLO 75 Bairro: PEN…" at bounding box center [521, 231] width 1043 height 463
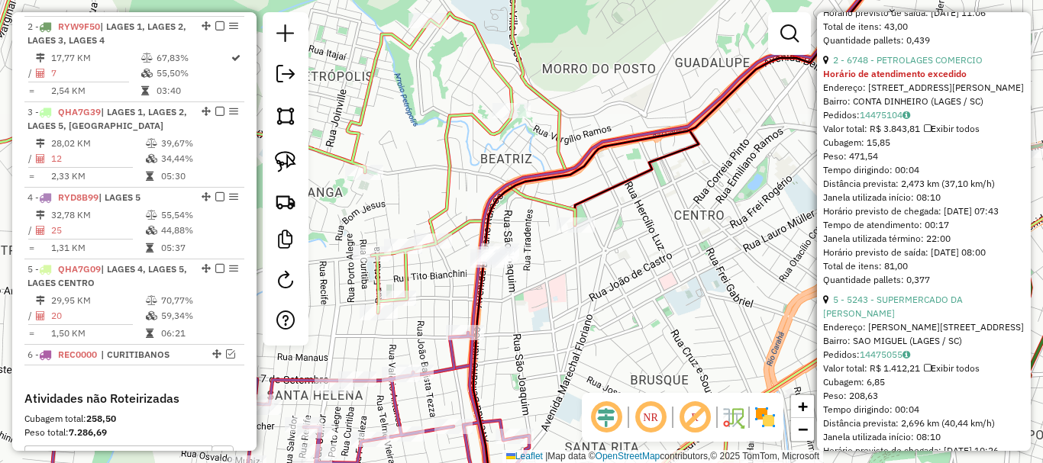
click at [280, 153] on img at bounding box center [285, 161] width 21 height 21
drag, startPoint x: 453, startPoint y: 275, endPoint x: 535, endPoint y: 270, distance: 82.6
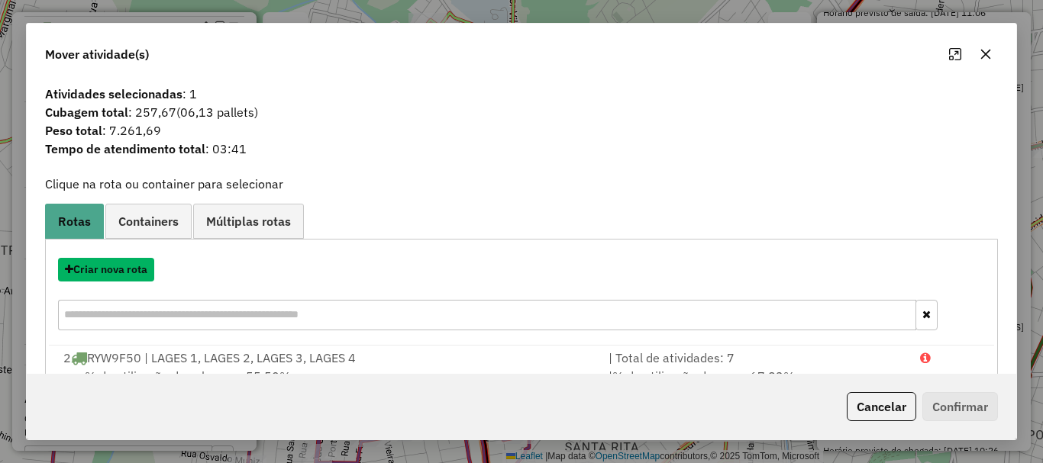
click at [111, 271] on button "Criar nova rota" at bounding box center [106, 270] width 96 height 24
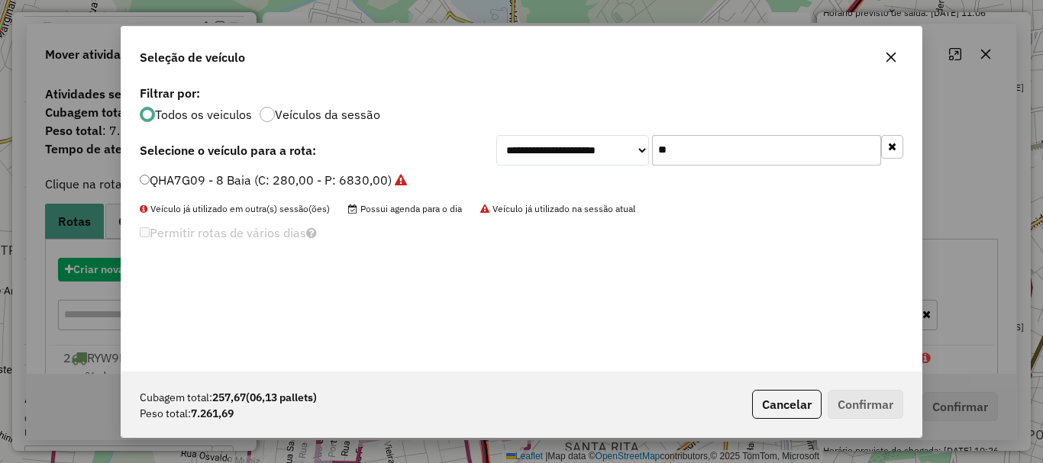
scroll to position [8, 5]
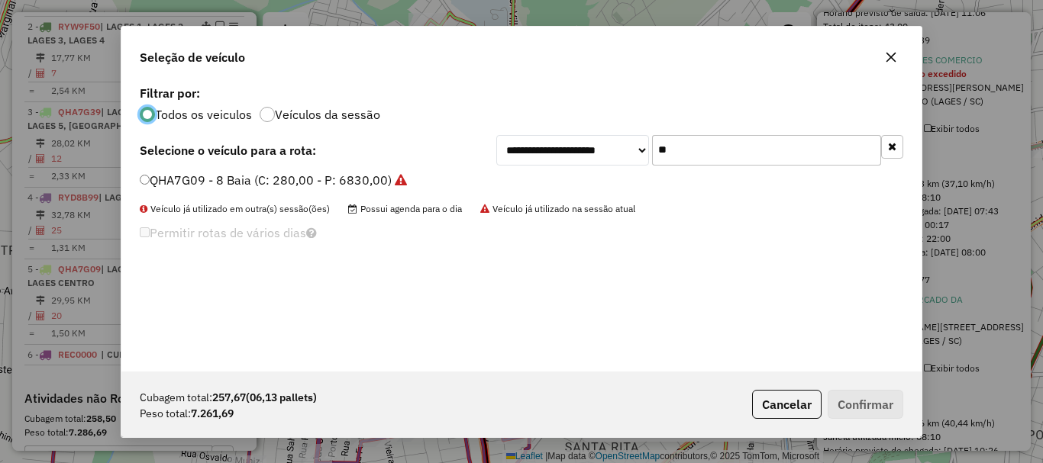
drag, startPoint x: 617, startPoint y: 156, endPoint x: 504, endPoint y: 153, distance: 113.0
click at [504, 153] on div "**********" at bounding box center [699, 150] width 407 height 31
click at [204, 180] on label "BTA2F77 - Toco (C: 420,00 - P: 9000,00)" at bounding box center [259, 180] width 238 height 18
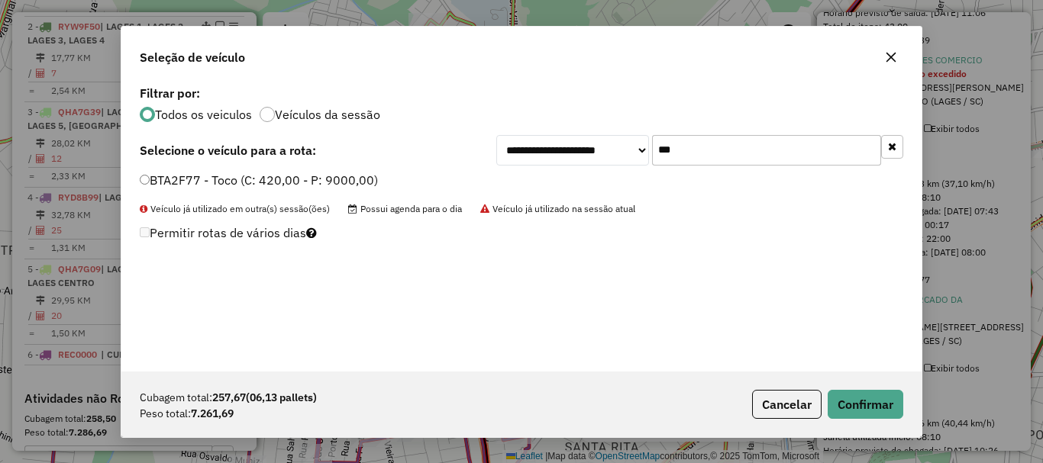
drag, startPoint x: 692, startPoint y: 154, endPoint x: 579, endPoint y: 154, distance: 112.2
click at [580, 154] on div "**********" at bounding box center [699, 150] width 407 height 31
type input "***"
click at [173, 182] on label "HIJ0113 - Toco 3 (C: 420,00 - P: 7500,00)" at bounding box center [263, 180] width 247 height 18
click at [892, 409] on button "Confirmar" at bounding box center [866, 404] width 76 height 29
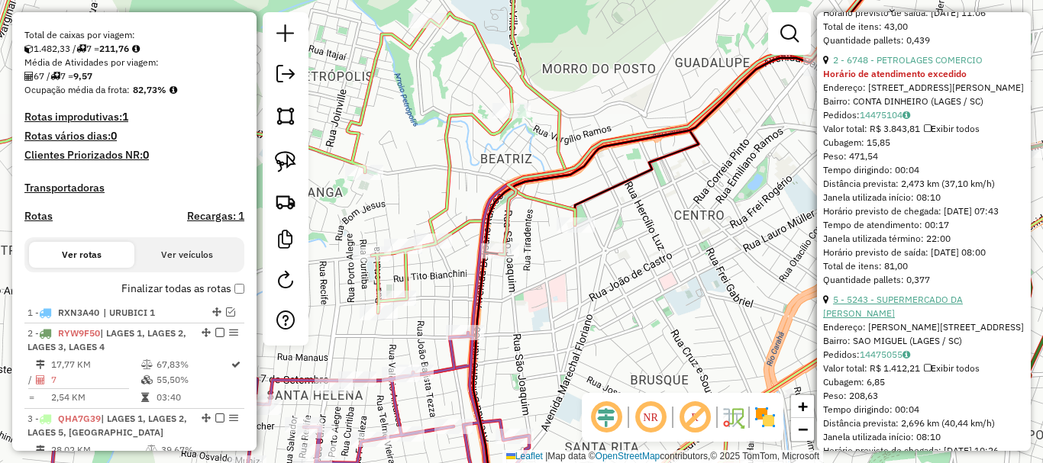
scroll to position [631, 0]
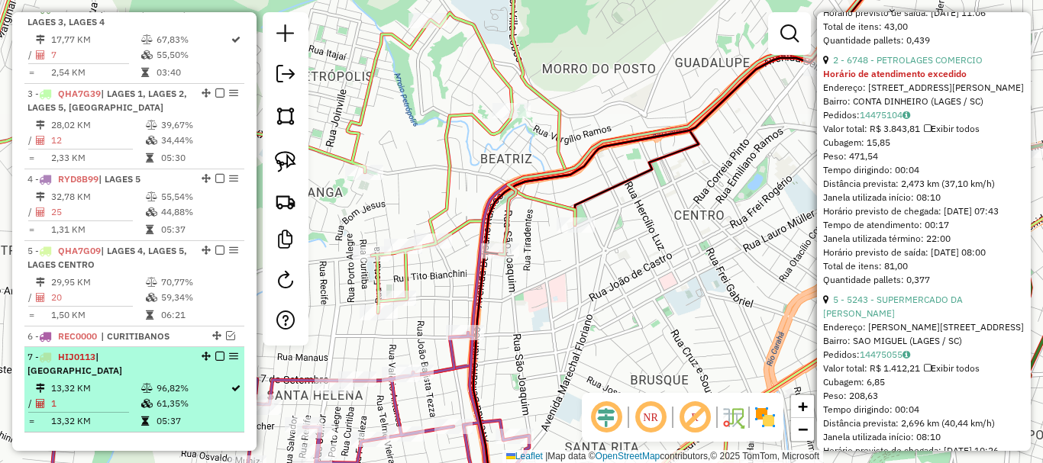
drag, startPoint x: 212, startPoint y: 346, endPoint x: 216, endPoint y: 395, distance: 49.8
click at [216, 395] on ul "1 - RXN3A40 | URUBICI 1 2 - RYW9F50 | LAGES 1, LAGES 2, LAGES 3, LAGES 4 17,77 …" at bounding box center [134, 205] width 220 height 455
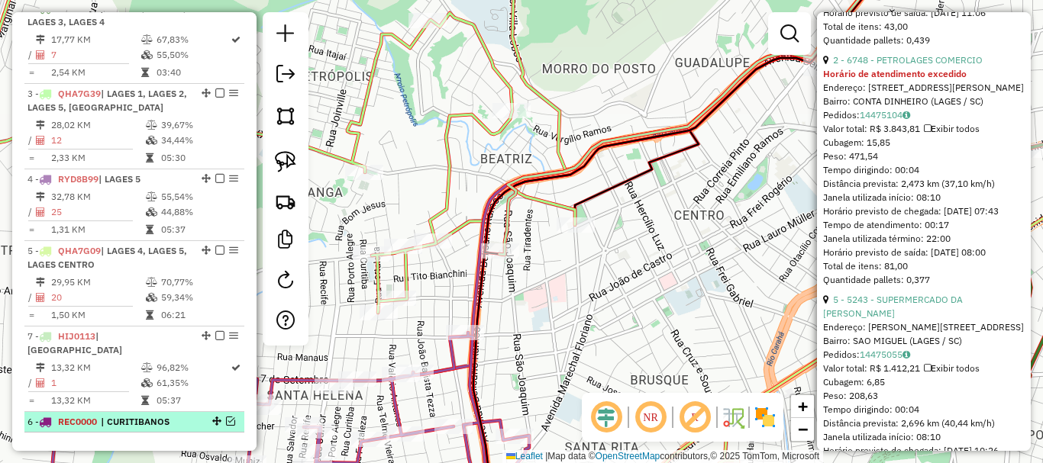
drag, startPoint x: 211, startPoint y: 347, endPoint x: 207, endPoint y: 418, distance: 71.9
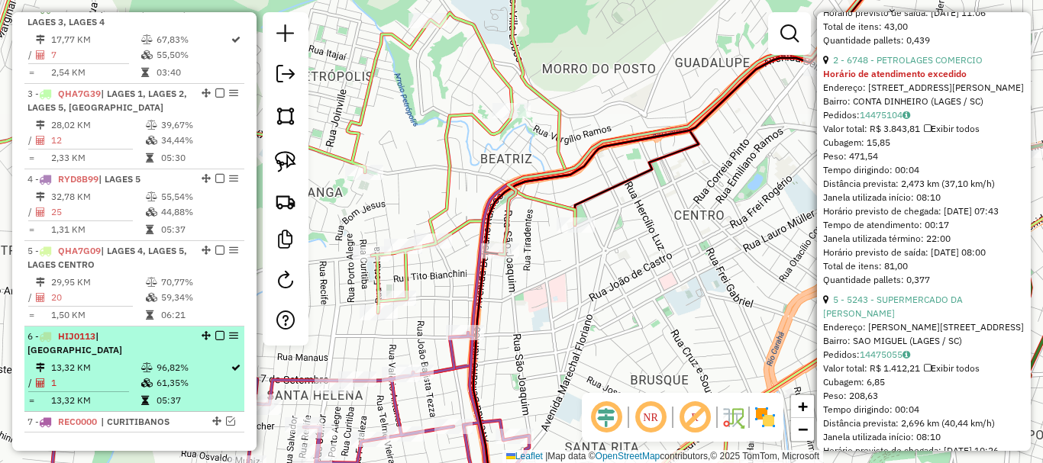
click at [215, 340] on em at bounding box center [219, 335] width 9 height 9
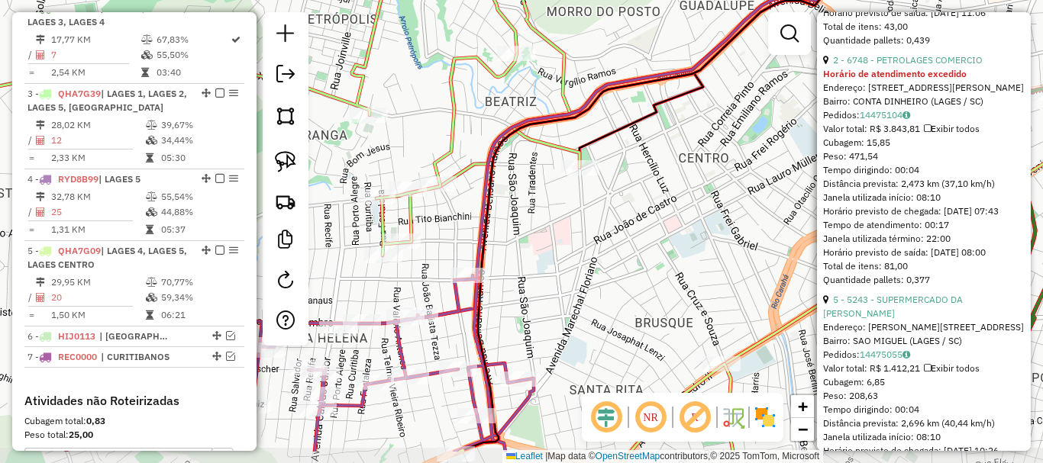
drag, startPoint x: 547, startPoint y: 281, endPoint x: 550, endPoint y: 234, distance: 46.7
click at [550, 234] on div "Janela de atendimento Grade de atendimento Capacidade Transportadoras Veículos …" at bounding box center [521, 231] width 1043 height 463
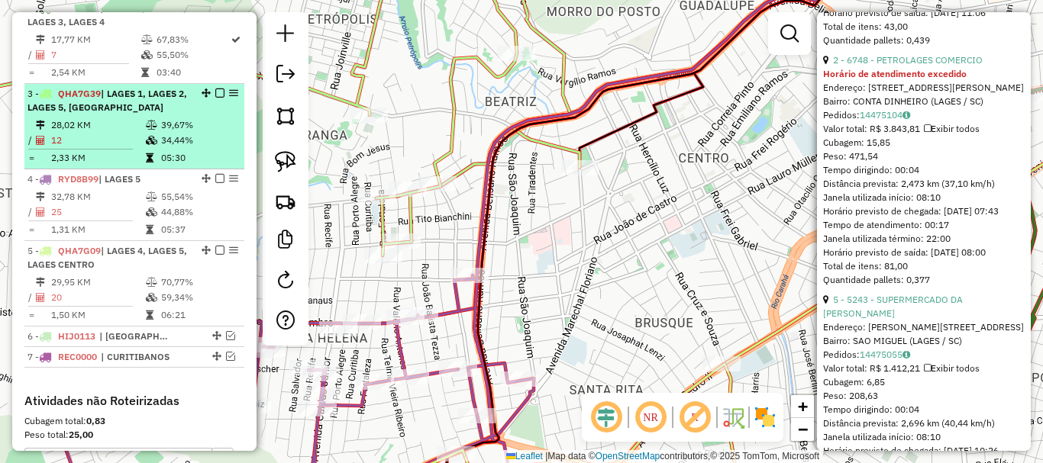
click at [159, 131] on li "3 - QHA7G39 | LAGES 1, LAGES 2, LAGES 5, LAGES CENTRO 28,02 KM 39,67% / 12 34,4…" at bounding box center [134, 127] width 220 height 86
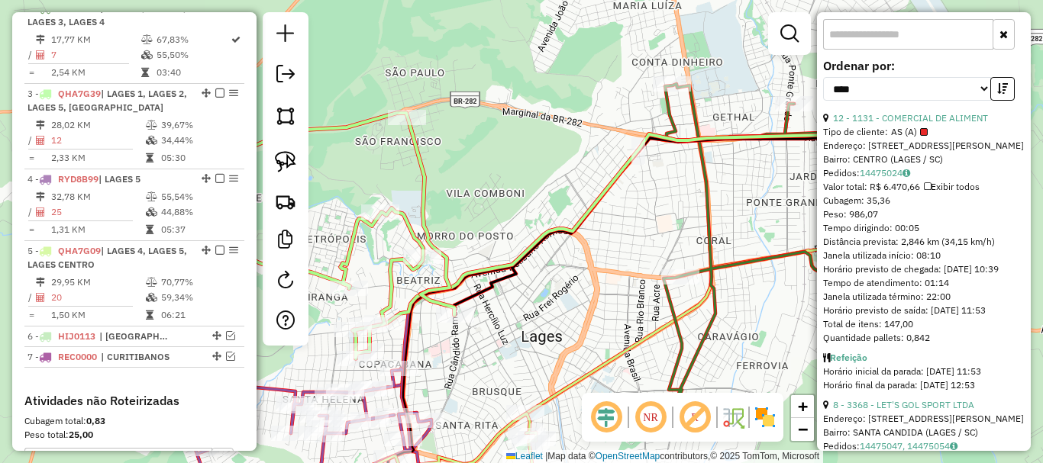
scroll to position [458, 0]
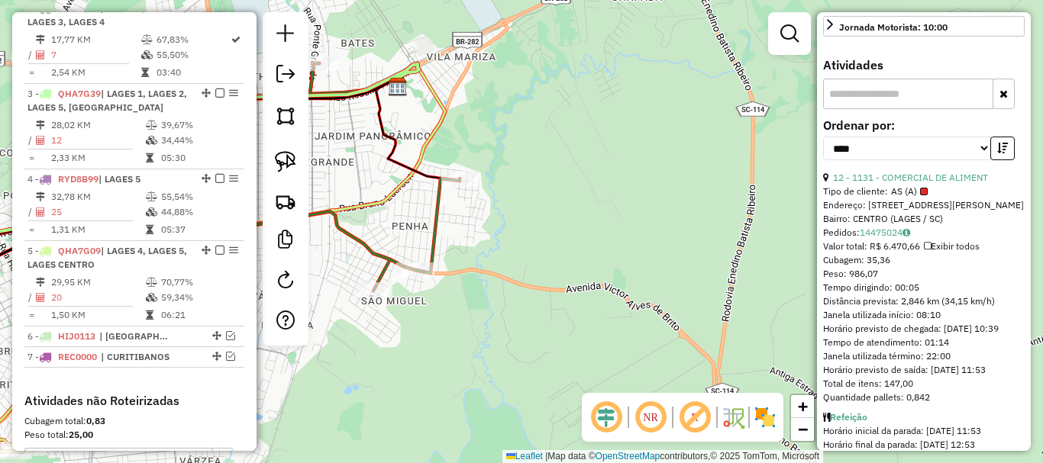
drag, startPoint x: 755, startPoint y: 331, endPoint x: 325, endPoint y: 308, distance: 430.5
click at [302, 315] on hb-router-mapa "Informações da Sessão 979557 - 16/08/2025 Criação: 14/08/2025 17:32 Depósito: I…" at bounding box center [521, 231] width 1043 height 463
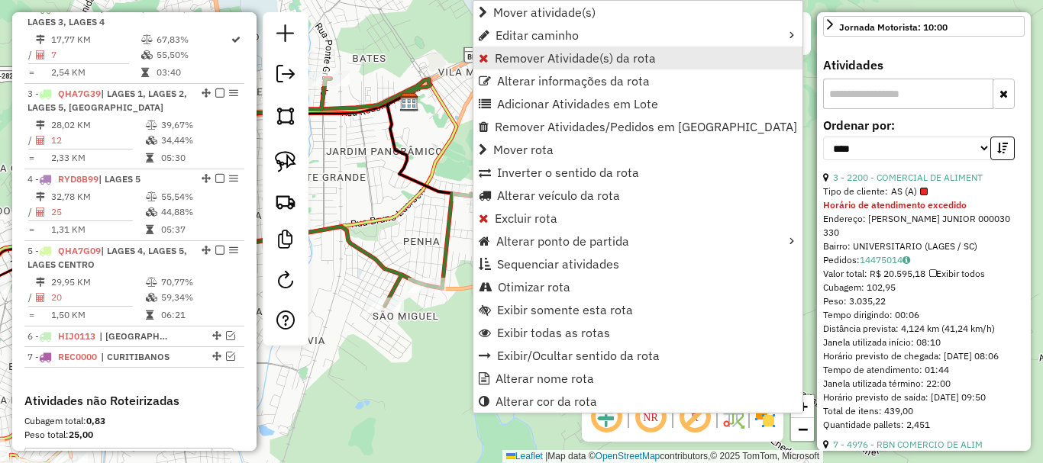
click at [540, 55] on span "Remover Atividade(s) da rota" at bounding box center [575, 58] width 161 height 12
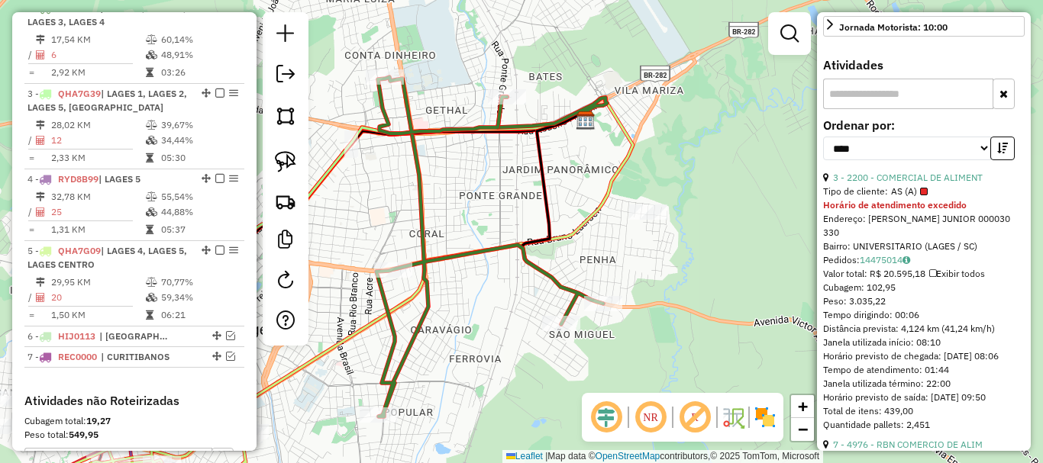
drag, startPoint x: 390, startPoint y: 256, endPoint x: 544, endPoint y: 318, distance: 165.4
click at [543, 318] on icon at bounding box center [489, 247] width 227 height 340
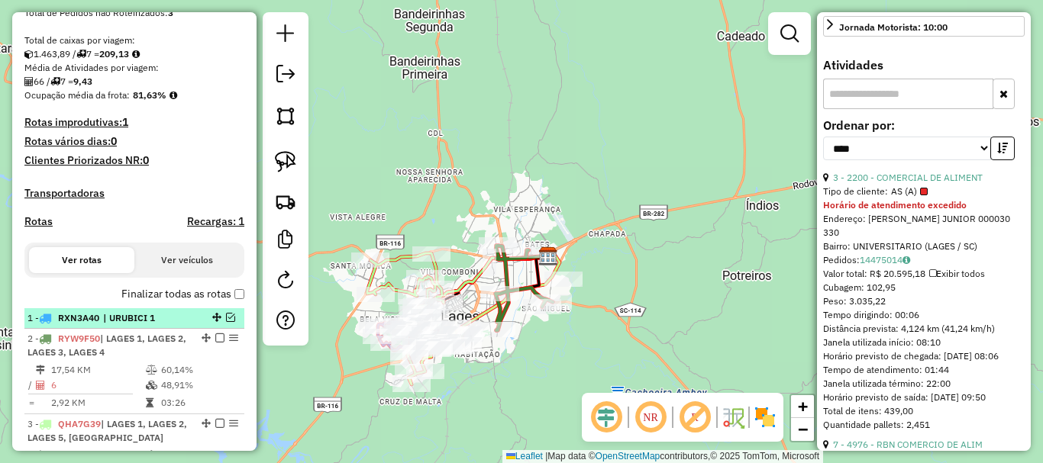
scroll to position [325, 0]
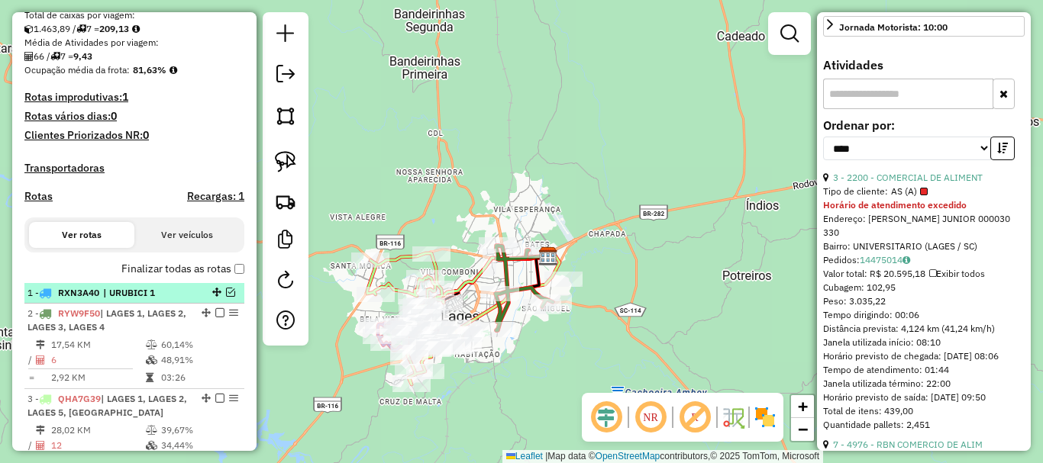
click at [114, 300] on span "| URUBICI 1" at bounding box center [138, 293] width 70 height 14
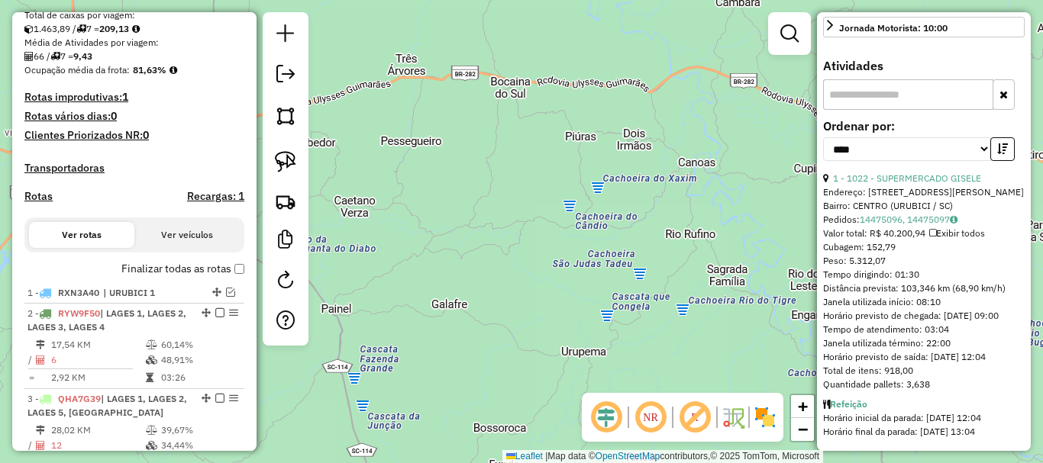
scroll to position [499, 0]
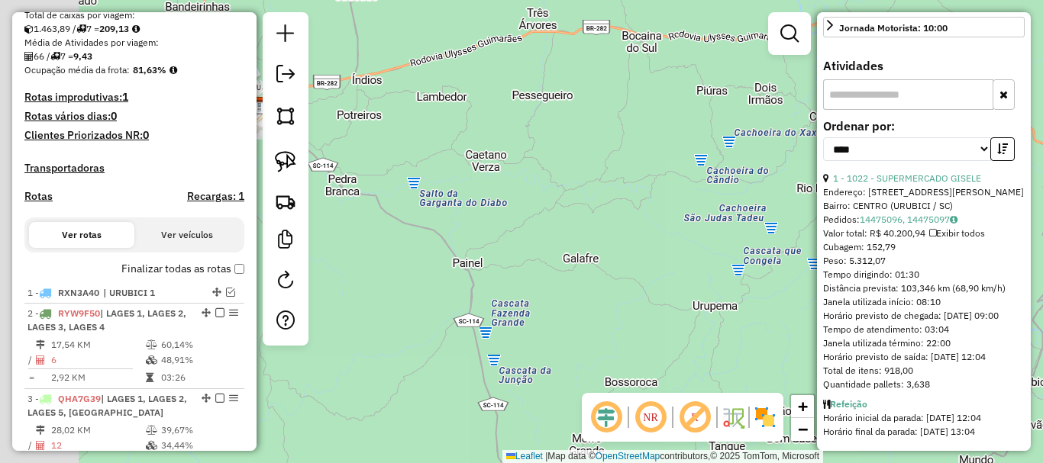
drag, startPoint x: 409, startPoint y: 263, endPoint x: 499, endPoint y: 222, distance: 98.8
click at [543, 216] on div "Janela de atendimento Grade de atendimento Capacidade Transportadoras Veículos …" at bounding box center [521, 231] width 1043 height 463
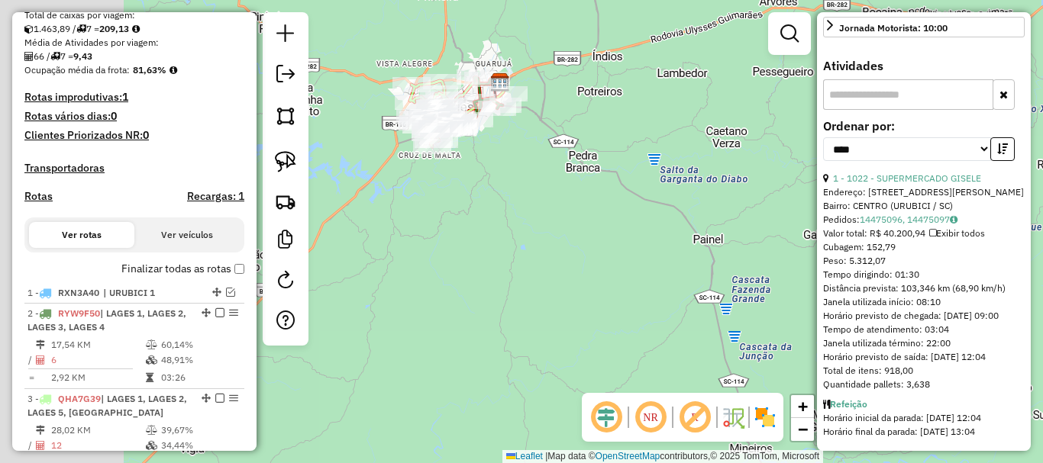
drag, startPoint x: 570, startPoint y: 229, endPoint x: 695, endPoint y: 206, distance: 127.3
click at [718, 201] on div "Janela de atendimento Grade de atendimento Capacidade Transportadoras Veículos …" at bounding box center [521, 231] width 1043 height 463
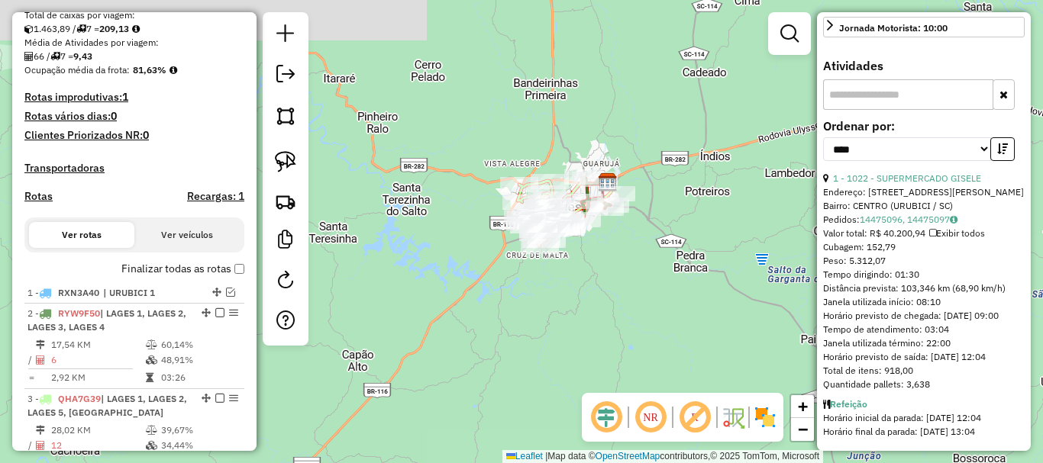
drag, startPoint x: 576, startPoint y: 156, endPoint x: 599, endPoint y: 276, distance: 122.0
click at [599, 275] on div "Janela de atendimento Grade de atendimento Capacidade Transportadoras Veículos …" at bounding box center [521, 231] width 1043 height 463
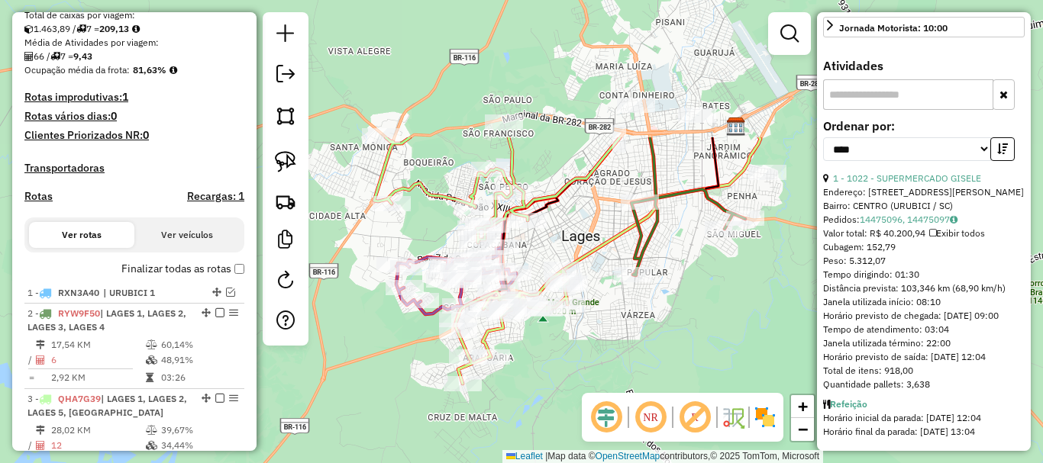
drag, startPoint x: 460, startPoint y: 183, endPoint x: 558, endPoint y: 367, distance: 208.7
click at [558, 367] on div "Janela de atendimento Grade de atendimento Capacidade Transportadoras Veículos …" at bounding box center [521, 231] width 1043 height 463
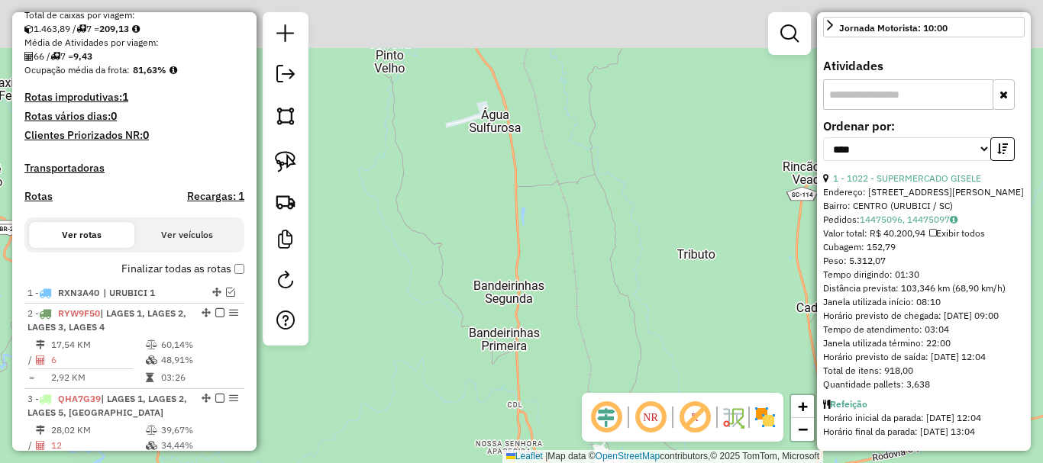
drag, startPoint x: 517, startPoint y: 73, endPoint x: 524, endPoint y: 481, distance: 407.7
click at [524, 463] on html "Aguarde... Pop-up bloqueado! Seu navegador bloqueou automáticamente a abertura …" at bounding box center [521, 231] width 1043 height 463
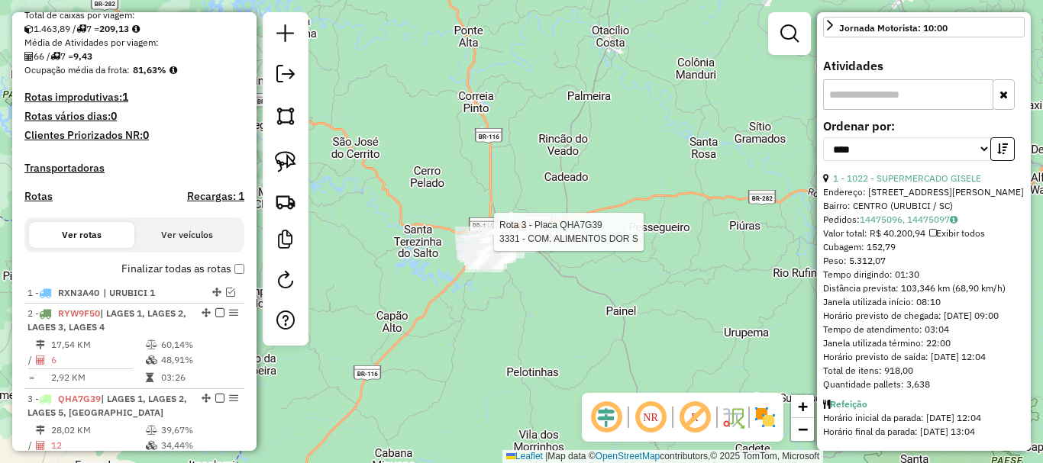
drag, startPoint x: 465, startPoint y: 148, endPoint x: 482, endPoint y: 70, distance: 79.8
click at [480, 72] on div "Rota 3 - Placa QHA7G39 3331 - COM. ALIMENTOS DOR S Janela de atendimento Grade …" at bounding box center [521, 231] width 1043 height 463
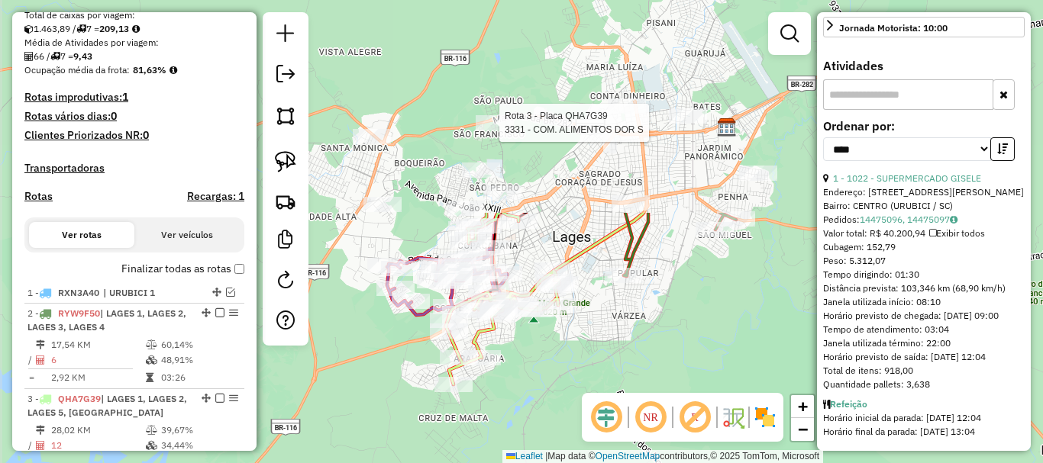
drag, startPoint x: 505, startPoint y: 232, endPoint x: 666, endPoint y: 368, distance: 210.7
click at [679, 442] on div "Rota 3 - Placa QHA7G39 3331 - COM. ALIMENTOS DOR S Janela de atendimento Grade …" at bounding box center [521, 231] width 1043 height 463
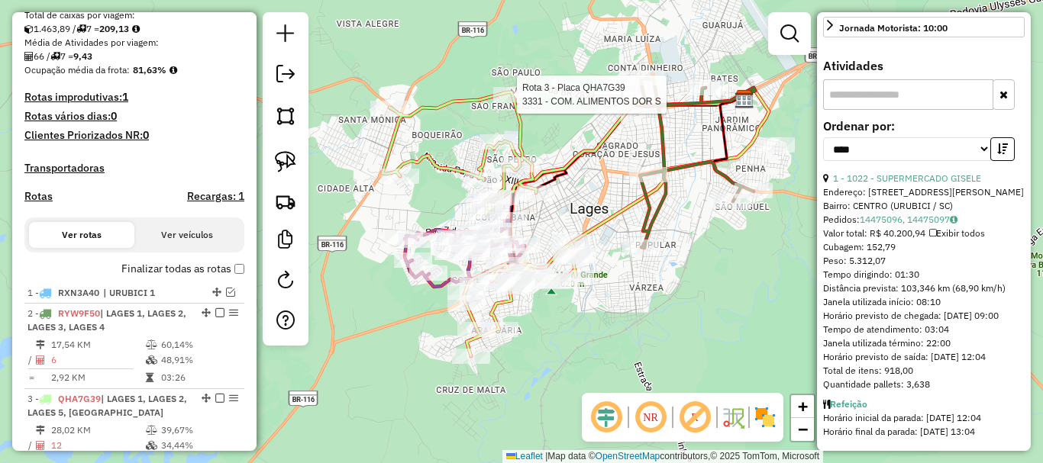
drag, startPoint x: 626, startPoint y: 308, endPoint x: 643, endPoint y: 279, distance: 32.9
click at [643, 279] on div "Rota 3 - Placa QHA7G39 3331 - COM. ALIMENTOS DOR S Janela de atendimento Grade …" at bounding box center [521, 231] width 1043 height 463
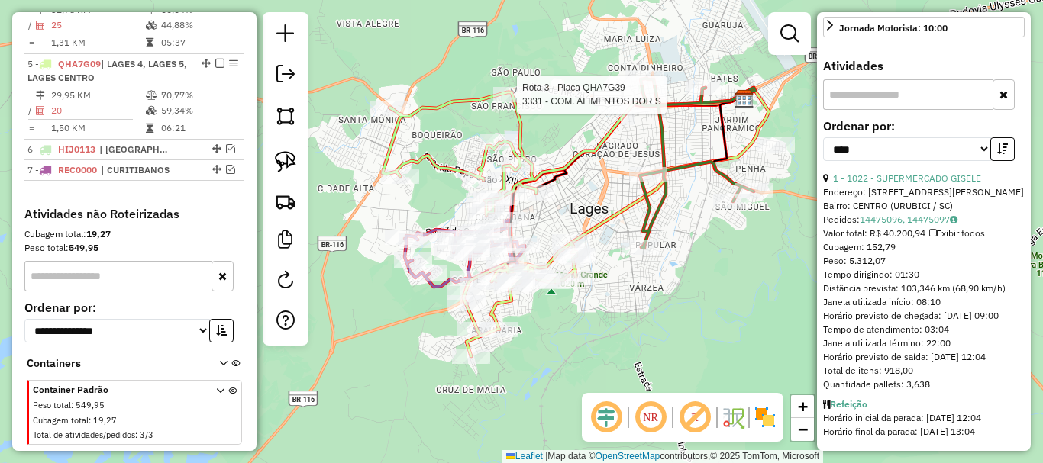
scroll to position [786, 0]
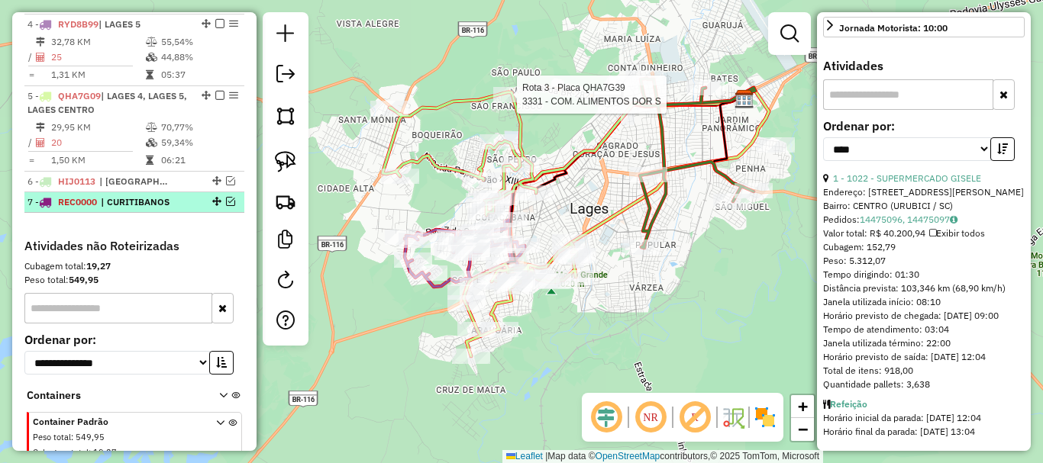
click at [227, 206] on em at bounding box center [230, 201] width 9 height 9
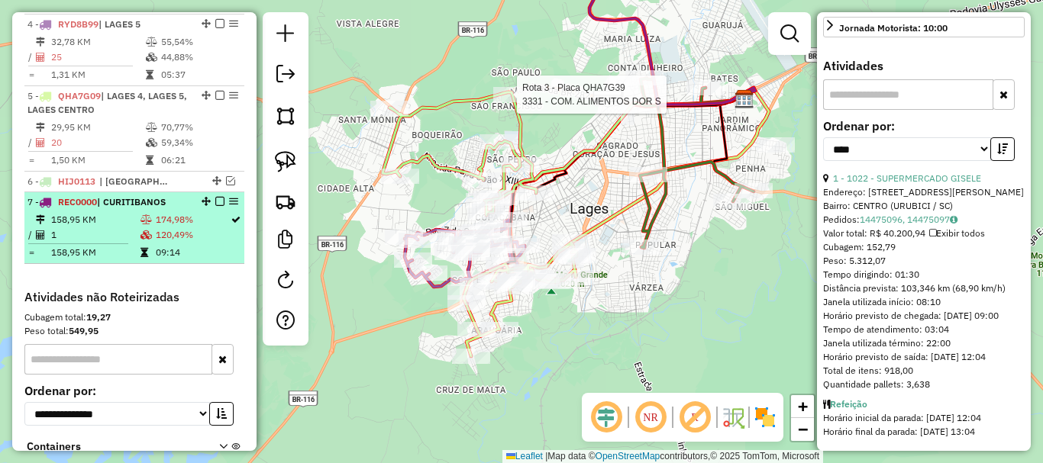
click at [132, 208] on span "| CURITIBANOS" at bounding box center [131, 201] width 69 height 11
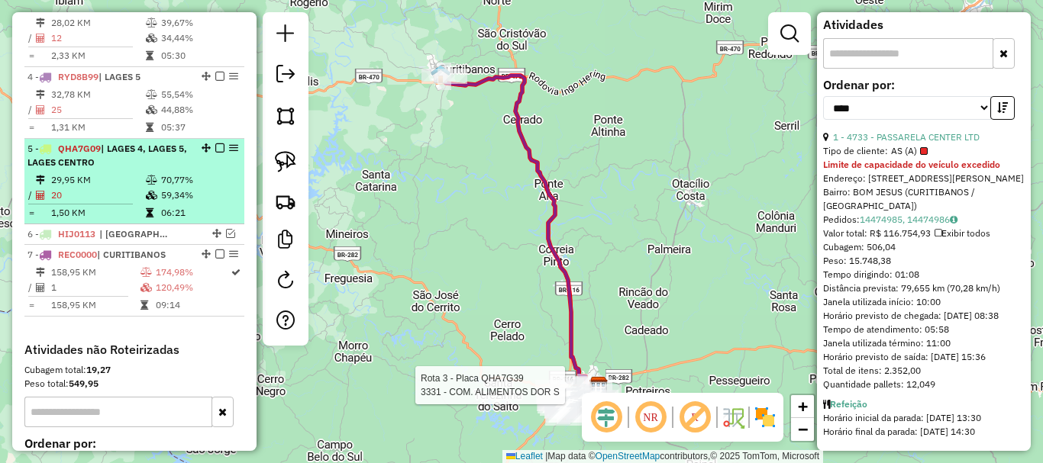
scroll to position [709, 0]
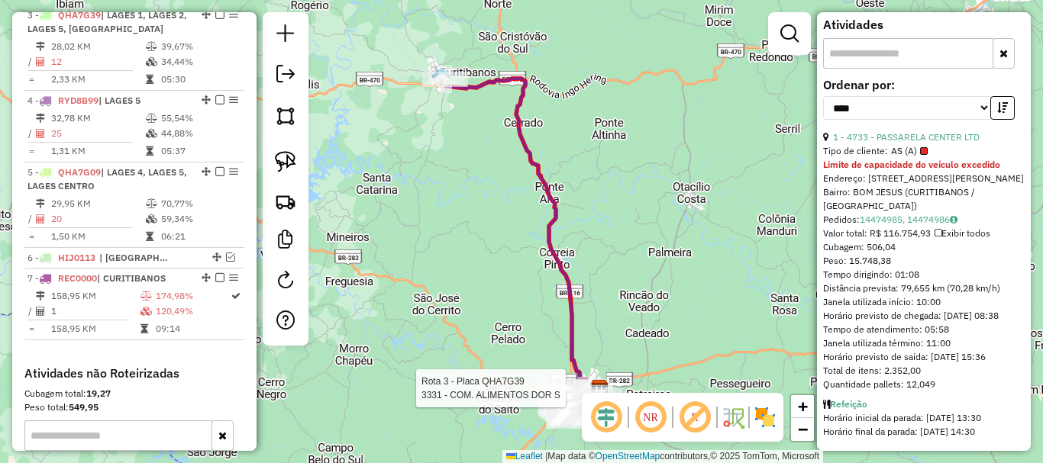
drag, startPoint x: 424, startPoint y: 127, endPoint x: 466, endPoint y: 254, distance: 134.0
click at [466, 254] on div "Rota 3 - Placa QHA7G39 3331 - COM. ALIMENTOS DOR S Janela de atendimento Grade …" at bounding box center [521, 231] width 1043 height 463
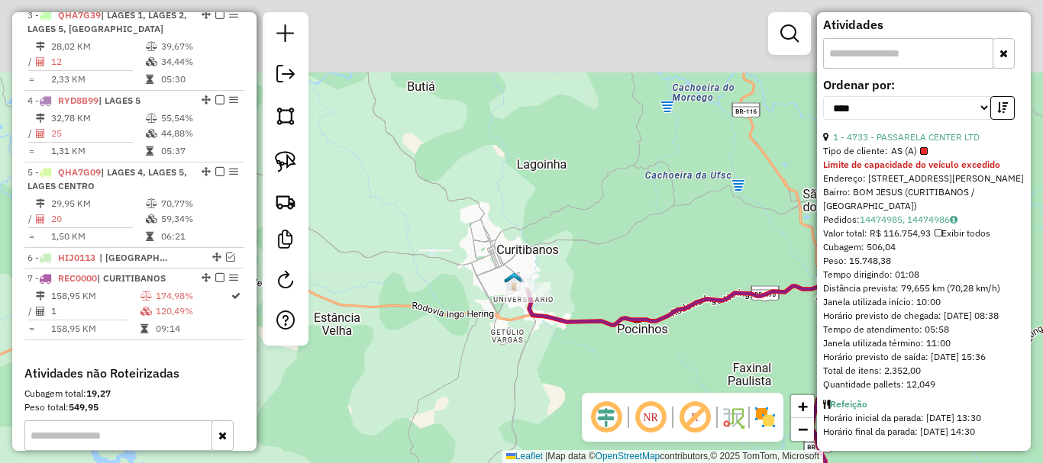
drag, startPoint x: 574, startPoint y: 198, endPoint x: 521, endPoint y: 325, distance: 137.9
click at [531, 336] on div "Rota 3 - Placa QHA7G39 3331 - COM. ALIMENTOS DOR S Janela de atendimento Grade …" at bounding box center [521, 231] width 1043 height 463
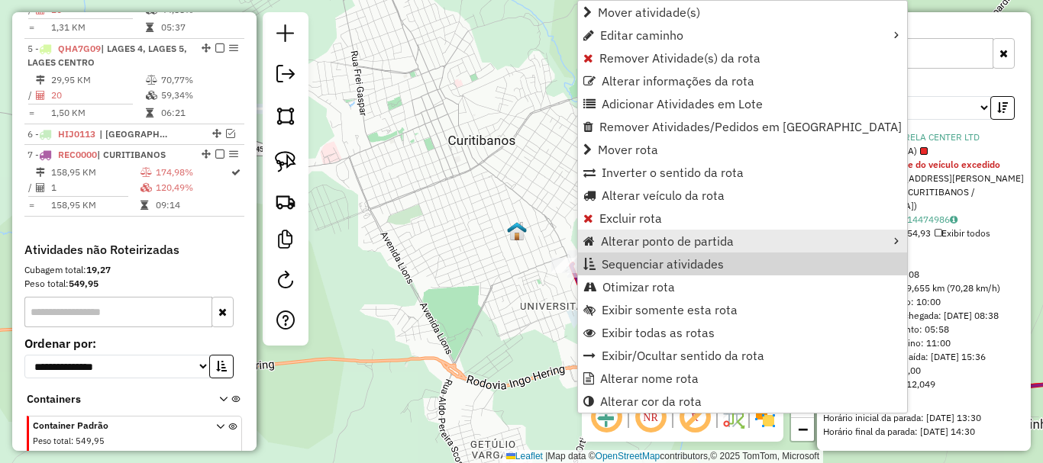
scroll to position [913, 0]
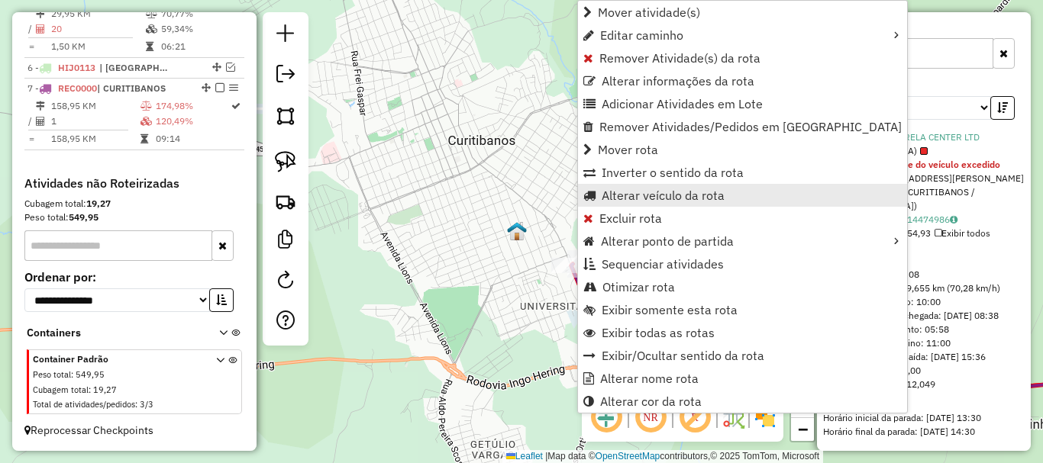
click at [694, 193] on span "Alterar veículo da rota" at bounding box center [663, 195] width 123 height 12
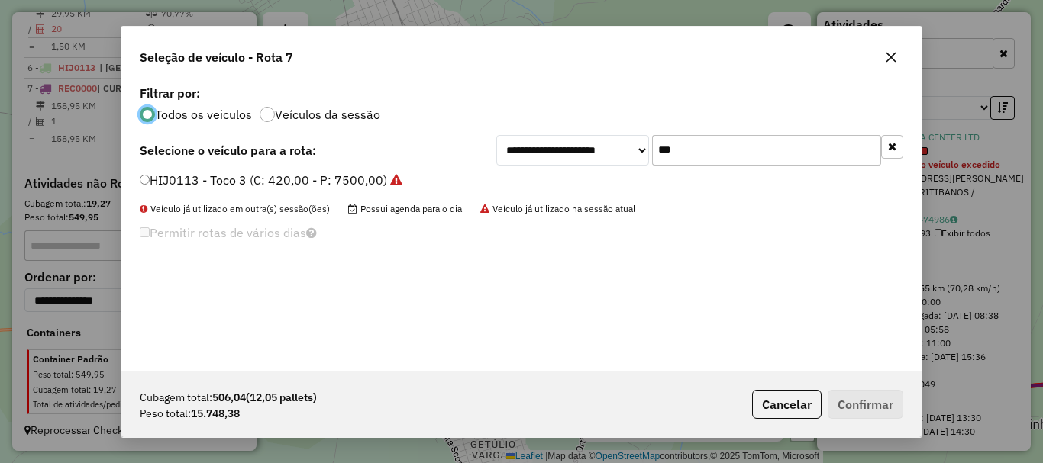
scroll to position [8, 5]
drag, startPoint x: 647, startPoint y: 136, endPoint x: 557, endPoint y: 124, distance: 90.8
click at [559, 124] on div "**********" at bounding box center [521, 227] width 800 height 290
type input "***"
click at [158, 176] on label "RYK8I24 - 82 - Toco (C: 420,00 - P: 9000,00) (VD)" at bounding box center [284, 180] width 289 height 18
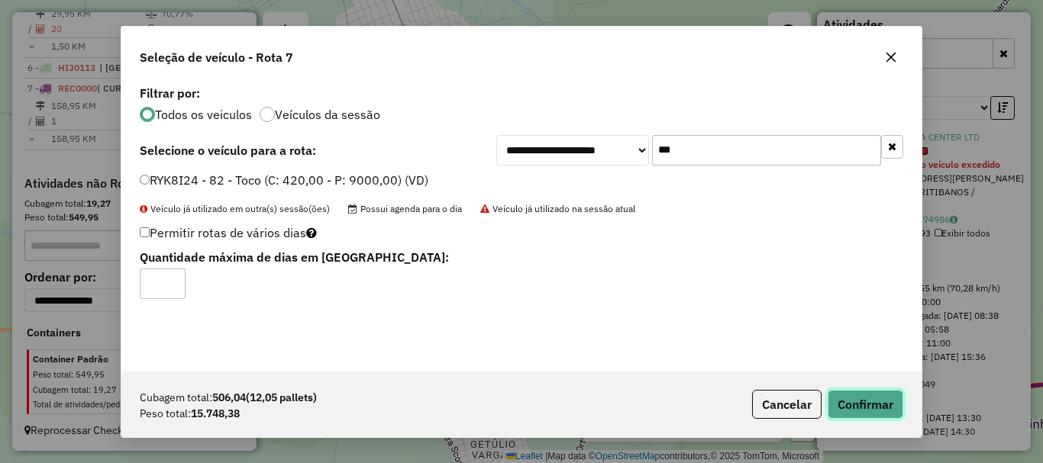
click at [875, 407] on button "Confirmar" at bounding box center [866, 404] width 76 height 29
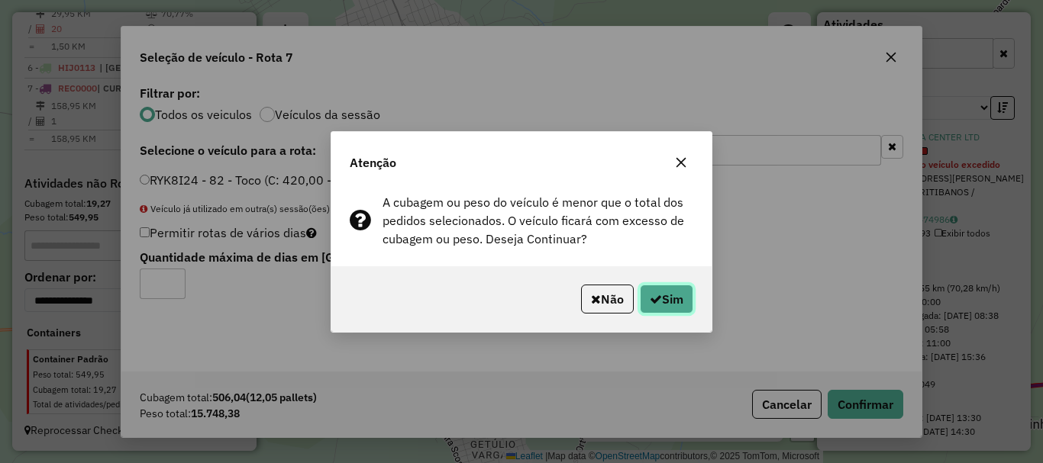
click at [682, 300] on button "Sim" at bounding box center [666, 299] width 53 height 29
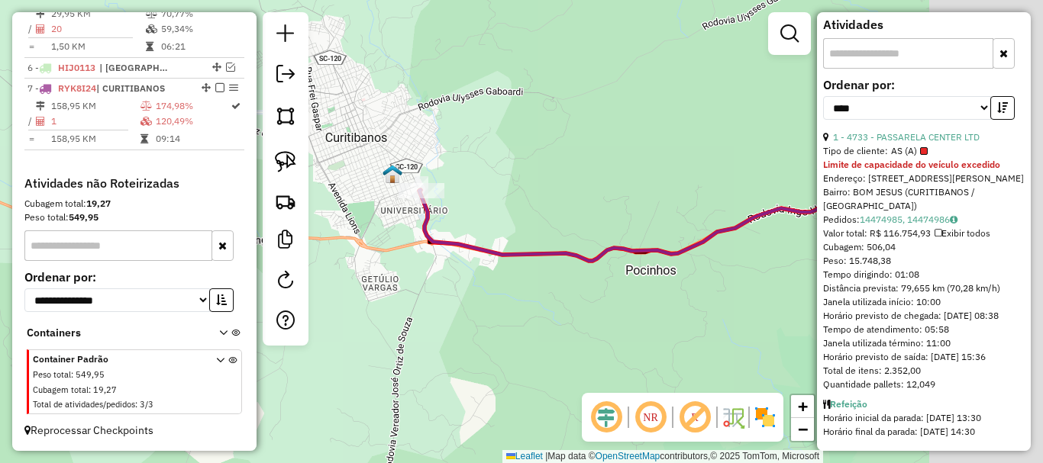
drag, startPoint x: 545, startPoint y: 226, endPoint x: 486, endPoint y: 182, distance: 73.1
click at [486, 182] on div "Rota 3 - Placa QHA7G39 3331 - COM. ALIMENTOS DOR S Janela de atendimento Grade …" at bounding box center [521, 231] width 1043 height 463
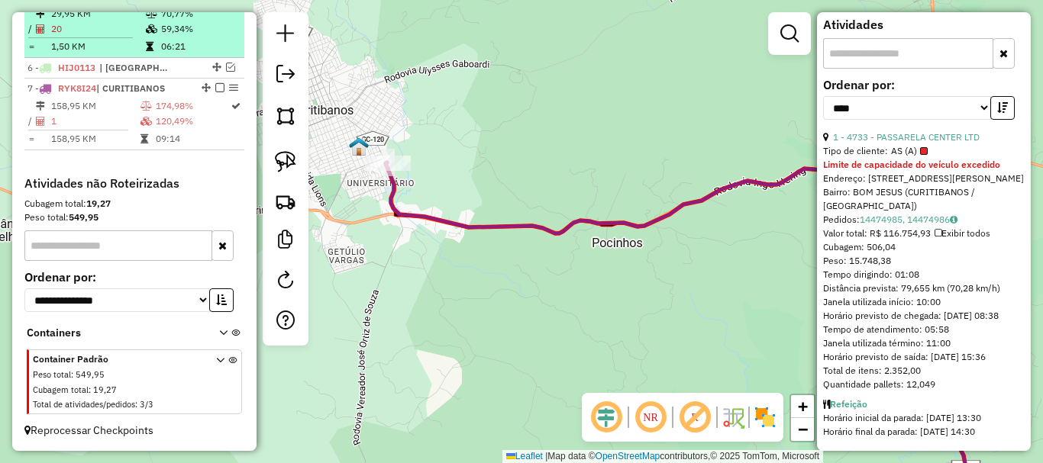
click at [215, 91] on em at bounding box center [219, 87] width 9 height 9
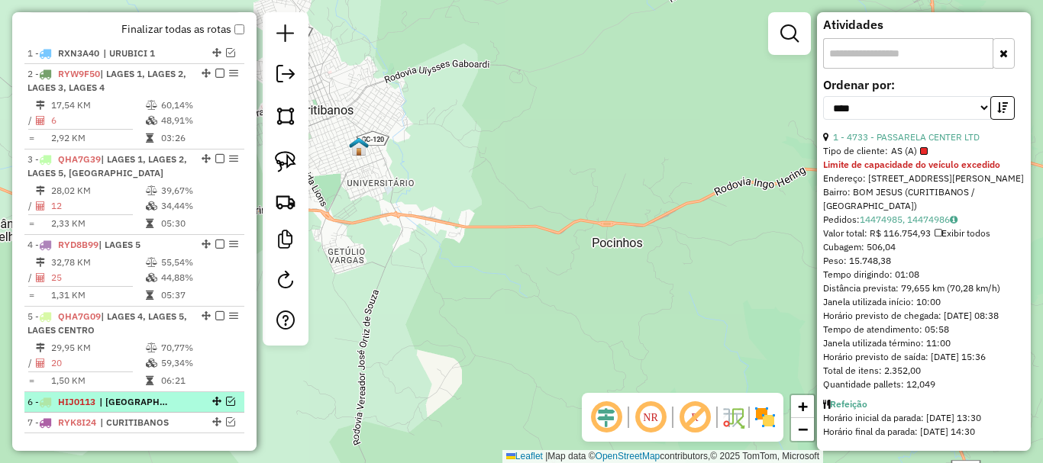
scroll to position [404, 0]
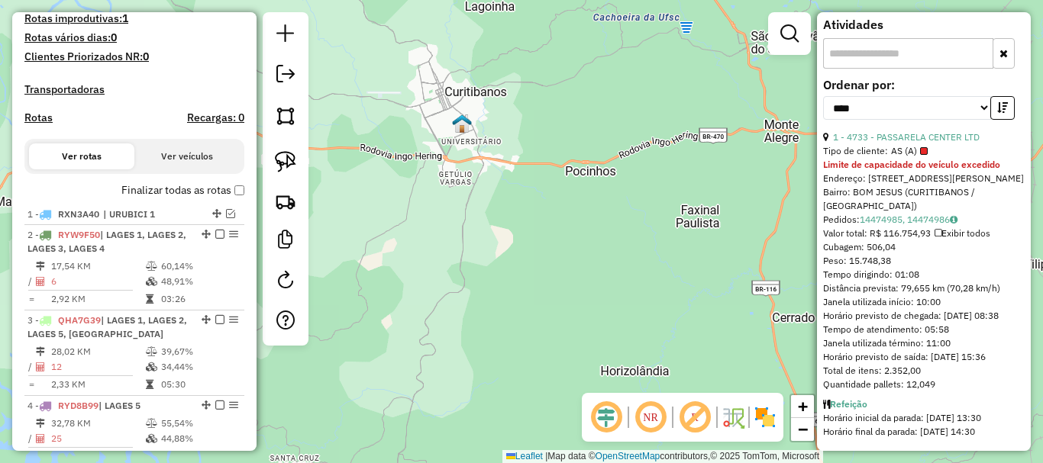
drag, startPoint x: 524, startPoint y: 218, endPoint x: 546, endPoint y: 207, distance: 23.9
click at [544, 207] on div "Rota 3 - Placa QHA7G39 3331 - COM. ALIMENTOS DOR S Janela de atendimento Grade …" at bounding box center [521, 231] width 1043 height 463
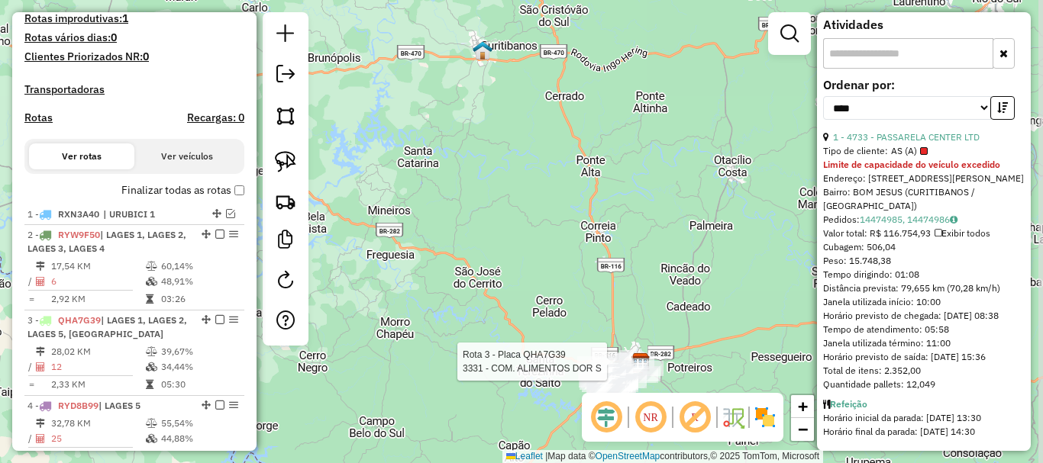
drag, startPoint x: 581, startPoint y: 237, endPoint x: 532, endPoint y: 106, distance: 139.4
click at [534, 103] on div "Rota 3 - Placa QHA7G39 3331 - COM. ALIMENTOS DOR S Janela de atendimento Grade …" at bounding box center [521, 231] width 1043 height 463
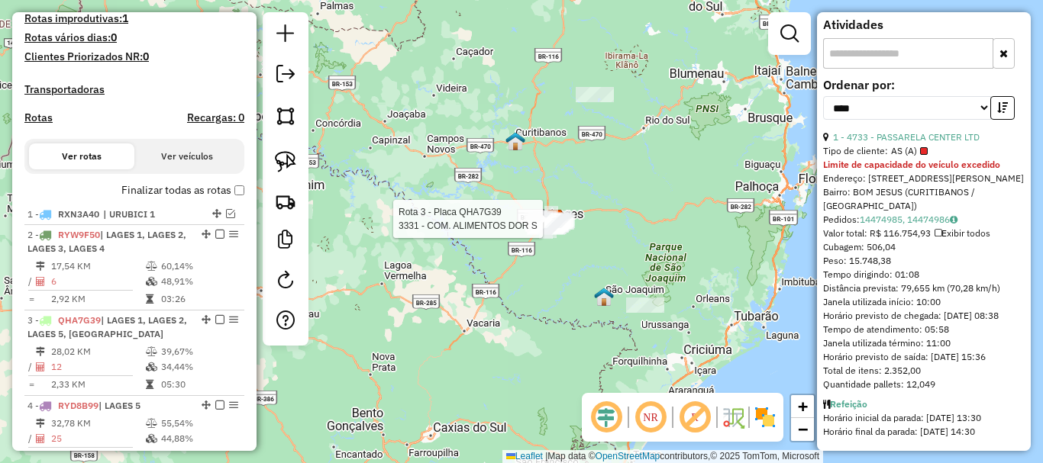
drag, startPoint x: 562, startPoint y: 219, endPoint x: 557, endPoint y: 257, distance: 38.4
click at [557, 257] on div "Rota 3 - Placa QHA7G39 3331 - COM. ALIMENTOS DOR S Janela de atendimento Grade …" at bounding box center [521, 231] width 1043 height 463
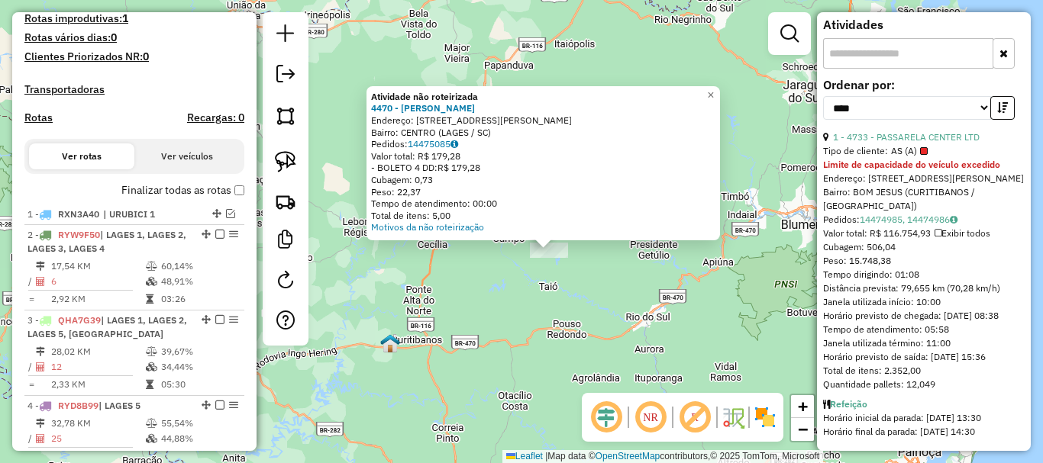
drag, startPoint x: 515, startPoint y: 249, endPoint x: 563, endPoint y: 291, distance: 63.8
click at [563, 291] on div "Atividade não roteirizada 4470 - LEONOR PEROTONI Endereço: AV MARECHAL FLORIANO…" at bounding box center [521, 231] width 1043 height 463
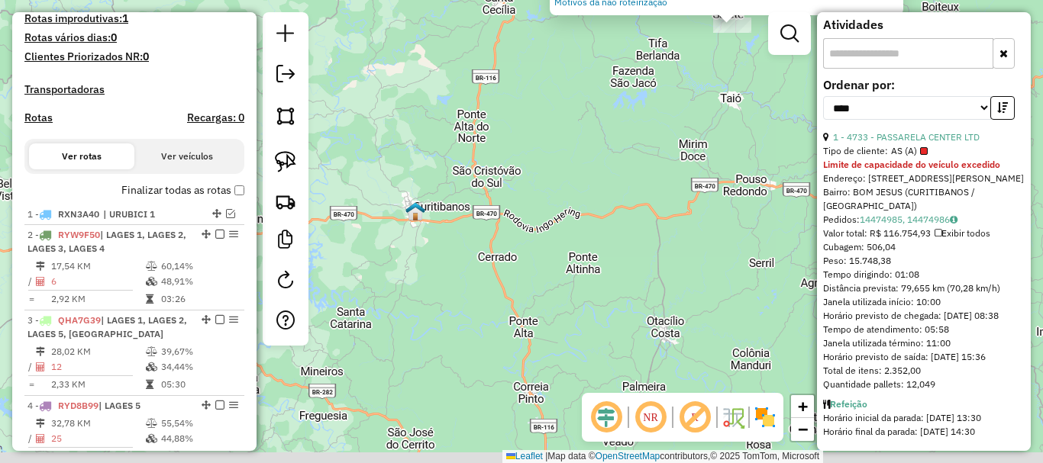
drag, startPoint x: 497, startPoint y: 298, endPoint x: 682, endPoint y: 118, distance: 258.6
click at [679, 118] on div "Atividade não roteirizada 4470 - LEONOR PEROTONI Endereço: AV MARECHAL FLORIANO…" at bounding box center [521, 231] width 1043 height 463
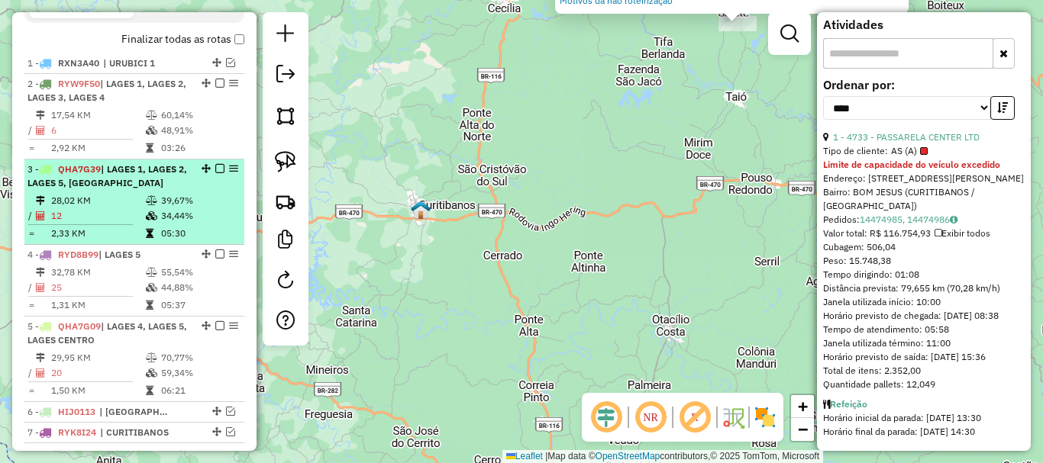
scroll to position [557, 0]
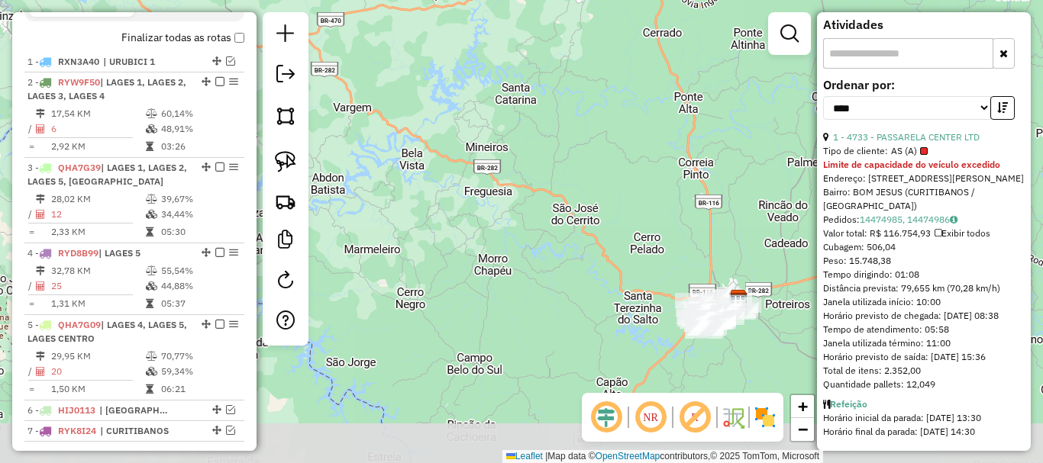
drag, startPoint x: 386, startPoint y: 276, endPoint x: 558, endPoint y: 28, distance: 301.1
click at [557, 30] on div "Atividade não roteirizada 4470 - LEONOR PEROTONI Endereço: AV MARECHAL FLORIANO…" at bounding box center [521, 231] width 1043 height 463
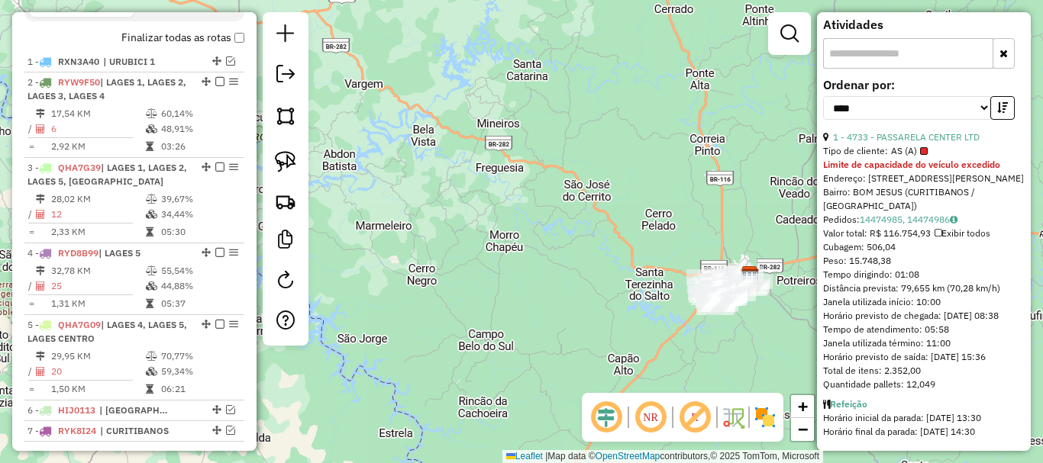
click at [471, 197] on div "Atividade não roteirizada 4470 - LEONOR PEROTONI Endereço: AV MARECHAL FLORIANO…" at bounding box center [521, 231] width 1043 height 463
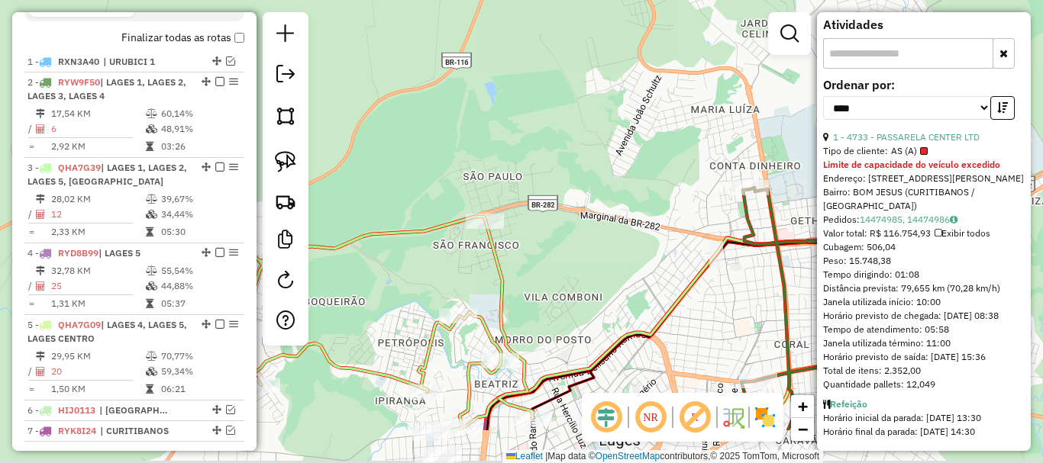
drag, startPoint x: 564, startPoint y: 289, endPoint x: 534, endPoint y: 47, distance: 243.8
click at [534, 47] on div "Atividade não roteirizada 4470 - LEONOR PEROTONI Endereço: AV MARECHAL FLORIANO…" at bounding box center [521, 231] width 1043 height 463
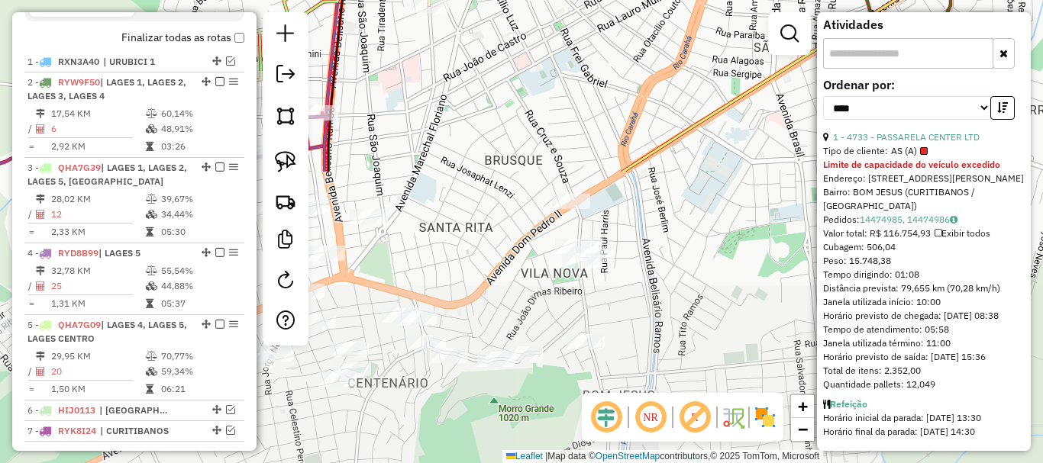
drag, startPoint x: 580, startPoint y: 304, endPoint x: 555, endPoint y: 47, distance: 258.5
click at [555, 47] on div "Atividade não roteirizada 4470 - LEONOR PEROTONI Endereço: AV MARECHAL FLORIANO…" at bounding box center [521, 231] width 1043 height 463
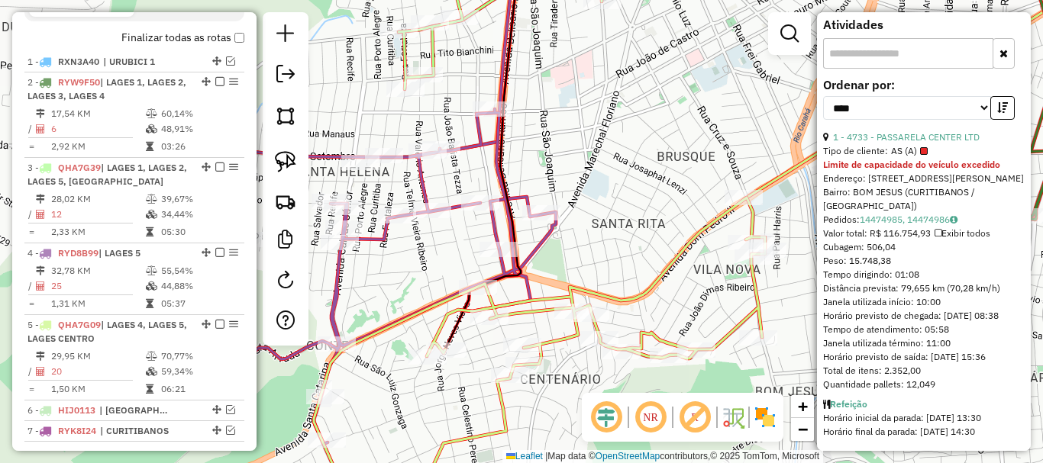
drag, startPoint x: 508, startPoint y: 149, endPoint x: 647, endPoint y: 227, distance: 159.0
click at [647, 227] on div "Atividade não roteirizada 4470 - LEONOR PEROTONI Endereço: AV MARECHAL FLORIANO…" at bounding box center [521, 231] width 1043 height 463
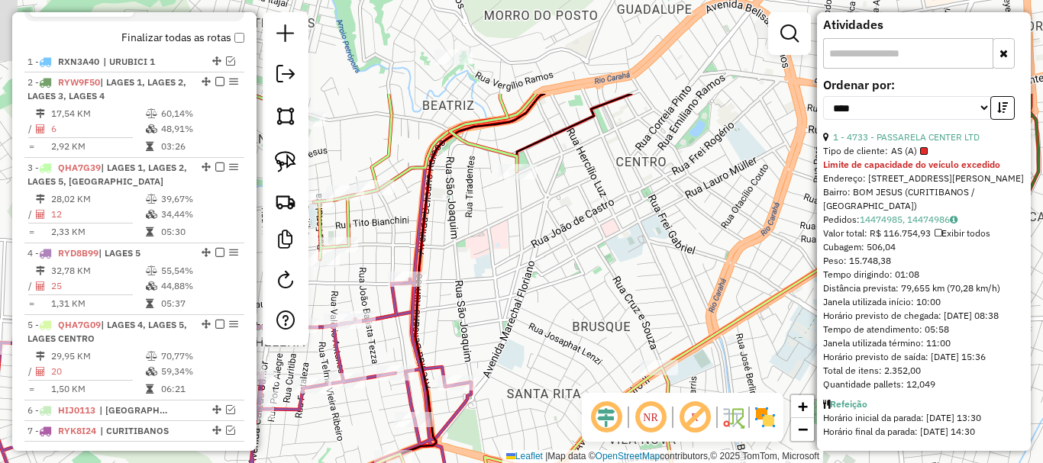
drag, startPoint x: 730, startPoint y: 140, endPoint x: 625, endPoint y: 280, distance: 175.1
click at [631, 308] on div "Atividade não roteirizada 4470 - LEONOR PEROTONI Endereço: AV MARECHAL FLORIANO…" at bounding box center [521, 231] width 1043 height 463
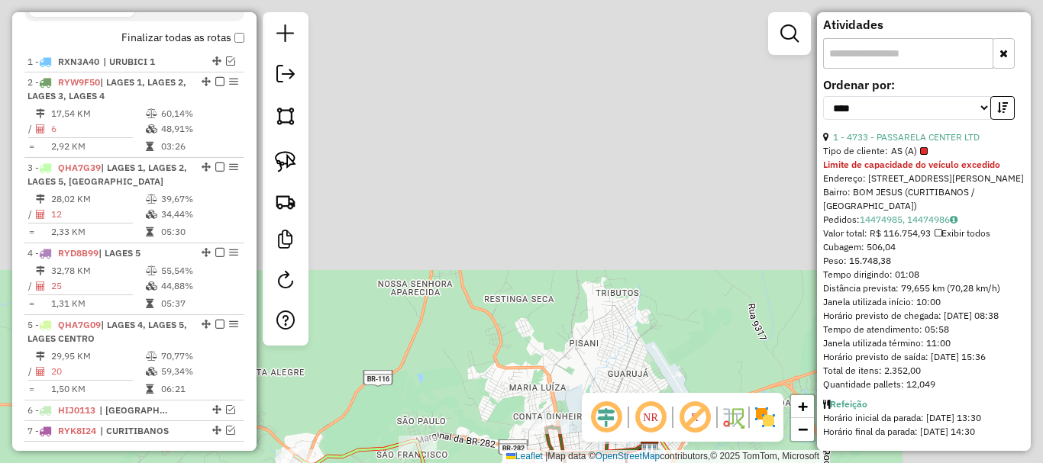
drag, startPoint x: 642, startPoint y: 62, endPoint x: 490, endPoint y: 382, distance: 354.8
click at [487, 391] on div "Atividade não roteirizada 4470 - LEONOR PEROTONI Endereço: AV MARECHAL FLORIANO…" at bounding box center [521, 231] width 1043 height 463
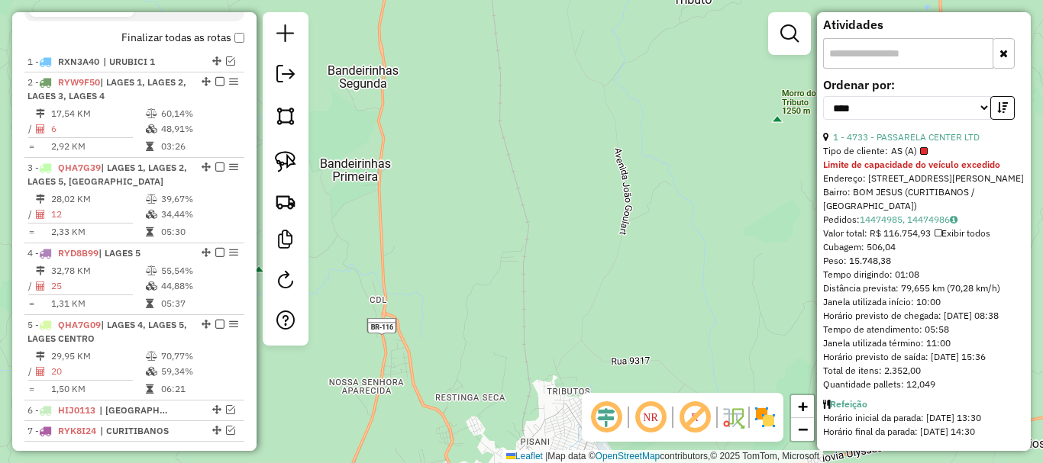
drag, startPoint x: 652, startPoint y: 141, endPoint x: 481, endPoint y: 492, distance: 390.6
click at [481, 463] on html "Aguarde... Pop-up bloqueado! Seu navegador bloqueou automáticamente a abertura …" at bounding box center [521, 231] width 1043 height 463
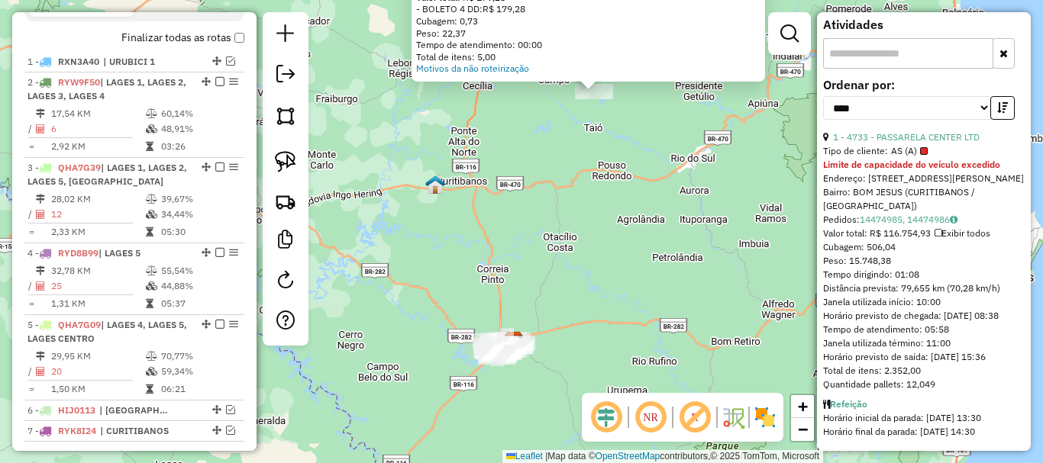
drag, startPoint x: 560, startPoint y: 181, endPoint x: 572, endPoint y: 217, distance: 37.9
click at [547, 337] on div "Atividade não roteirizada 4470 - LEONOR PEROTONI Endereço: AV MARECHAL FLORIANO…" at bounding box center [521, 231] width 1043 height 463
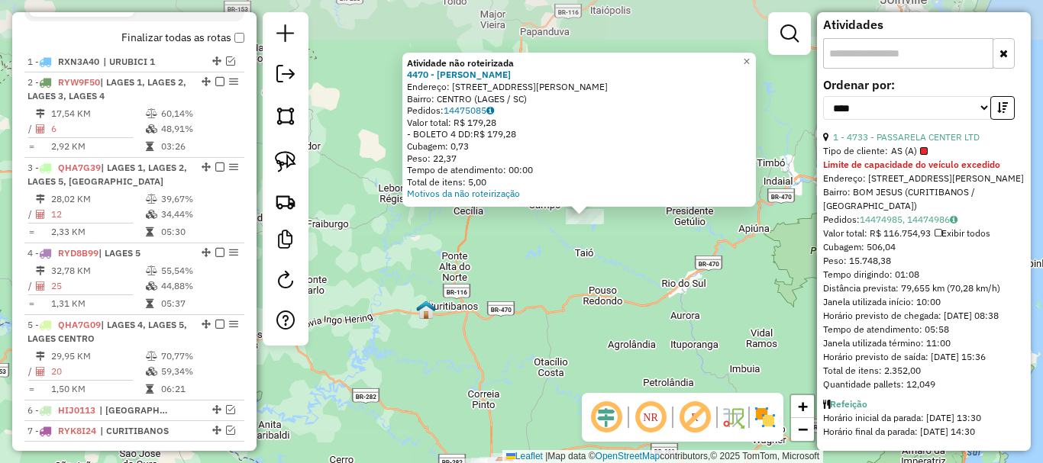
drag, startPoint x: 565, startPoint y: 229, endPoint x: 558, endPoint y: 269, distance: 40.3
click at [558, 269] on div "Atividade não roteirizada 4470 - LEONOR PEROTONI Endereço: AV MARECHAL FLORIANO…" at bounding box center [521, 231] width 1043 height 463
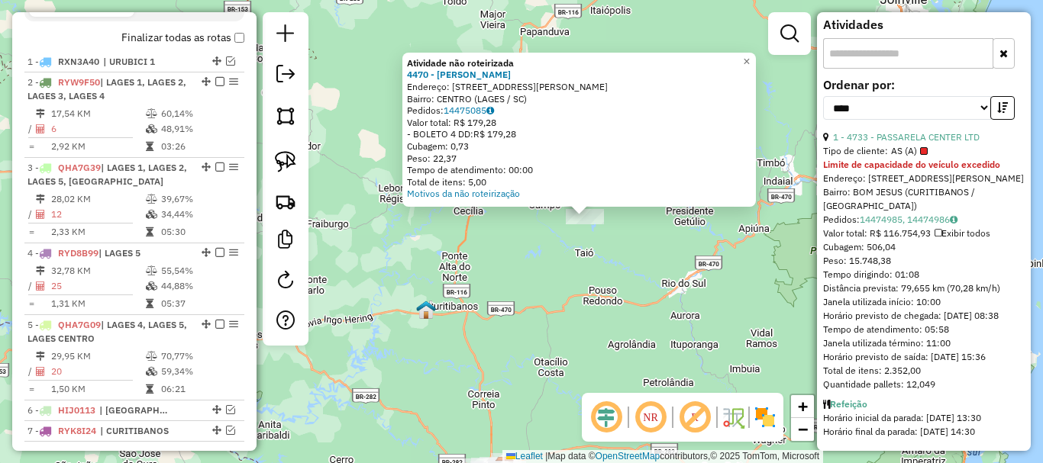
drag, startPoint x: 291, startPoint y: 166, endPoint x: 320, endPoint y: 181, distance: 32.4
click at [291, 166] on img at bounding box center [285, 161] width 21 height 21
drag, startPoint x: 553, startPoint y: 227, endPoint x: 612, endPoint y: 235, distance: 59.4
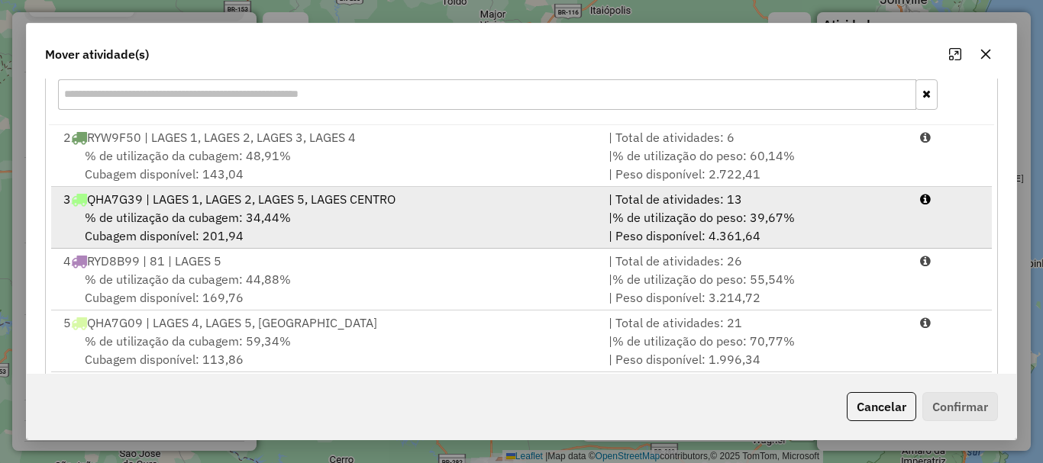
scroll to position [245, 0]
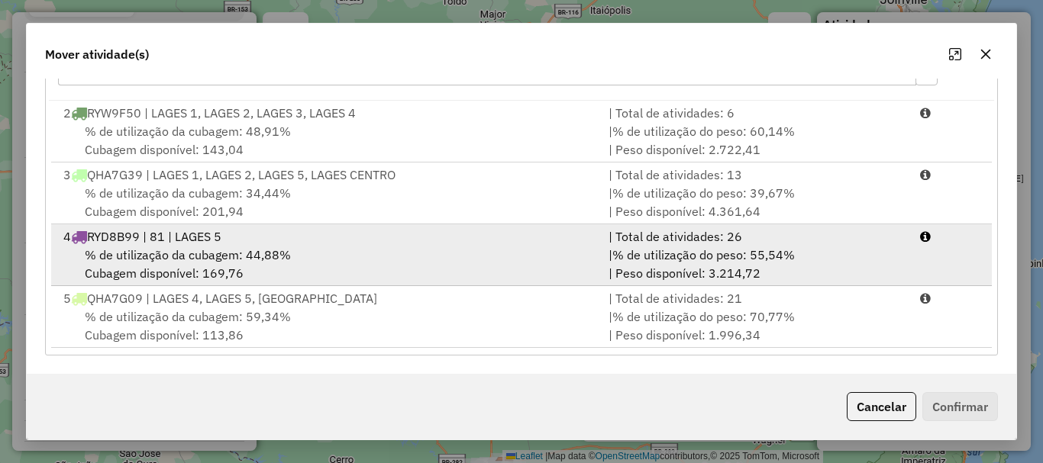
click at [237, 240] on div "4 RYD8B99 | 81 | LAGES 5" at bounding box center [326, 236] width 545 height 18
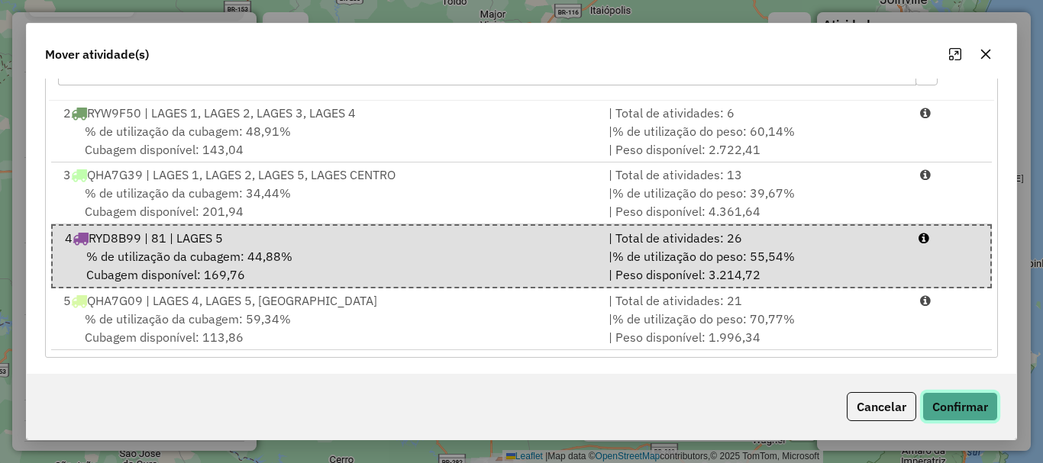
click at [951, 400] on button "Confirmar" at bounding box center [960, 406] width 76 height 29
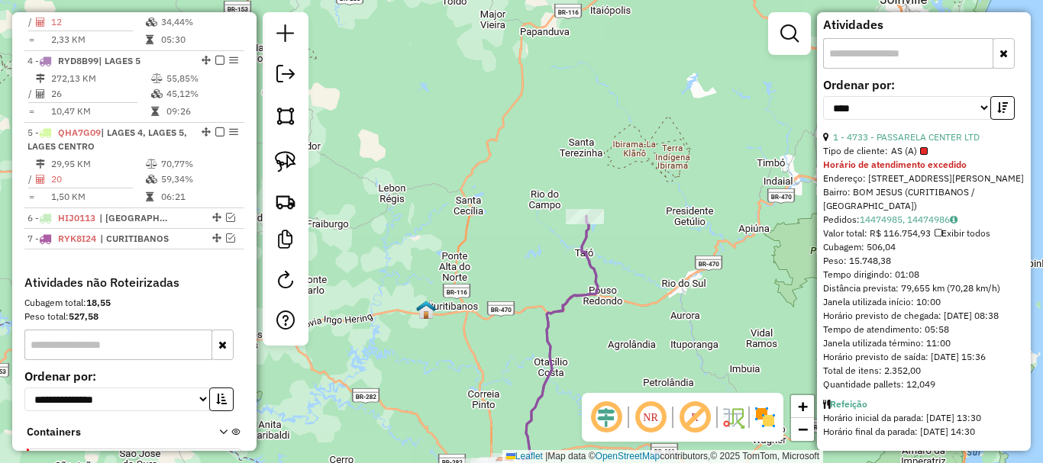
scroll to position [862, 0]
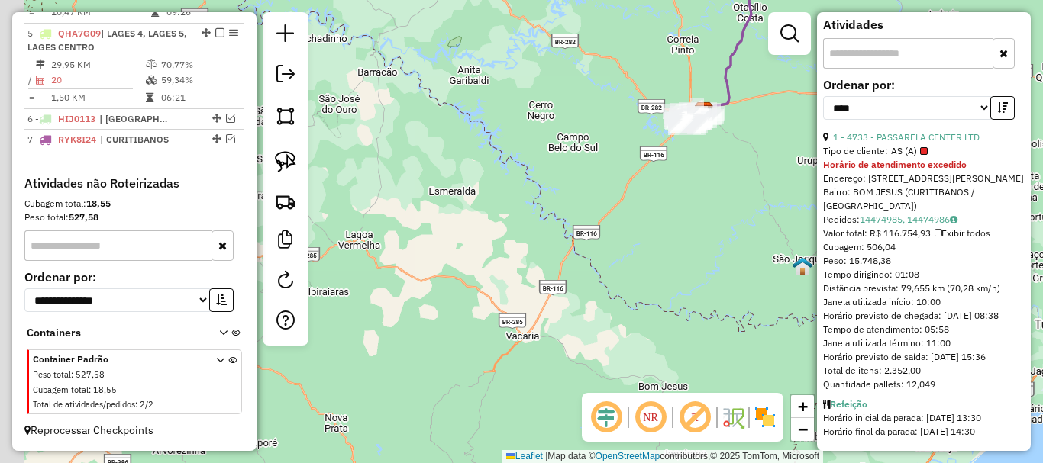
drag, startPoint x: 422, startPoint y: 360, endPoint x: 617, endPoint y: 14, distance: 396.9
click at [617, 14] on div "Janela de atendimento Grade de atendimento Capacidade Transportadoras Veículos …" at bounding box center [521, 231] width 1043 height 463
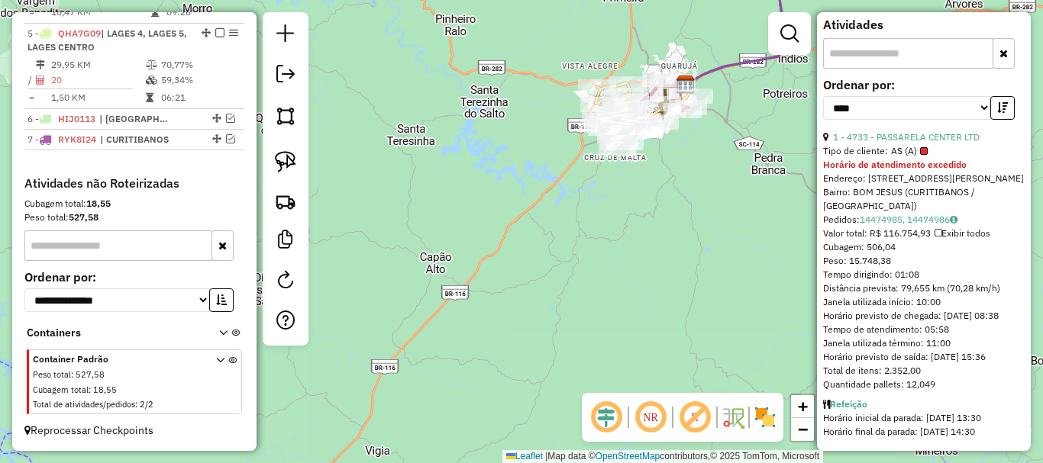
drag, startPoint x: 660, startPoint y: 173, endPoint x: 652, endPoint y: 227, distance: 54.8
click at [657, 235] on div "Janela de atendimento Grade de atendimento Capacidade Transportadoras Veículos …" at bounding box center [521, 231] width 1043 height 463
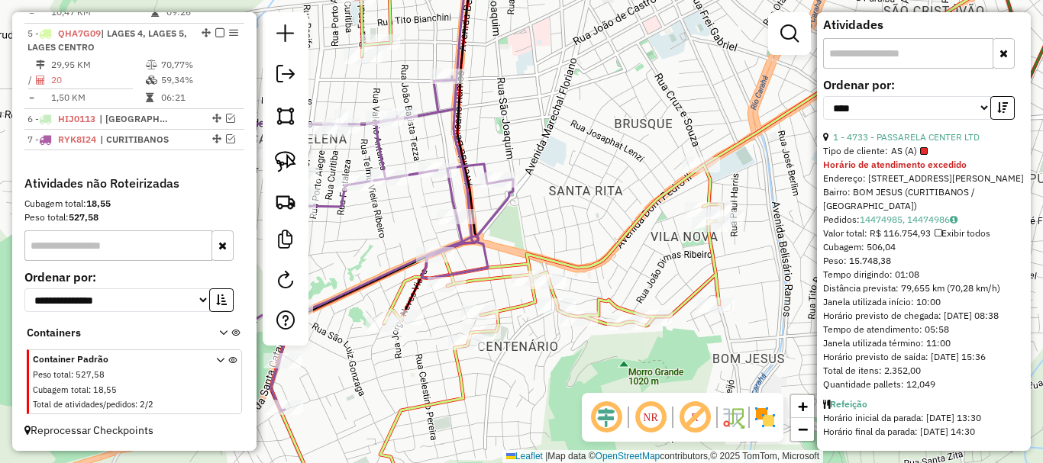
drag, startPoint x: 567, startPoint y: 150, endPoint x: 625, endPoint y: 151, distance: 58.0
click at [625, 151] on div "Janela de atendimento Grade de atendimento Capacidade Transportadoras Veículos …" at bounding box center [521, 231] width 1043 height 463
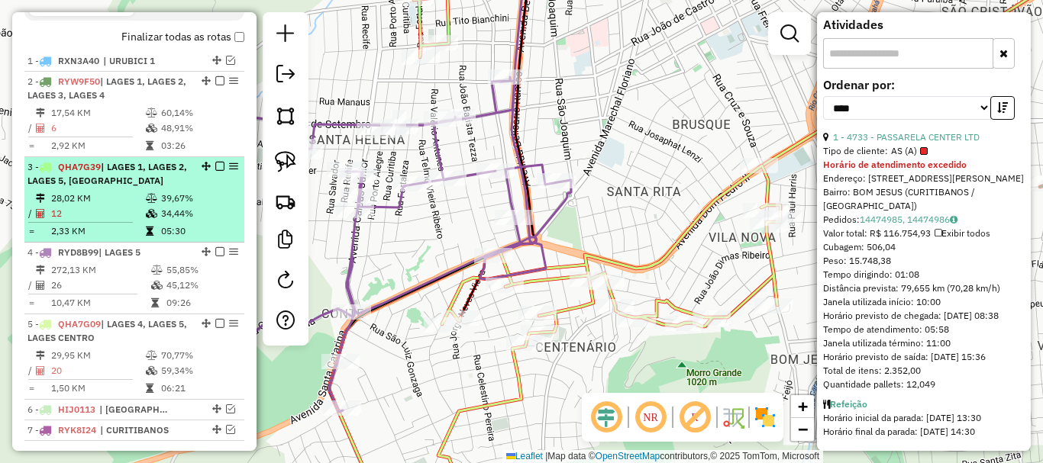
scroll to position [480, 0]
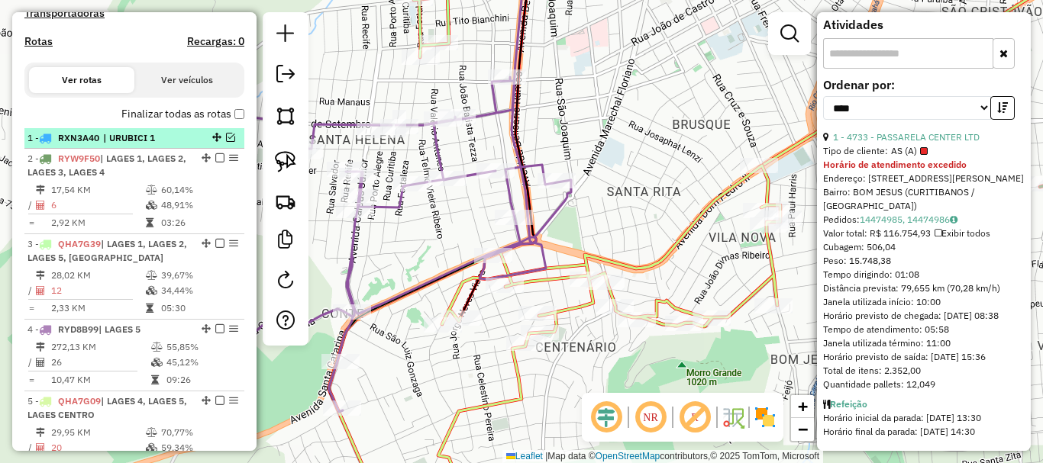
click at [226, 142] on em at bounding box center [230, 137] width 9 height 9
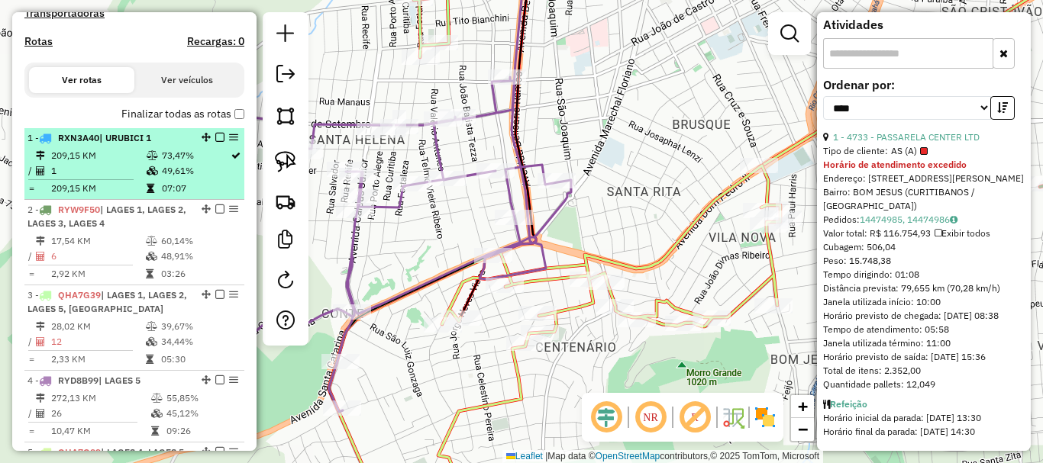
click at [215, 142] on em at bounding box center [219, 137] width 9 height 9
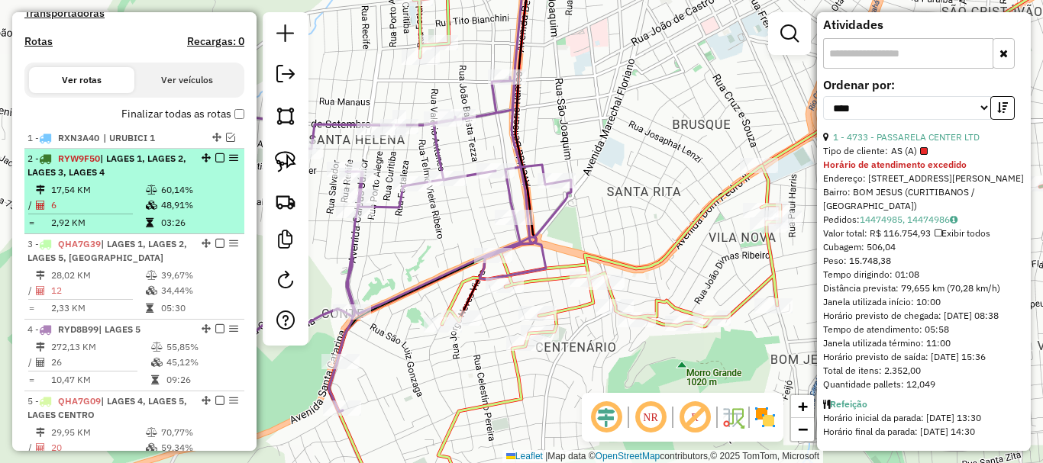
click at [103, 178] on span "| LAGES 1, LAGES 2, LAGES 3, LAGES 4" at bounding box center [106, 165] width 159 height 25
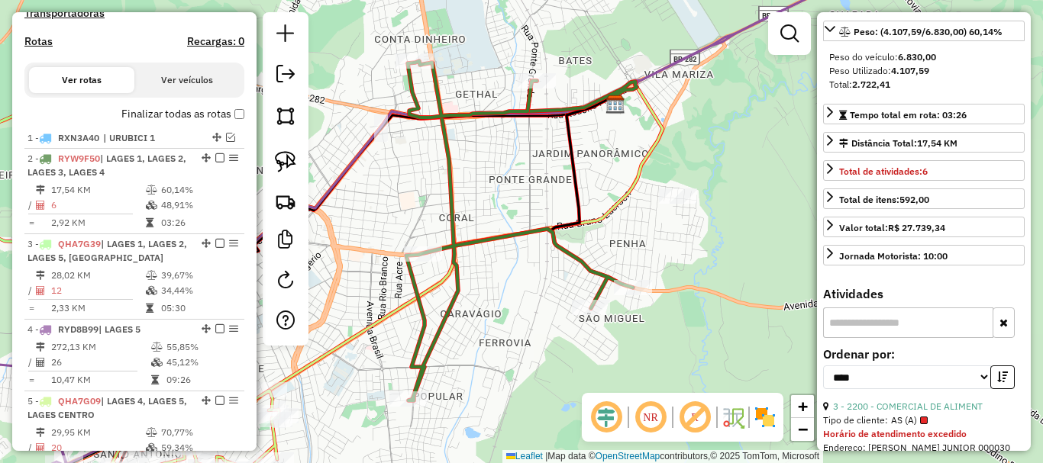
scroll to position [193, 0]
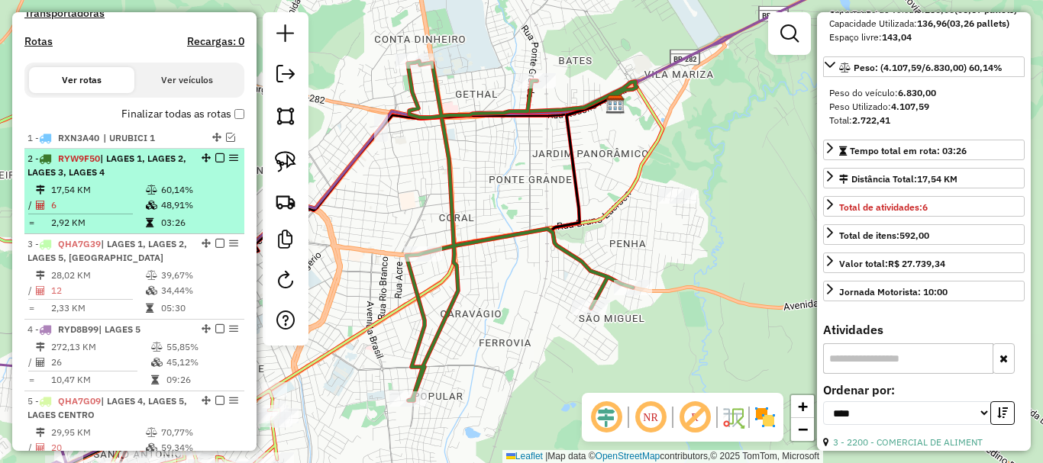
click at [124, 198] on td "17,54 KM" at bounding box center [97, 189] width 95 height 15
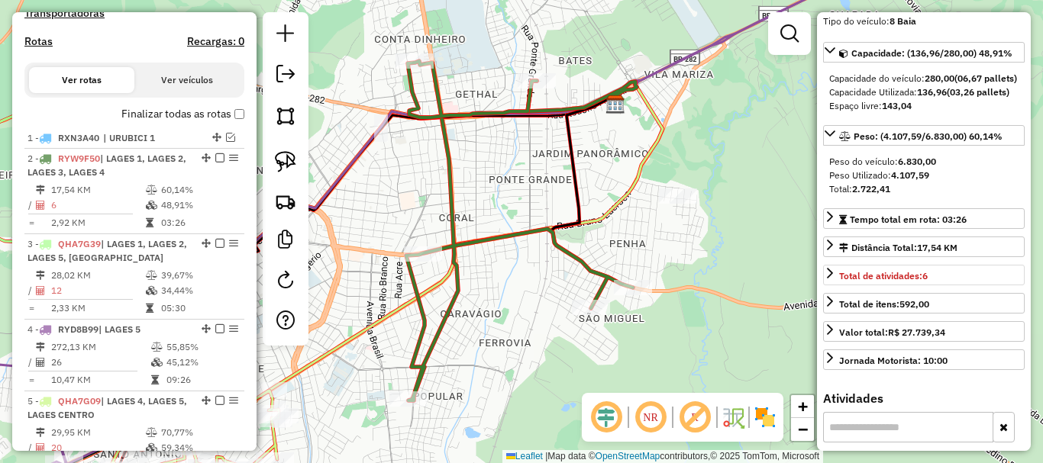
scroll to position [40, 0]
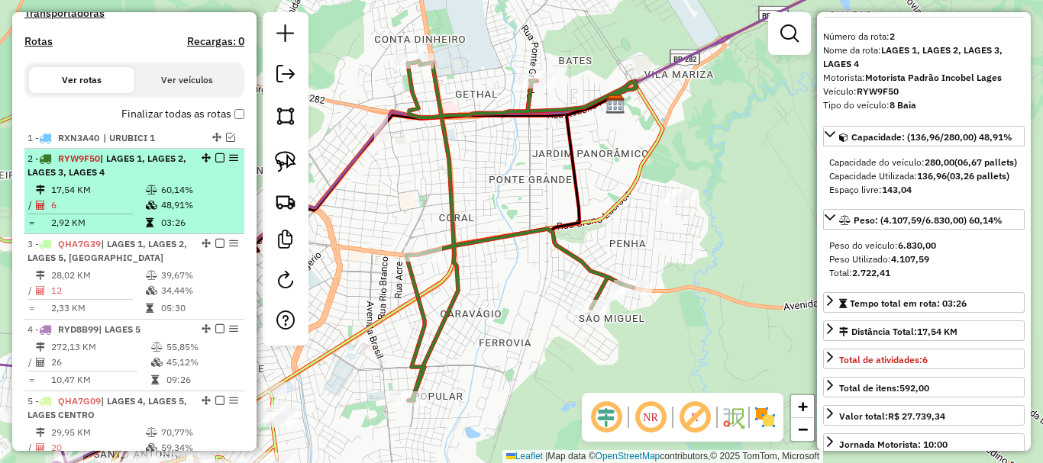
click at [215, 163] on em at bounding box center [219, 157] width 9 height 9
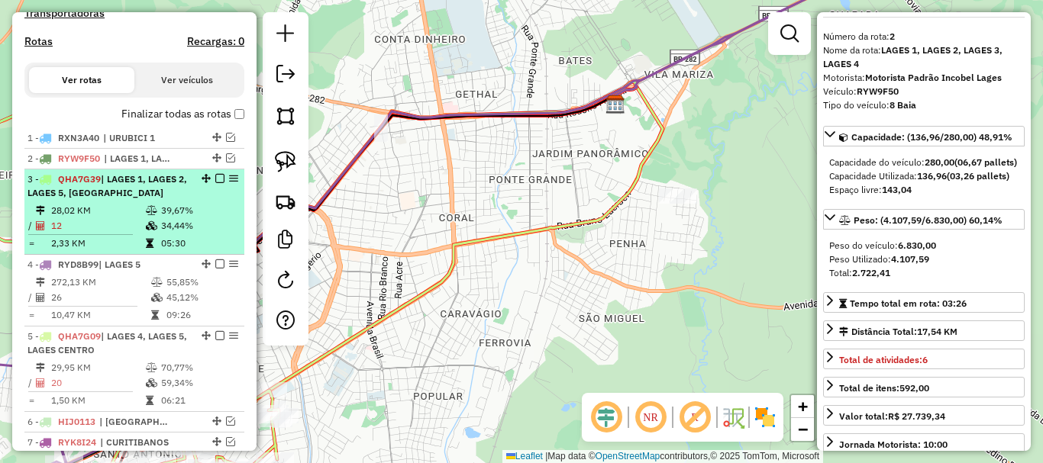
click at [120, 218] on td "28,02 KM" at bounding box center [97, 210] width 95 height 15
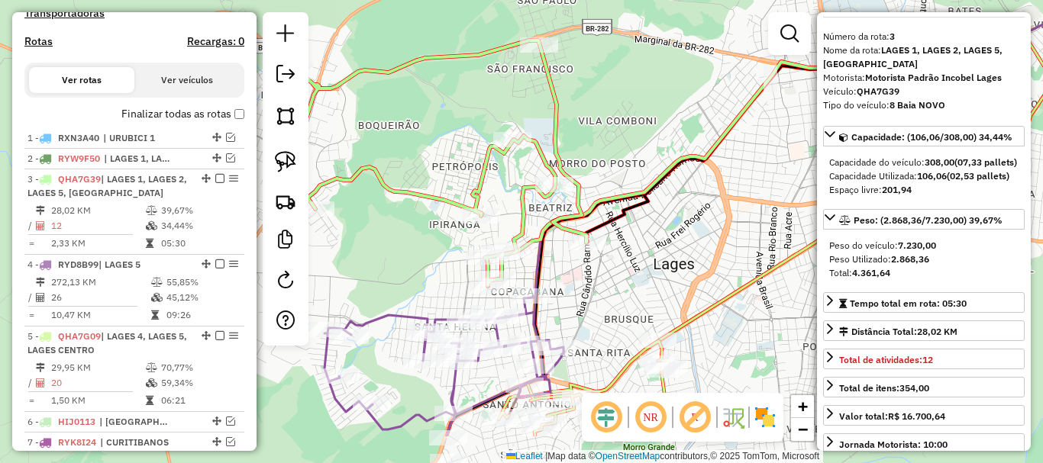
drag, startPoint x: 741, startPoint y: 309, endPoint x: 830, endPoint y: 253, distance: 105.3
click at [830, 254] on hb-router-mapa "Informações da Sessão 979557 - 16/08/2025 Criação: 14/08/2025 17:32 Depósito: I…" at bounding box center [521, 231] width 1043 height 463
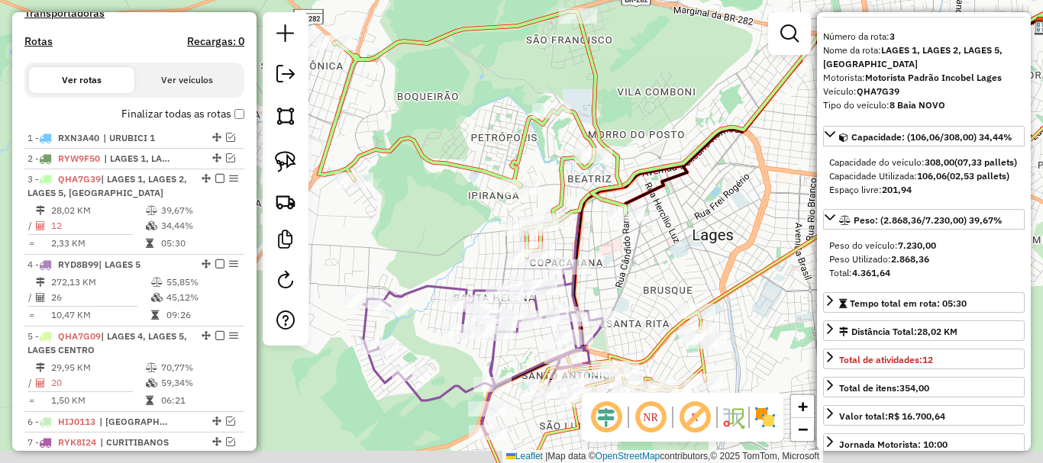
drag, startPoint x: 620, startPoint y: 294, endPoint x: 681, endPoint y: 221, distance: 95.4
click at [685, 224] on div "Janela de atendimento Grade de atendimento Capacidade Transportadoras Veículos …" at bounding box center [521, 231] width 1043 height 463
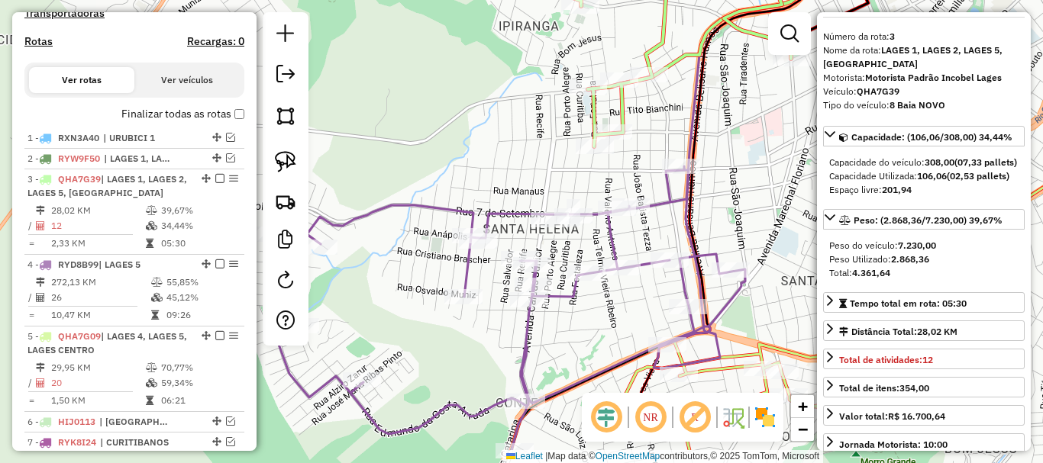
drag, startPoint x: 592, startPoint y: 234, endPoint x: 749, endPoint y: 176, distance: 167.2
click at [749, 176] on div "Janela de atendimento Grade de atendimento Capacidade Transportadoras Veículos …" at bounding box center [521, 231] width 1043 height 463
click at [295, 164] on img at bounding box center [285, 161] width 21 height 21
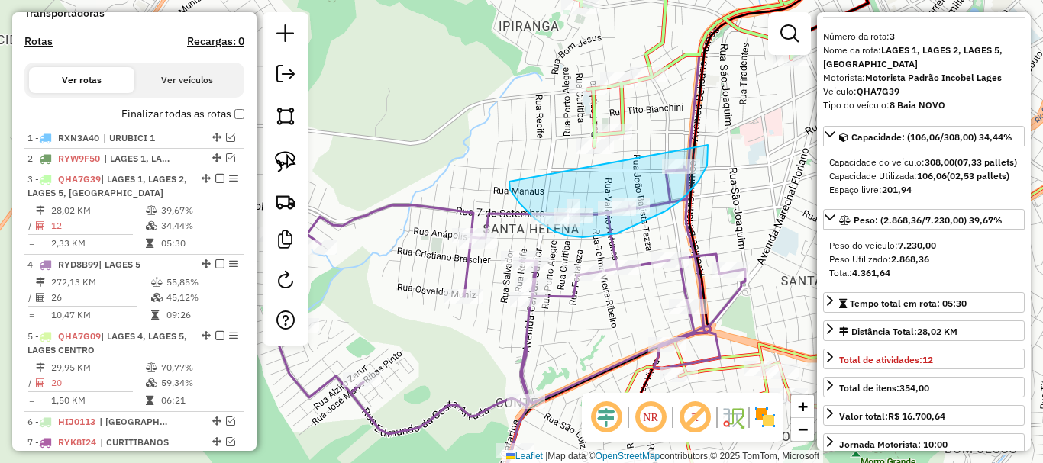
drag, startPoint x: 509, startPoint y: 182, endPoint x: 708, endPoint y: 145, distance: 201.8
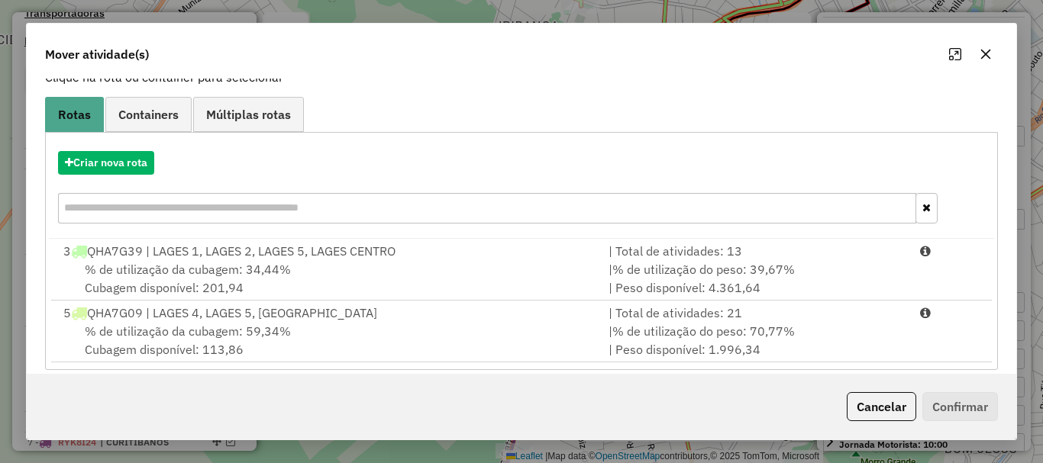
scroll to position [121, 0]
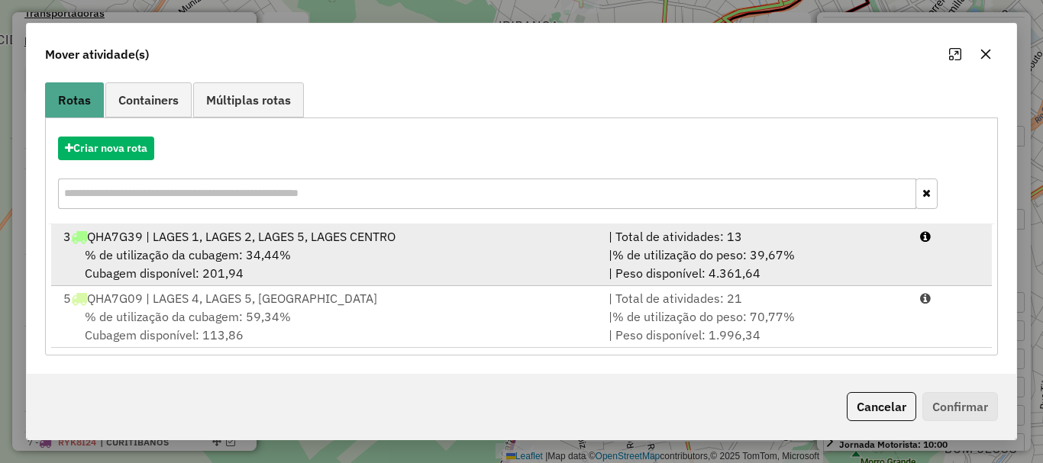
click at [431, 253] on div "% de utilização da cubagem: 34,44% Cubagem disponível: 201,94" at bounding box center [326, 264] width 545 height 37
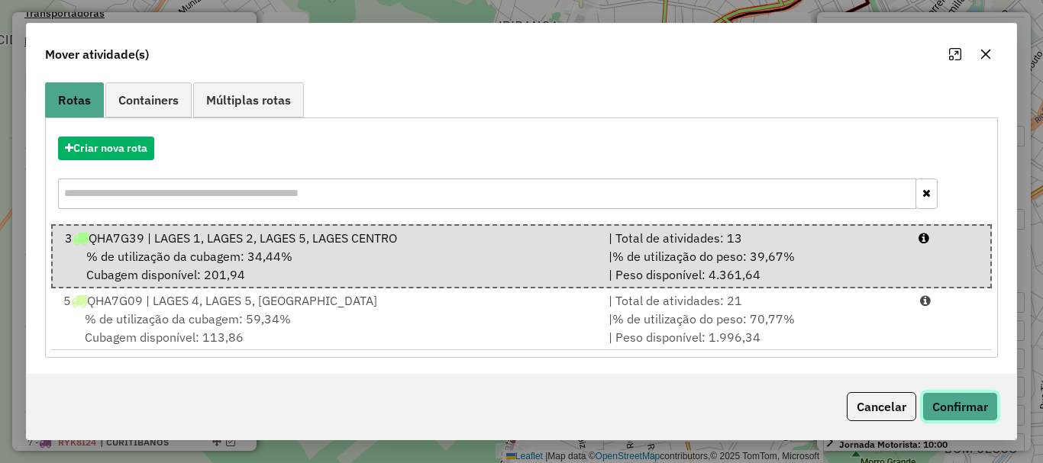
click at [951, 405] on button "Confirmar" at bounding box center [960, 406] width 76 height 29
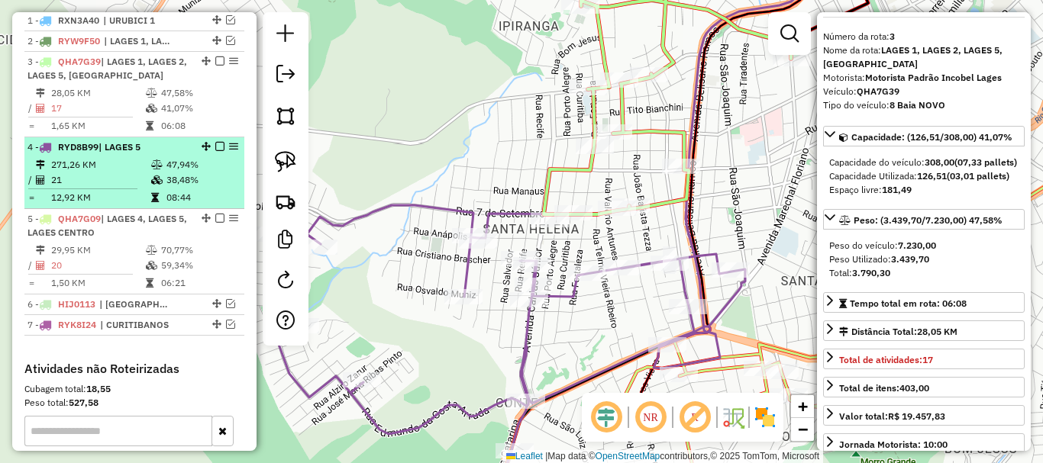
scroll to position [575, 0]
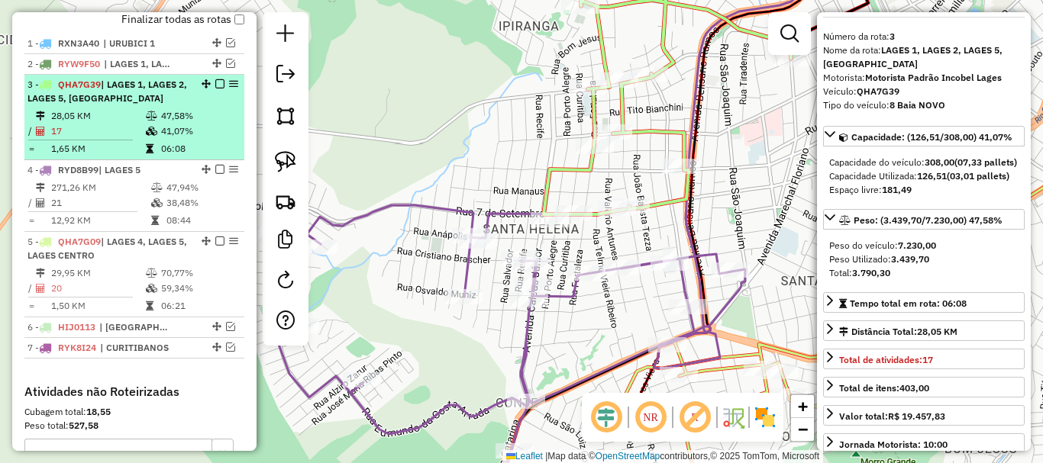
click at [215, 89] on em at bounding box center [219, 83] width 9 height 9
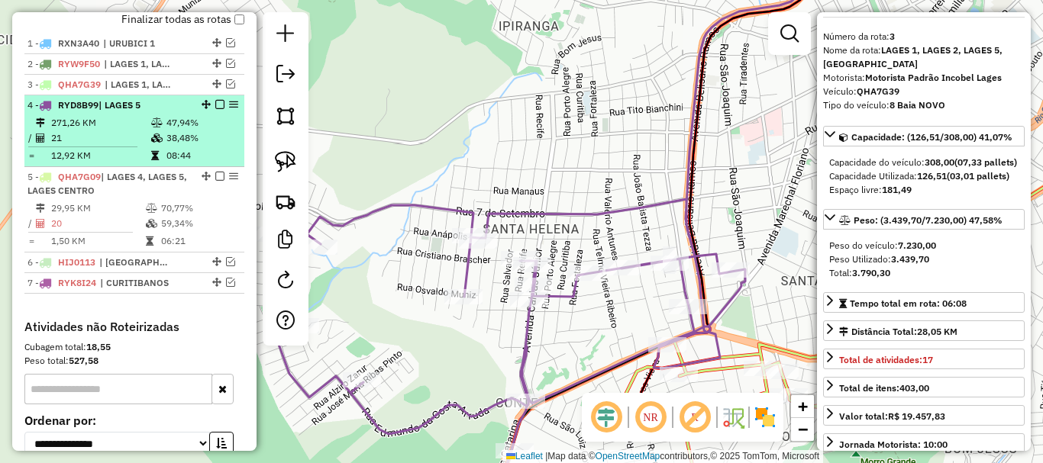
click at [141, 144] on td "21" at bounding box center [100, 138] width 100 height 15
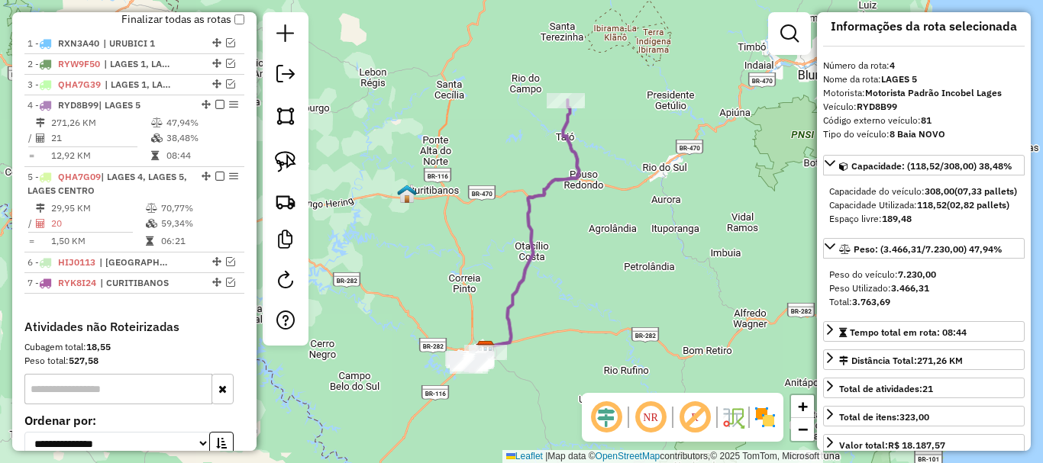
scroll to position [0, 0]
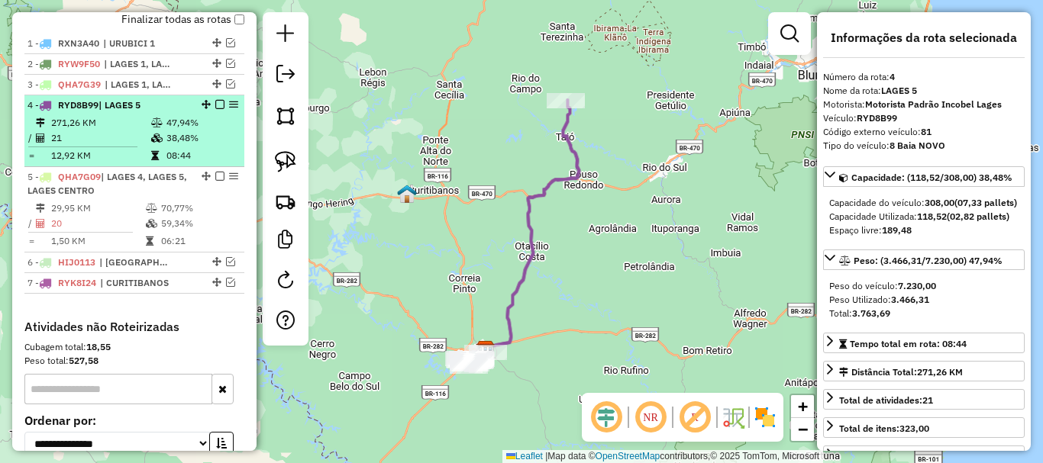
click at [215, 109] on em at bounding box center [219, 104] width 9 height 9
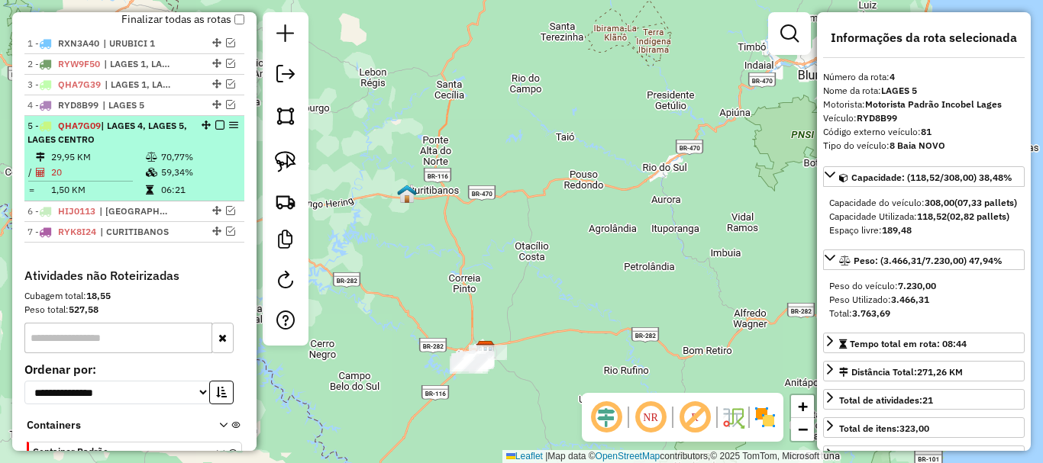
click at [129, 165] on td "29,95 KM" at bounding box center [97, 157] width 95 height 15
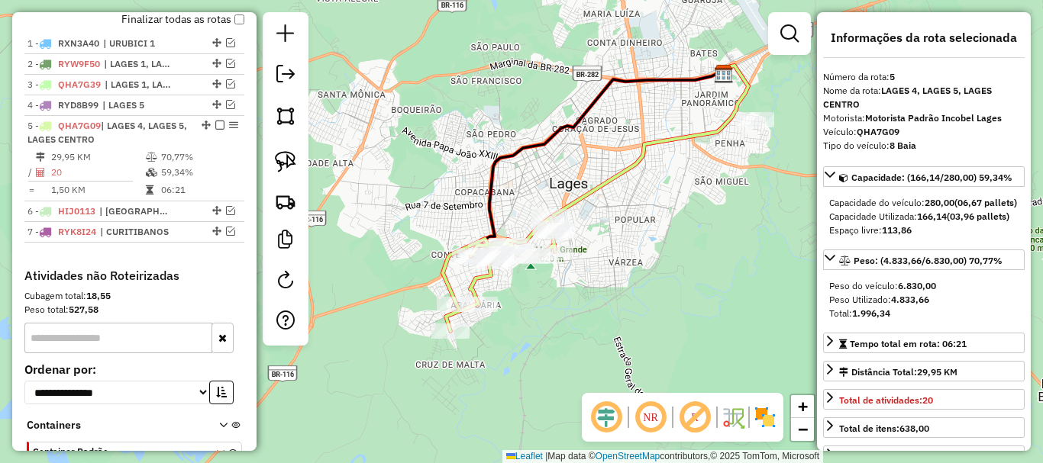
drag, startPoint x: 563, startPoint y: 330, endPoint x: 637, endPoint y: 296, distance: 81.3
click at [637, 296] on div "Janela de atendimento Grade de atendimento Capacidade Transportadoras Veículos …" at bounding box center [521, 231] width 1043 height 463
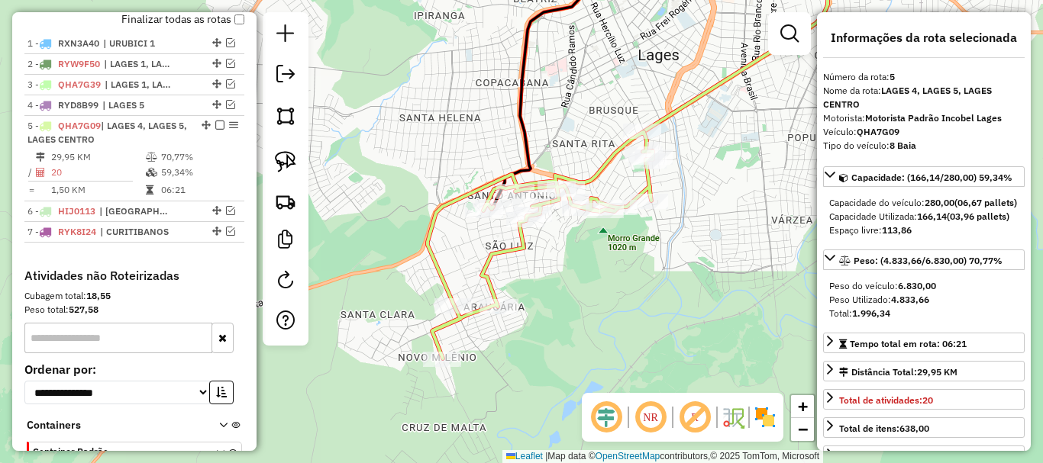
drag, startPoint x: 532, startPoint y: 286, endPoint x: 628, endPoint y: 267, distance: 97.9
click at [628, 267] on div "Janela de atendimento Grade de atendimento Capacidade Transportadoras Veículos …" at bounding box center [521, 231] width 1043 height 463
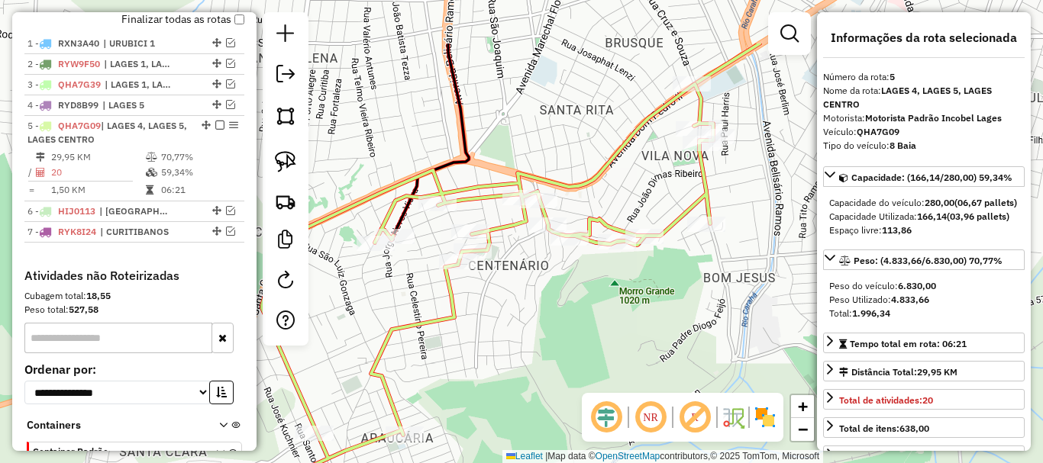
drag, startPoint x: 613, startPoint y: 217, endPoint x: 641, endPoint y: 307, distance: 94.2
click at [641, 307] on div "Janela de atendimento Grade de atendimento Capacidade Transportadoras Veículos …" at bounding box center [521, 231] width 1043 height 463
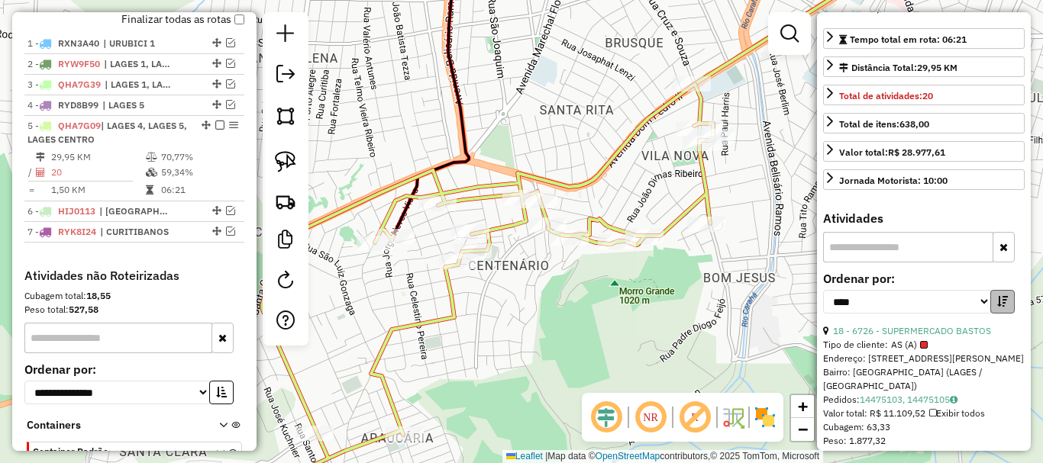
scroll to position [305, 0]
click at [998, 306] on icon "button" at bounding box center [1002, 300] width 11 height 11
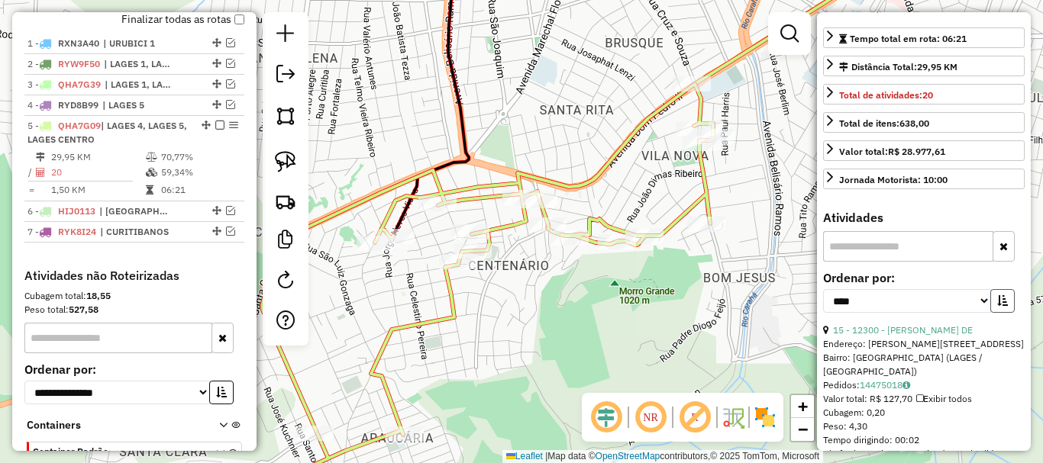
click at [999, 306] on icon "button" at bounding box center [1002, 300] width 11 height 11
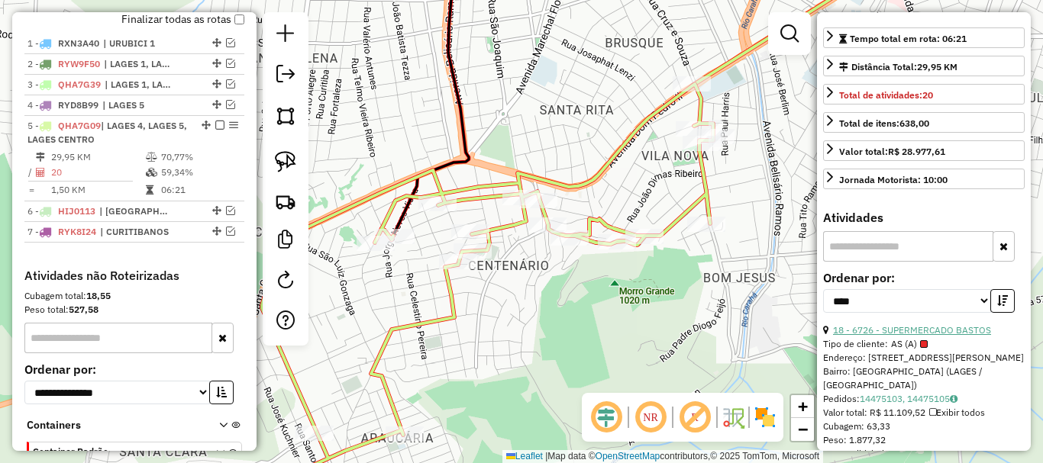
click at [955, 336] on link "18 - 6726 - SUPERMERCADO BASTOS" at bounding box center [912, 329] width 158 height 11
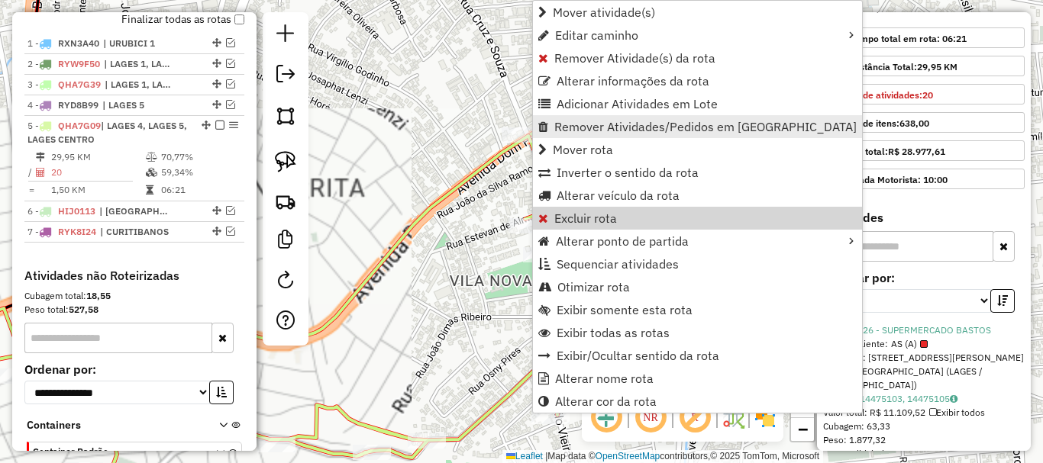
scroll to position [681, 0]
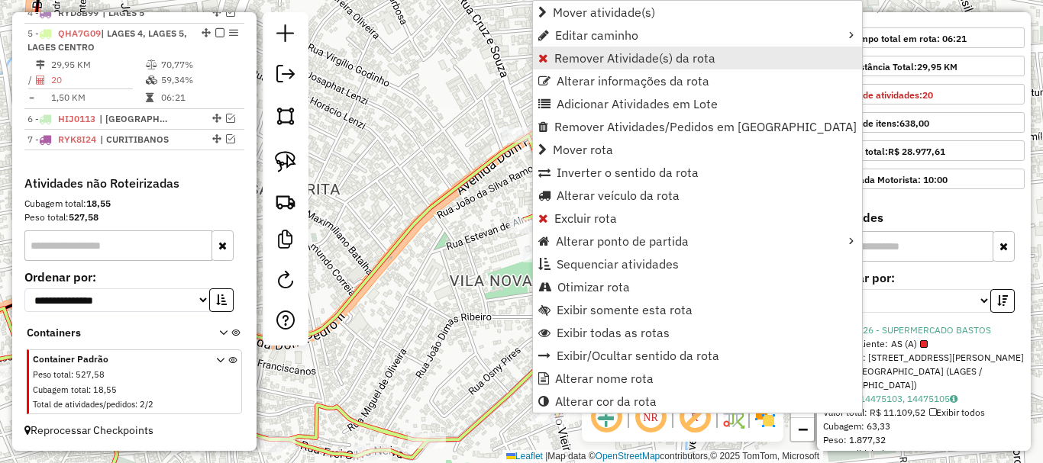
click at [602, 60] on span "Remover Atividade(s) da rota" at bounding box center [634, 58] width 161 height 12
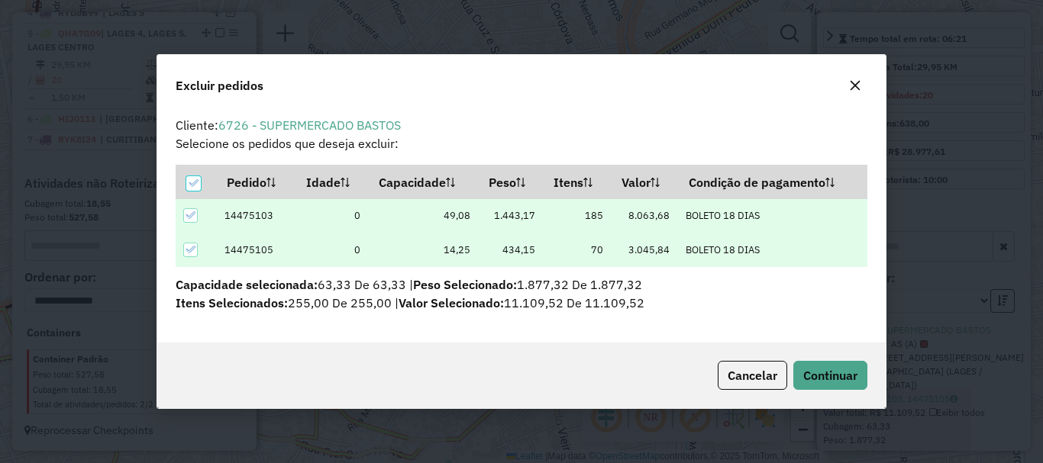
scroll to position [9, 5]
click at [810, 371] on span "Continuar" at bounding box center [830, 375] width 54 height 15
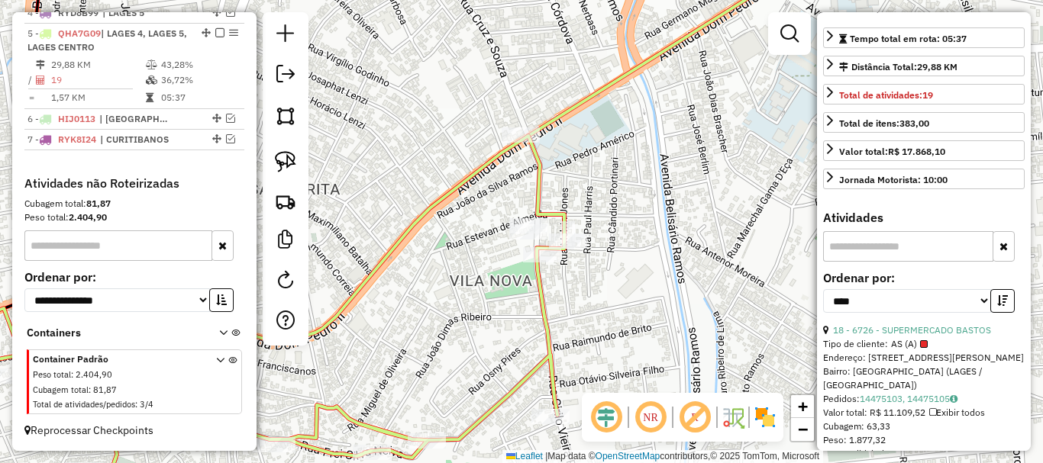
scroll to position [229, 0]
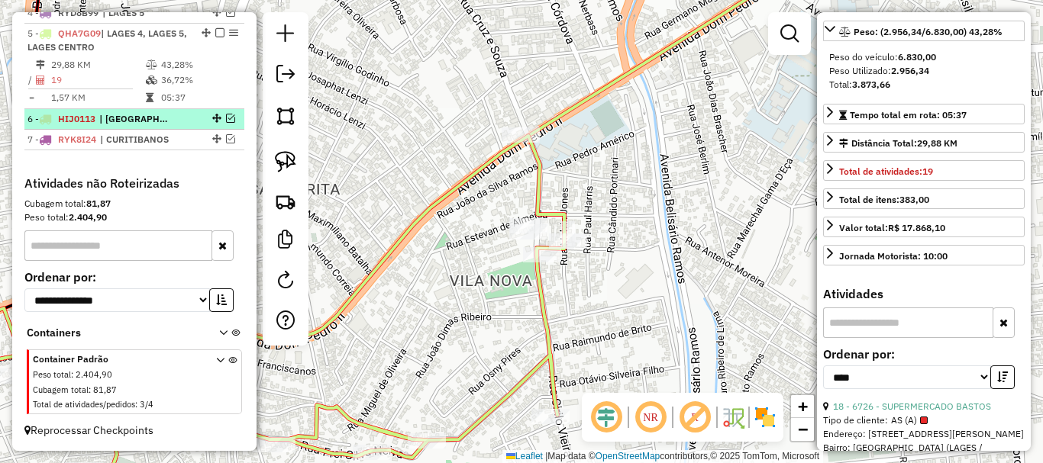
click at [226, 118] on em at bounding box center [230, 118] width 9 height 9
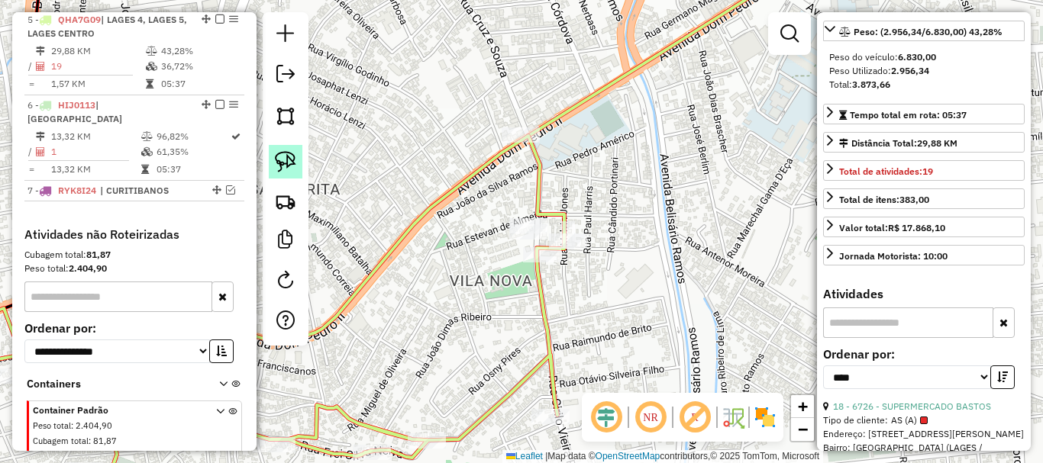
click at [289, 165] on img at bounding box center [285, 161] width 21 height 21
drag, startPoint x: 493, startPoint y: 201, endPoint x: 542, endPoint y: 214, distance: 50.6
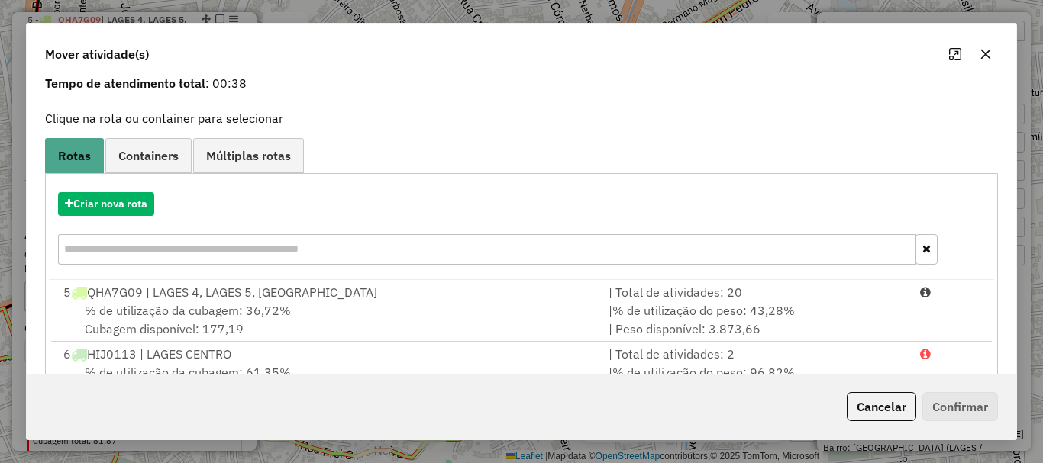
scroll to position [121, 0]
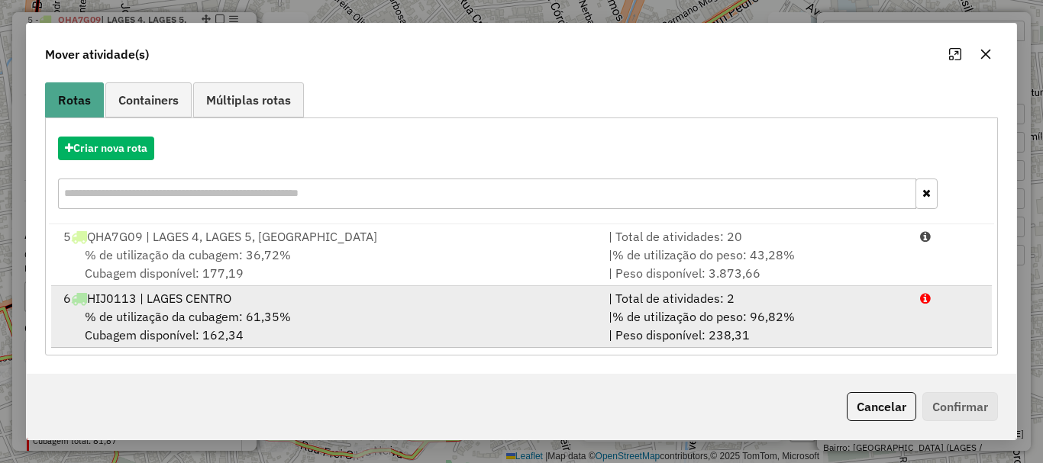
click at [464, 308] on div "% de utilização da cubagem: 61,35% Cubagem disponível: 162,34" at bounding box center [326, 326] width 545 height 37
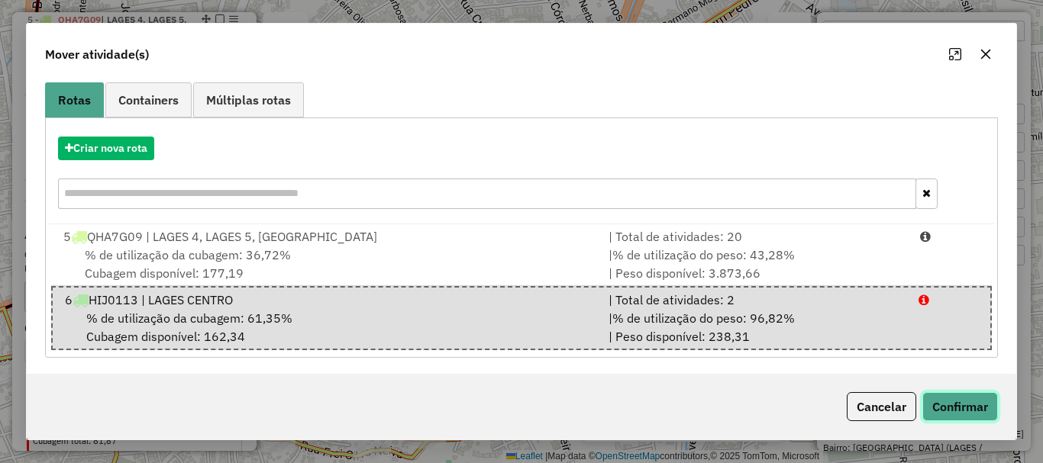
click at [966, 409] on button "Confirmar" at bounding box center [960, 406] width 76 height 29
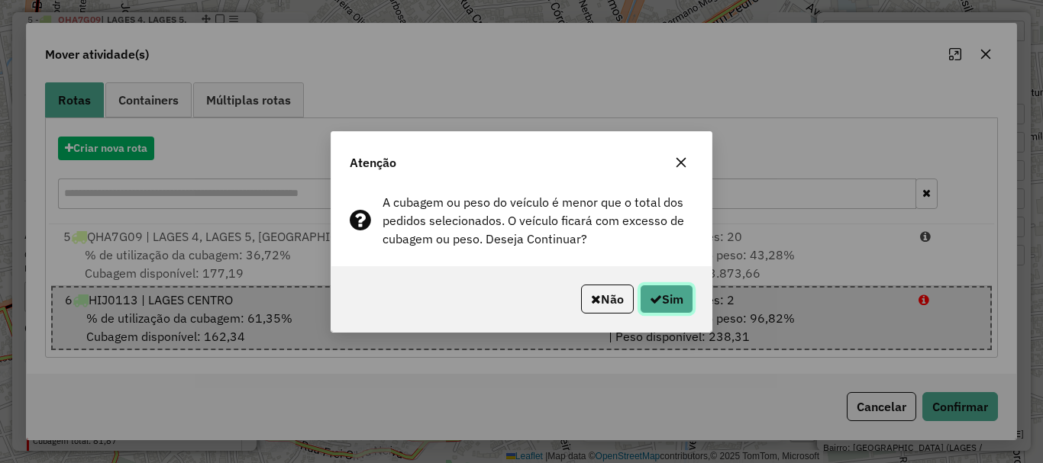
click at [669, 298] on button "Sim" at bounding box center [666, 299] width 53 height 29
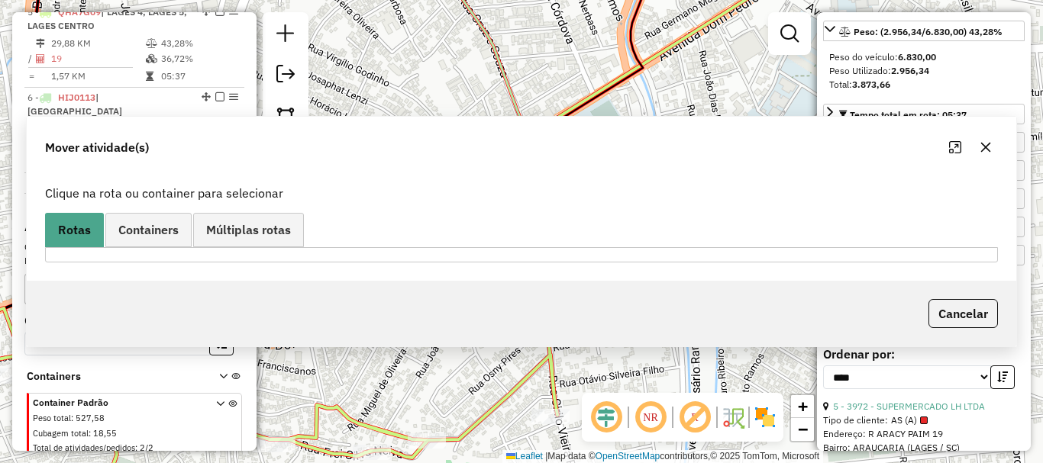
scroll to position [692, 0]
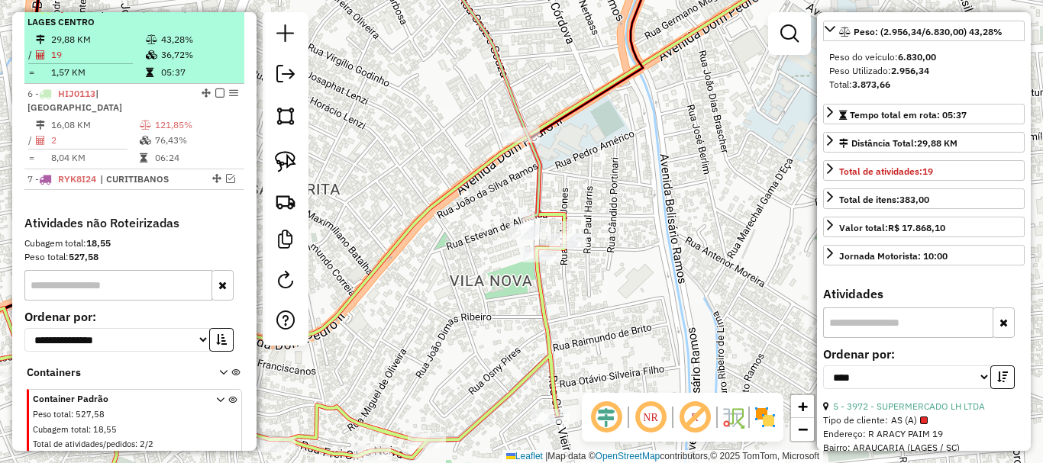
click at [215, 12] on em at bounding box center [219, 7] width 9 height 9
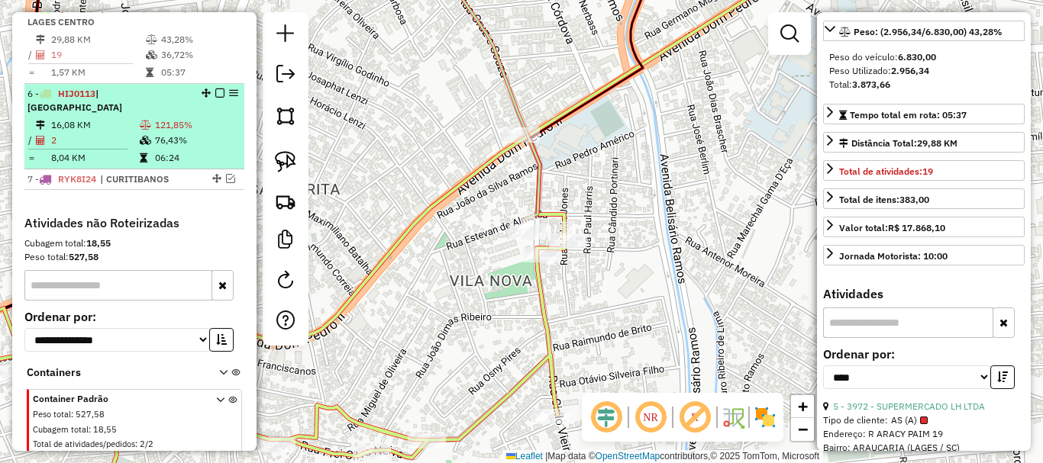
scroll to position [667, 0]
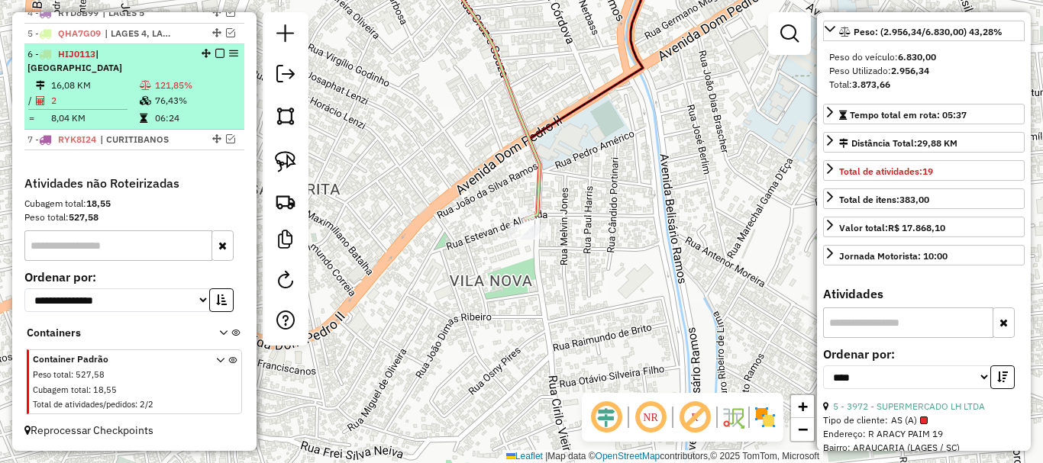
click at [180, 107] on td "76,43%" at bounding box center [196, 100] width 84 height 15
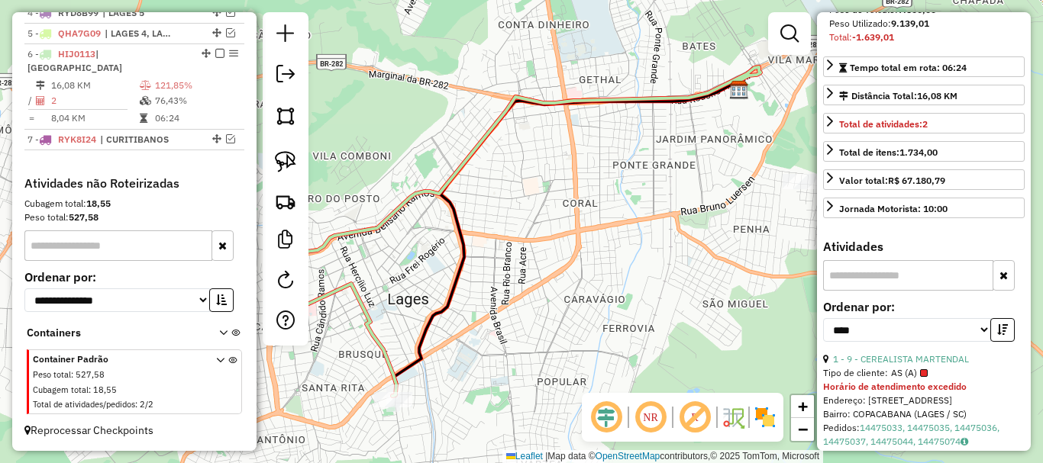
scroll to position [0, 0]
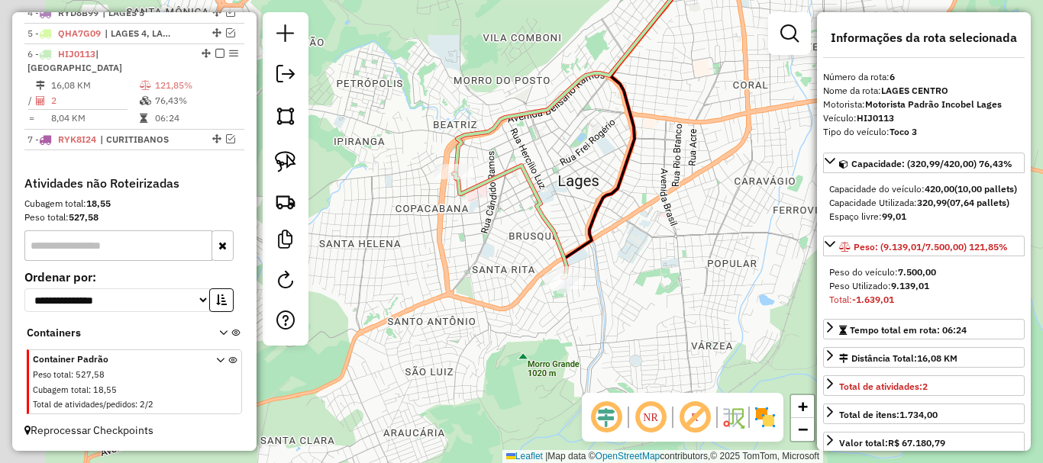
drag, startPoint x: 651, startPoint y: 350, endPoint x: 815, endPoint y: 232, distance: 202.3
click at [815, 233] on div "Janela de atendimento Grade de atendimento Capacidade Transportadoras Veículos …" at bounding box center [521, 231] width 1043 height 463
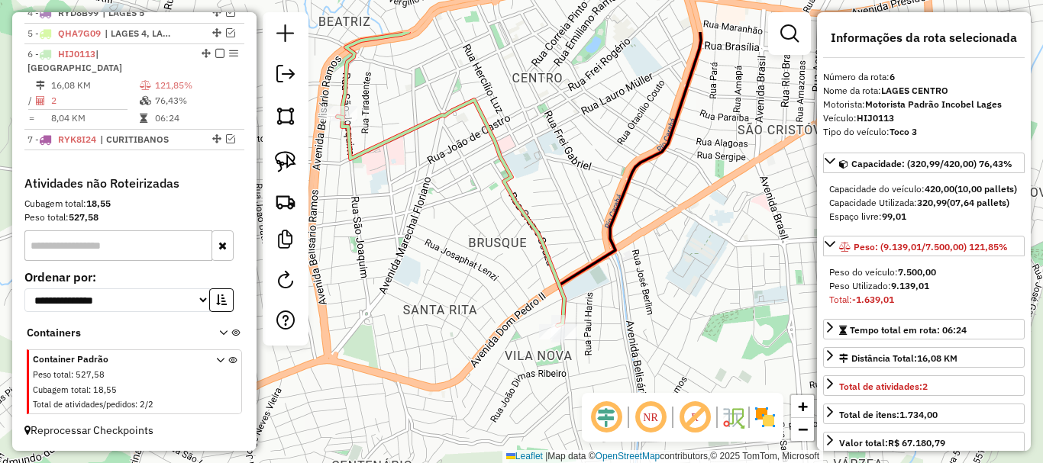
drag, startPoint x: 533, startPoint y: 248, endPoint x: 591, endPoint y: 321, distance: 93.5
click at [591, 321] on div "Janela de atendimento Grade de atendimento Capacidade Transportadoras Veículos …" at bounding box center [521, 231] width 1043 height 463
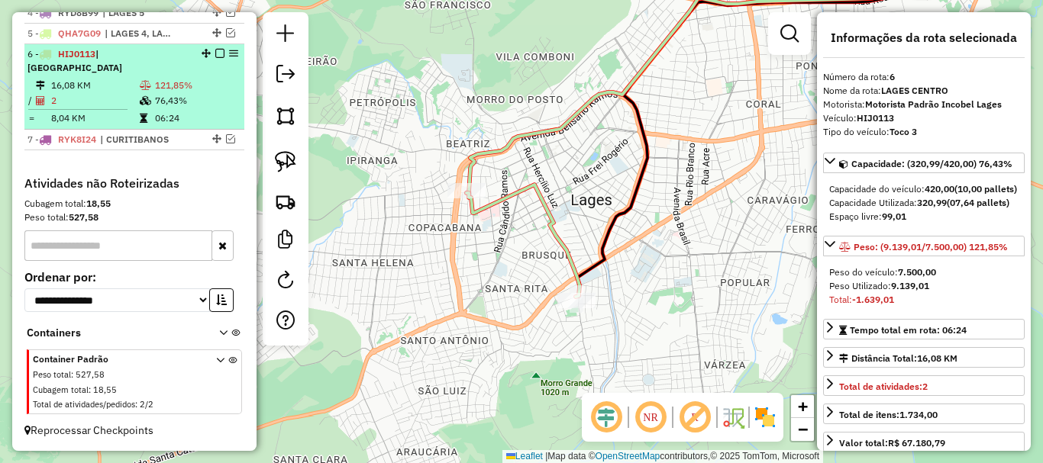
click at [132, 79] on td "16,08 KM" at bounding box center [94, 85] width 89 height 15
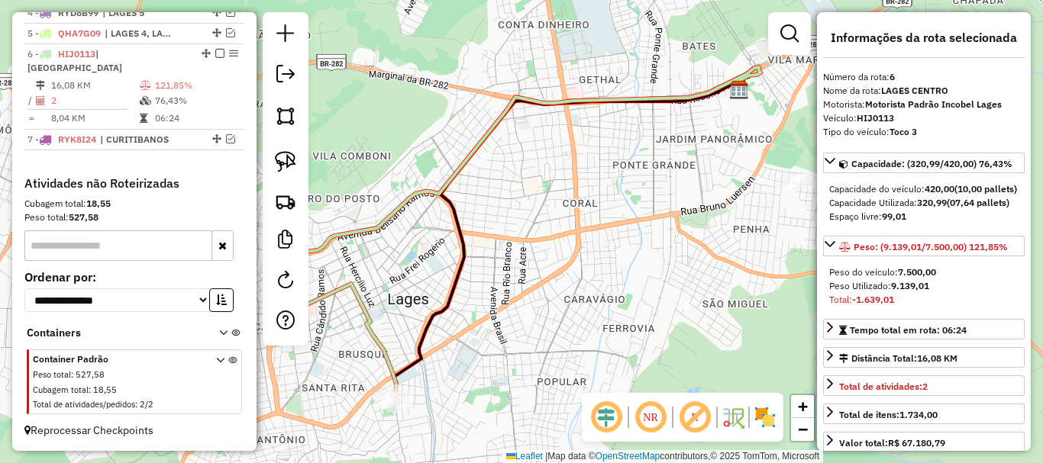
drag, startPoint x: 124, startPoint y: 93, endPoint x: 619, endPoint y: 145, distance: 497.4
click at [619, 145] on div "Janela de atendimento Grade de atendimento Capacidade Transportadoras Veículos …" at bounding box center [521, 231] width 1043 height 463
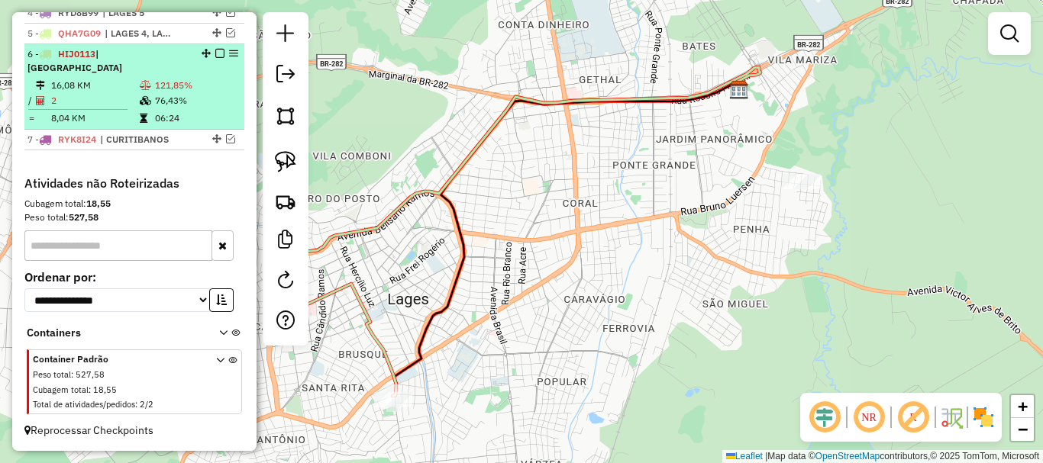
click at [122, 65] on span "| [GEOGRAPHIC_DATA]" at bounding box center [74, 60] width 95 height 25
select select "*********"
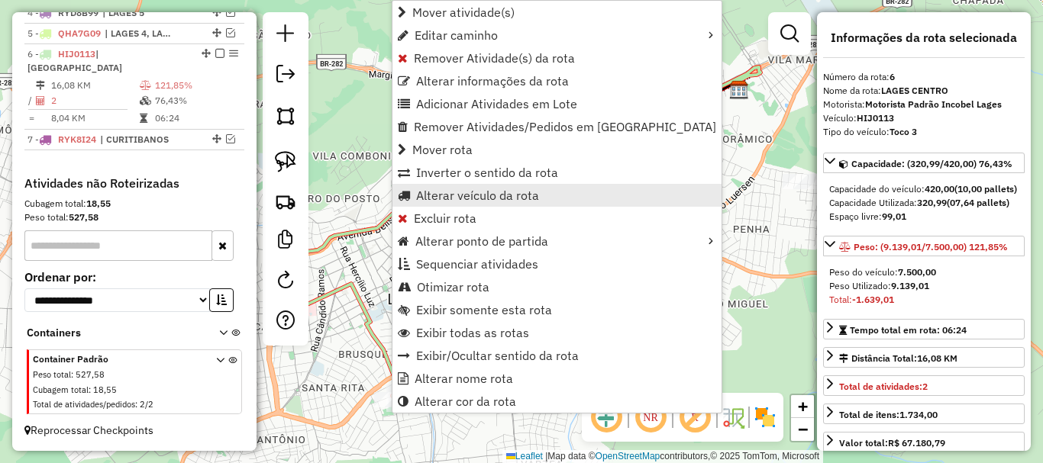
click at [516, 192] on span "Alterar veículo da rota" at bounding box center [477, 195] width 123 height 12
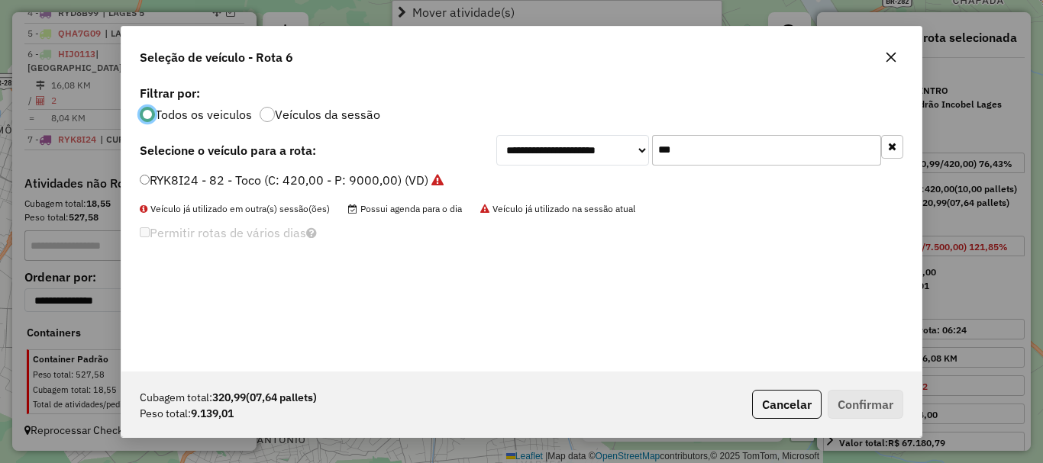
scroll to position [8, 5]
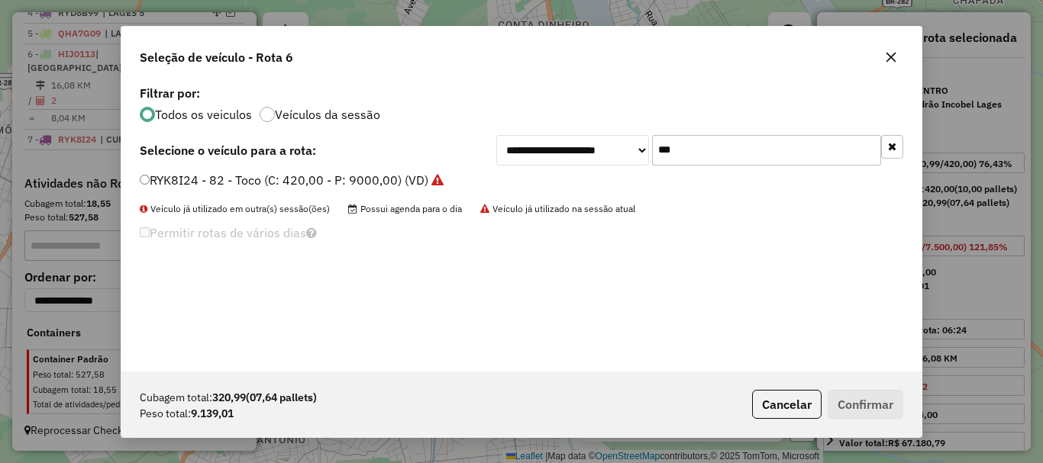
drag, startPoint x: 606, startPoint y: 150, endPoint x: 553, endPoint y: 152, distance: 53.5
click at [553, 152] on div "**********" at bounding box center [699, 150] width 407 height 31
type input "***"
click at [165, 168] on div "**********" at bounding box center [521, 227] width 800 height 290
click at [168, 186] on label "BTA2F77 - Toco (C: 420,00 - P: 9000,00)" at bounding box center [259, 180] width 238 height 18
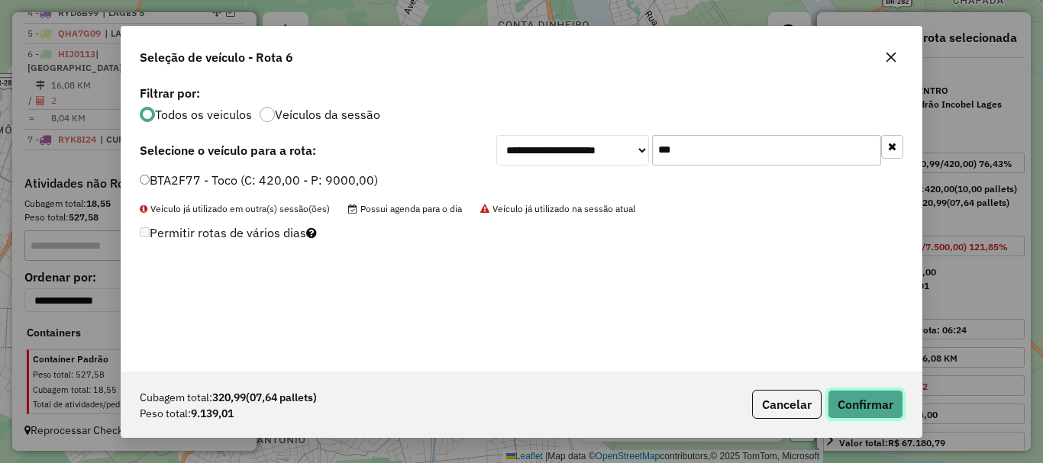
click at [874, 411] on button "Confirmar" at bounding box center [866, 404] width 76 height 29
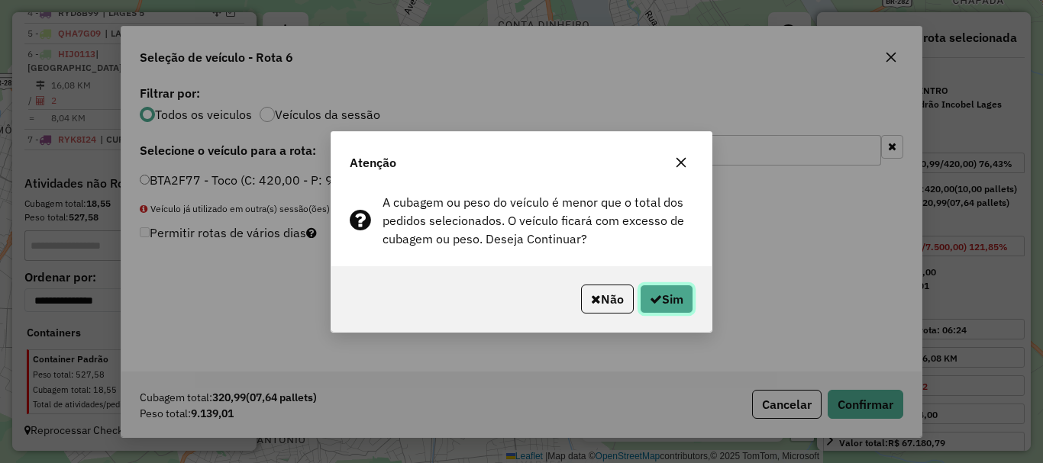
click at [678, 300] on button "Sim" at bounding box center [666, 299] width 53 height 29
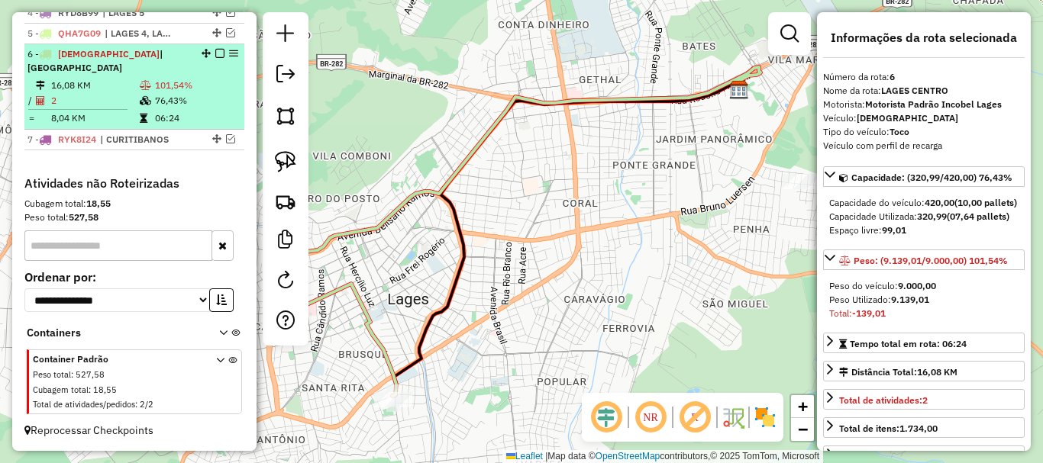
click at [215, 58] on em at bounding box center [219, 53] width 9 height 9
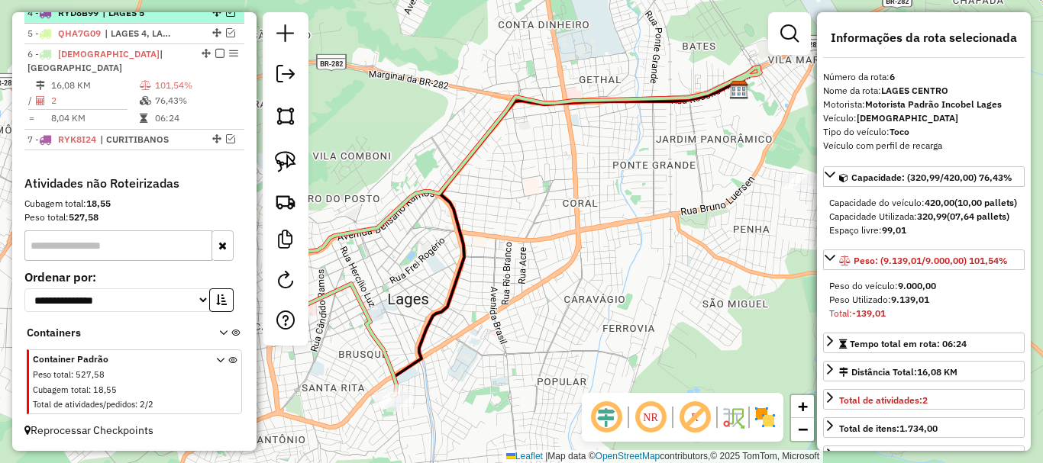
scroll to position [616, 0]
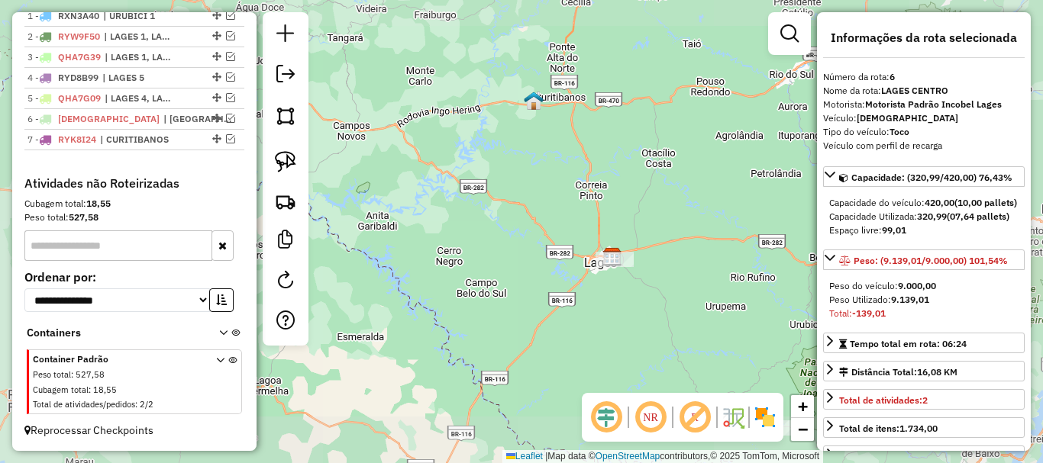
drag, startPoint x: 686, startPoint y: 308, endPoint x: 542, endPoint y: 272, distance: 148.7
click at [542, 272] on div "Janela de atendimento Grade de atendimento Capacidade Transportadoras Veículos …" at bounding box center [521, 231] width 1043 height 463
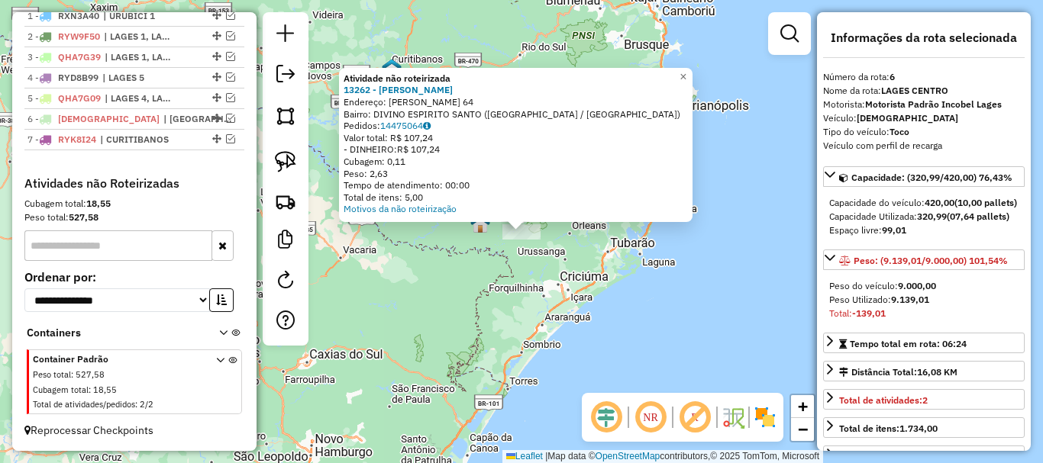
click at [440, 262] on div "Atividade não roteirizada 13262 - SUZIELI MACEDO ROSA Endereço: NERY ARNOLDO BA…" at bounding box center [521, 231] width 1043 height 463
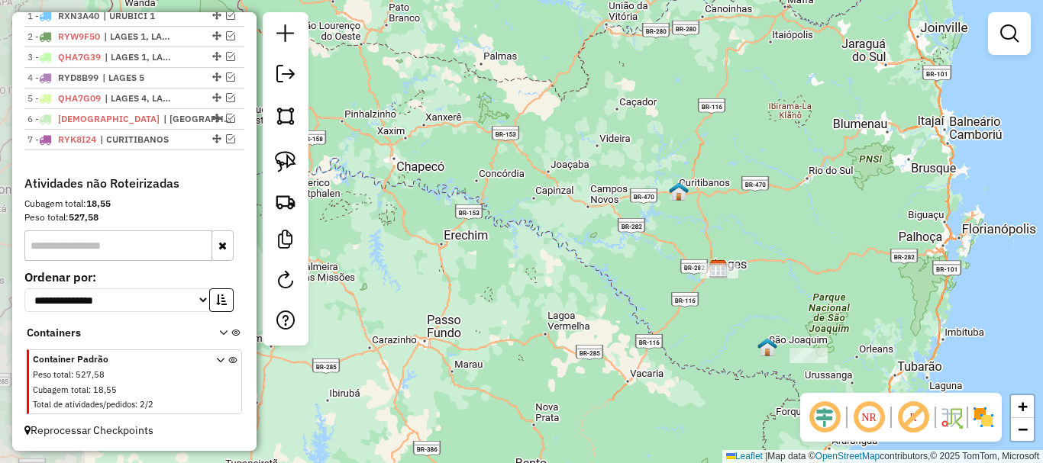
drag, startPoint x: 440, startPoint y: 273, endPoint x: 676, endPoint y: 364, distance: 252.8
click at [676, 364] on div "Janela de atendimento Grade de atendimento Capacidade Transportadoras Veículos …" at bounding box center [521, 231] width 1043 height 463
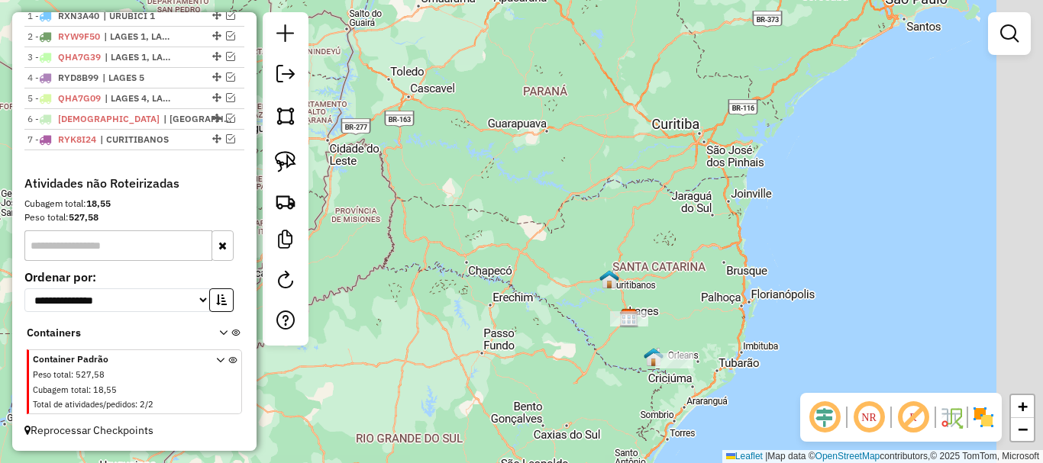
drag, startPoint x: 683, startPoint y: 323, endPoint x: 628, endPoint y: 341, distance: 57.9
click at [628, 341] on div "Janela de atendimento Grade de atendimento Capacidade Transportadoras Veículos …" at bounding box center [521, 231] width 1043 height 463
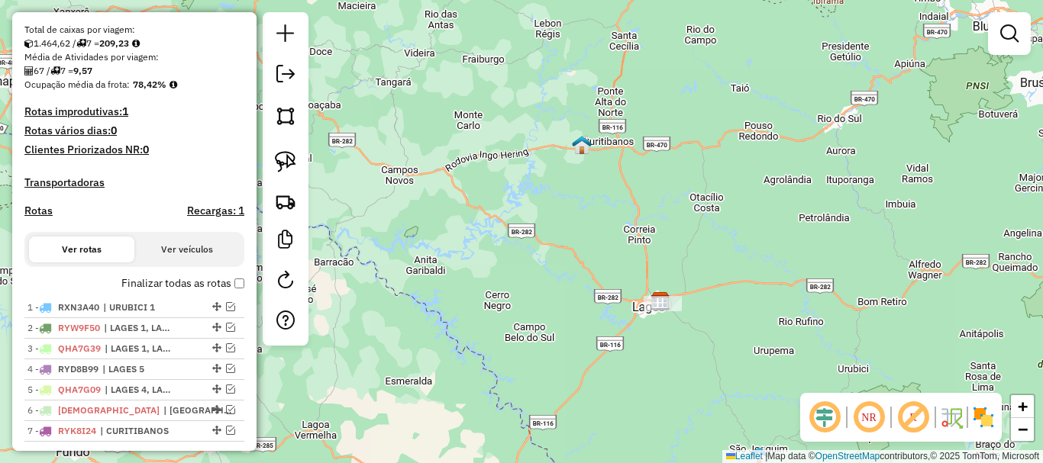
scroll to position [463, 0]
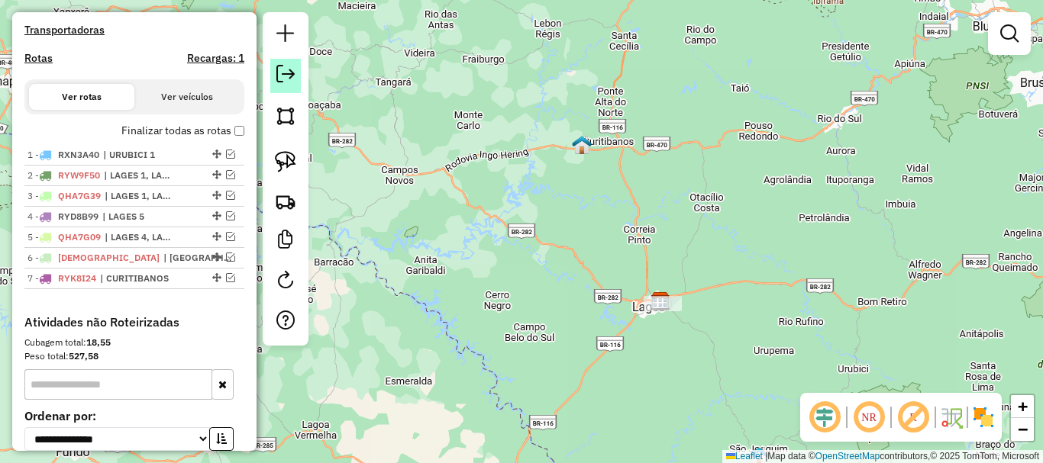
click at [293, 76] on em at bounding box center [285, 74] width 18 height 18
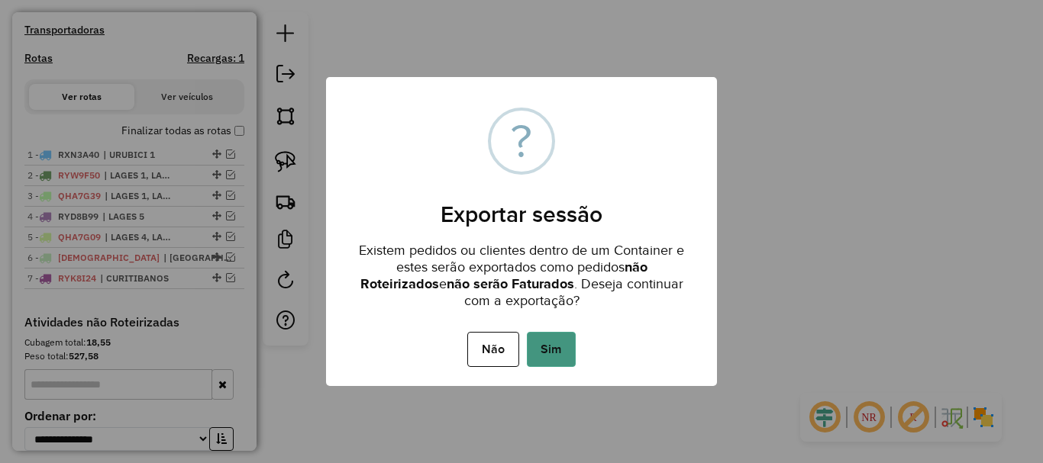
click at [547, 333] on button "Sim" at bounding box center [551, 349] width 49 height 35
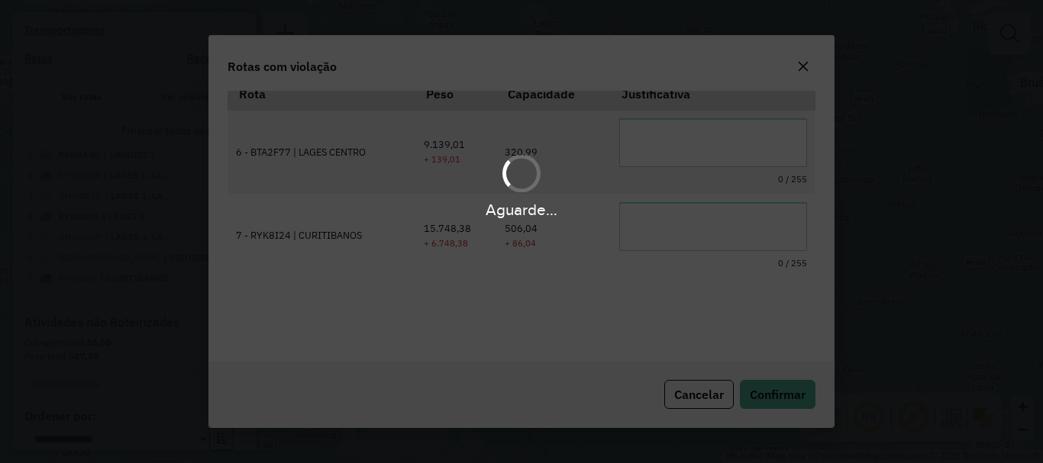
scroll to position [50, 0]
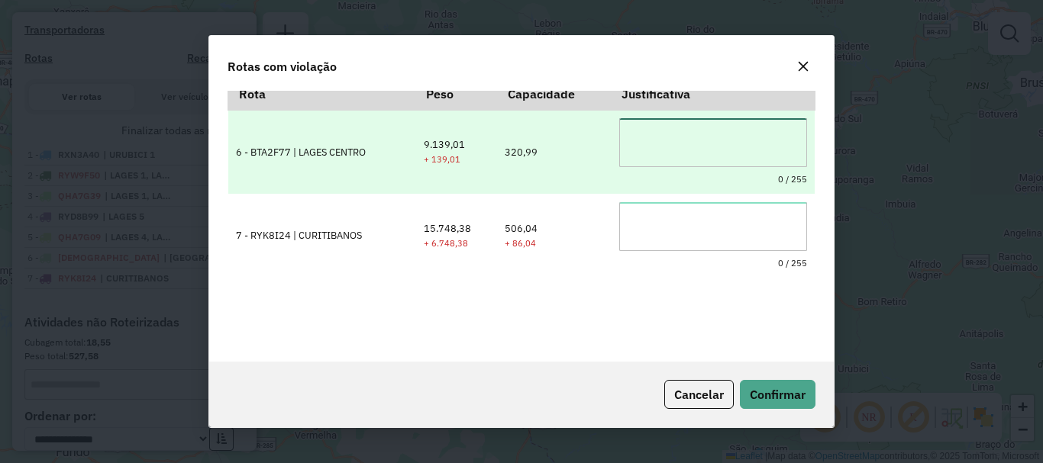
click at [712, 134] on textarea at bounding box center [713, 142] width 188 height 49
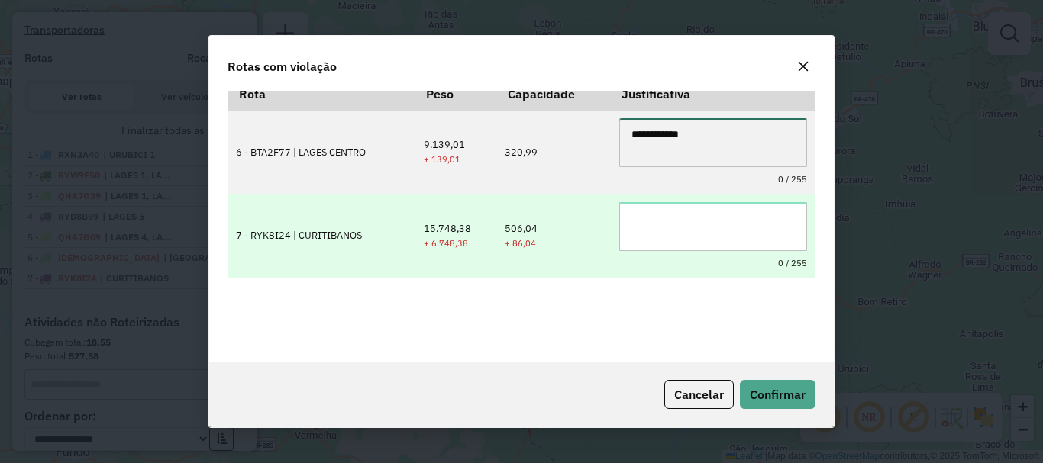
type textarea "**********"
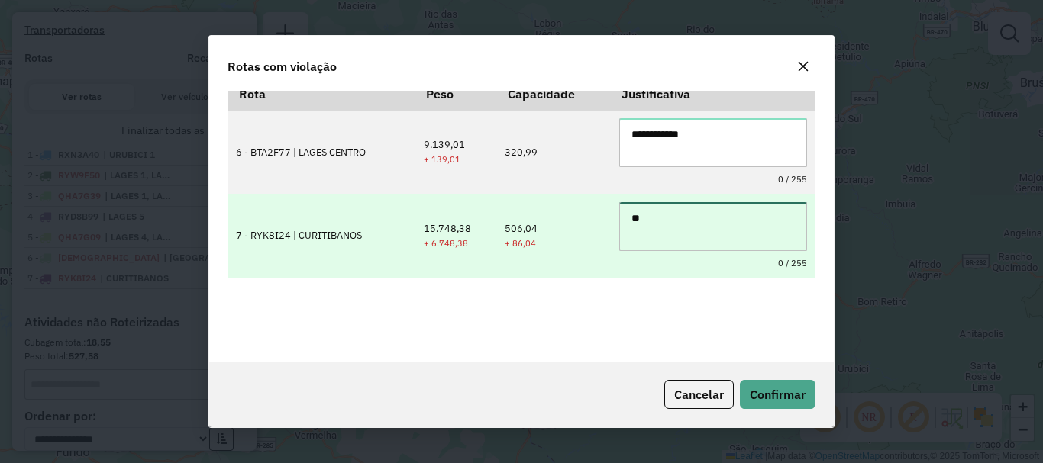
click at [686, 224] on textarea "**" at bounding box center [713, 226] width 188 height 49
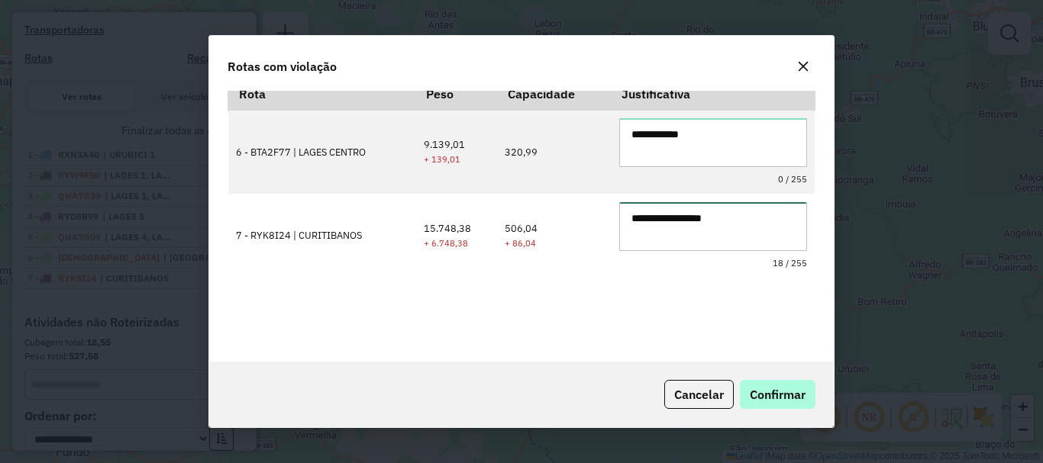
type textarea "**********"
click at [770, 388] on span "Confirmar" at bounding box center [778, 394] width 56 height 15
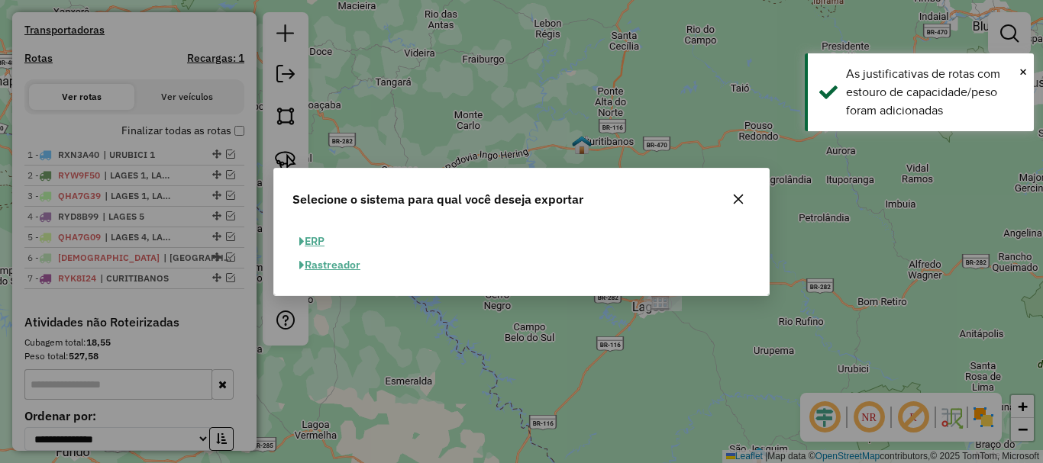
click at [319, 243] on button "ERP" at bounding box center [311, 242] width 39 height 24
select select "**"
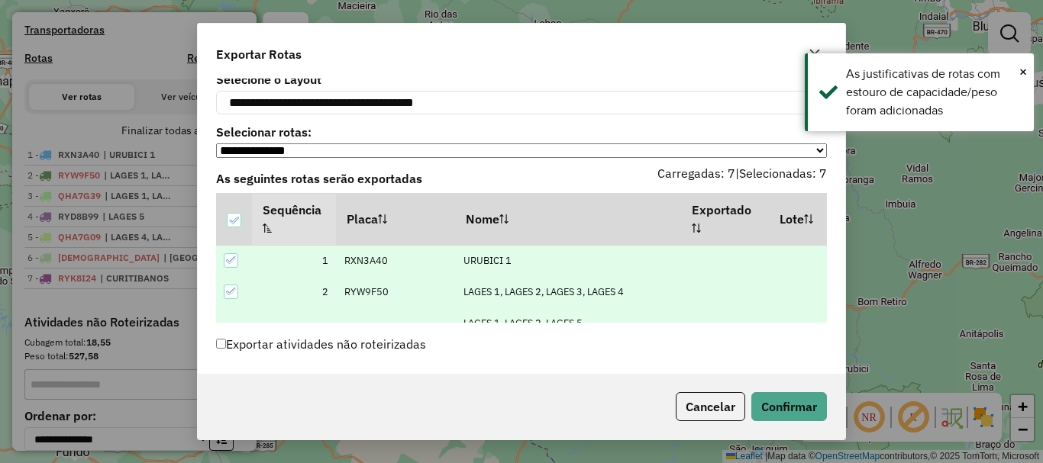
scroll to position [73, 0]
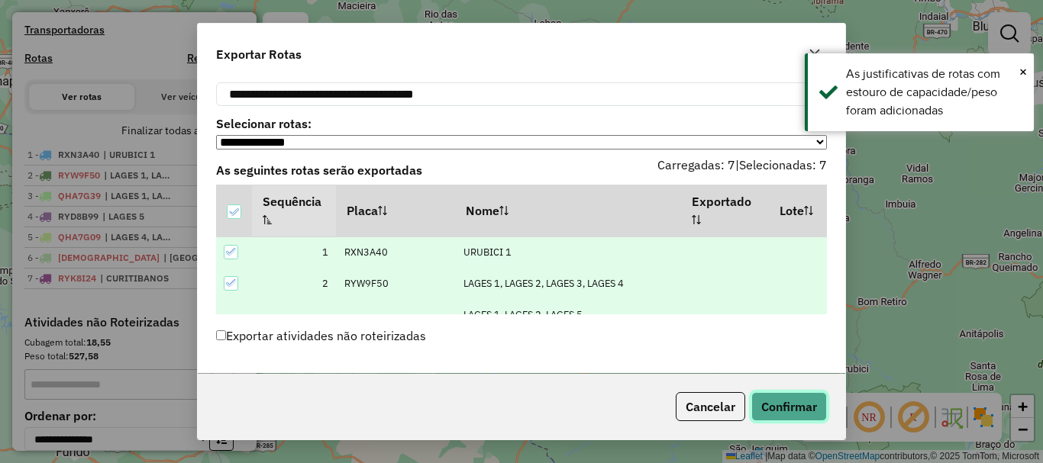
click at [792, 411] on button "Confirmar" at bounding box center [789, 406] width 76 height 29
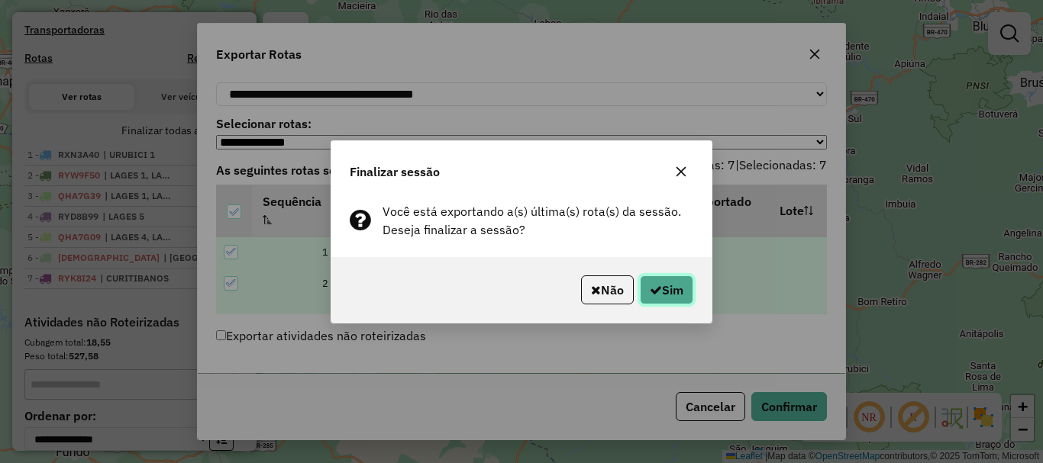
click at [676, 290] on button "Sim" at bounding box center [666, 290] width 53 height 29
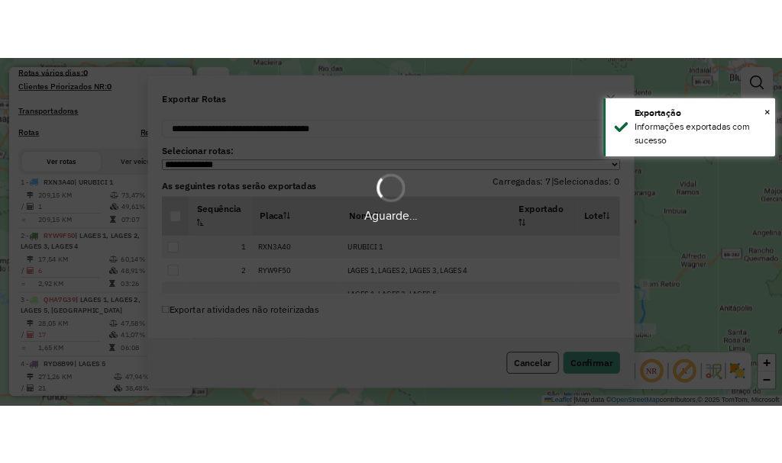
scroll to position [505, 0]
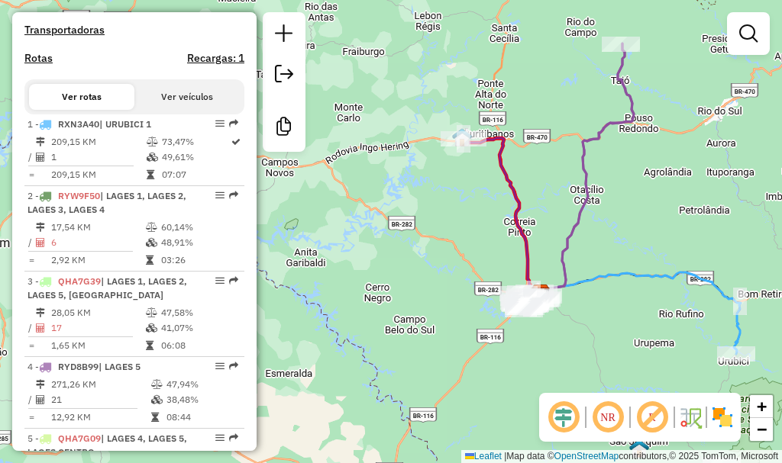
click at [658, 223] on div "Janela de atendimento Grade de atendimento Capacidade Transportadoras Veículos …" at bounding box center [391, 231] width 782 height 463
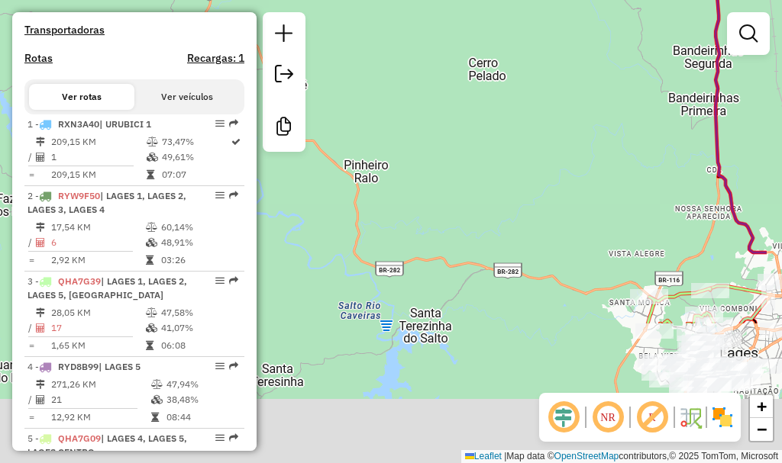
drag, startPoint x: 528, startPoint y: 230, endPoint x: 463, endPoint y: 118, distance: 129.4
click at [450, 81] on div "Janela de atendimento Grade de atendimento Capacidade Transportadoras Veículos …" at bounding box center [391, 231] width 782 height 463
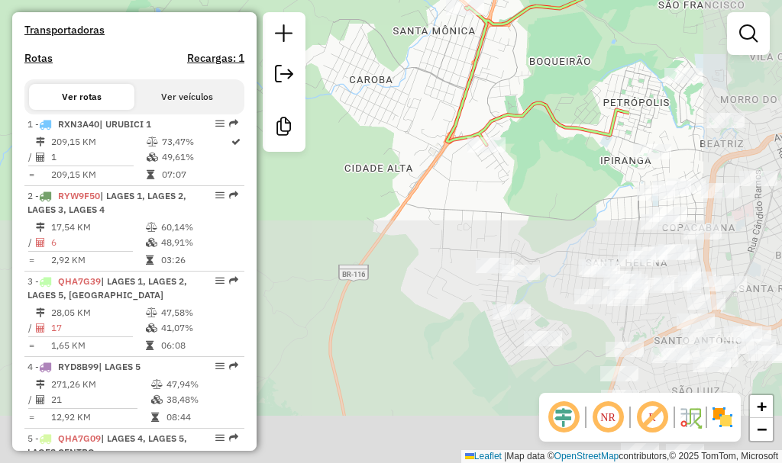
drag, startPoint x: 508, startPoint y: 269, endPoint x: 384, endPoint y: 81, distance: 224.9
click at [384, 81] on div "Janela de atendimento Grade de atendimento Capacidade Transportadoras Veículos …" at bounding box center [391, 231] width 782 height 463
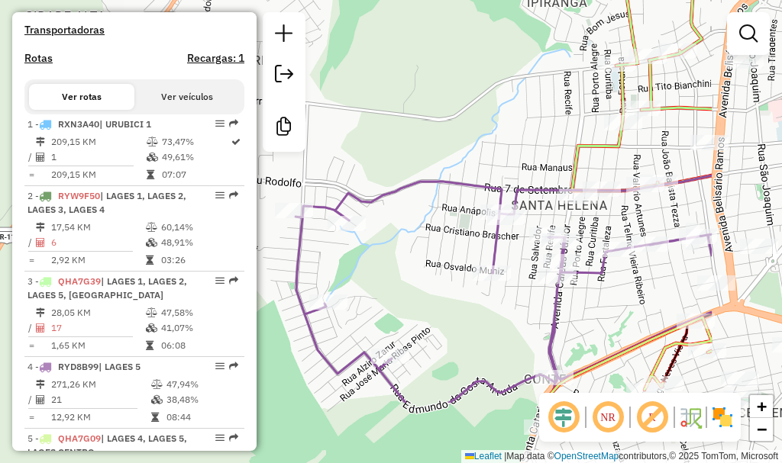
drag, startPoint x: 513, startPoint y: 206, endPoint x: 434, endPoint y: 144, distance: 100.5
click at [434, 144] on div "Janela de atendimento Grade de atendimento Capacidade Transportadoras Veículos …" at bounding box center [391, 231] width 782 height 463
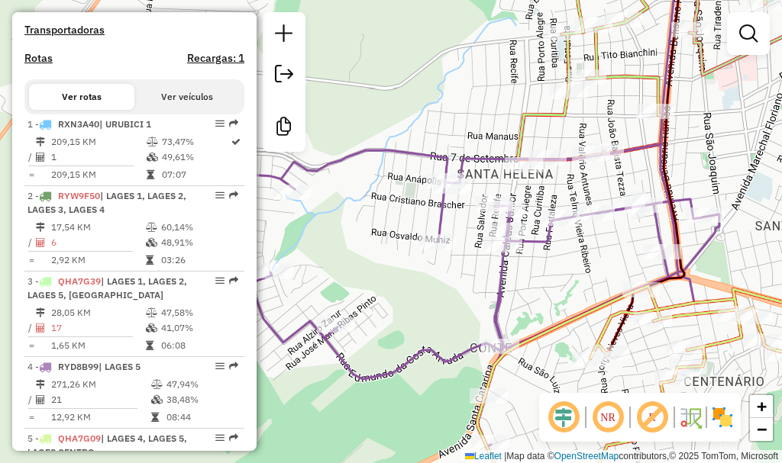
drag, startPoint x: 618, startPoint y: 238, endPoint x: 564, endPoint y: 207, distance: 62.6
click at [564, 207] on div "Janela de atendimento Grade de atendimento Capacidade Transportadoras Veículos …" at bounding box center [391, 231] width 782 height 463
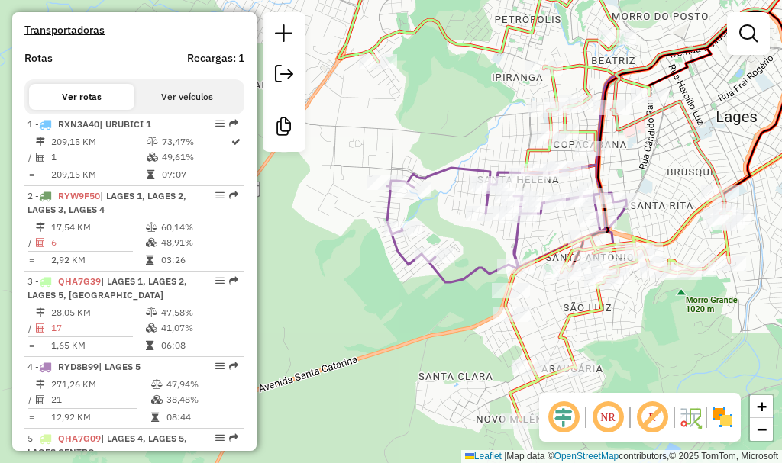
drag, startPoint x: 543, startPoint y: 244, endPoint x: 526, endPoint y: 234, distance: 19.9
click at [526, 234] on div "Janela de atendimento Grade de atendimento Capacidade Transportadoras Veículos …" at bounding box center [391, 231] width 782 height 463
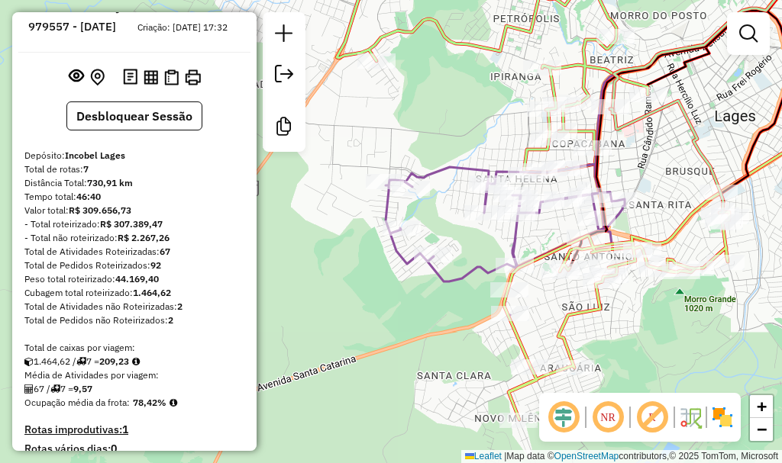
scroll to position [0, 0]
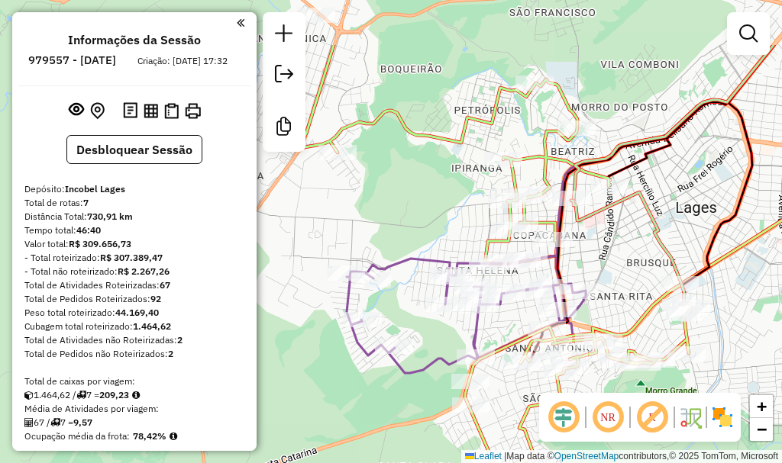
drag, startPoint x: 636, startPoint y: 173, endPoint x: 608, endPoint y: 242, distance: 74.7
click at [608, 242] on div "Janela de atendimento Grade de atendimento Capacidade Transportadoras Veículos …" at bounding box center [391, 231] width 782 height 463
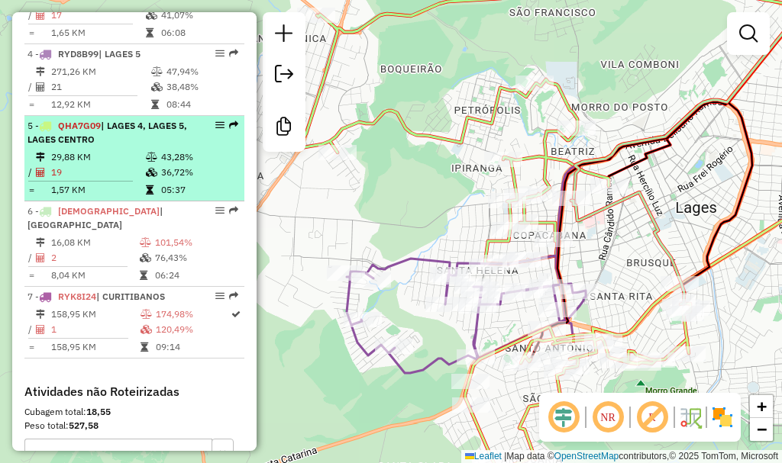
scroll to position [840, 0]
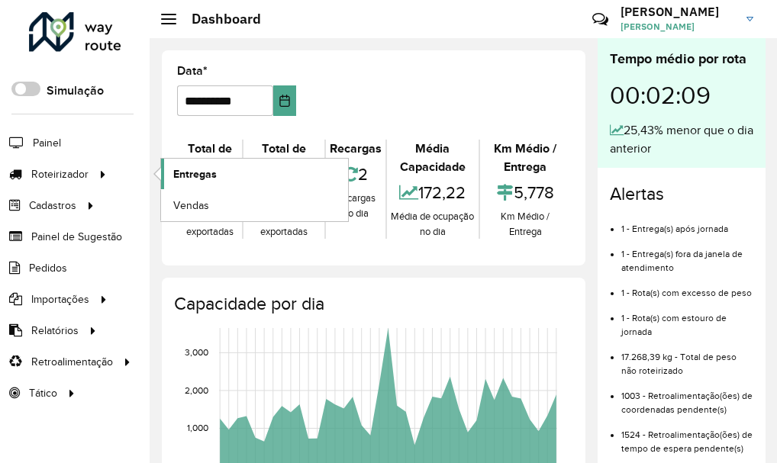
click at [182, 169] on span "Entregas" at bounding box center [195, 174] width 44 height 16
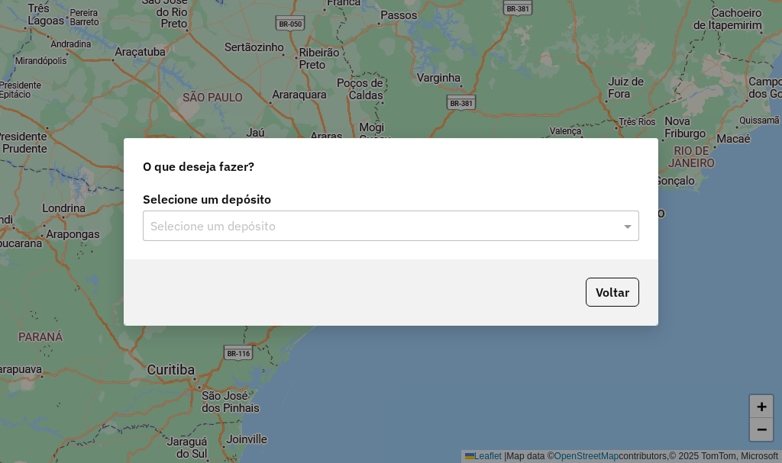
click at [344, 229] on input "text" at bounding box center [375, 227] width 450 height 18
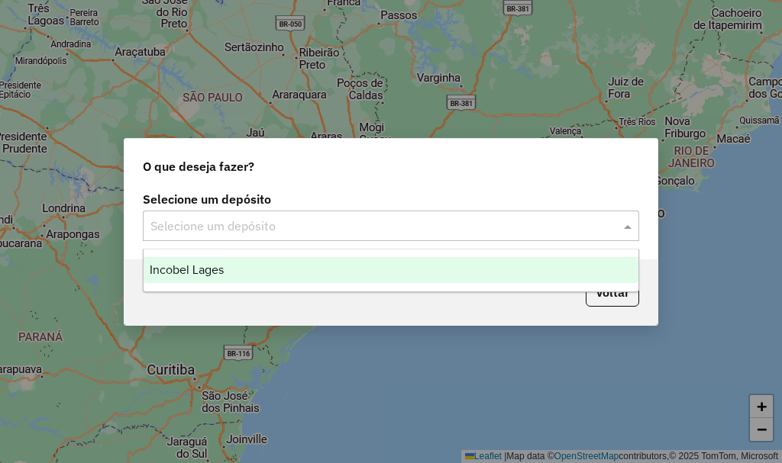
click at [305, 279] on div "Incobel Lages" at bounding box center [391, 270] width 495 height 26
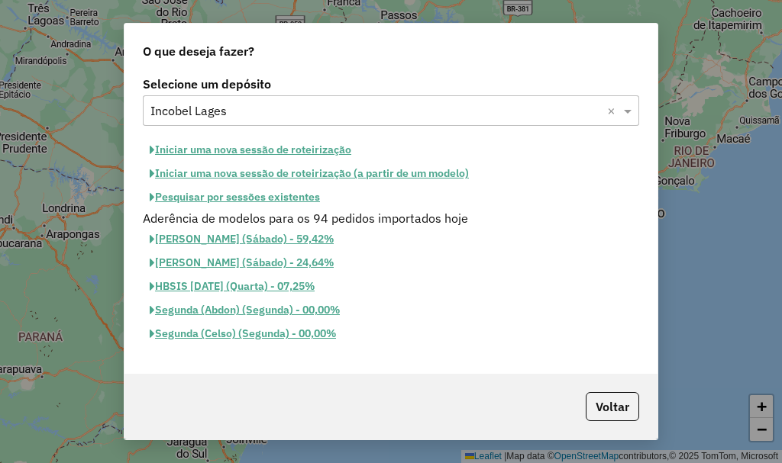
click at [282, 200] on button "Pesquisar por sessões existentes" at bounding box center [235, 198] width 184 height 24
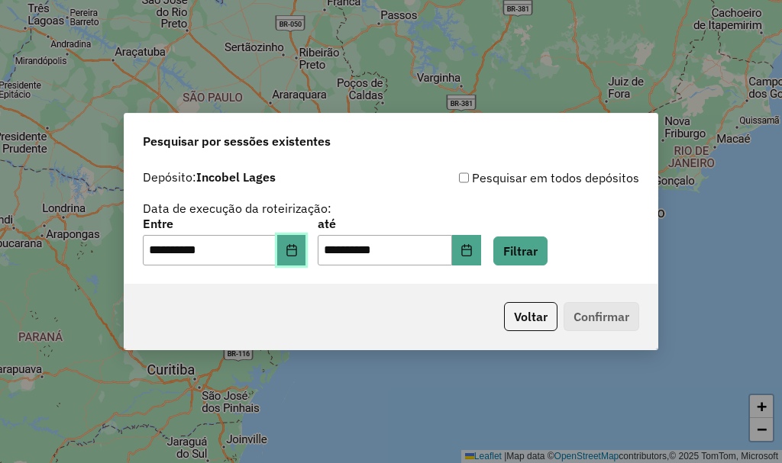
click at [296, 250] on icon "Choose Date" at bounding box center [291, 250] width 10 height 12
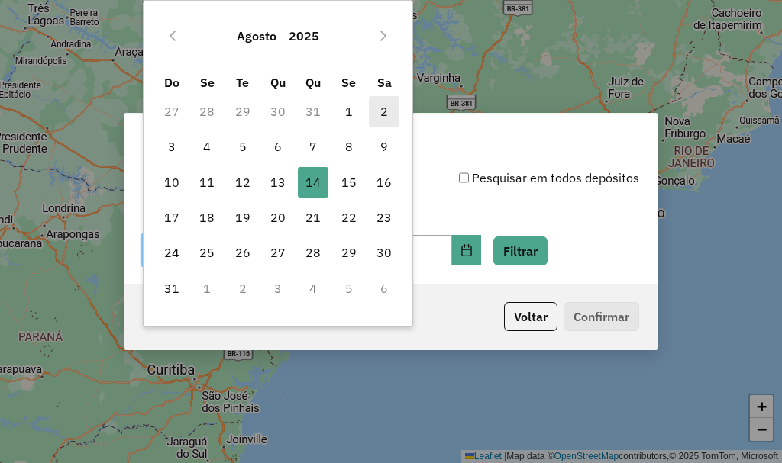
click at [384, 107] on span "2" at bounding box center [384, 111] width 31 height 31
type input "**********"
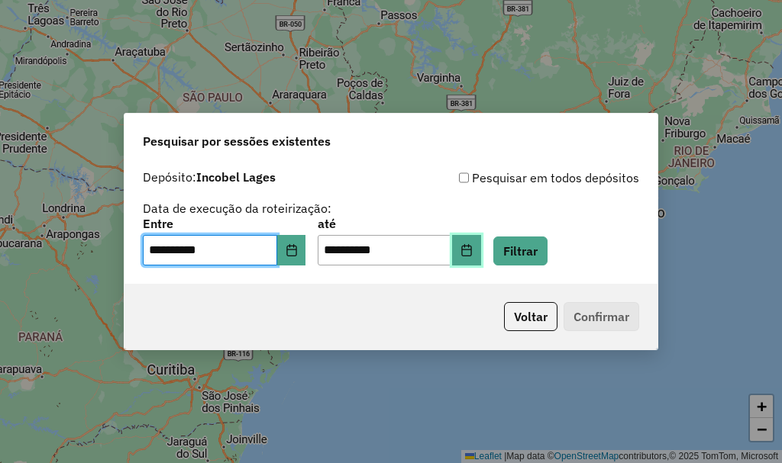
click at [473, 252] on icon "Choose Date" at bounding box center [466, 250] width 12 height 12
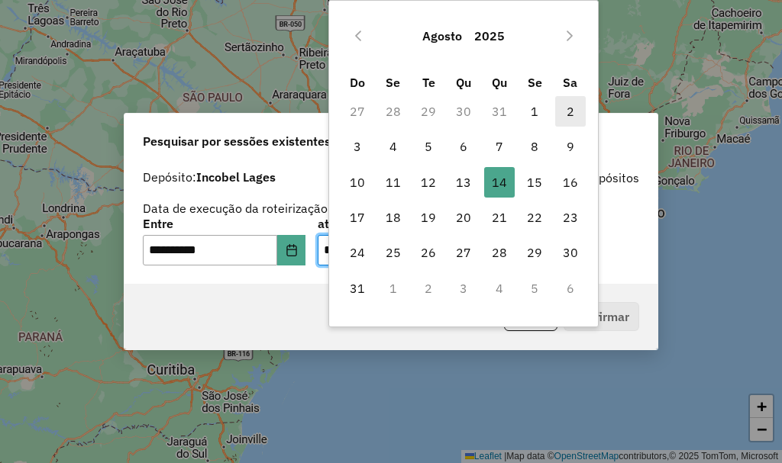
click at [576, 114] on span "2" at bounding box center [570, 111] width 31 height 31
type input "**********"
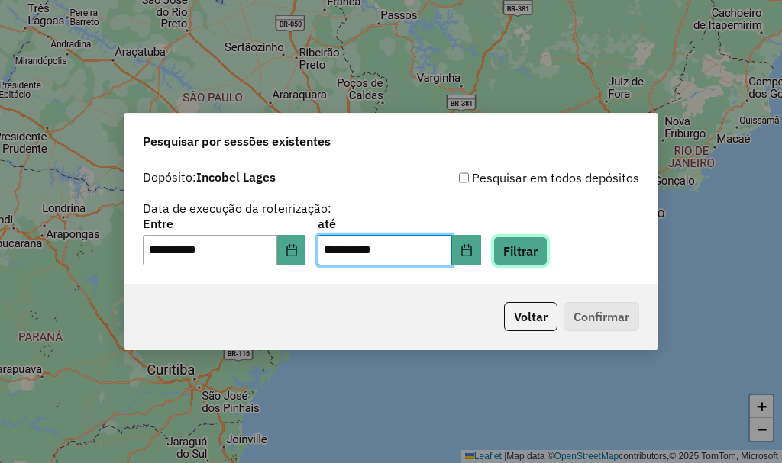
click at [547, 253] on button "Filtrar" at bounding box center [520, 251] width 54 height 29
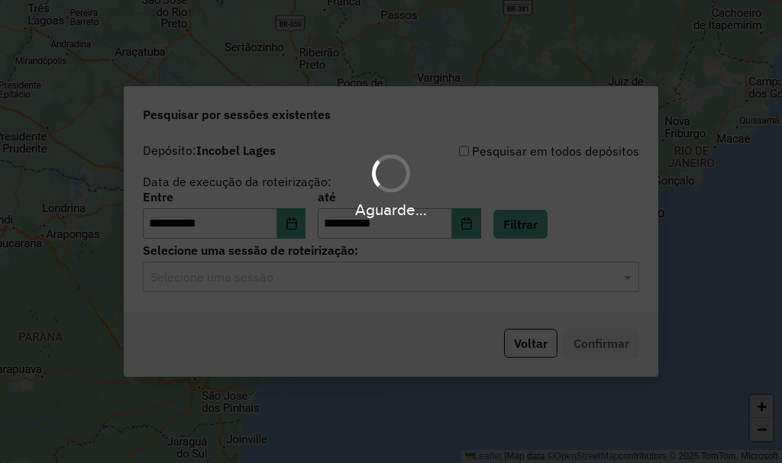
click at [345, 286] on input "text" at bounding box center [375, 278] width 450 height 18
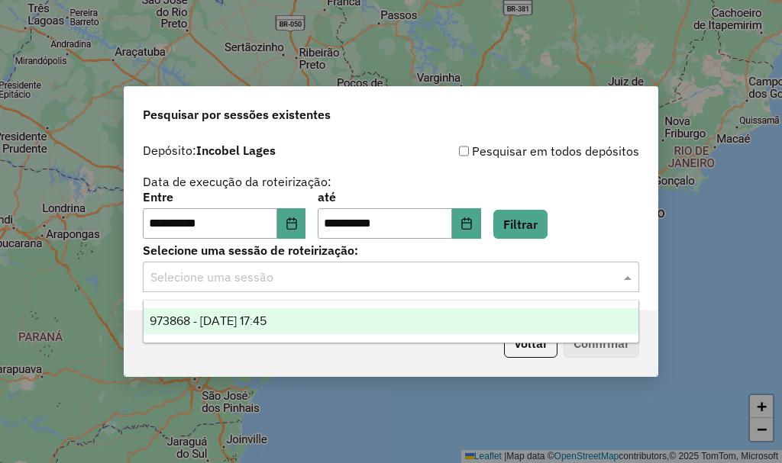
click at [298, 322] on div "973868 - 02/08/2025 17:45" at bounding box center [391, 321] width 495 height 26
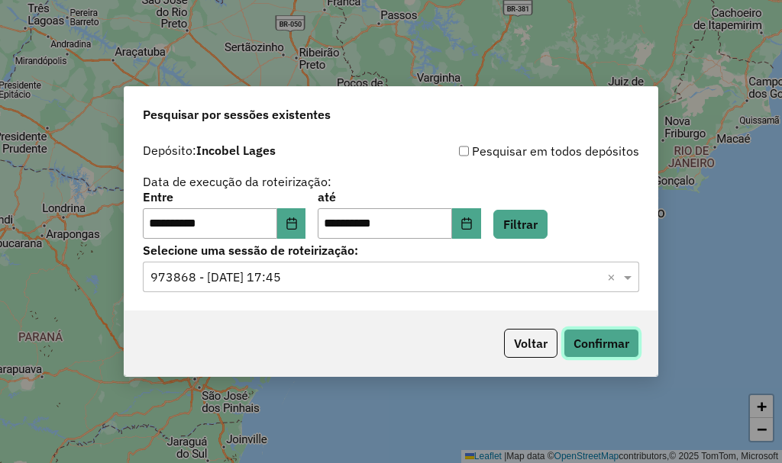
click at [612, 340] on button "Confirmar" at bounding box center [601, 343] width 76 height 29
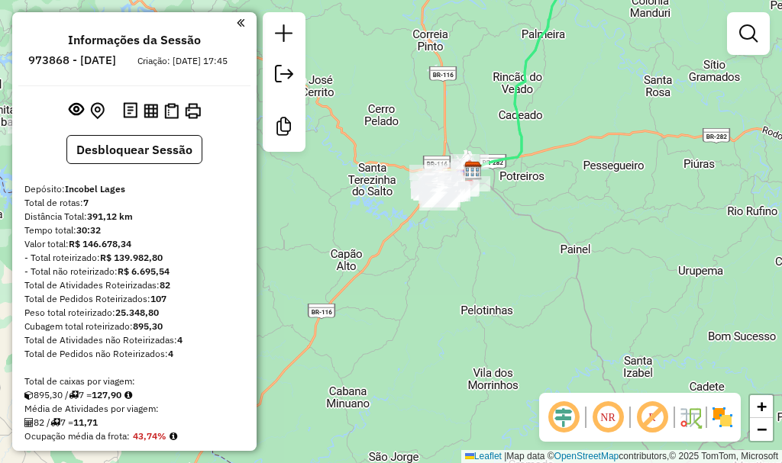
drag, startPoint x: 439, startPoint y: 190, endPoint x: 531, endPoint y: 136, distance: 106.4
click at [527, 128] on icon at bounding box center [501, 43] width 129 height 301
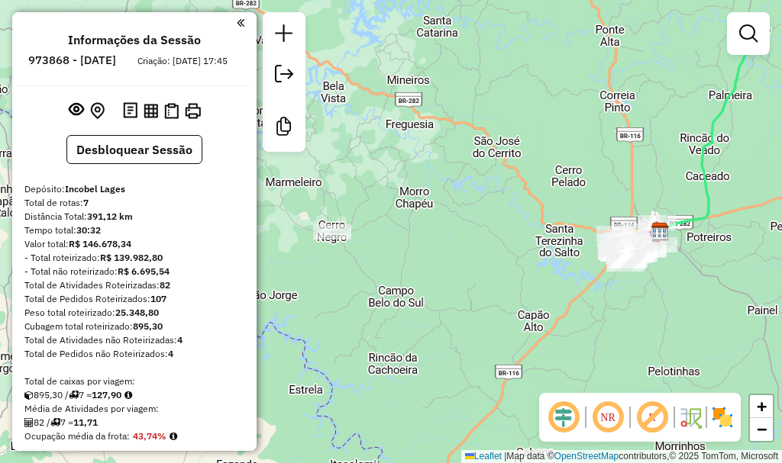
drag, startPoint x: 528, startPoint y: 145, endPoint x: 708, endPoint y: 208, distance: 191.5
click at [708, 208] on icon at bounding box center [688, 135] width 129 height 239
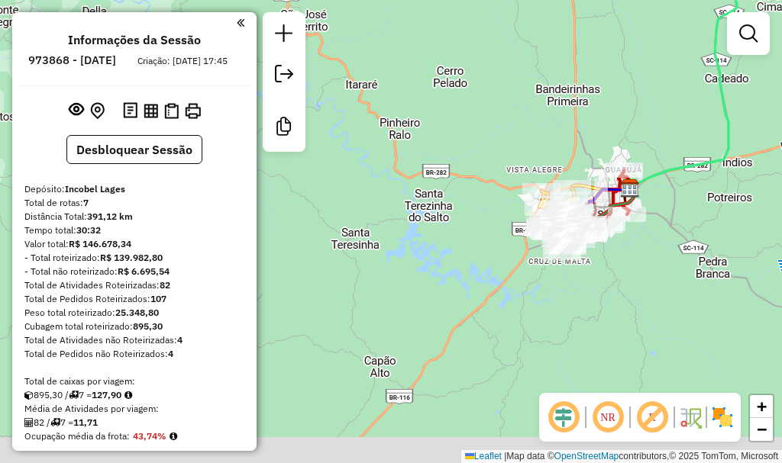
drag, startPoint x: 604, startPoint y: 193, endPoint x: 544, endPoint y: 140, distance: 80.1
click at [503, 116] on div "Janela de atendimento Grade de atendimento Capacidade Transportadoras Veículos …" at bounding box center [391, 231] width 782 height 463
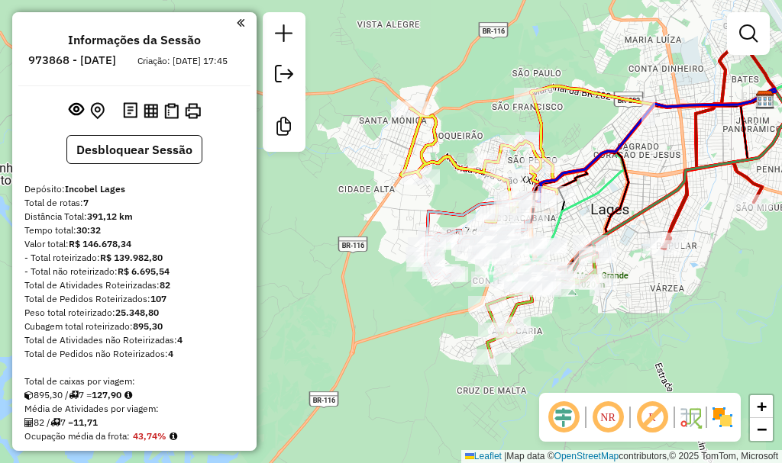
drag, startPoint x: 551, startPoint y: 167, endPoint x: 486, endPoint y: 26, distance: 155.7
click at [486, 26] on div "Janela de atendimento Grade de atendimento Capacidade Transportadoras Veículos …" at bounding box center [391, 231] width 782 height 463
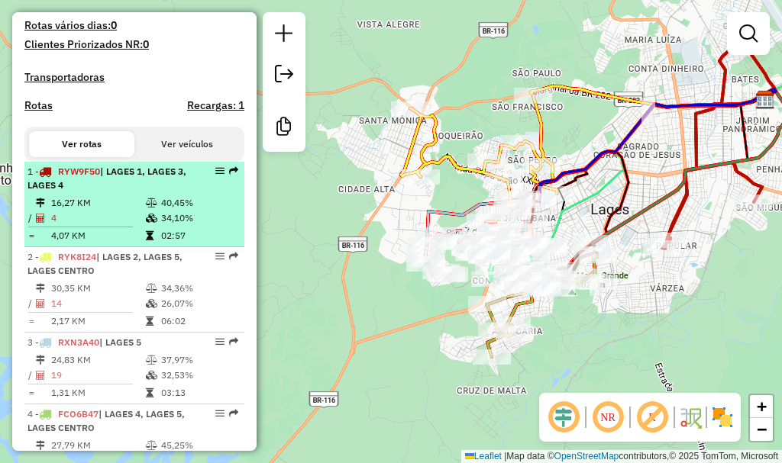
scroll to position [458, 0]
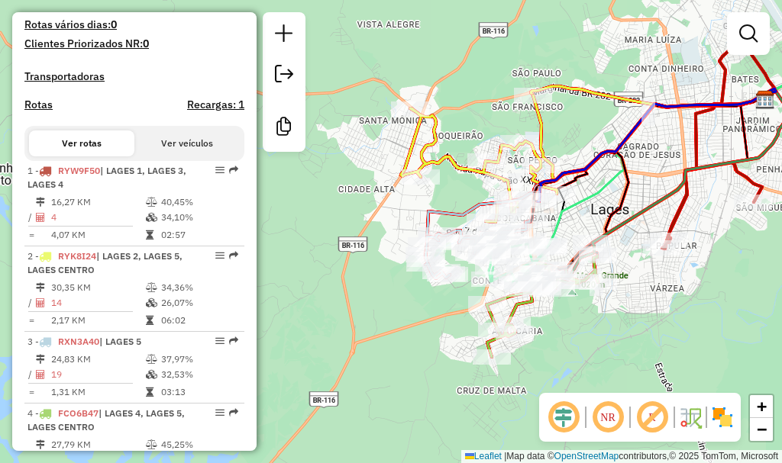
drag, startPoint x: 615, startPoint y: 187, endPoint x: 347, endPoint y: 185, distance: 267.2
click at [605, 171] on icon at bounding box center [674, 165] width 373 height 234
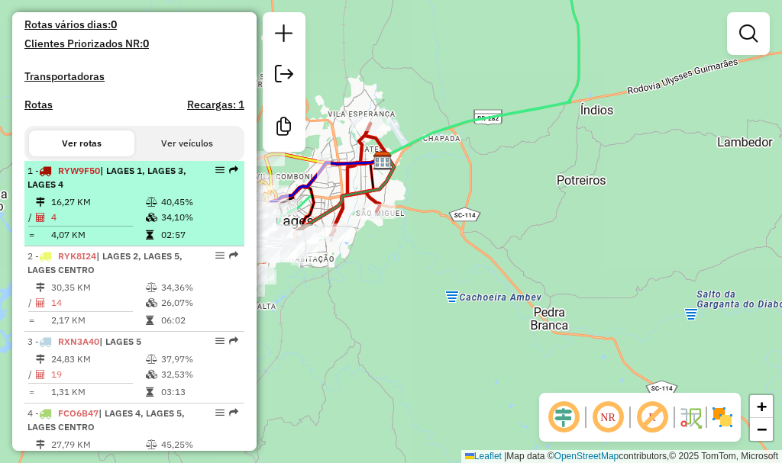
click at [104, 192] on div "1 - RYW9F50 | LAGES 1, LAGES 3, LAGES 4" at bounding box center [108, 177] width 162 height 27
select select "**********"
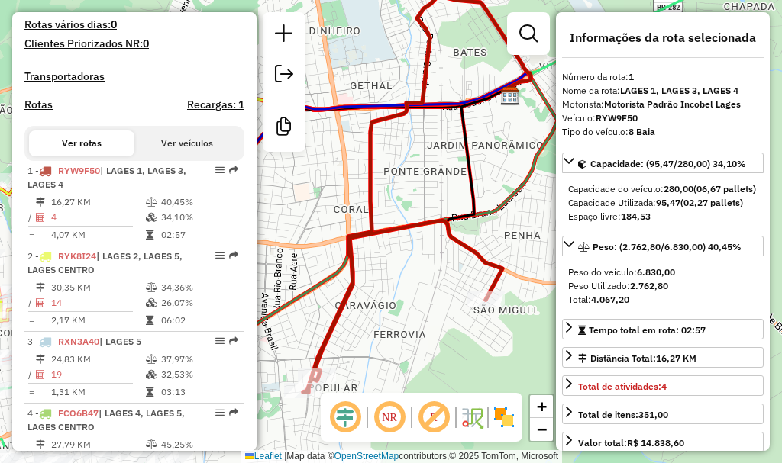
drag, startPoint x: 383, startPoint y: 233, endPoint x: 412, endPoint y: 173, distance: 66.2
click at [412, 173] on div "Janela de atendimento Grade de atendimento Capacidade Transportadoras Veículos …" at bounding box center [391, 231] width 782 height 463
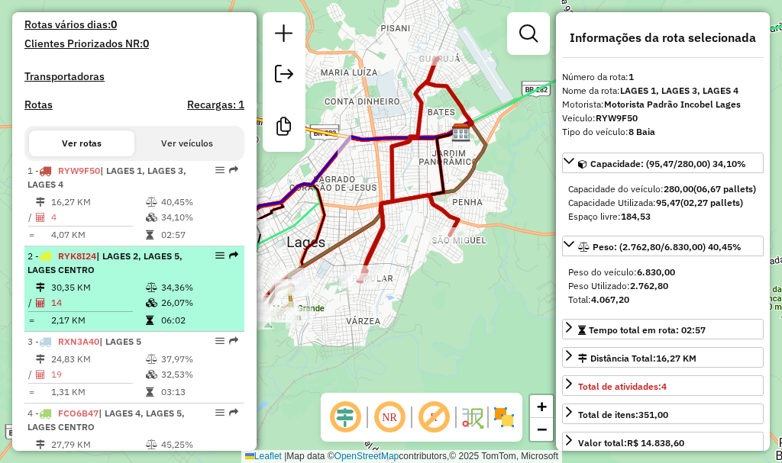
click at [96, 262] on span "RYK8I24" at bounding box center [77, 255] width 38 height 11
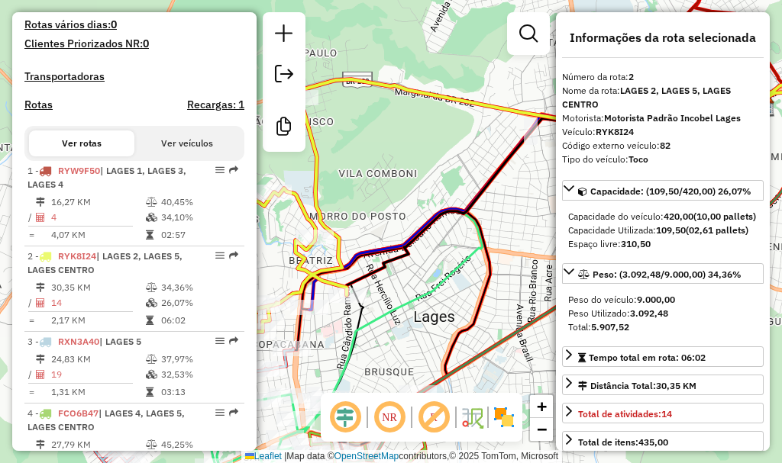
drag, startPoint x: 420, startPoint y: 319, endPoint x: 457, endPoint y: 293, distance: 45.5
click at [457, 293] on div "Janela de atendimento Grade de atendimento Capacidade Transportadoras Veículos …" at bounding box center [391, 231] width 782 height 463
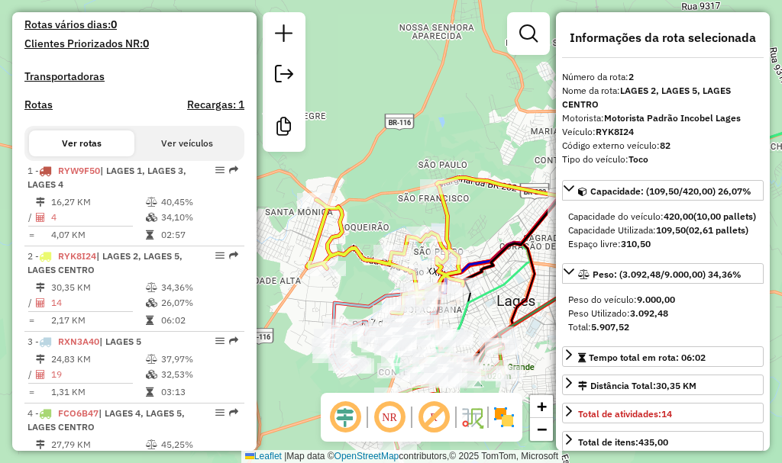
drag, startPoint x: 454, startPoint y: 294, endPoint x: 506, endPoint y: 290, distance: 52.1
click at [506, 290] on icon at bounding box center [653, 237] width 518 height 273
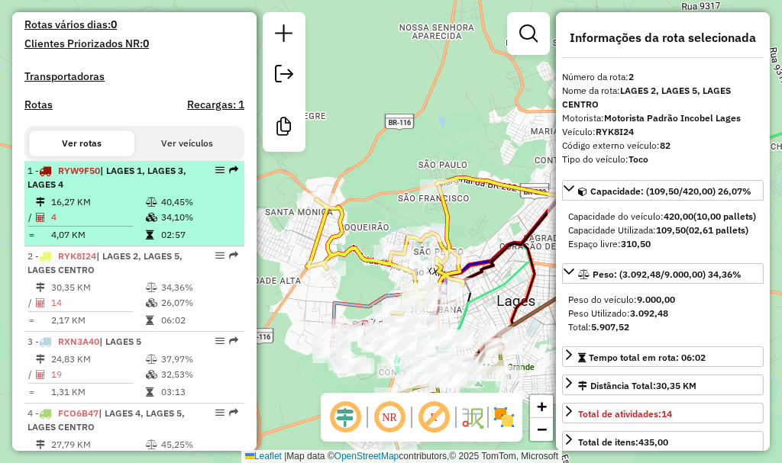
scroll to position [534, 0]
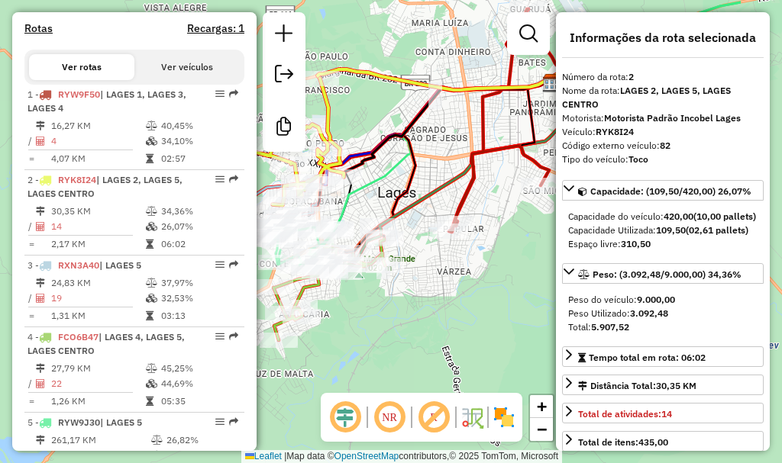
drag, startPoint x: 512, startPoint y: 304, endPoint x: 392, endPoint y: 310, distance: 120.0
click at [392, 310] on div "Janela de atendimento Grade de atendimento Capacidade Transportadoras Veículos …" at bounding box center [391, 231] width 782 height 463
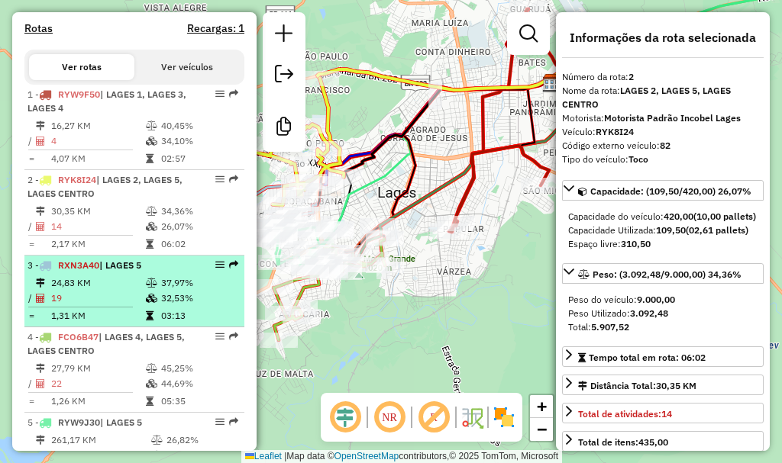
click at [129, 305] on td "19" at bounding box center [97, 298] width 95 height 15
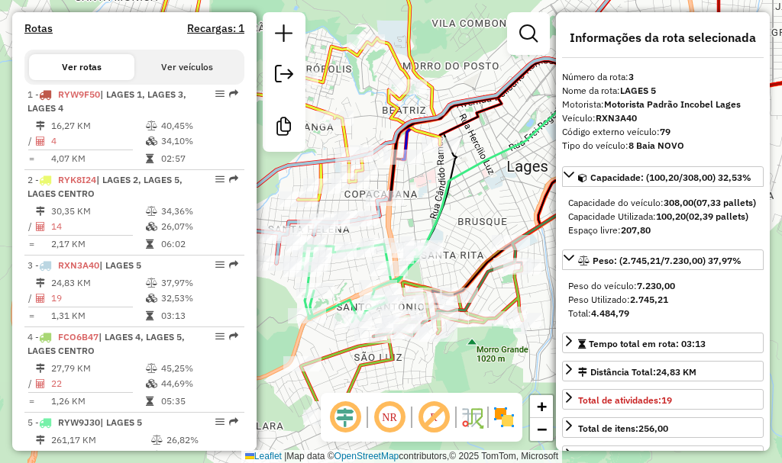
drag, startPoint x: 421, startPoint y: 230, endPoint x: 514, endPoint y: 161, distance: 115.7
click at [514, 161] on div "Janela de atendimento Grade de atendimento Capacidade Transportadoras Veículos …" at bounding box center [391, 231] width 782 height 463
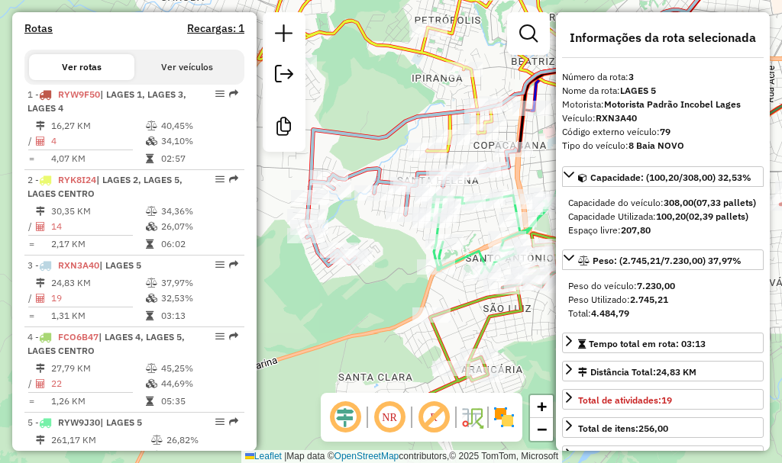
drag, startPoint x: 402, startPoint y: 203, endPoint x: 531, endPoint y: 165, distance: 133.8
click at [515, 165] on icon at bounding box center [411, 208] width 208 height 116
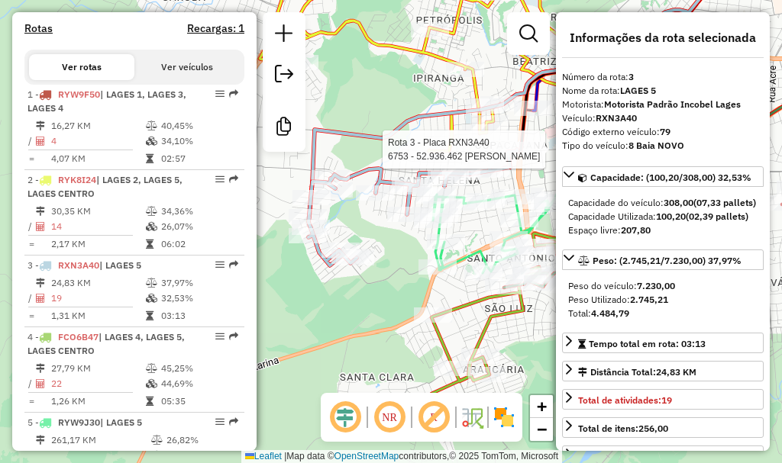
click at [388, 93] on div "Rota 3 - Placa RXN3A40 6753 - 52.936.462 [PERSON_NAME] de atendimento Grade de …" at bounding box center [391, 231] width 782 height 463
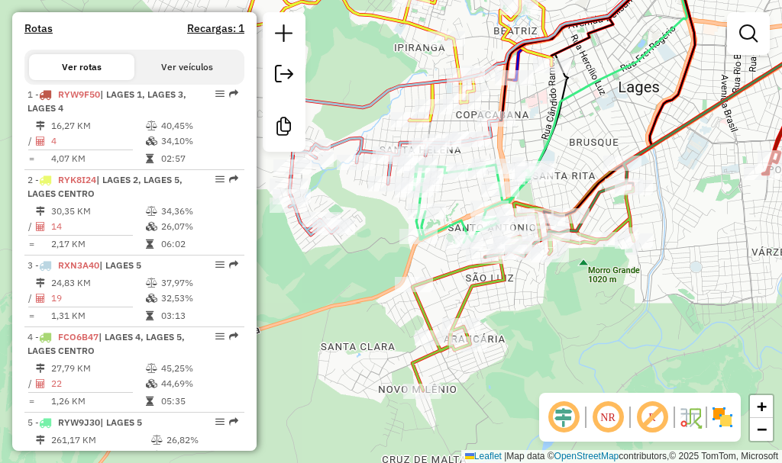
drag, startPoint x: 753, startPoint y: 269, endPoint x: 734, endPoint y: 249, distance: 27.5
click at [740, 250] on div "Janela de atendimento Grade de atendimento Capacidade Transportadoras Veículos …" at bounding box center [391, 231] width 782 height 463
